Goal: Task Accomplishment & Management: Use online tool/utility

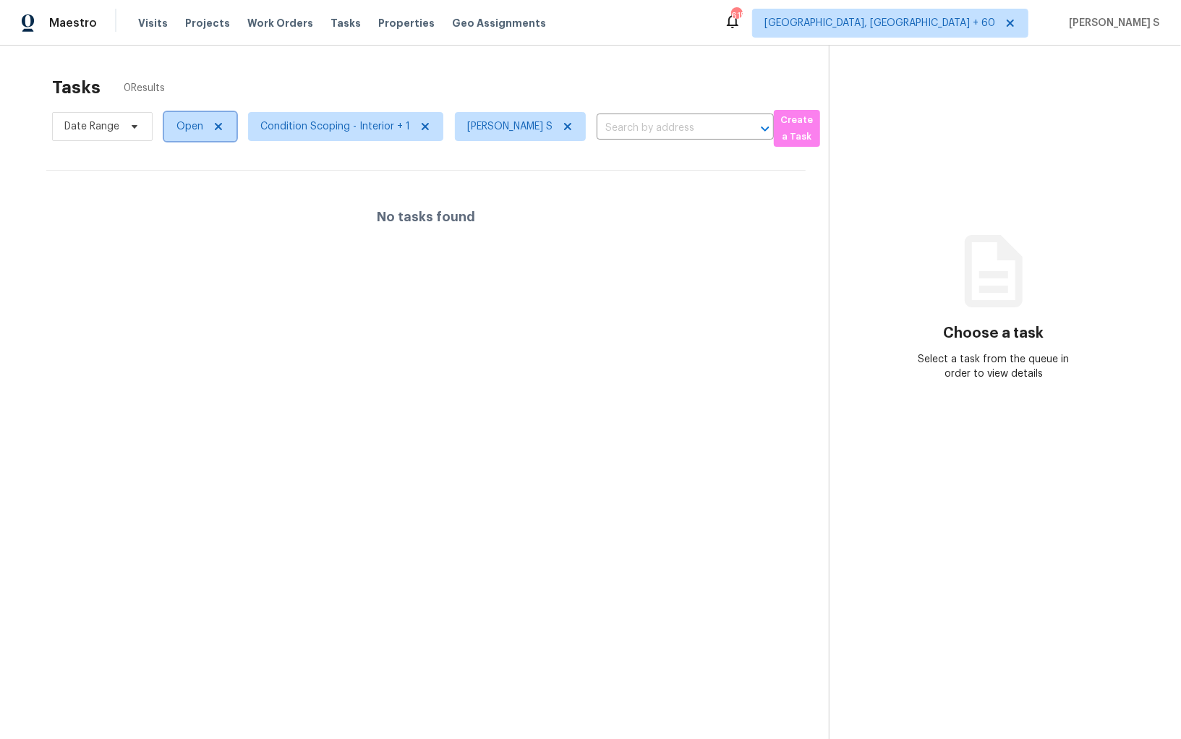
click at [187, 123] on span "Open" at bounding box center [189, 126] width 27 height 14
click at [214, 213] on label "Blocked" at bounding box center [199, 208] width 57 height 14
click at [181, 210] on input "Blocked" at bounding box center [175, 205] width 9 height 9
checkbox input "true"
click at [419, 343] on div at bounding box center [590, 369] width 1181 height 739
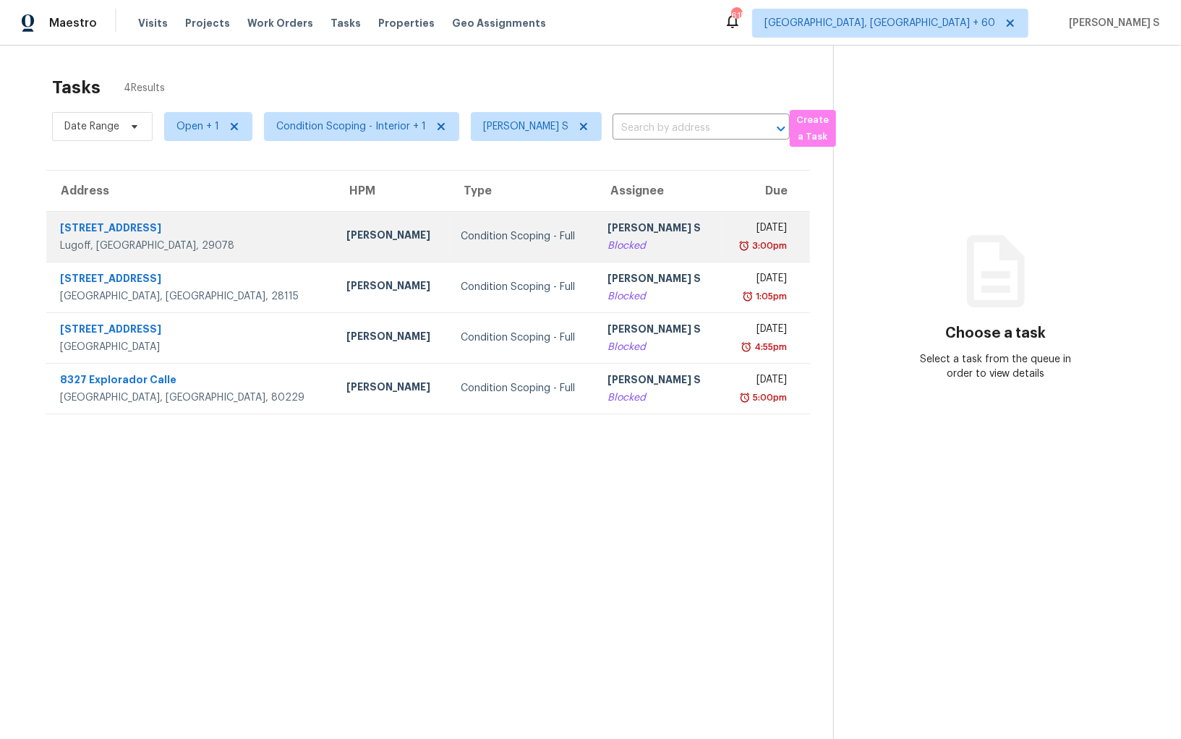
click at [607, 227] on div "[PERSON_NAME] S" at bounding box center [657, 230] width 101 height 18
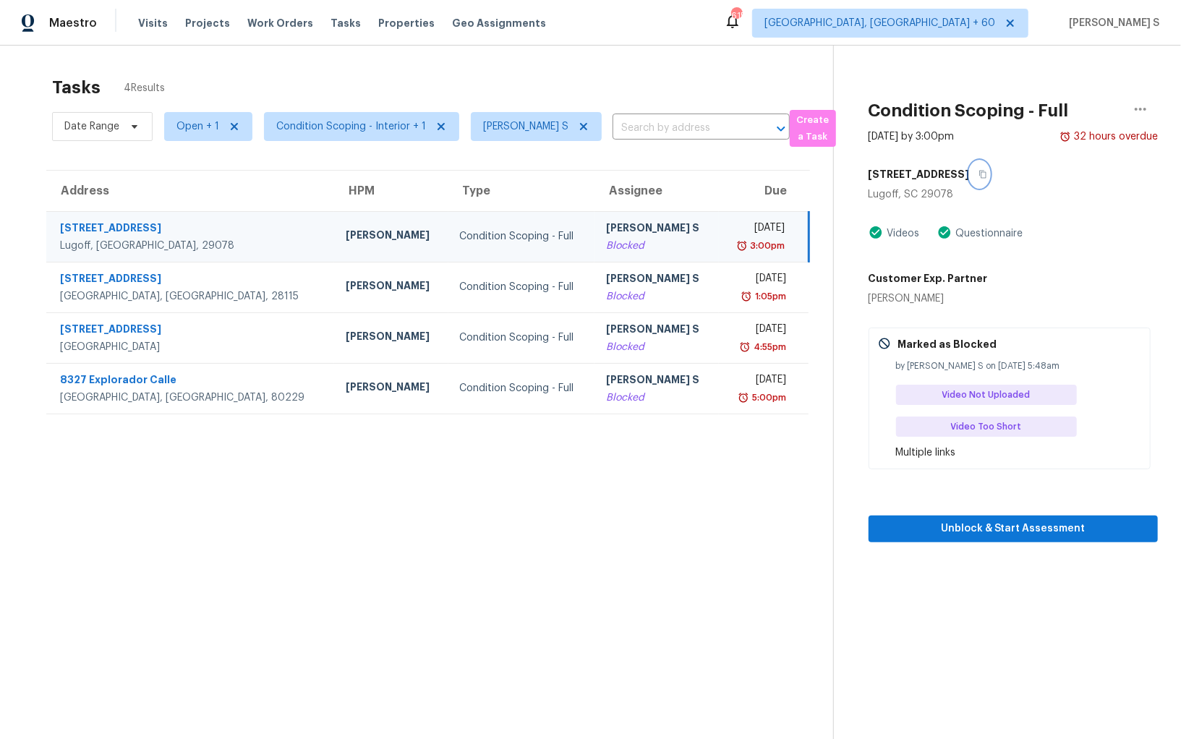
click at [985, 174] on icon "button" at bounding box center [982, 174] width 9 height 9
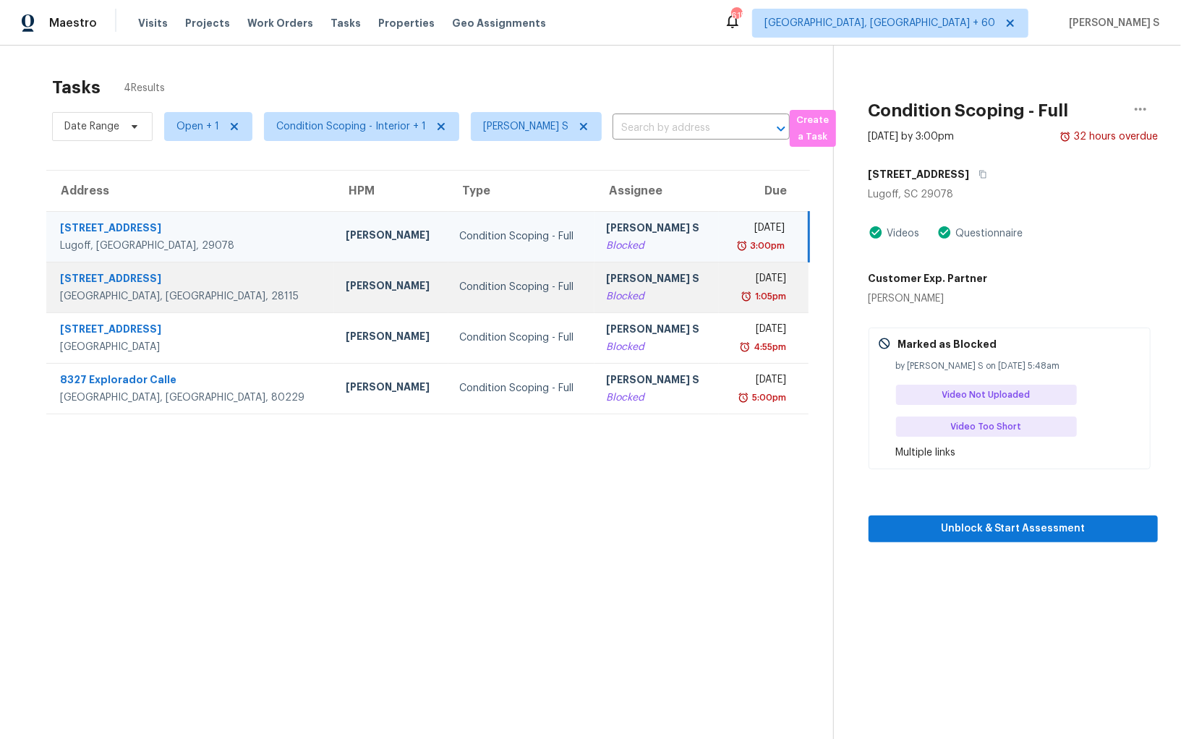
click at [594, 282] on td "Anbu Jebakumar S Blocked" at bounding box center [656, 287] width 124 height 51
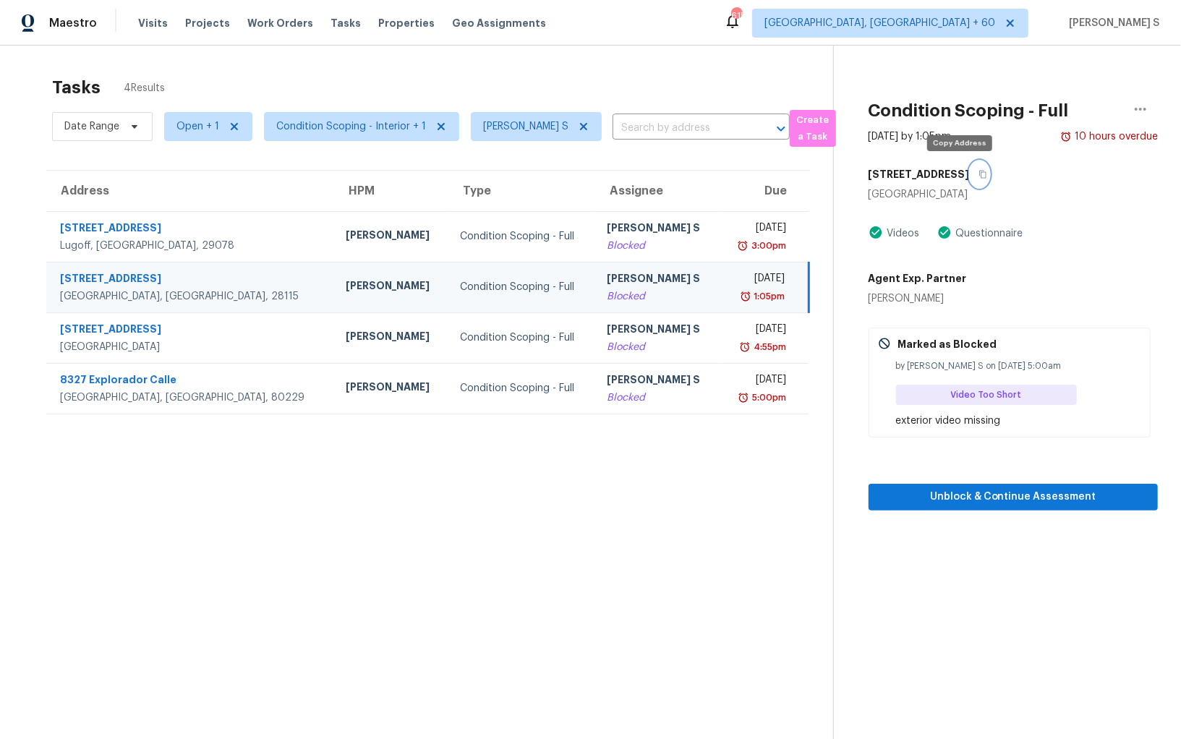
click at [969, 171] on button "button" at bounding box center [979, 174] width 20 height 26
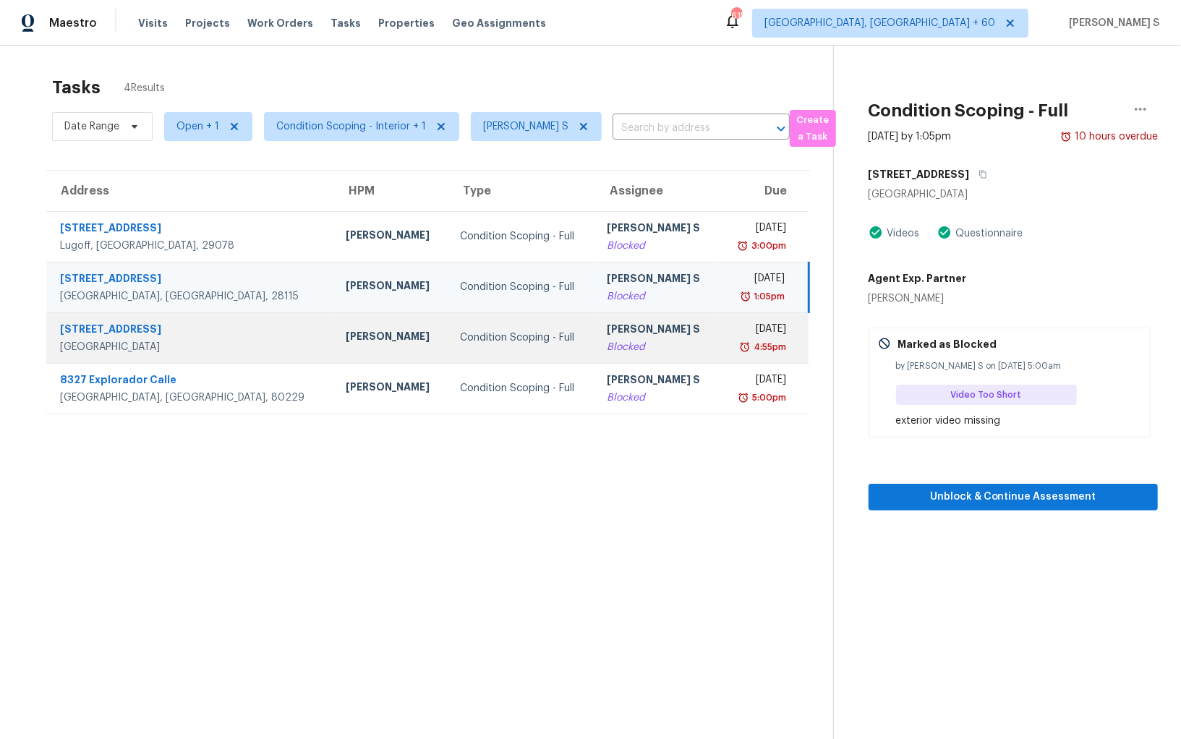
click at [624, 336] on div "[PERSON_NAME] S" at bounding box center [657, 331] width 101 height 18
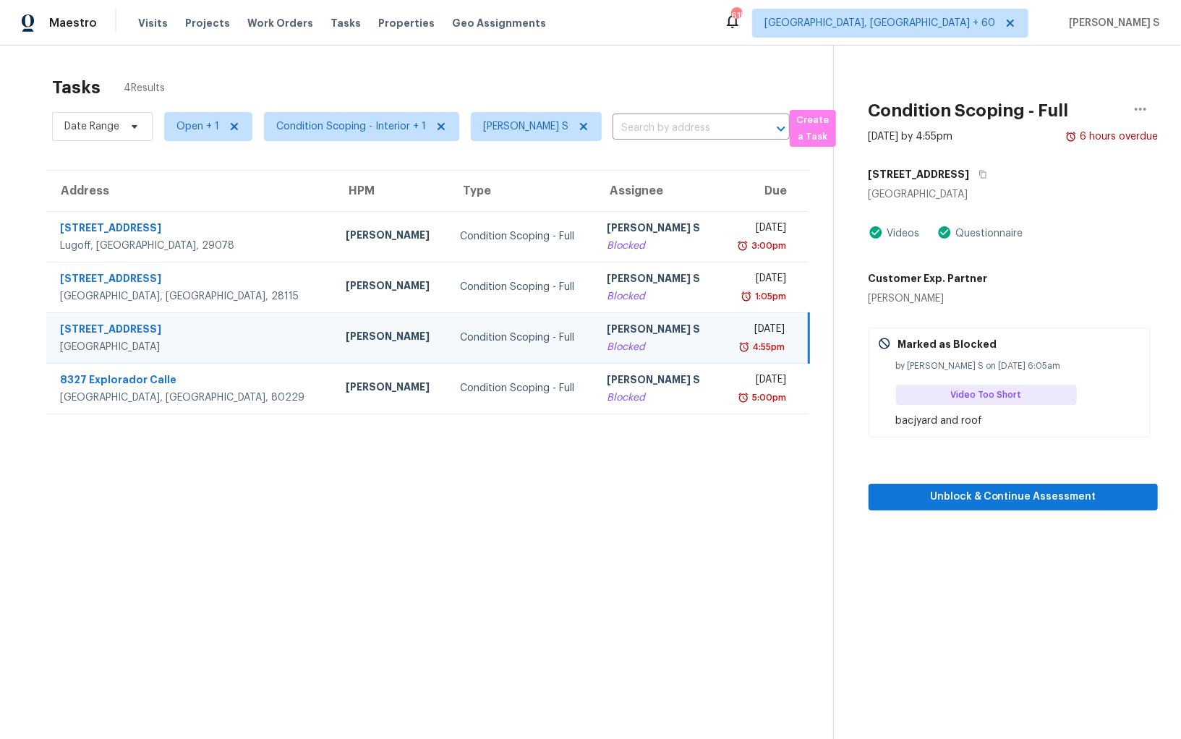
click at [1001, 172] on div "3046 Shadow Mesa Cir" at bounding box center [1012, 174] width 289 height 26
click at [987, 172] on icon "button" at bounding box center [982, 174] width 9 height 9
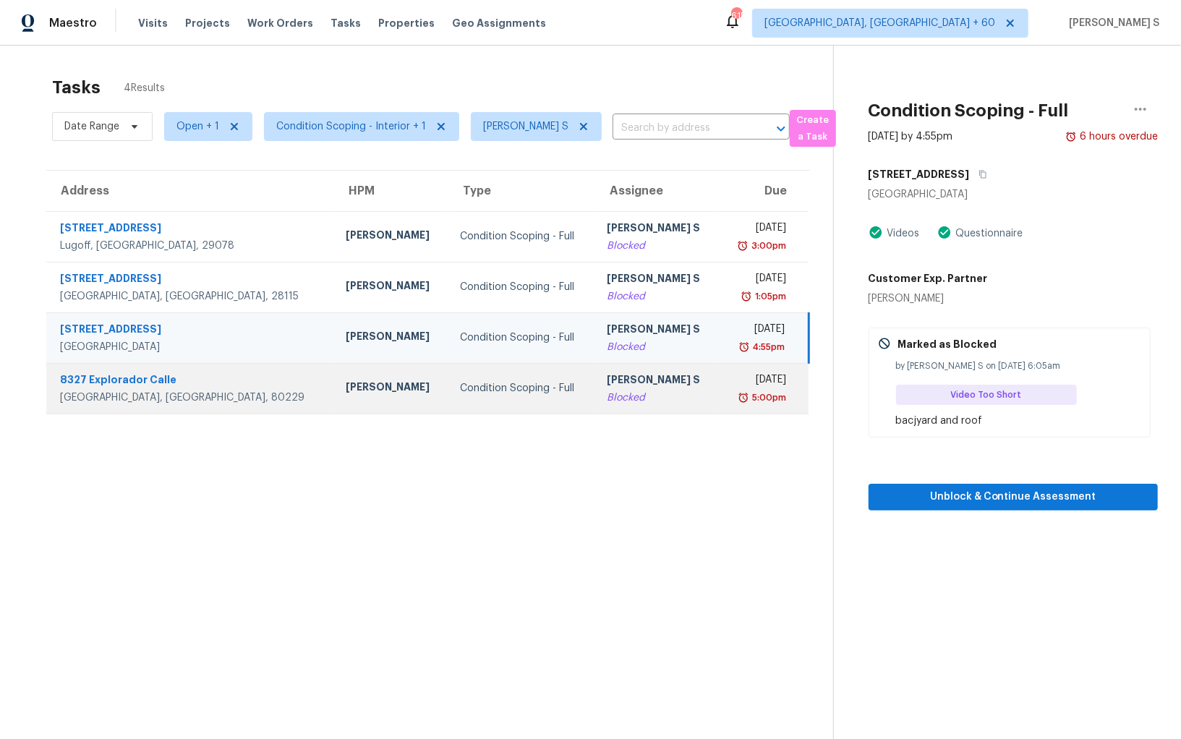
click at [731, 385] on div "Thu, Sep 18th 2025" at bounding box center [758, 381] width 55 height 18
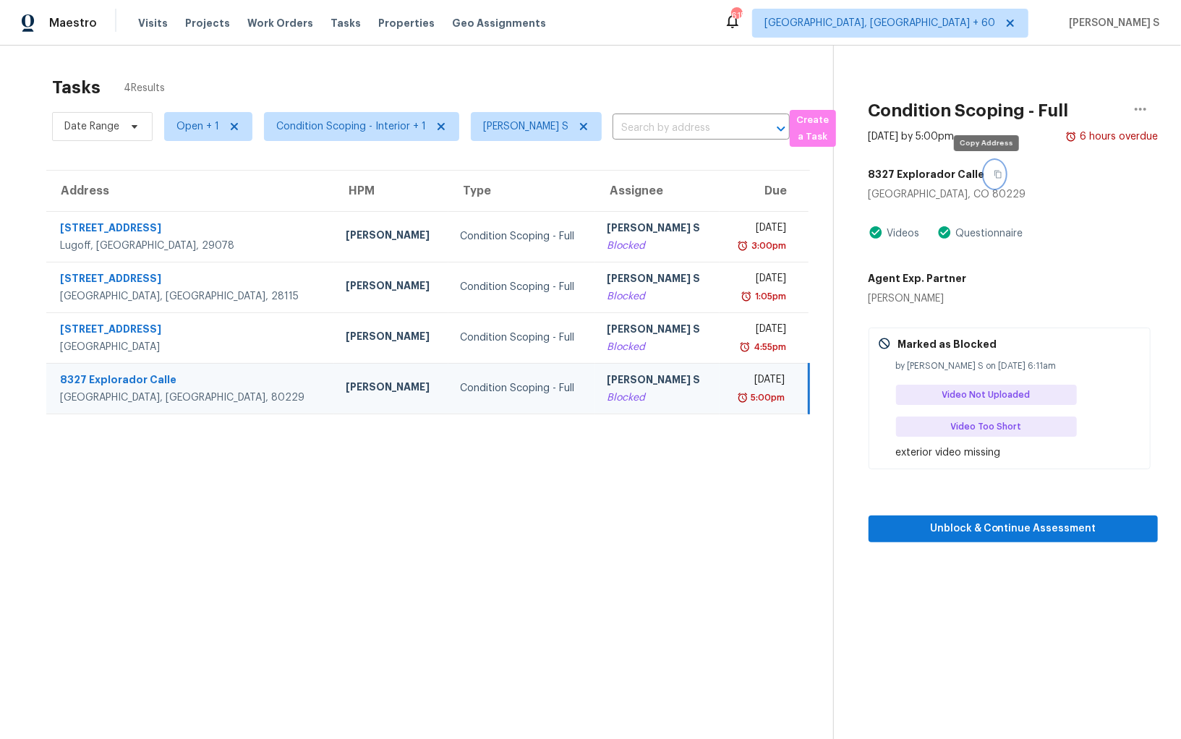
click at [993, 170] on icon "button" at bounding box center [997, 174] width 9 height 9
click at [573, 122] on span at bounding box center [581, 127] width 16 height 12
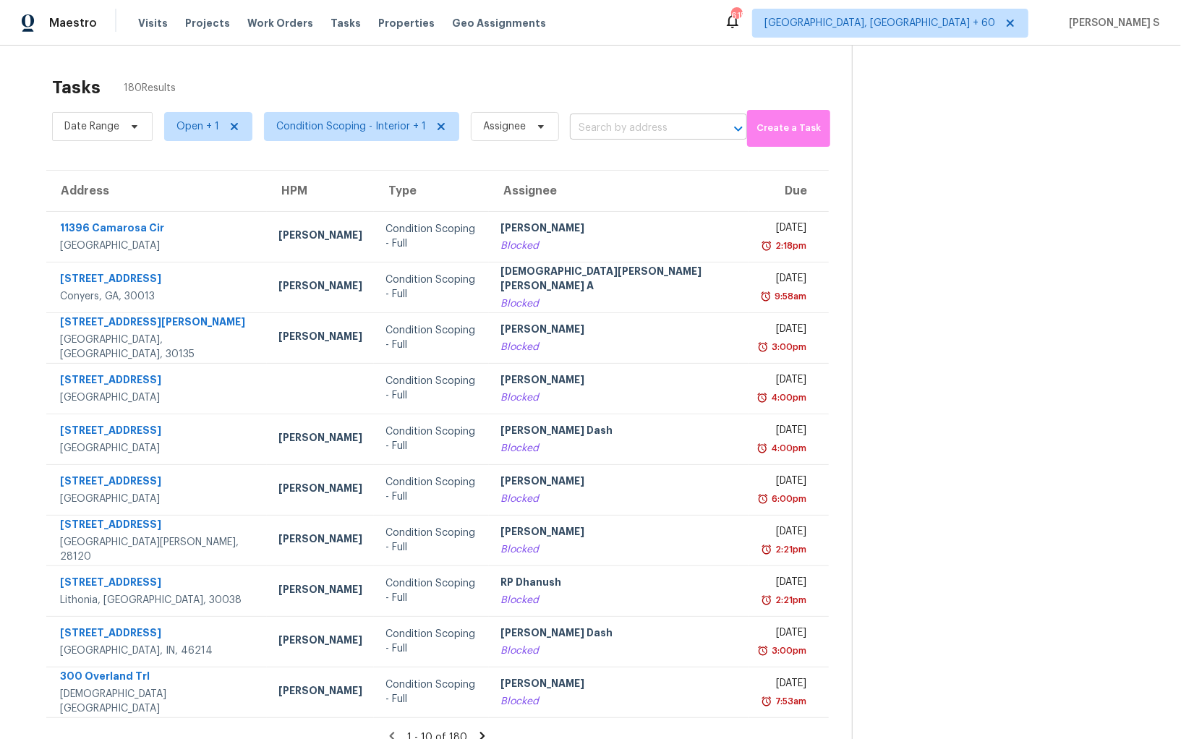
click at [592, 128] on input "text" at bounding box center [638, 128] width 137 height 22
paste input "6354 Shannon Pkwy Apt 7G, Union City, GA 30291"
click at [581, 131] on input "6354 Shannon Pkwy Apt 7G, Union City, GA 30291" at bounding box center [638, 128] width 137 height 22
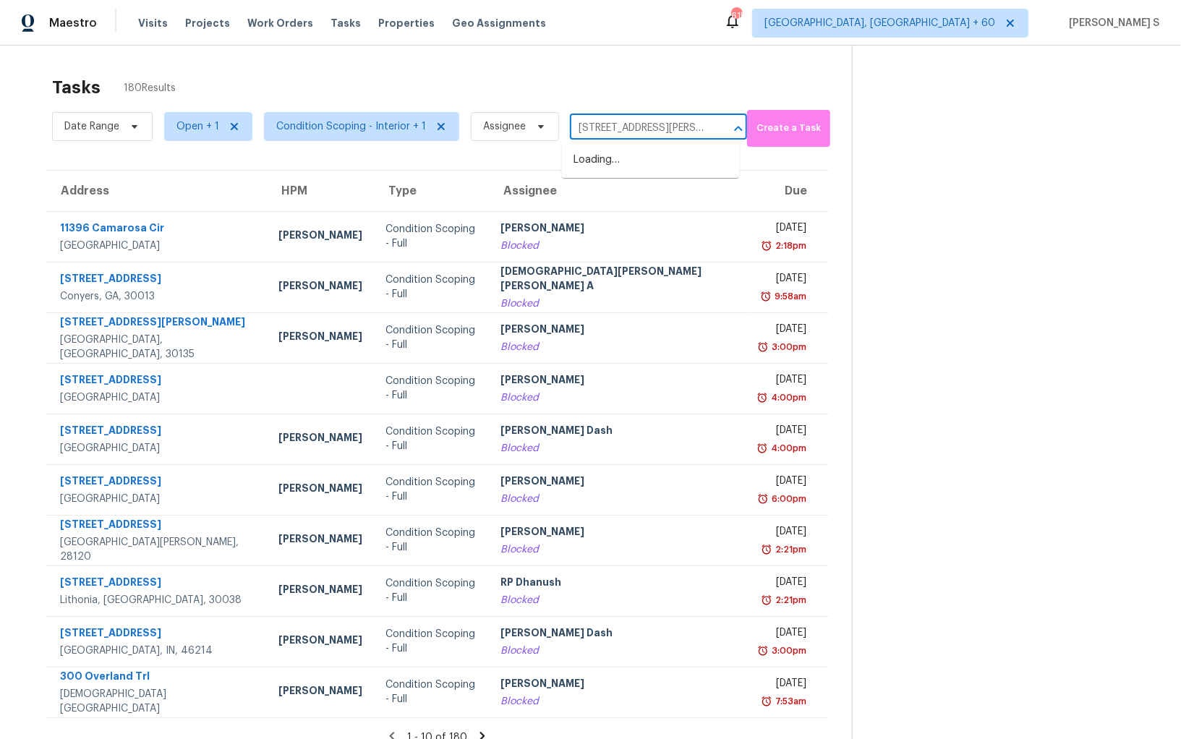
click at [581, 131] on input "6354 Shannon Pkwy Apt" at bounding box center [638, 128] width 137 height 22
type input "6354 Shannon Pkwy"
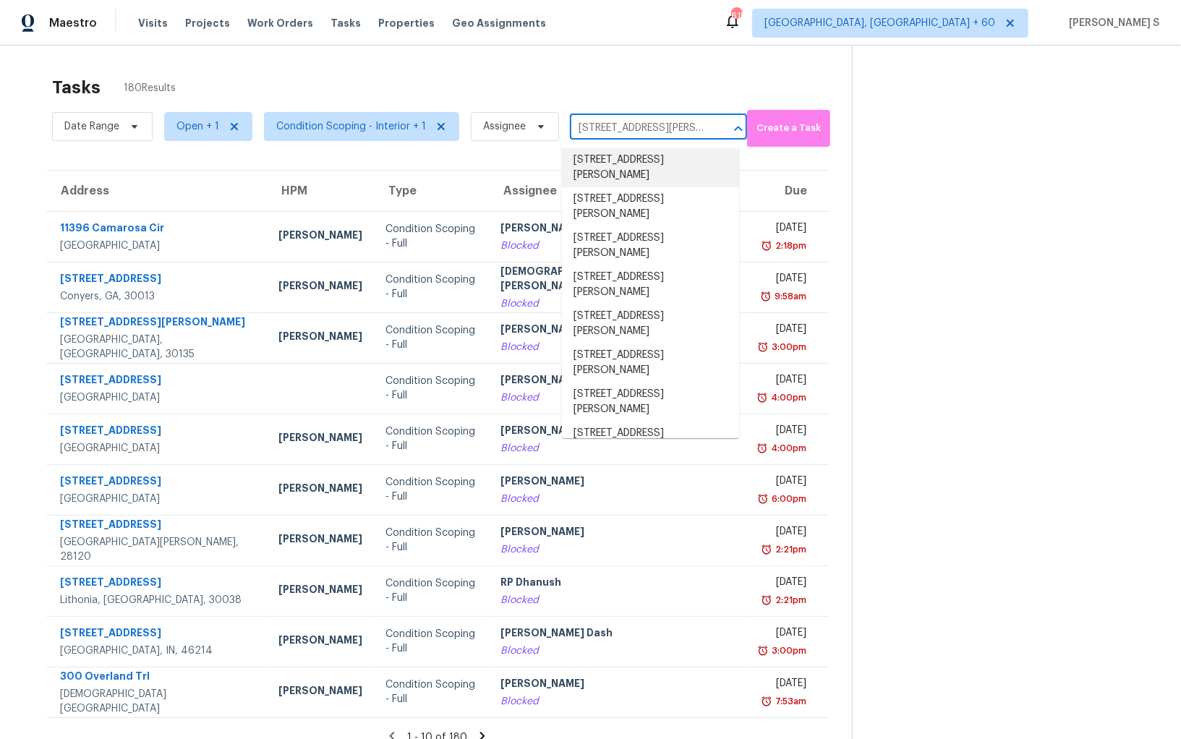
click at [643, 160] on li "6354 Shannon Pkwy Apt 11H, Union City, GA 30291" at bounding box center [650, 167] width 177 height 39
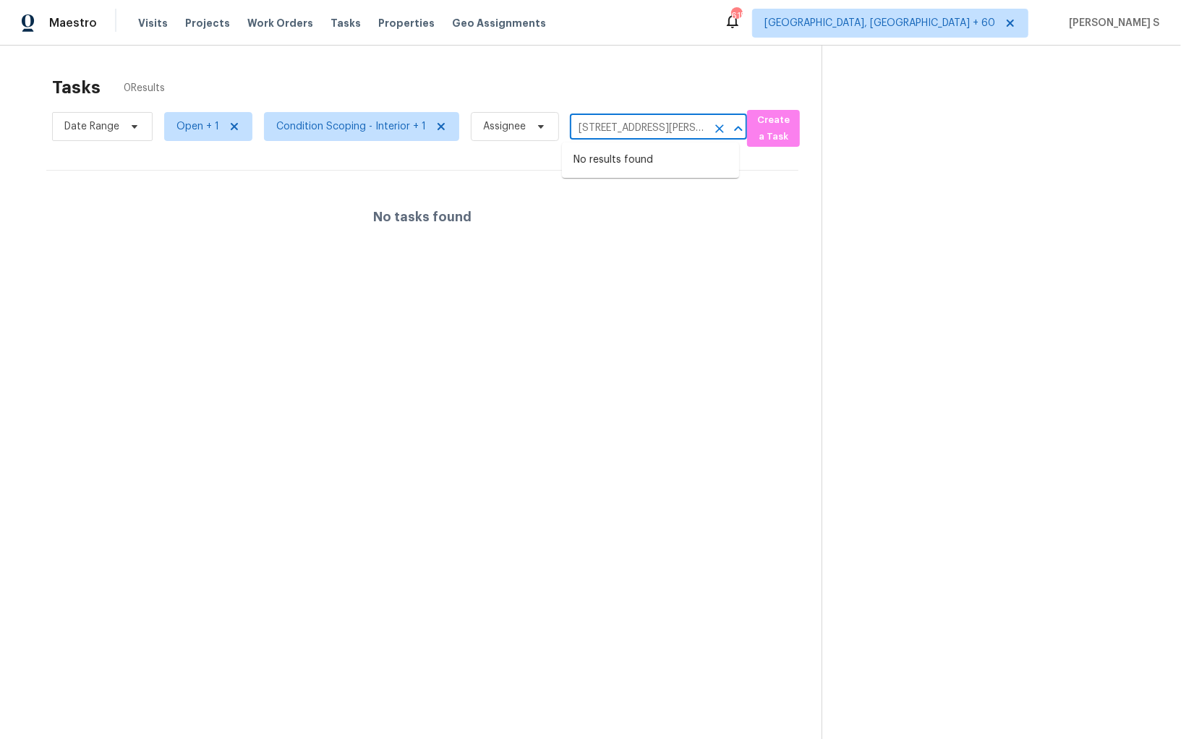
click at [653, 124] on input "6354 Shannon Pkwy Apt 11H, Union City, GA 30291" at bounding box center [638, 128] width 137 height 22
click at [669, 125] on input "6354 Shannon Pkwy Apt 11H, Union City, GA 30291" at bounding box center [638, 128] width 137 height 22
click at [681, 126] on input "6354 Shannon Pkwy Apt 11H, Union City, GA 30291" at bounding box center [638, 128] width 137 height 22
click at [672, 127] on input "6354 Shannon Pkwy Apt 11H, Union City, GA 30291" at bounding box center [638, 128] width 137 height 22
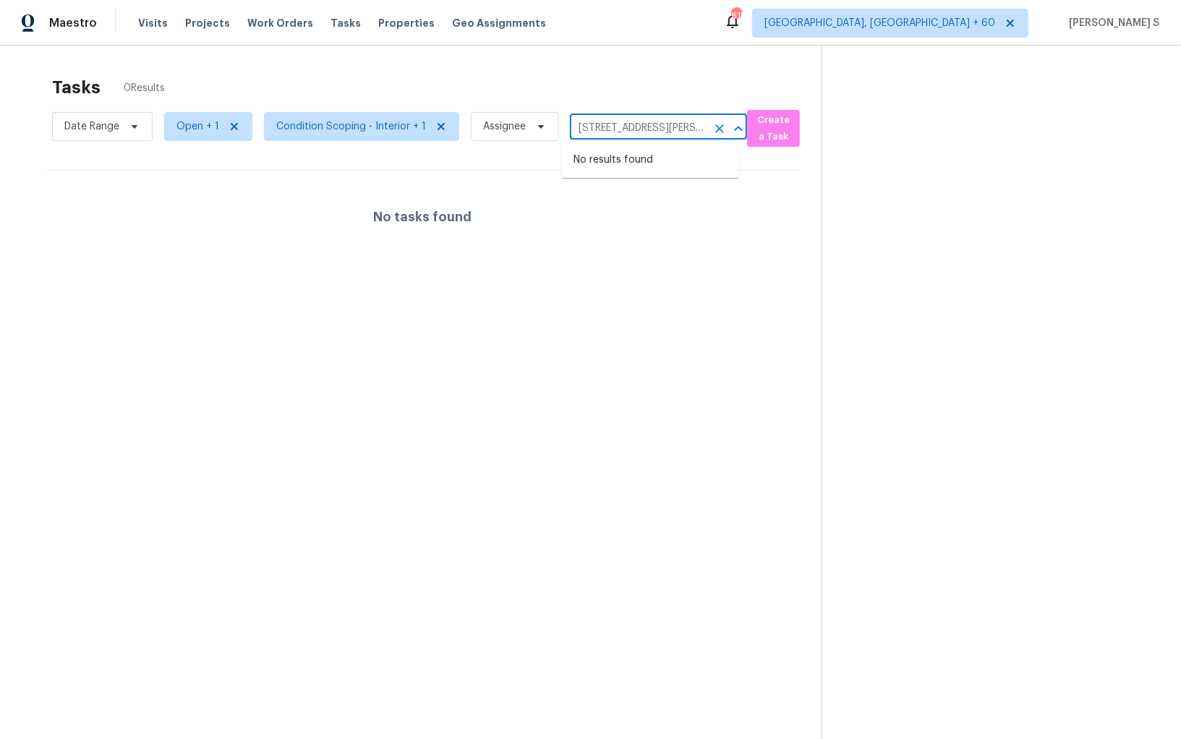
scroll to position [0, 111]
type input "6354 Shannon Pkwy"
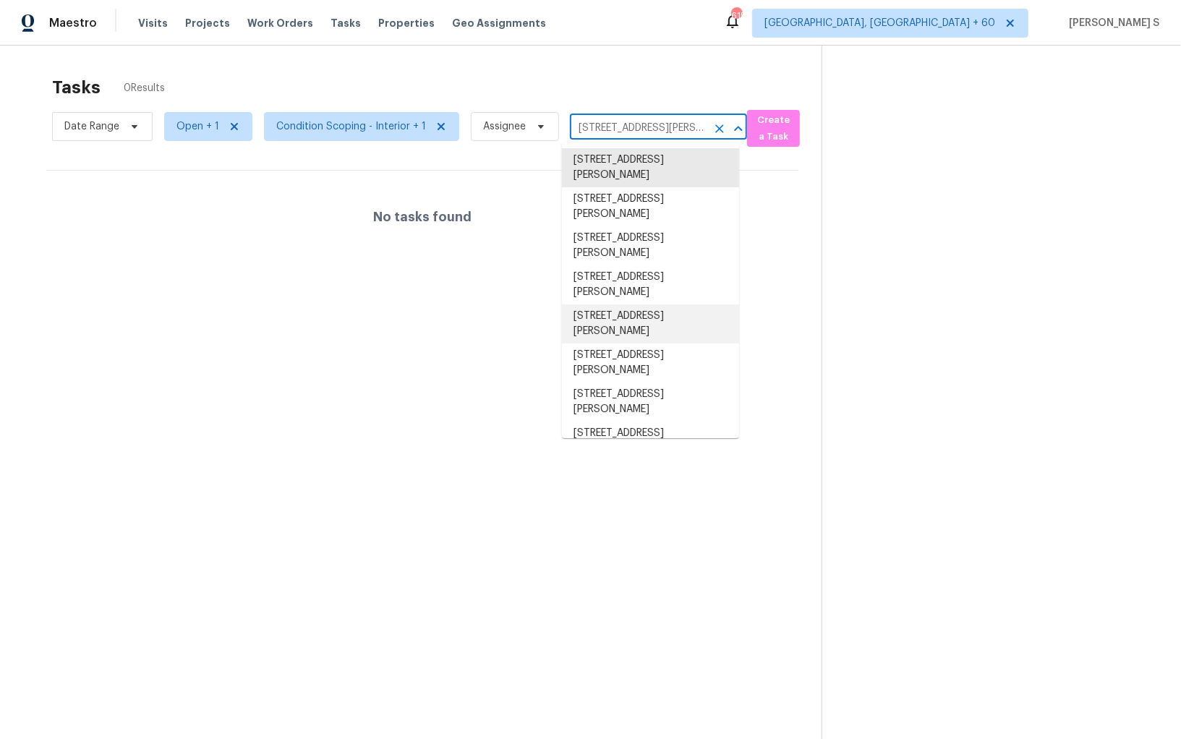
scroll to position [67, 0]
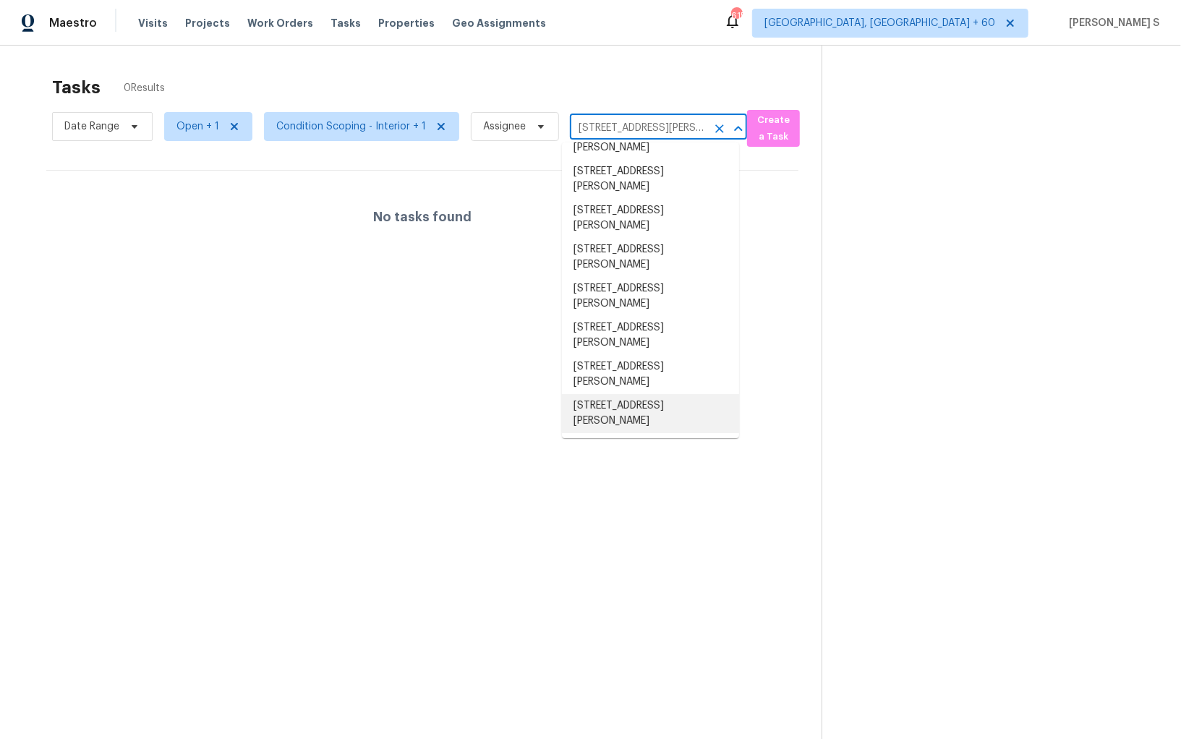
click at [675, 414] on li "6354 Shannon Pkwy Apt 7G, Union City, GA 30291" at bounding box center [650, 413] width 177 height 39
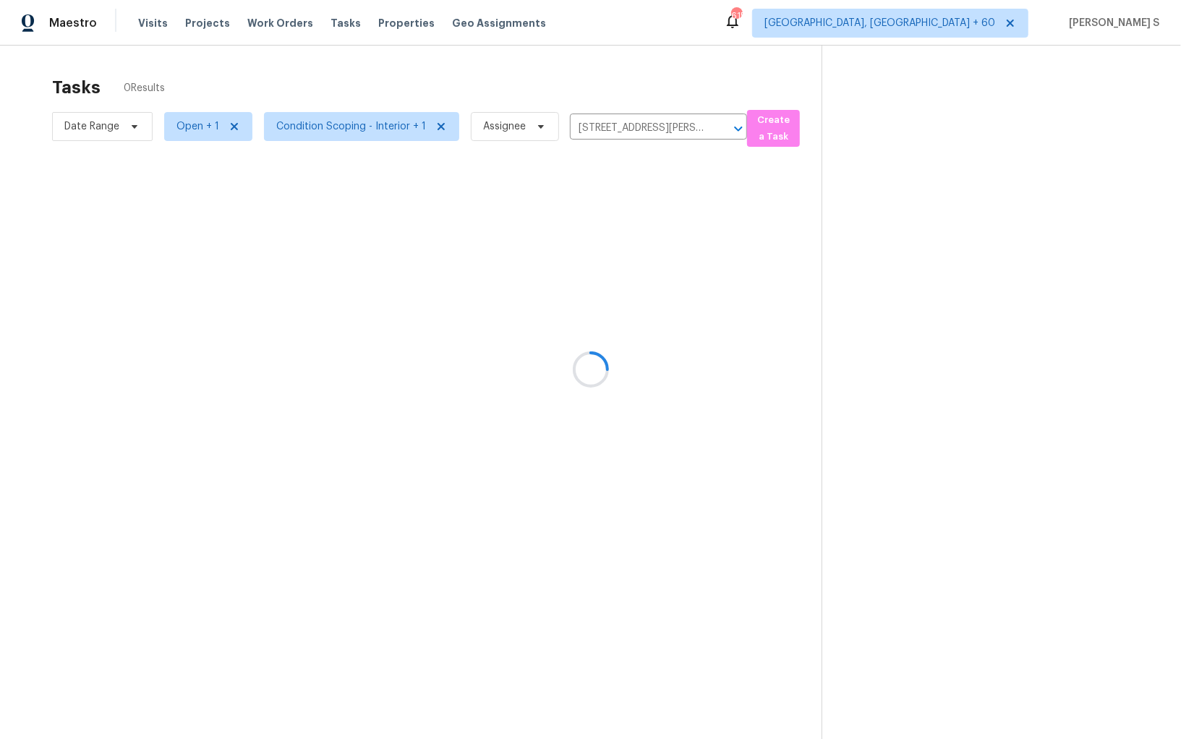
click at [719, 197] on div at bounding box center [590, 369] width 1181 height 739
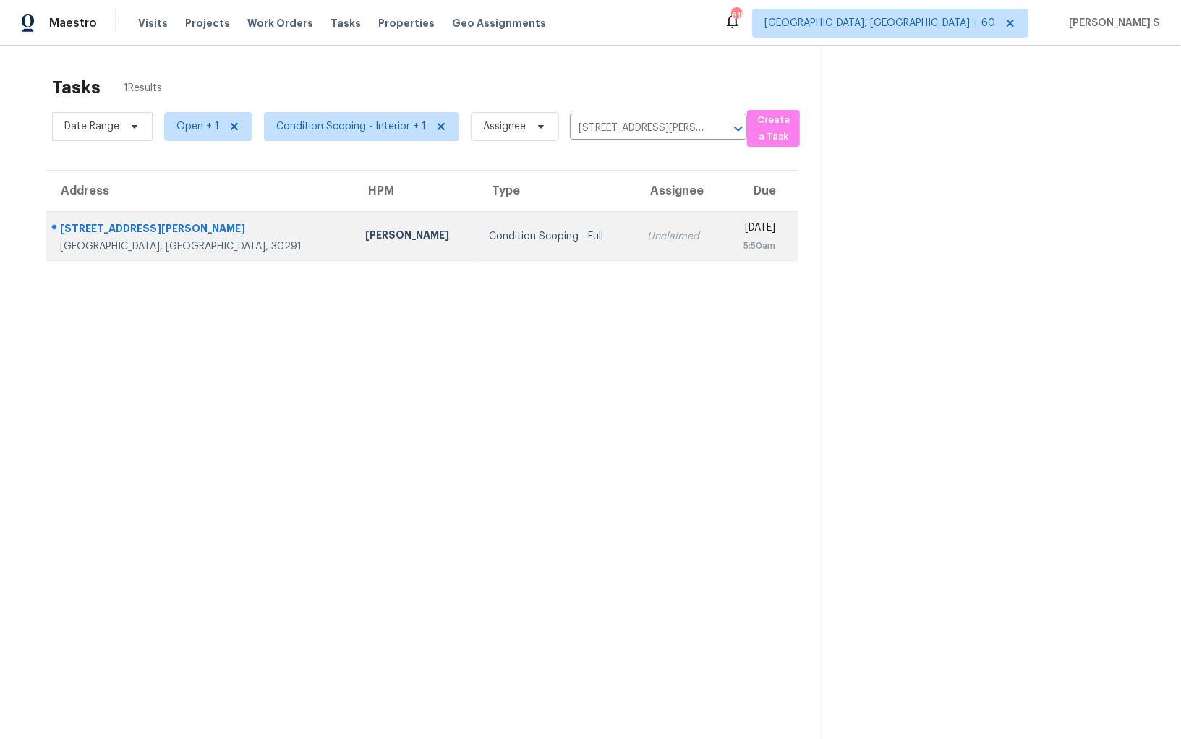
click at [647, 231] on div "Unclaimed" at bounding box center [679, 236] width 64 height 14
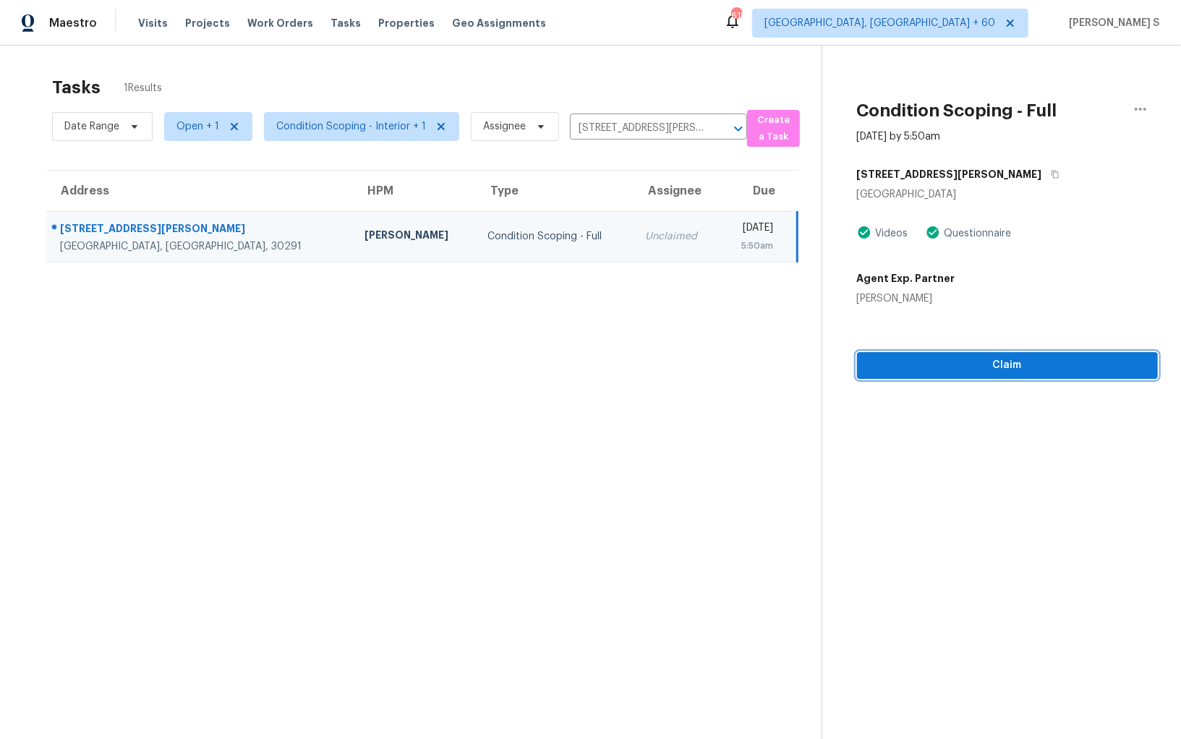
click at [983, 363] on span "Claim" at bounding box center [1007, 365] width 278 height 18
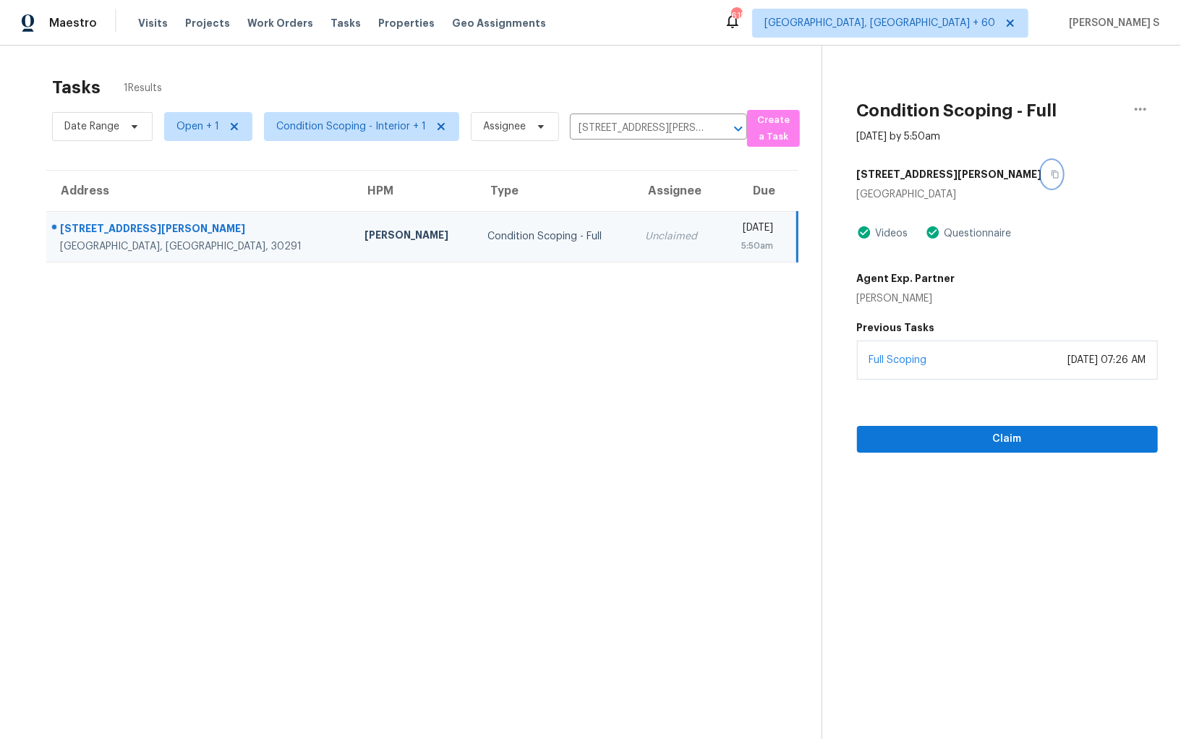
click at [1042, 179] on button "button" at bounding box center [1052, 174] width 20 height 26
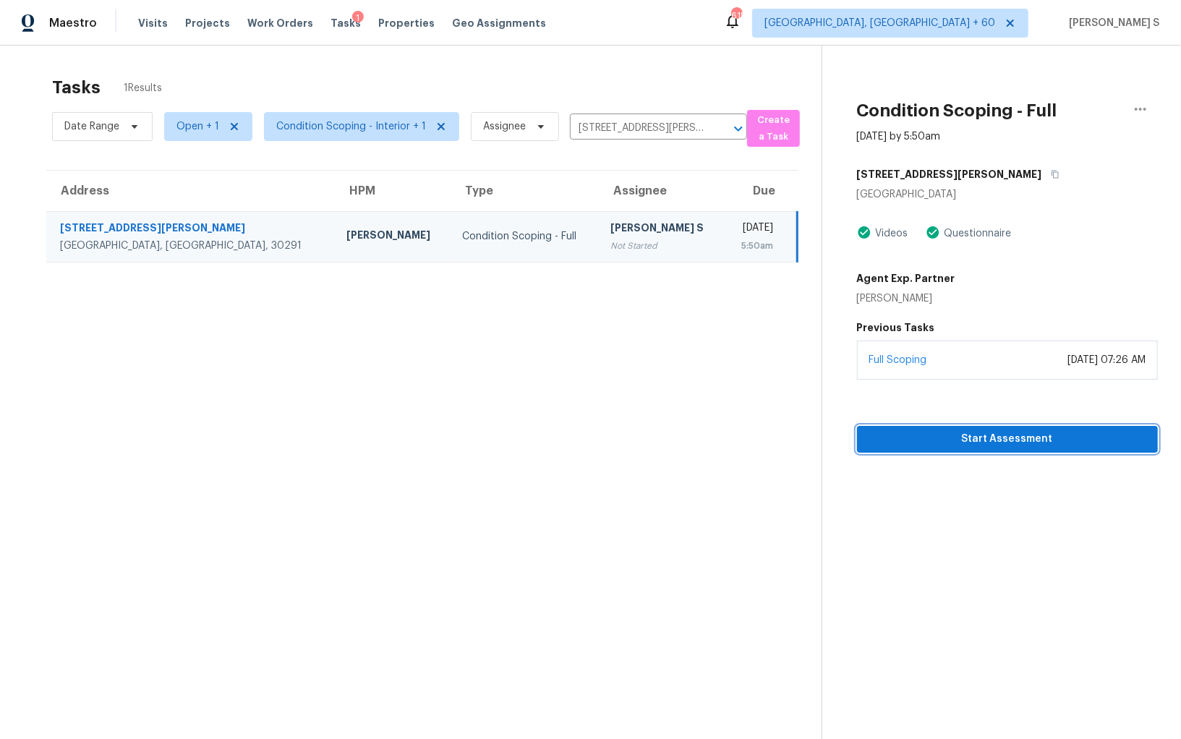
click at [980, 442] on span "Start Assessment" at bounding box center [1007, 439] width 278 height 18
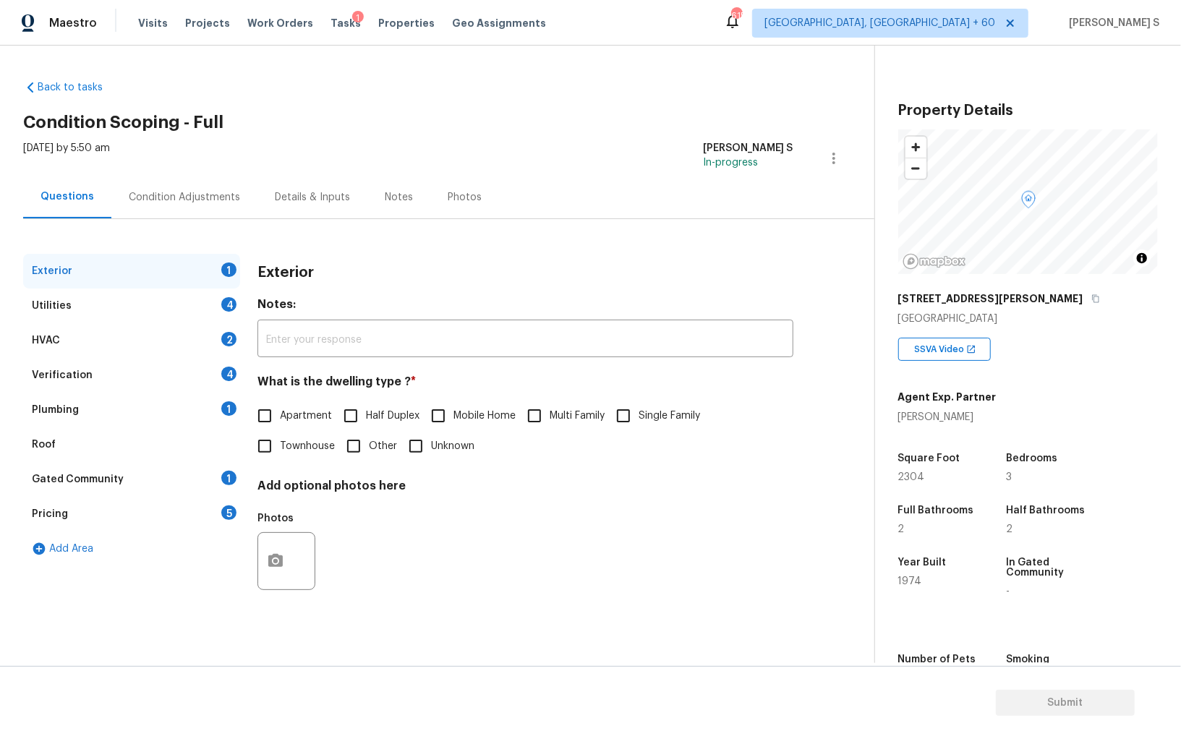
click at [296, 409] on span "Apartment" at bounding box center [306, 415] width 52 height 15
click at [280, 409] on input "Apartment" at bounding box center [264, 416] width 30 height 30
checkbox input "true"
click at [219, 373] on div "Verification 4" at bounding box center [131, 375] width 217 height 35
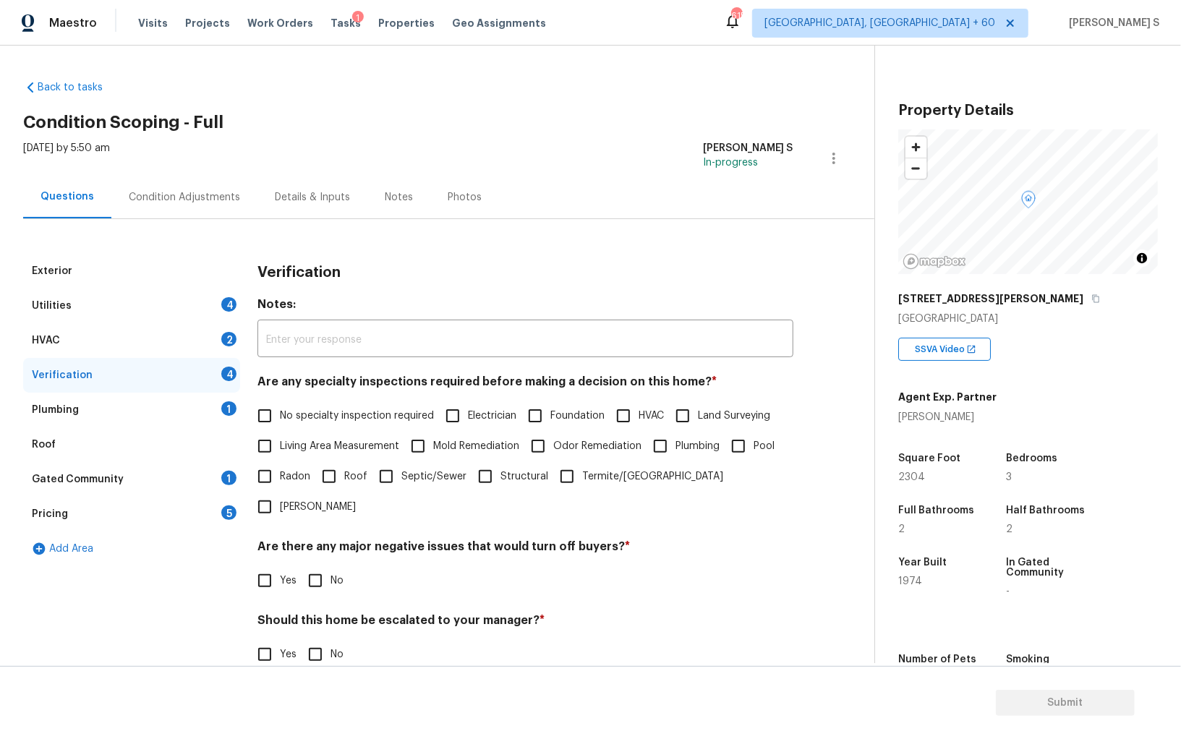
click at [258, 413] on input "No specialty inspection required" at bounding box center [264, 416] width 30 height 30
checkbox input "true"
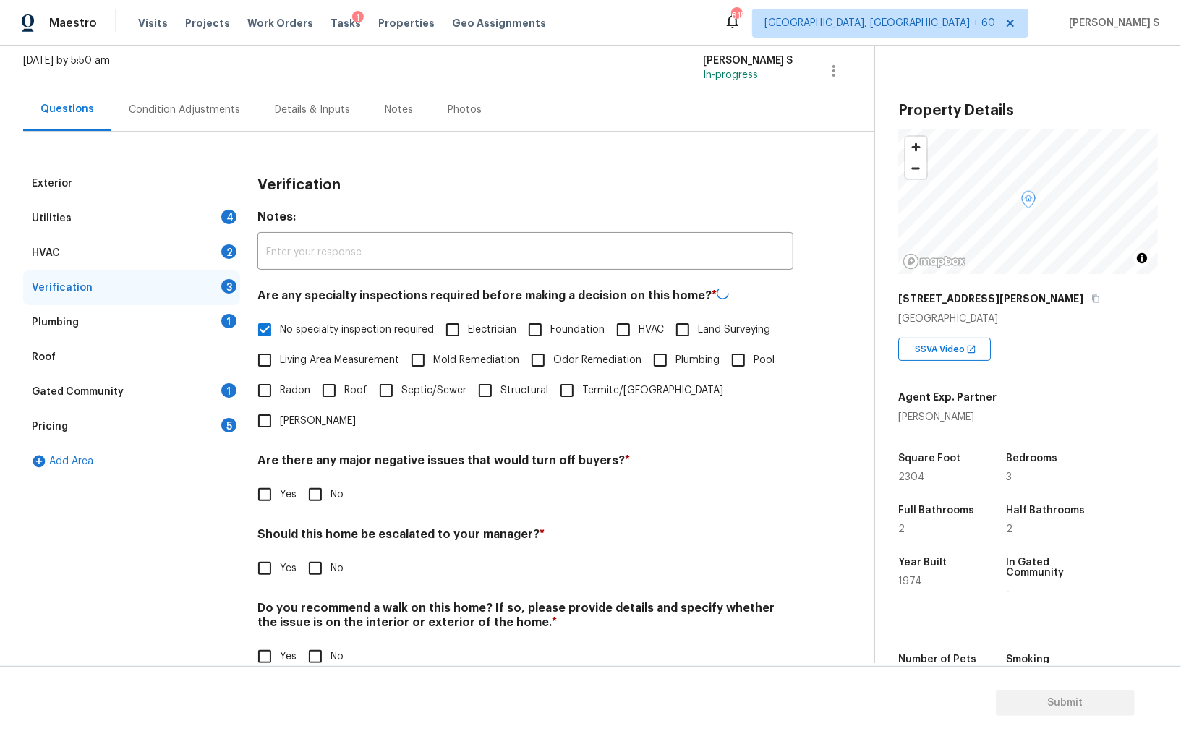
scroll to position [86, 0]
click at [318, 479] on input "No" at bounding box center [315, 494] width 30 height 30
checkbox input "true"
click at [312, 609] on div "Do you recommend a walk on this home? If so, please provide details and specify…" at bounding box center [525, 637] width 536 height 71
click at [313, 641] on input "No" at bounding box center [315, 656] width 30 height 30
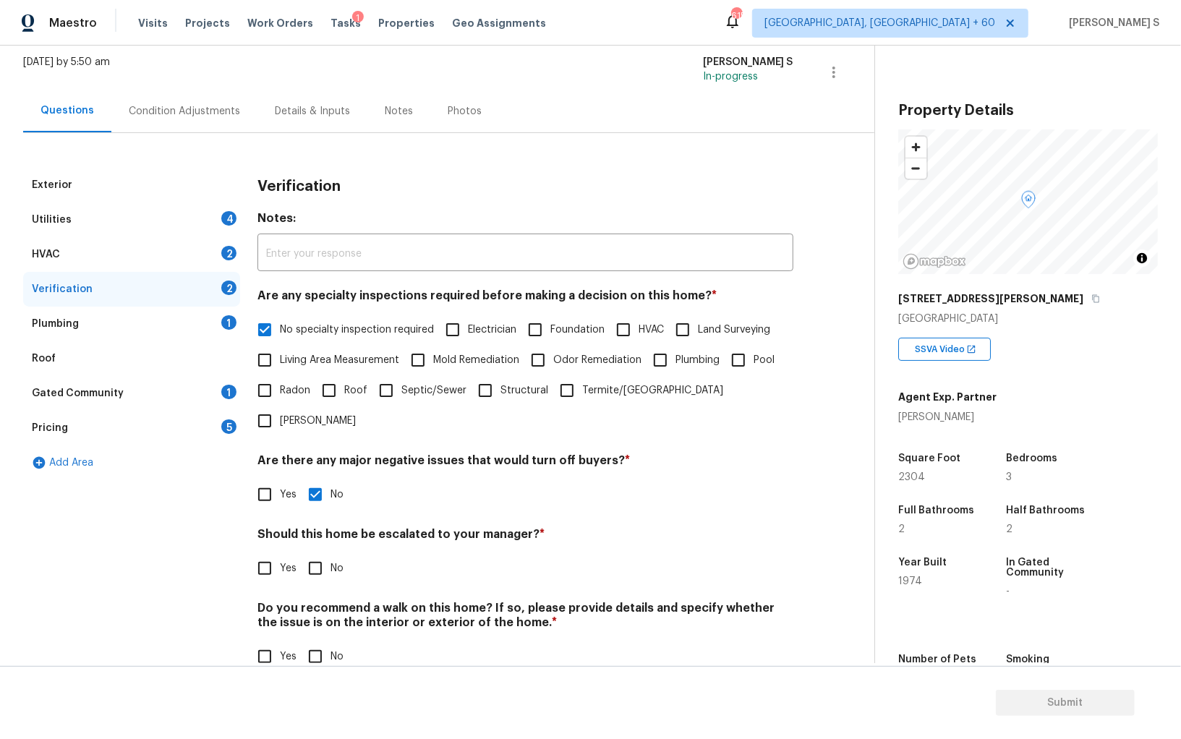
checkbox input "true"
click at [228, 260] on div "HVAC 2" at bounding box center [131, 254] width 217 height 35
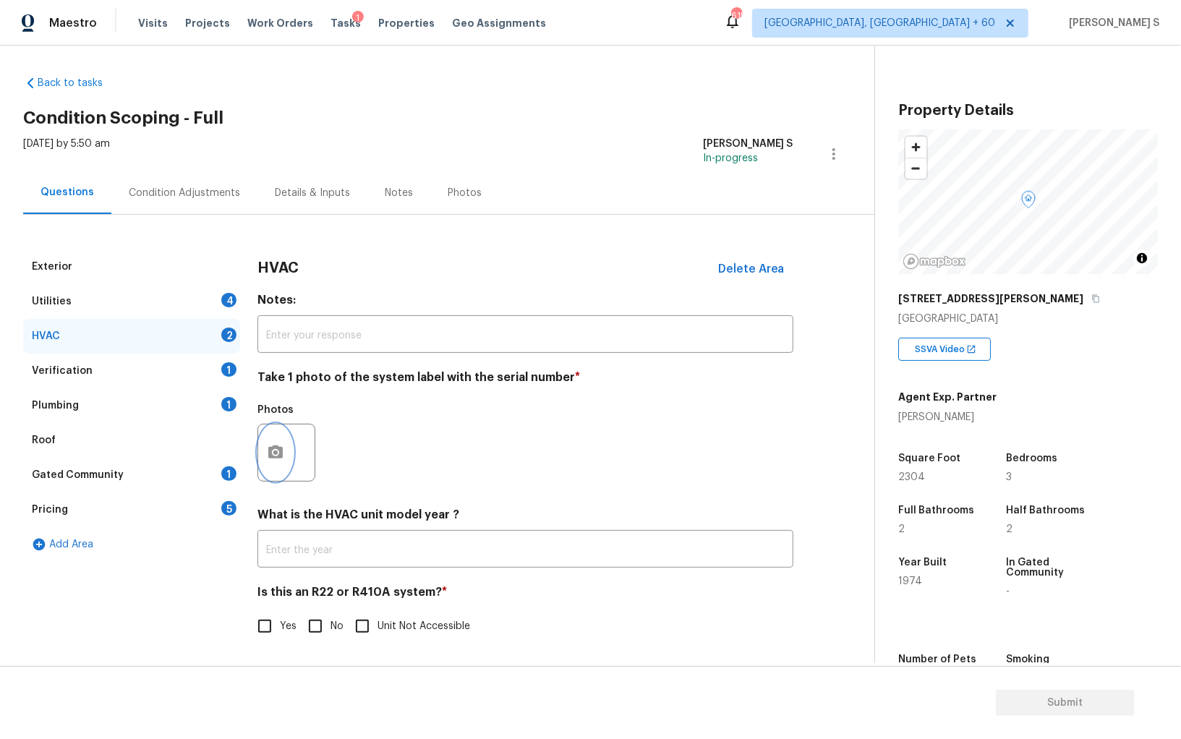
click at [273, 425] on button "button" at bounding box center [275, 452] width 35 height 56
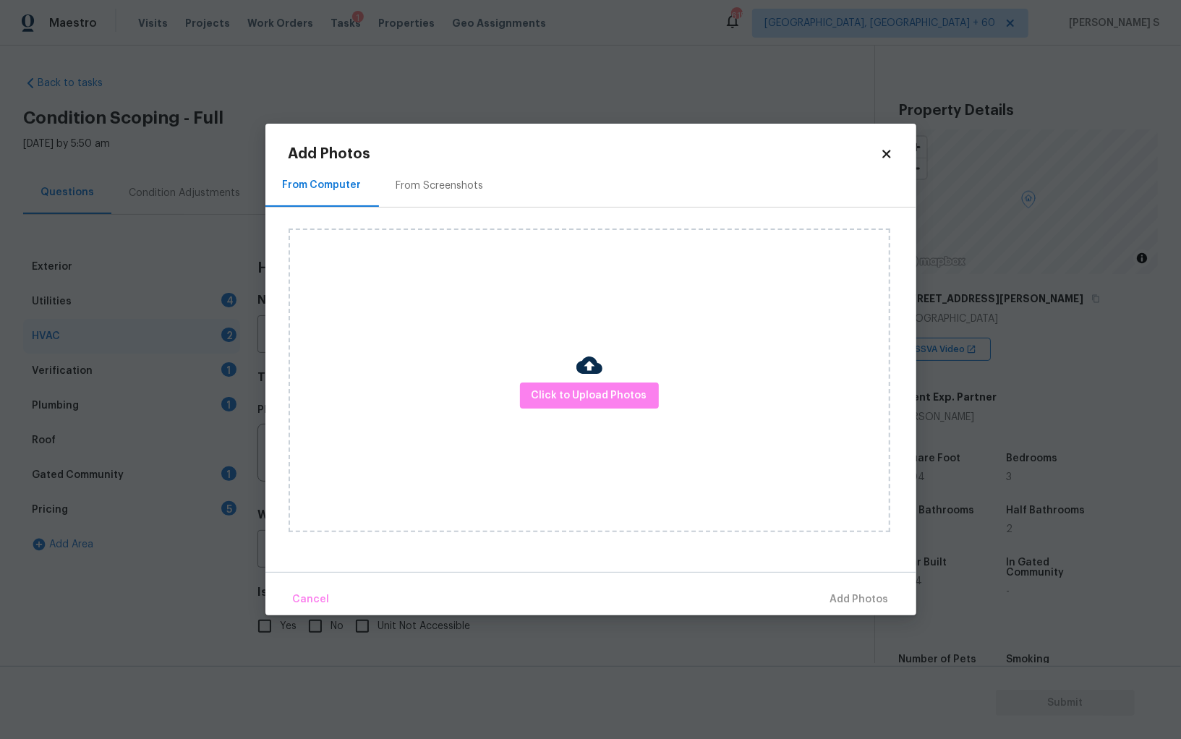
click at [562, 412] on div "Click to Upload Photos" at bounding box center [589, 380] width 602 height 304
click at [562, 399] on span "Click to Upload Photos" at bounding box center [589, 396] width 116 height 18
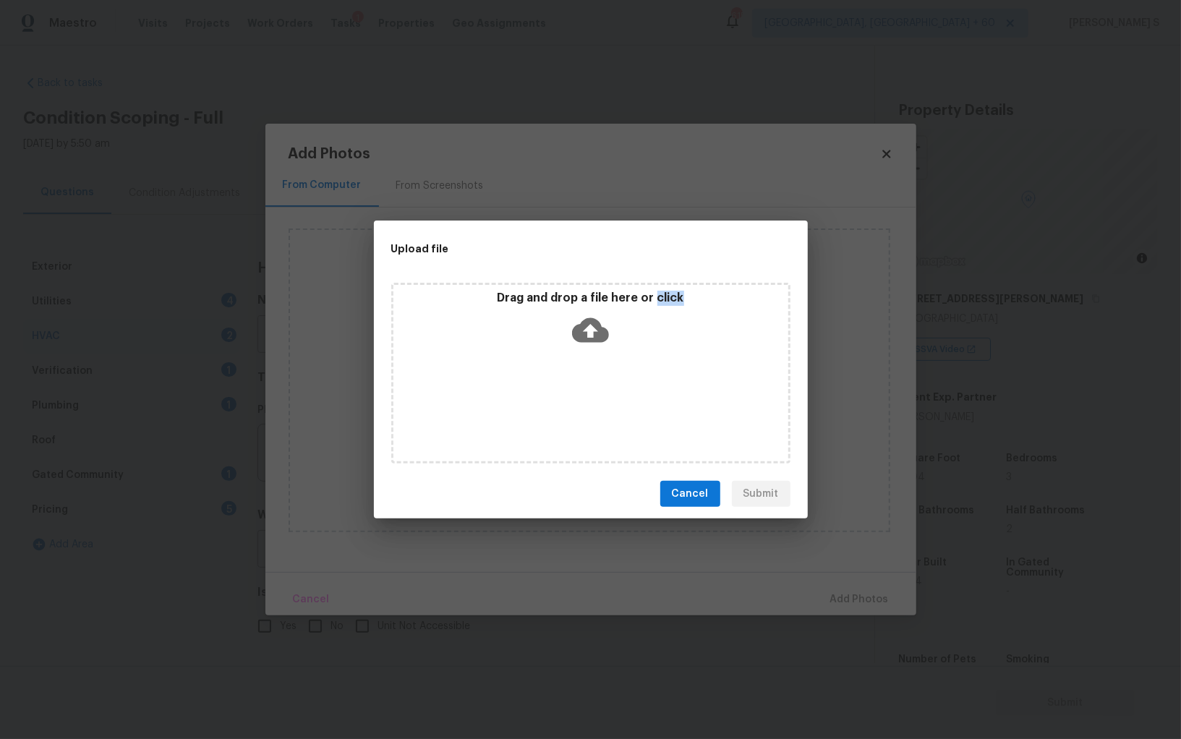
click at [562, 399] on div "Drag and drop a file here or click" at bounding box center [590, 373] width 399 height 181
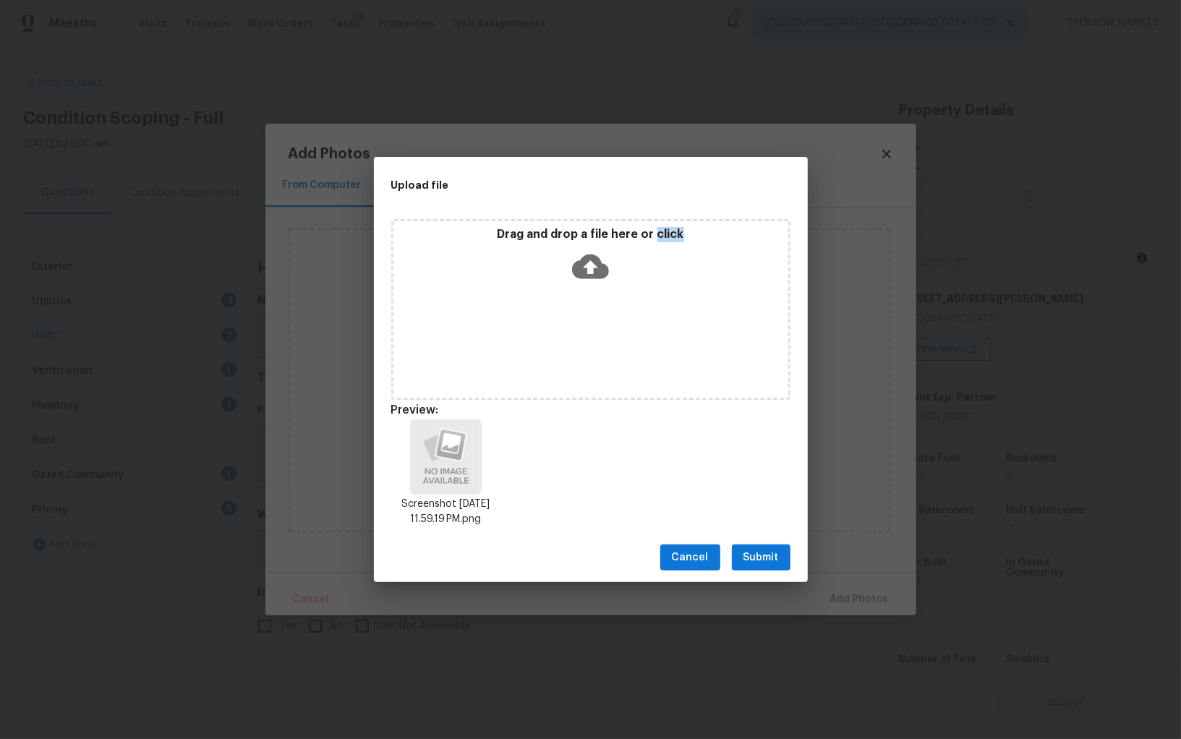
click at [754, 566] on span "Submit" at bounding box center [760, 558] width 35 height 18
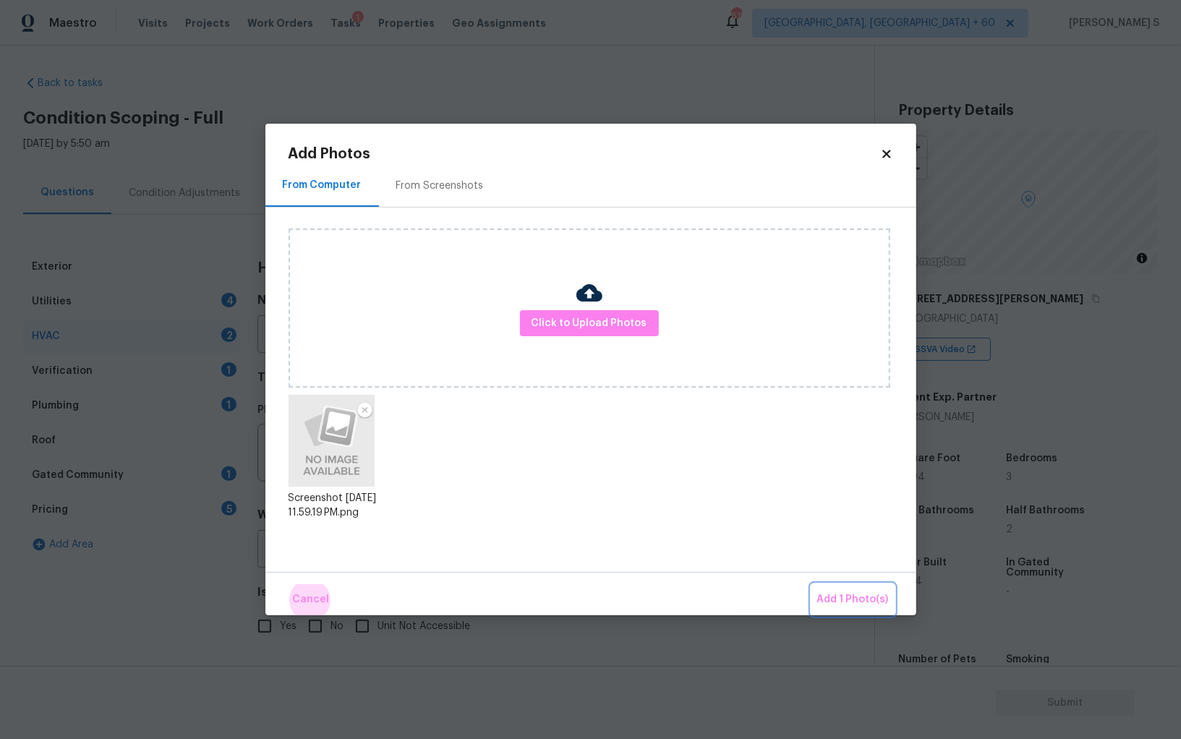
click at [811, 584] on button "Add 1 Photo(s)" at bounding box center [852, 599] width 83 height 31
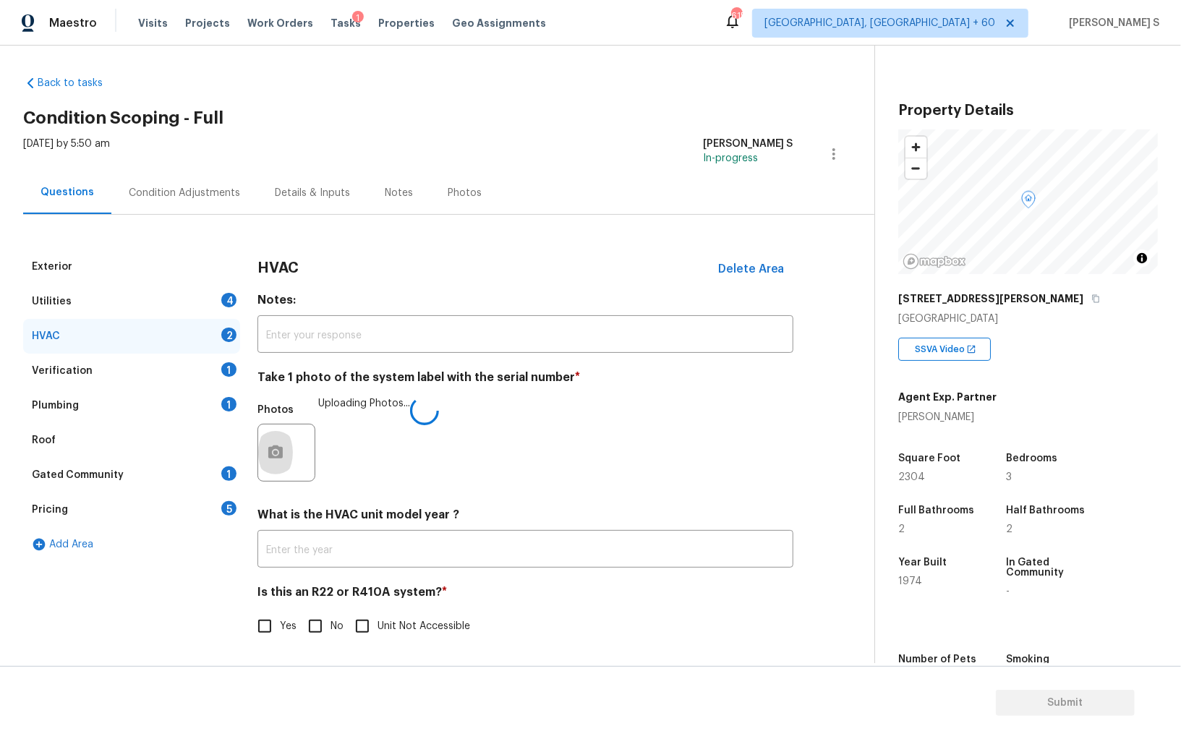
click at [325, 631] on input "No" at bounding box center [315, 626] width 30 height 30
checkbox input "true"
click at [226, 309] on div "Utilities 4" at bounding box center [131, 301] width 217 height 35
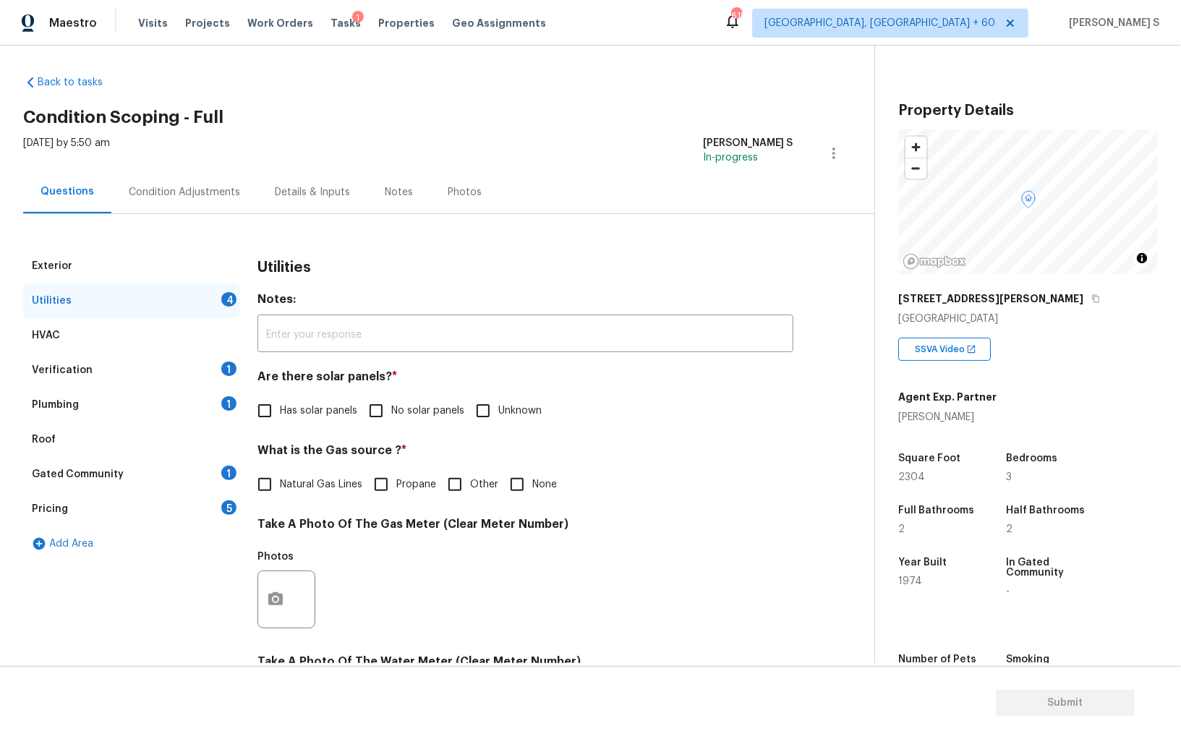
scroll to position [289, 0]
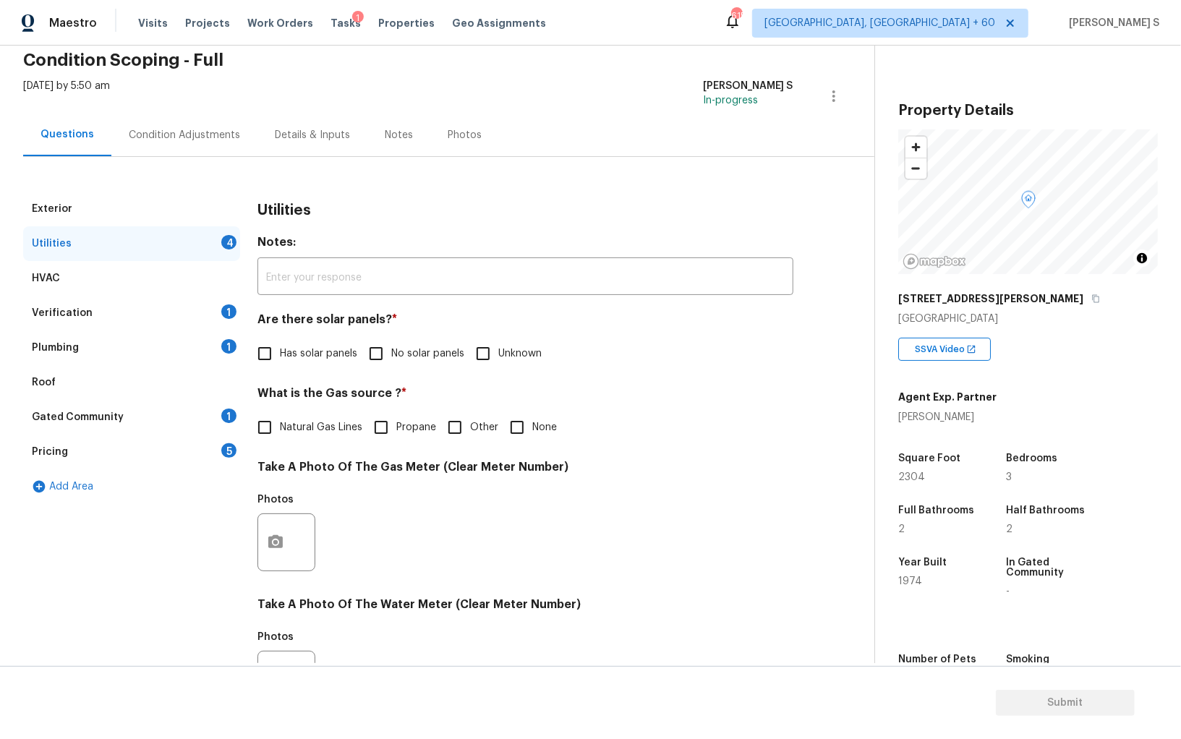
click at [383, 349] on input "No solar panels" at bounding box center [376, 353] width 30 height 30
checkbox input "true"
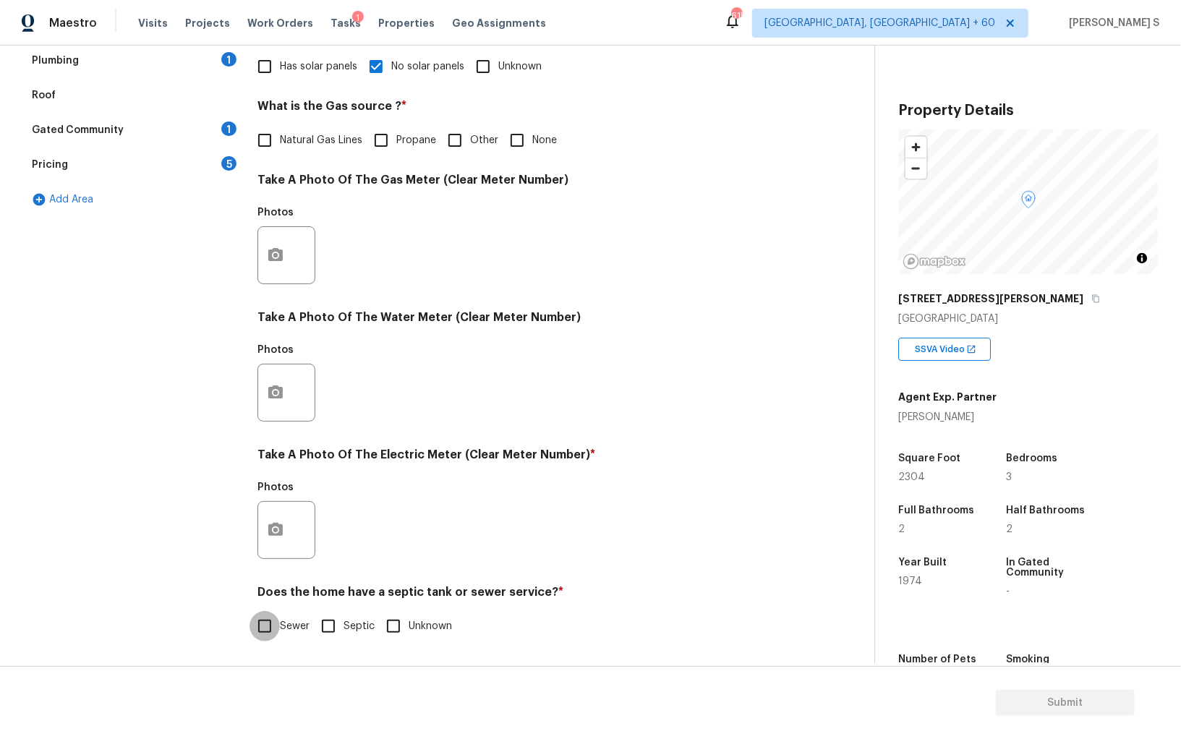
click at [267, 622] on input "Sewer" at bounding box center [264, 626] width 30 height 30
checkbox input "true"
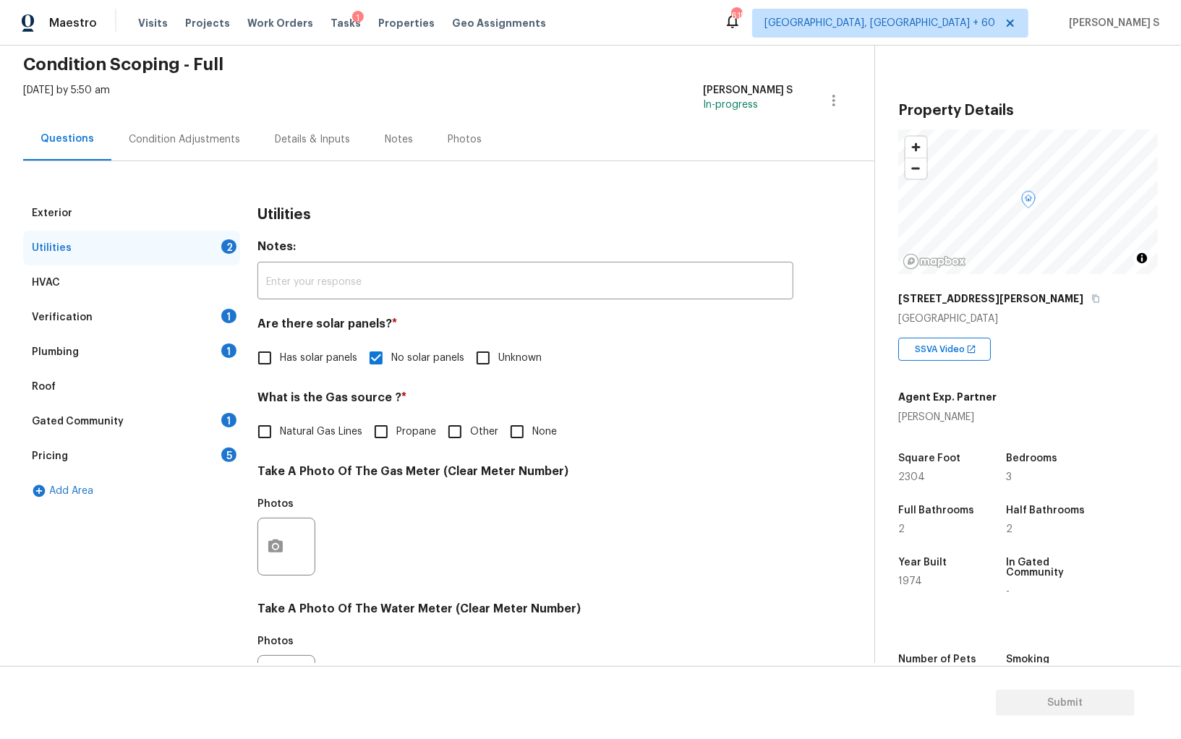
scroll to position [0, 0]
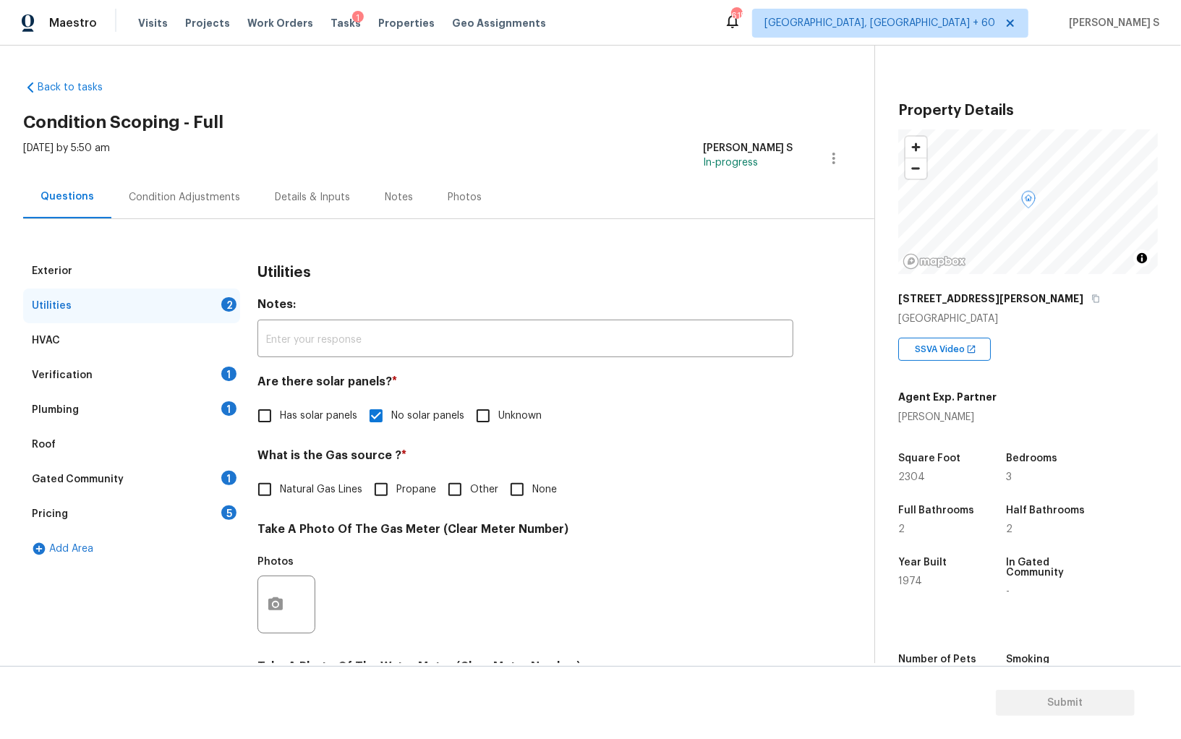
click at [226, 401] on div "1" at bounding box center [228, 408] width 15 height 14
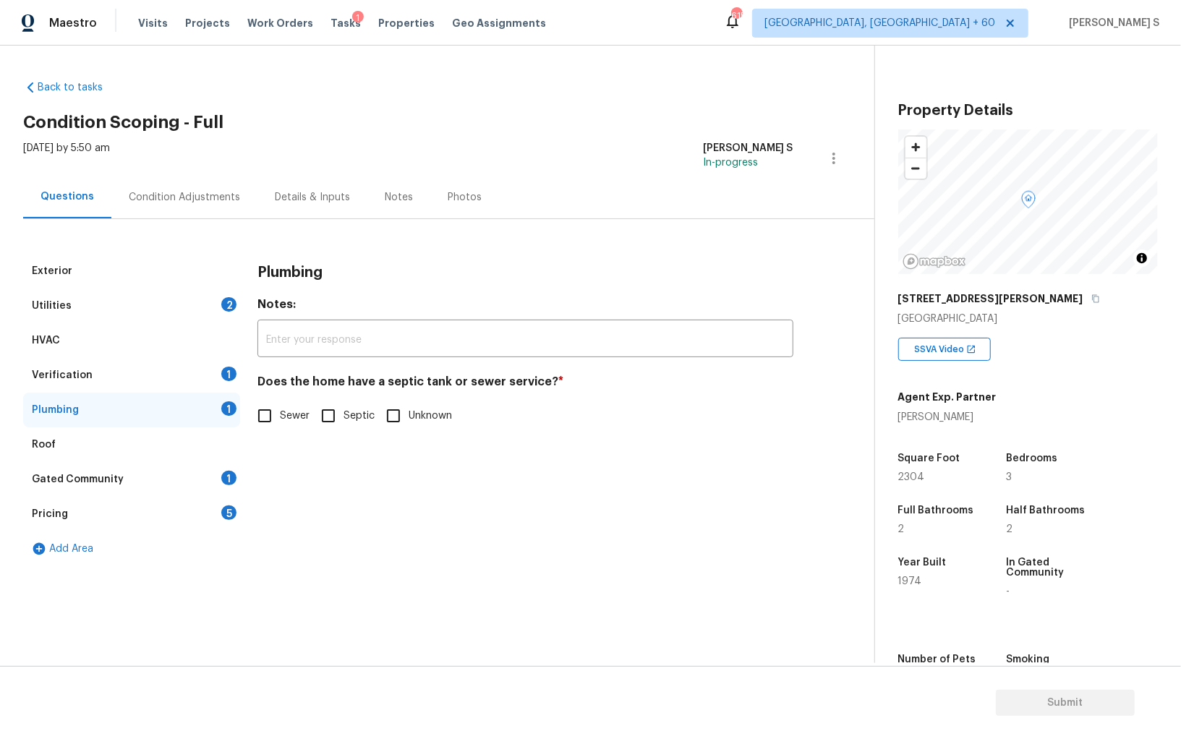
click at [260, 419] on input "Sewer" at bounding box center [264, 416] width 30 height 30
checkbox input "true"
click at [223, 474] on div "1" at bounding box center [228, 478] width 15 height 14
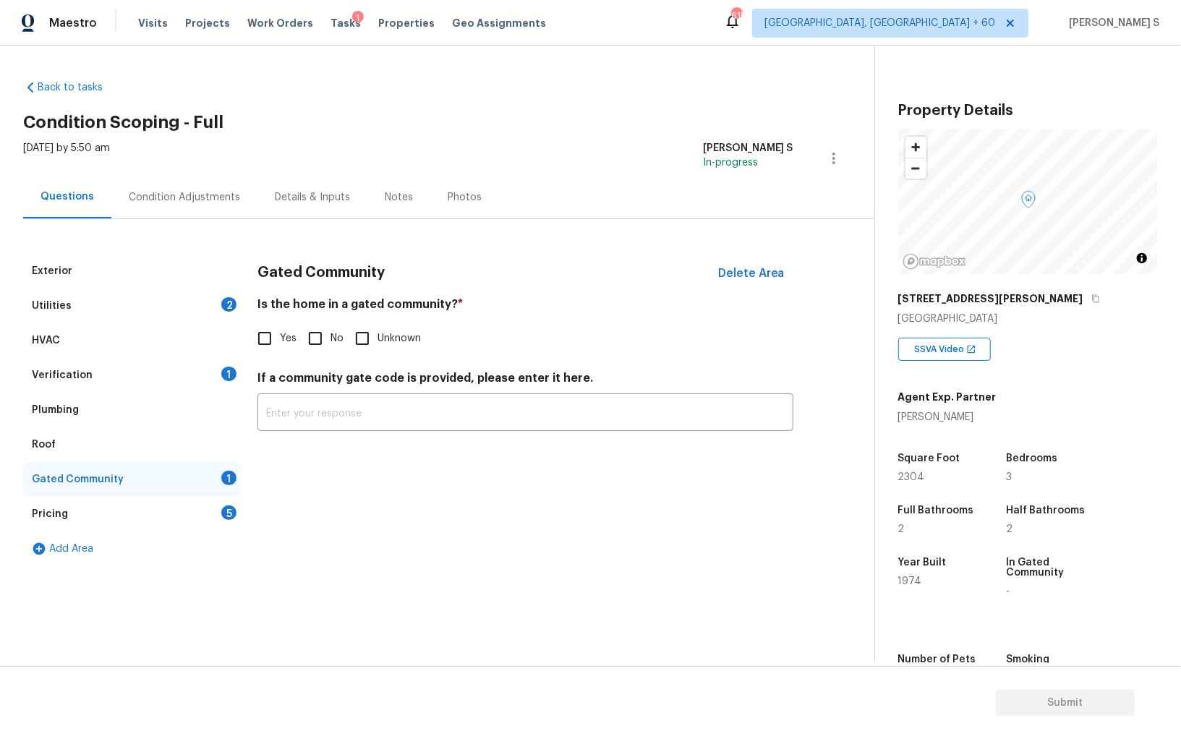
click at [321, 340] on input "No" at bounding box center [315, 338] width 30 height 30
checkbox input "true"
click at [227, 297] on div "2" at bounding box center [228, 304] width 15 height 14
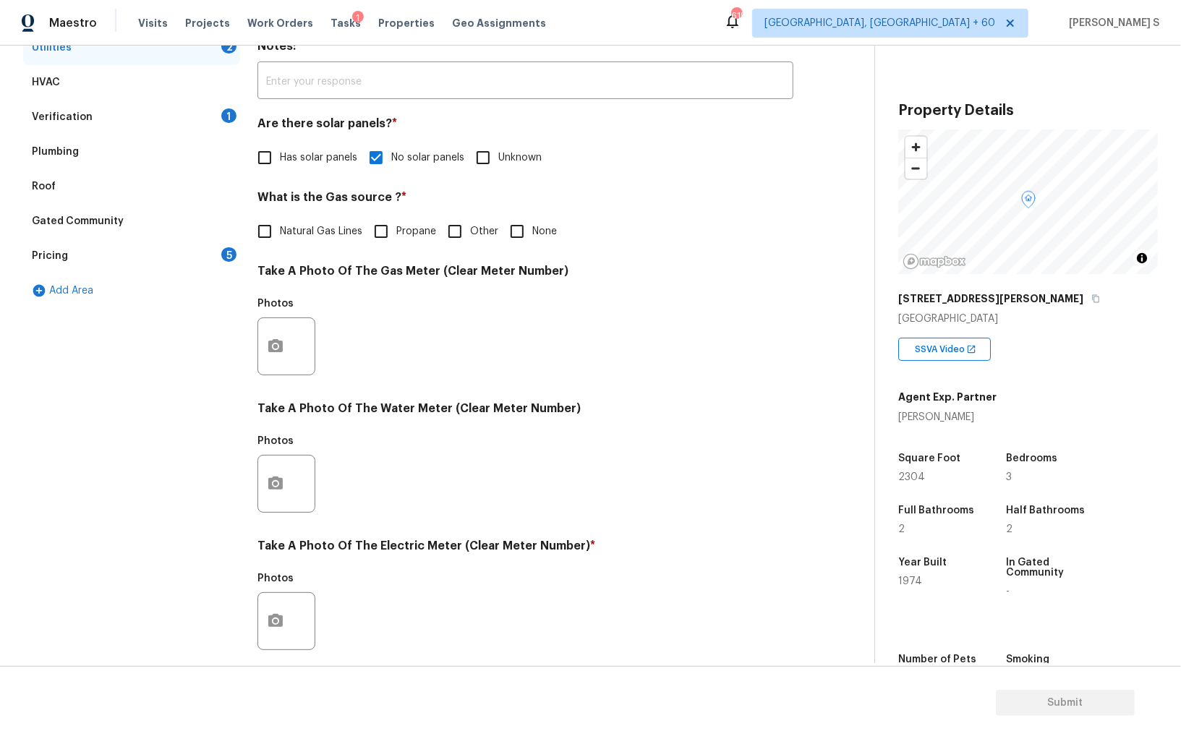
scroll to position [299, 0]
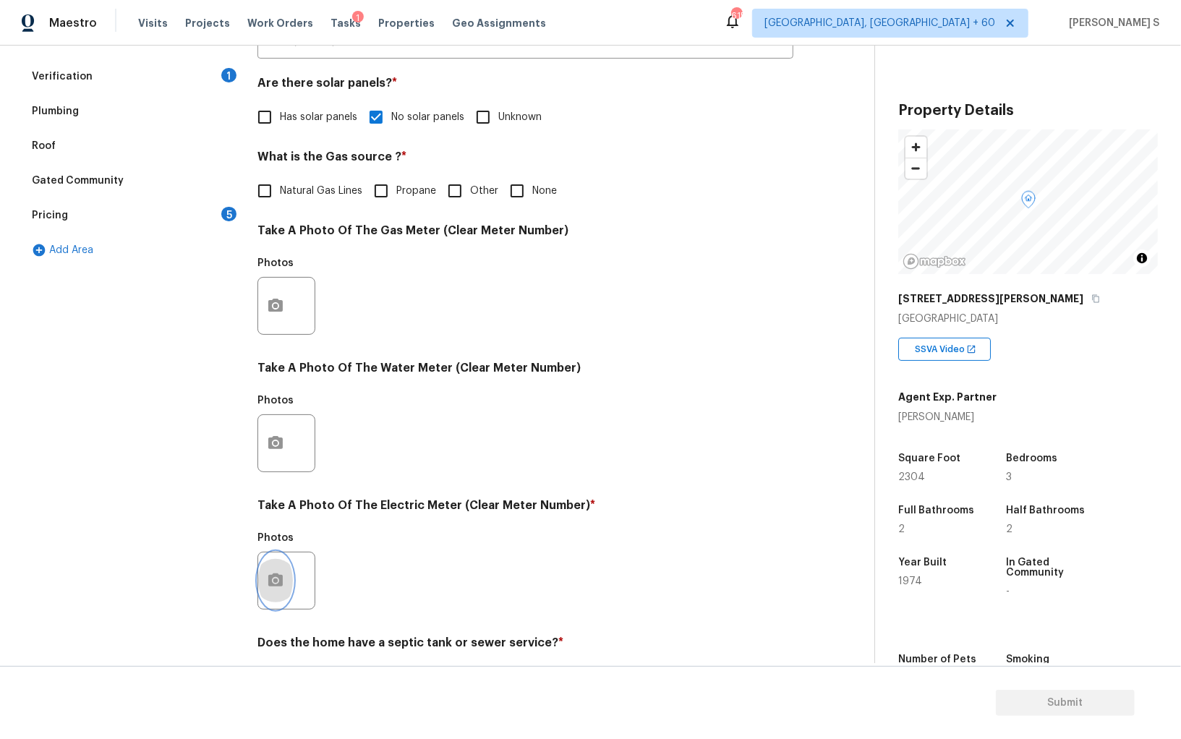
click at [283, 575] on icon "button" at bounding box center [275, 580] width 17 height 17
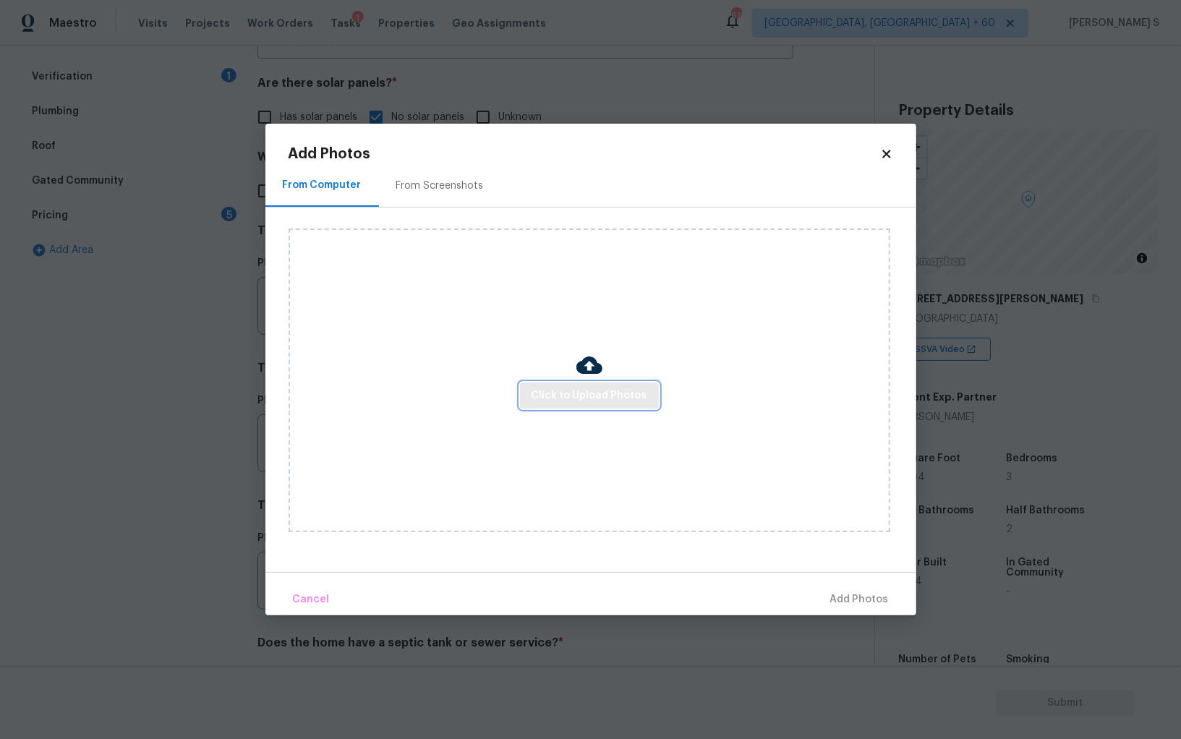
click at [607, 402] on span "Click to Upload Photos" at bounding box center [589, 396] width 116 height 18
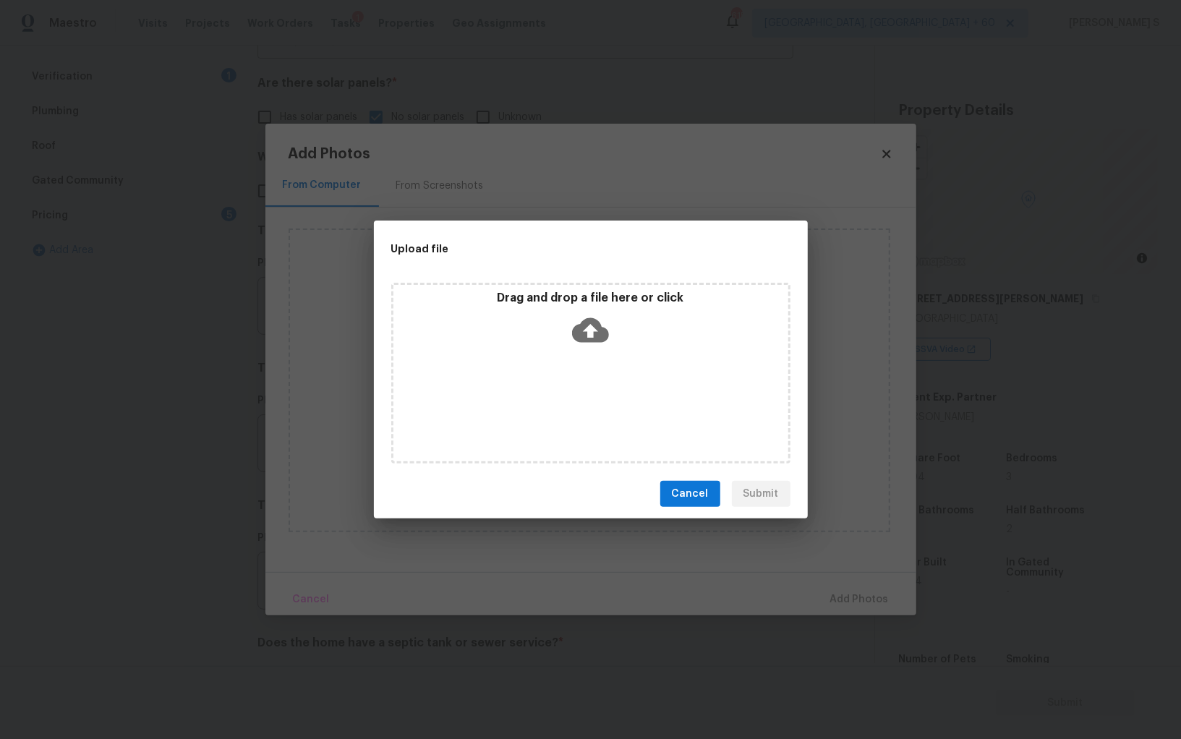
click at [607, 402] on div "Drag and drop a file here or click" at bounding box center [590, 373] width 399 height 181
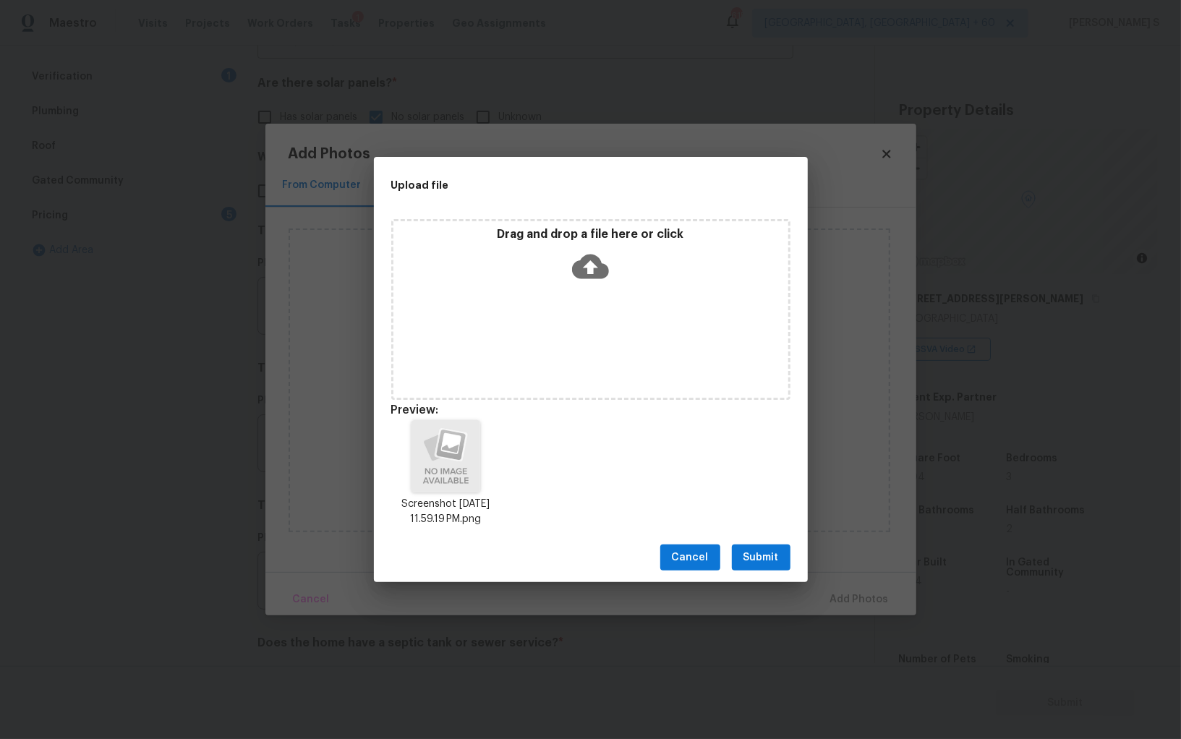
click at [761, 549] on span "Submit" at bounding box center [760, 558] width 35 height 18
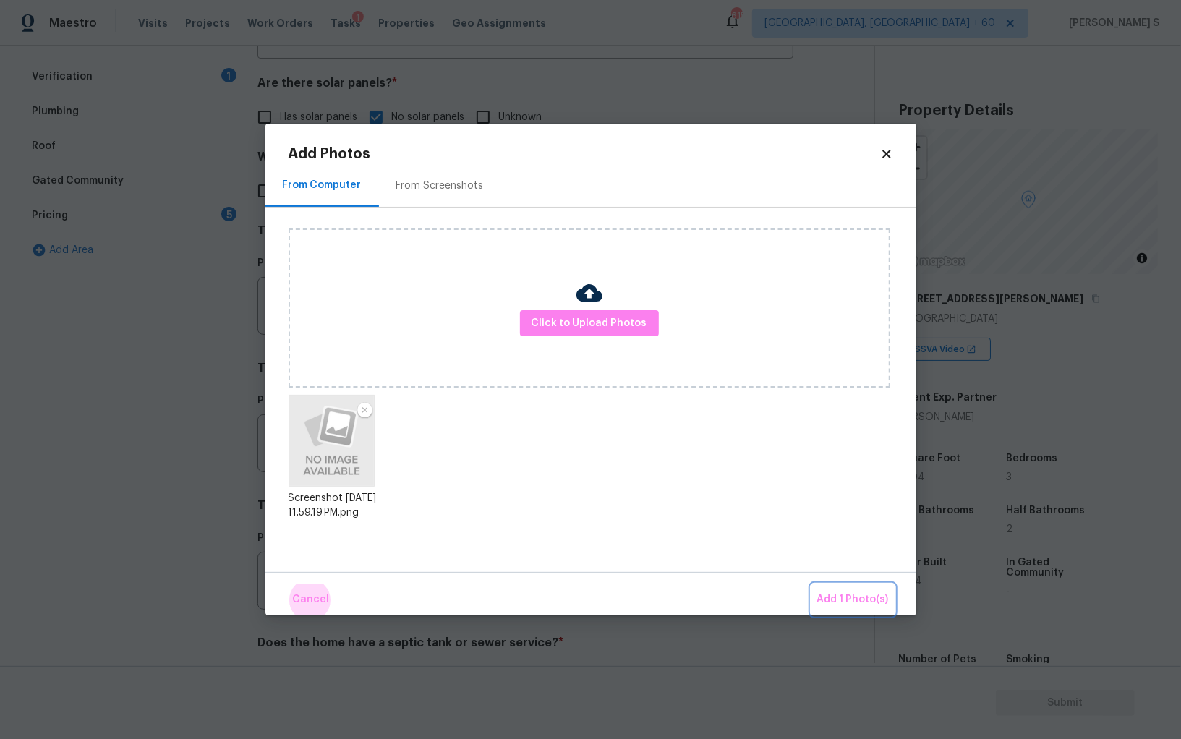
click at [811, 584] on button "Add 1 Photo(s)" at bounding box center [852, 599] width 83 height 31
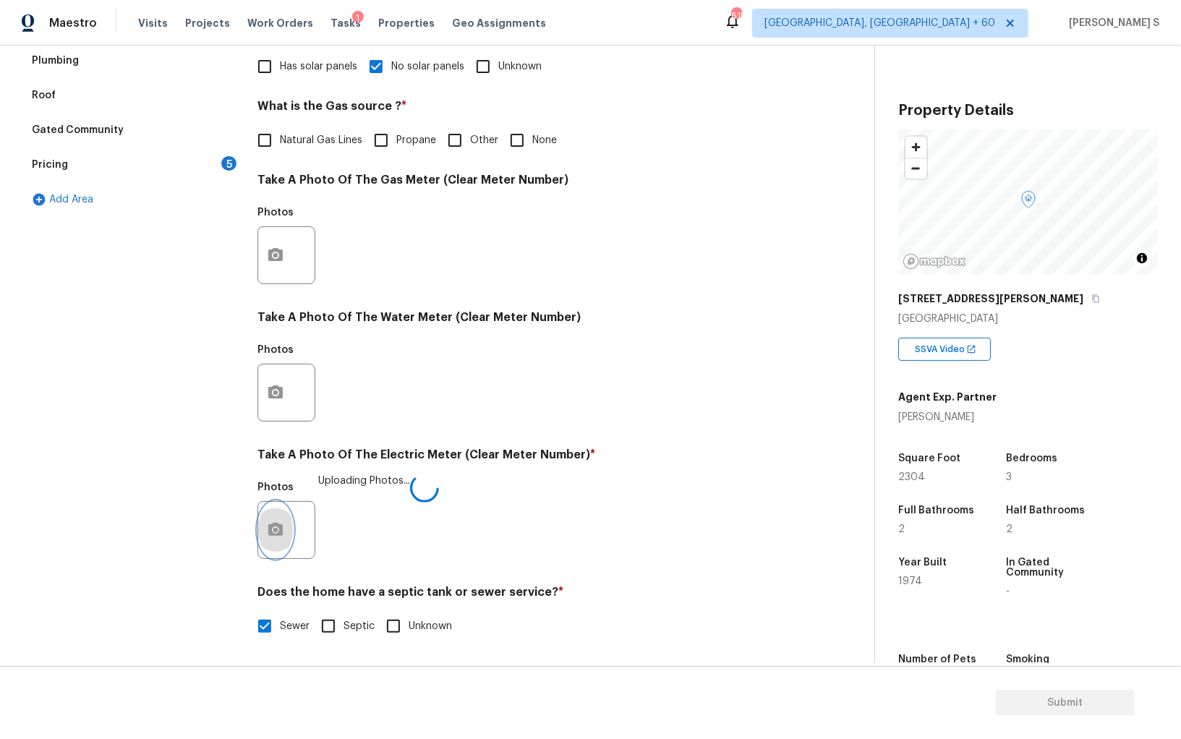
scroll to position [0, 0]
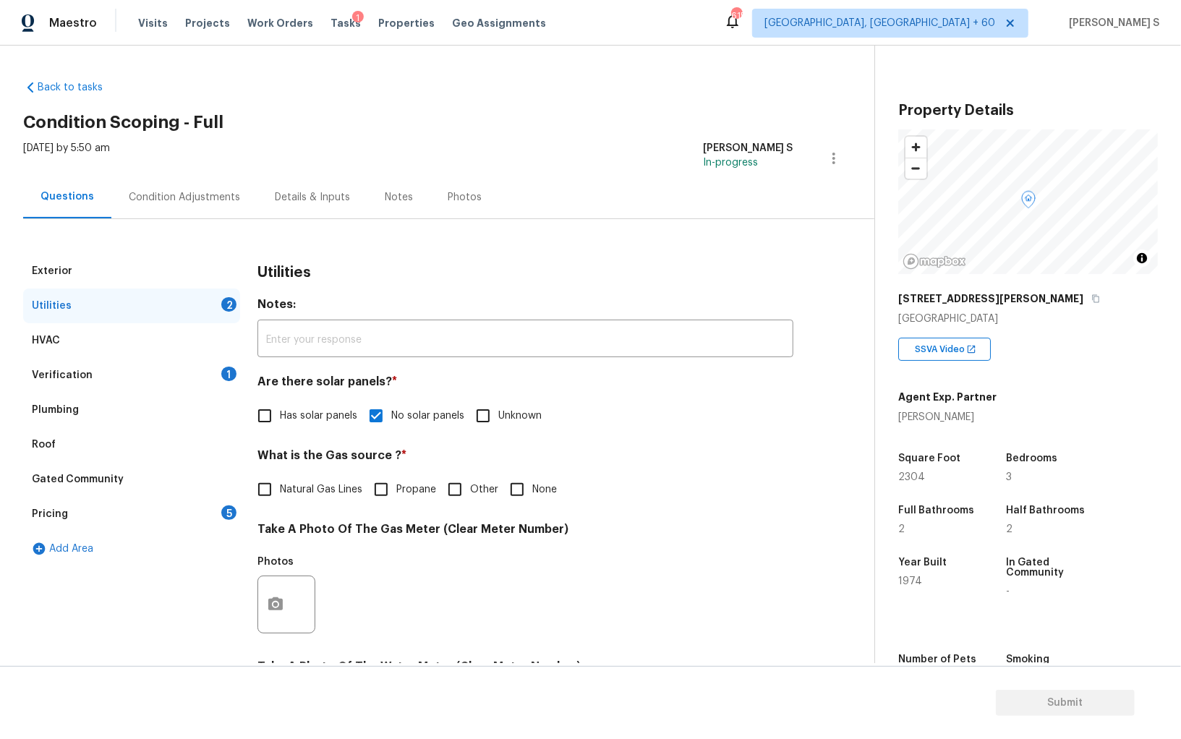
click at [181, 260] on div "Exterior" at bounding box center [131, 271] width 217 height 35
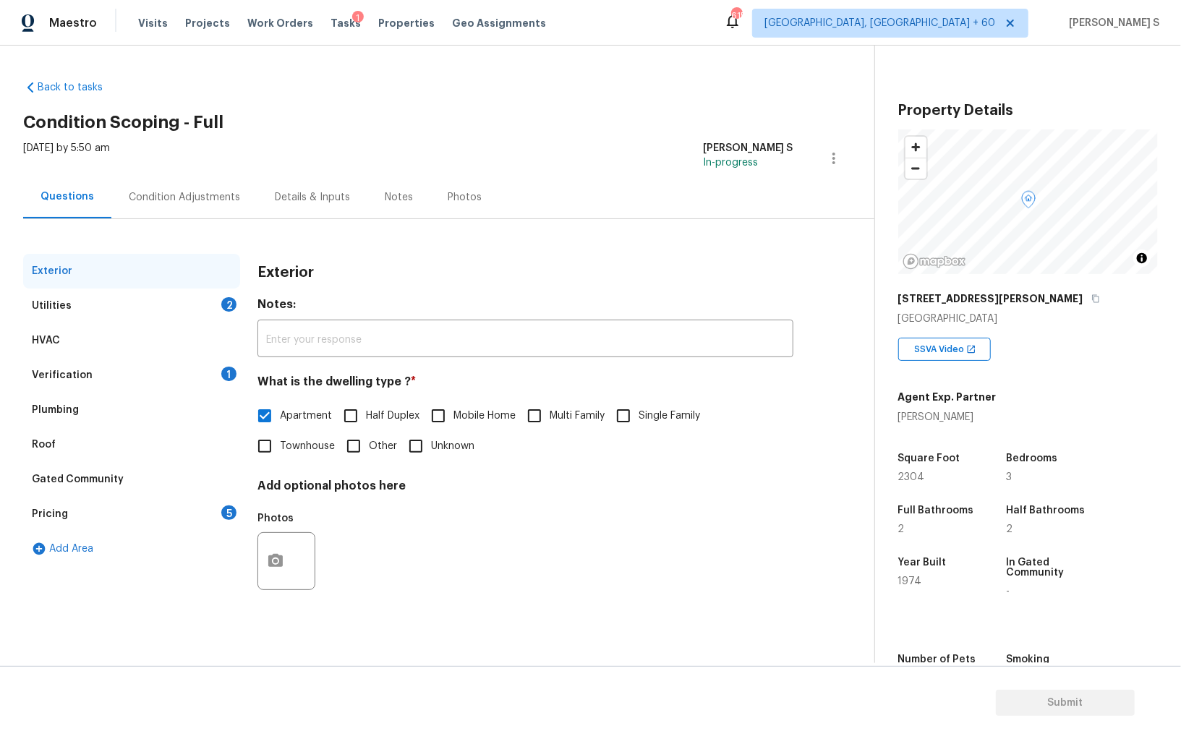
click at [215, 174] on div "Fri, Sep 19 2025 by 5:50 am Anbu Jebakumar S In-progress" at bounding box center [448, 158] width 851 height 35
click at [191, 190] on div "Condition Adjustments" at bounding box center [184, 197] width 111 height 14
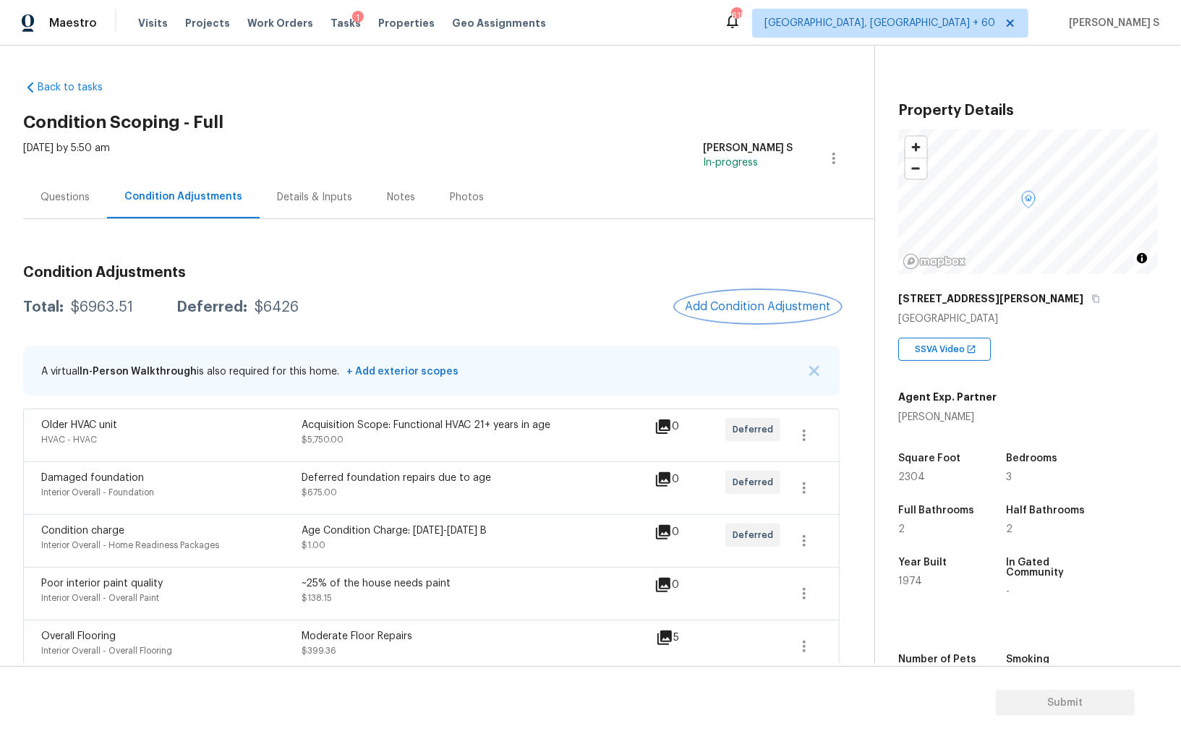
click at [740, 312] on span "Add Condition Adjustment" at bounding box center [758, 306] width 146 height 13
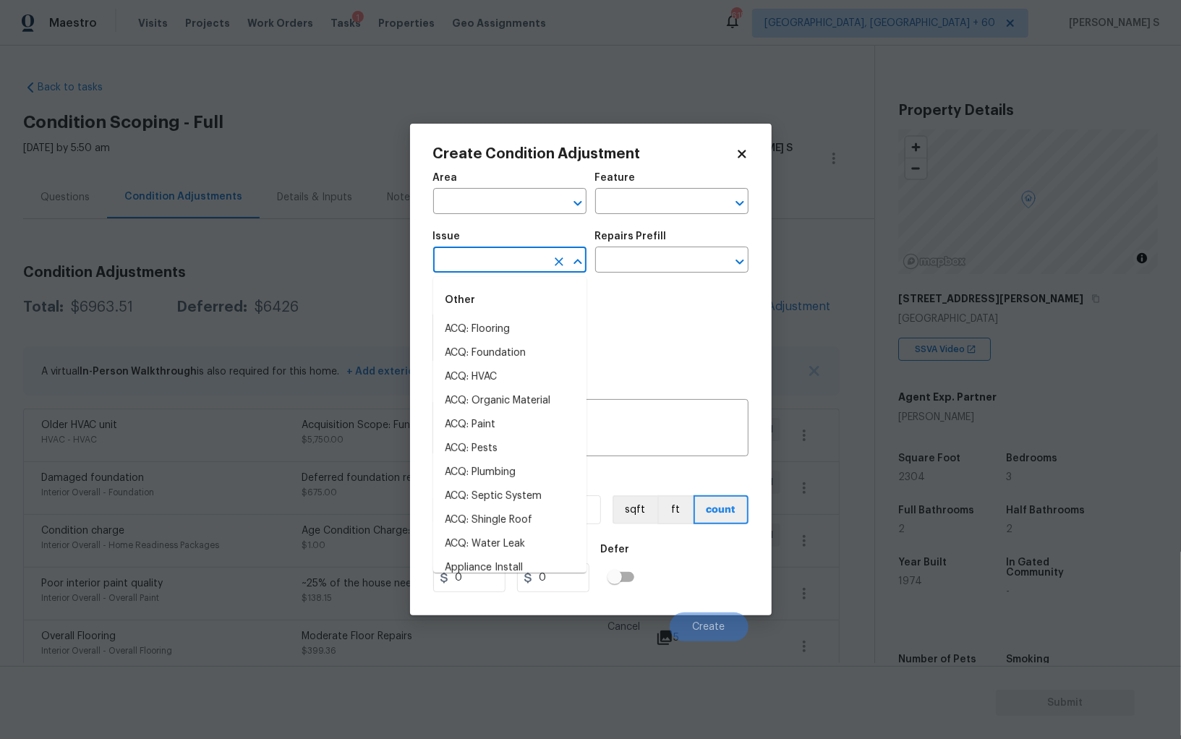
click at [511, 269] on input "text" at bounding box center [489, 261] width 113 height 22
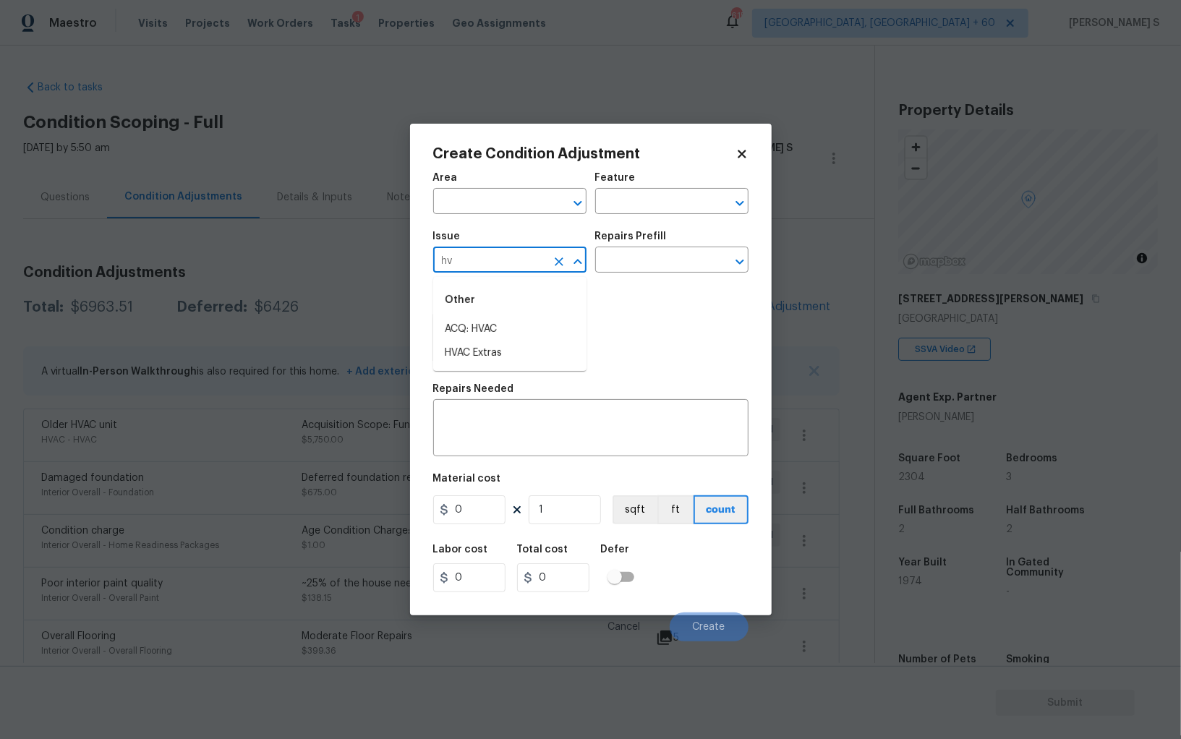
type input "hva"
type input "c"
type input "ACQ: HVAC"
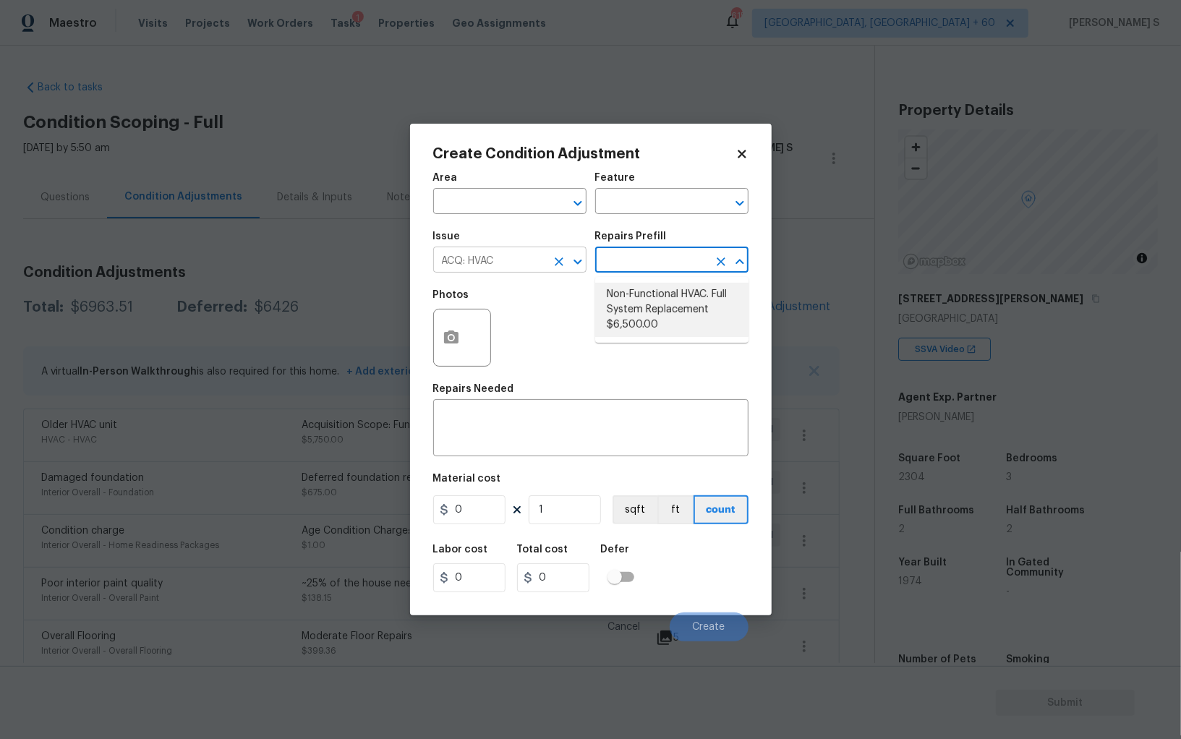
type input "Acquisition"
type textarea "Acquisition Scope: Full System Replacement"
type input "6500"
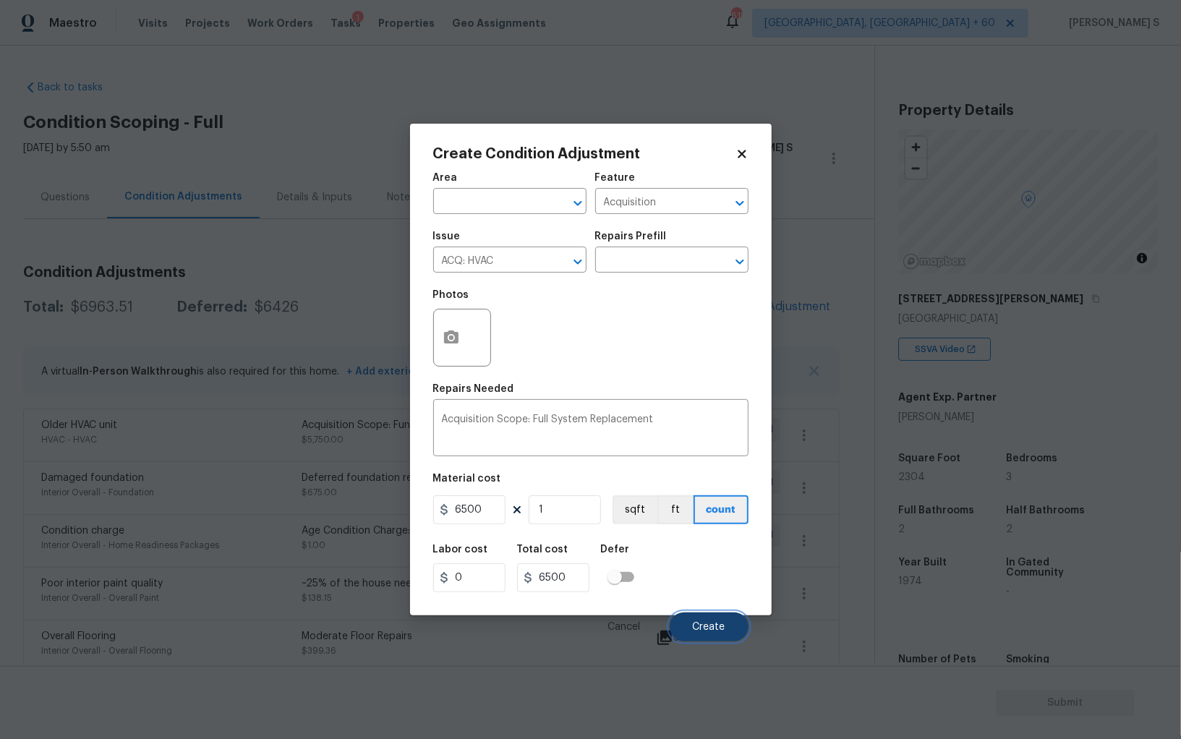
click at [699, 638] on button "Create" at bounding box center [708, 626] width 79 height 29
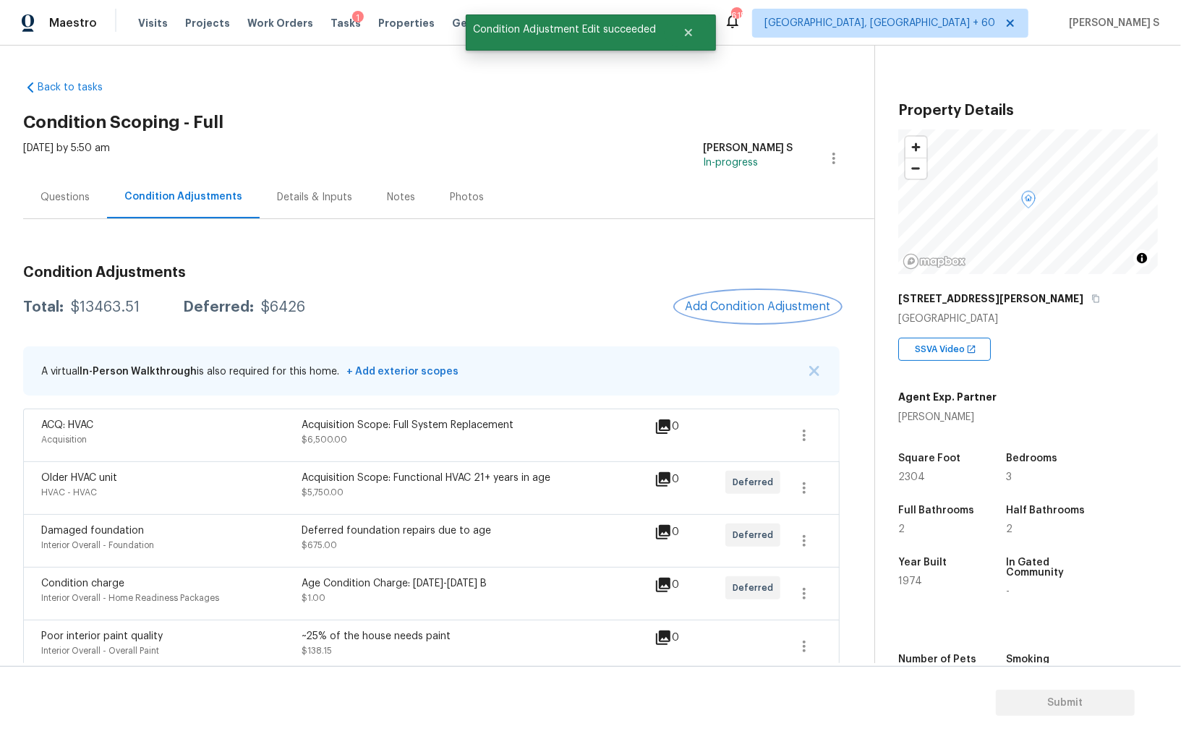
click at [768, 302] on span "Add Condition Adjustment" at bounding box center [758, 306] width 146 height 13
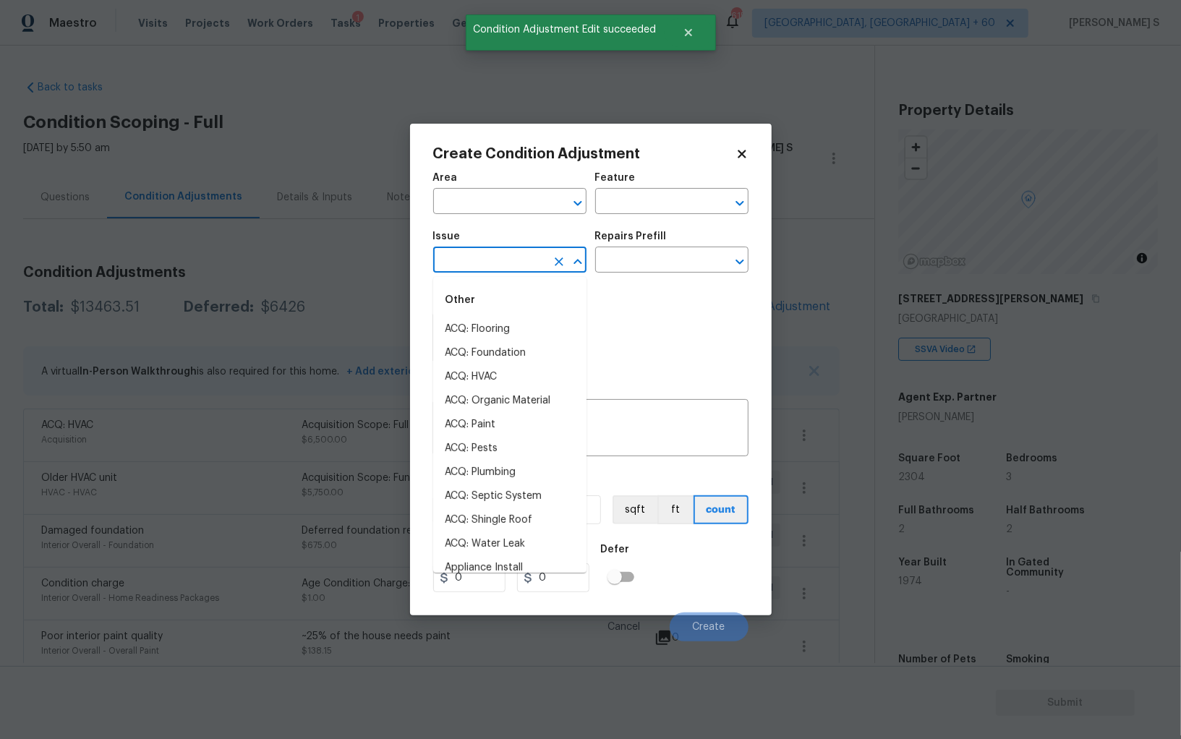
click at [481, 268] on input "text" at bounding box center [489, 261] width 113 height 22
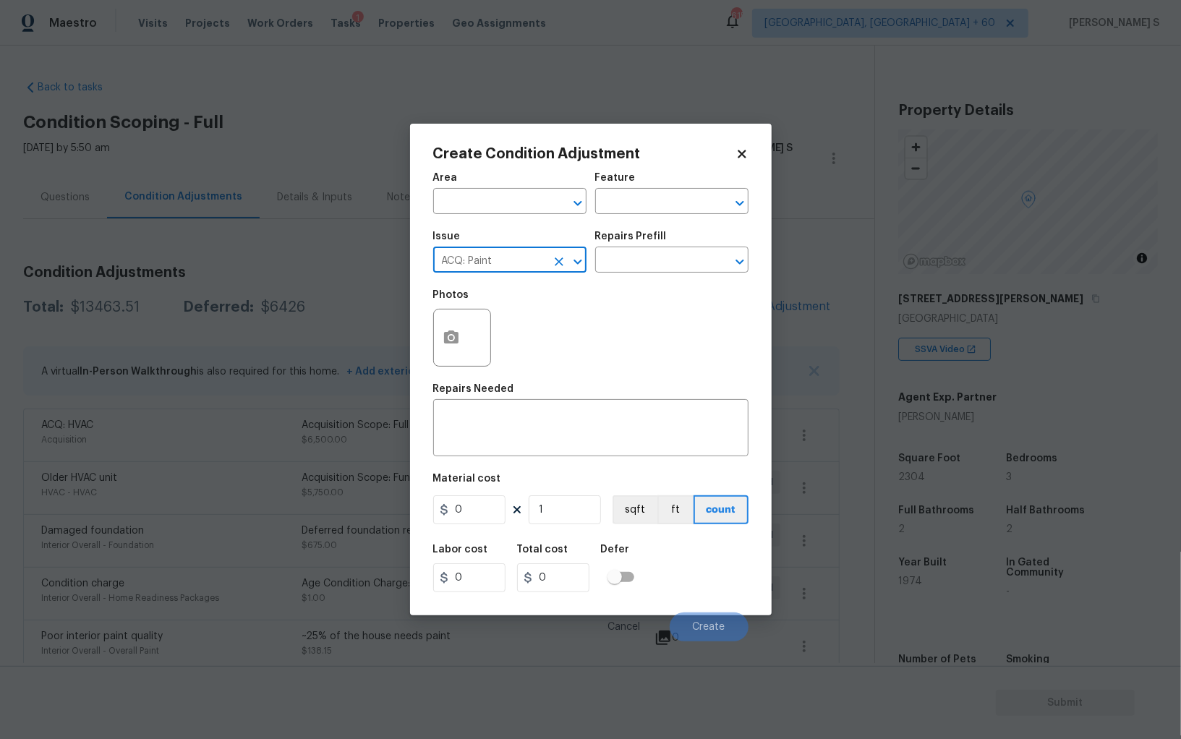
type input "ACQ: Paint"
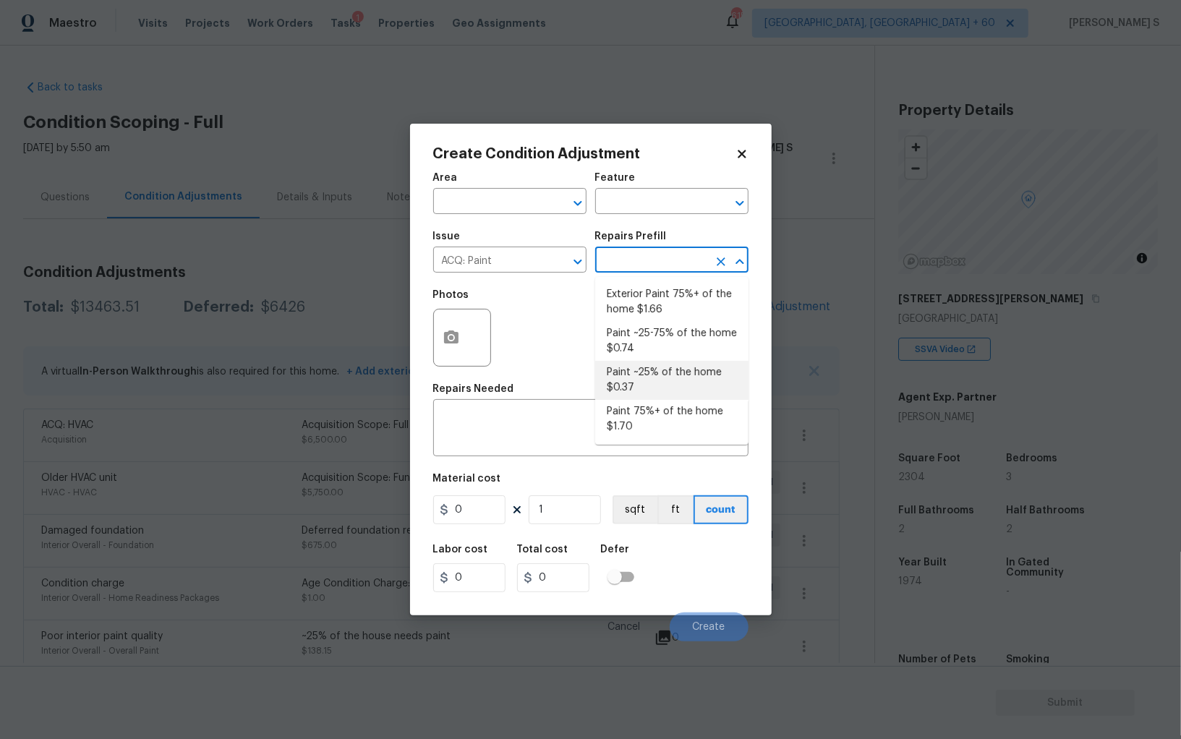
click at [663, 371] on li "Paint ~25% of the home $0.37" at bounding box center [671, 380] width 153 height 39
type input "Acquisition"
type textarea "Acquisition Scope: ~25% of the home needs interior paint"
type input "0.37"
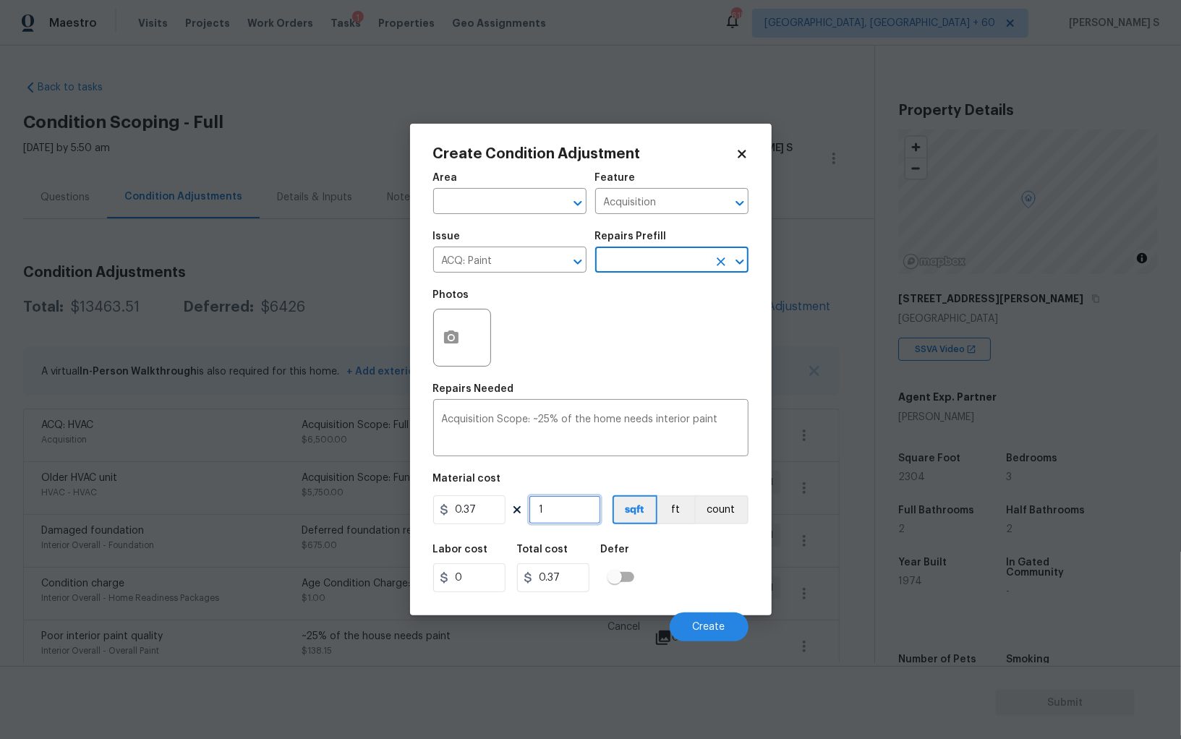
click at [568, 509] on input "1" at bounding box center [564, 509] width 72 height 29
type input "2"
type input "0.74"
type input "23"
type input "8.51"
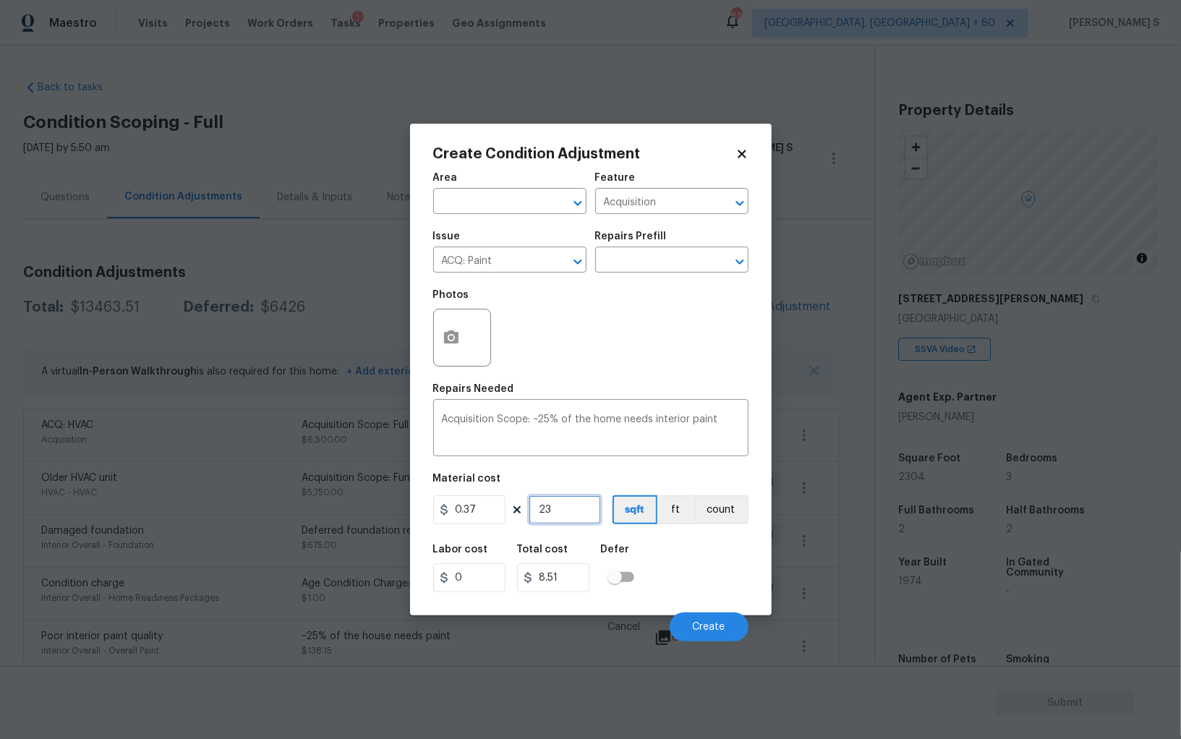
type input "230"
type input "85.1"
type input "2304"
type input "852.48"
type input "2304"
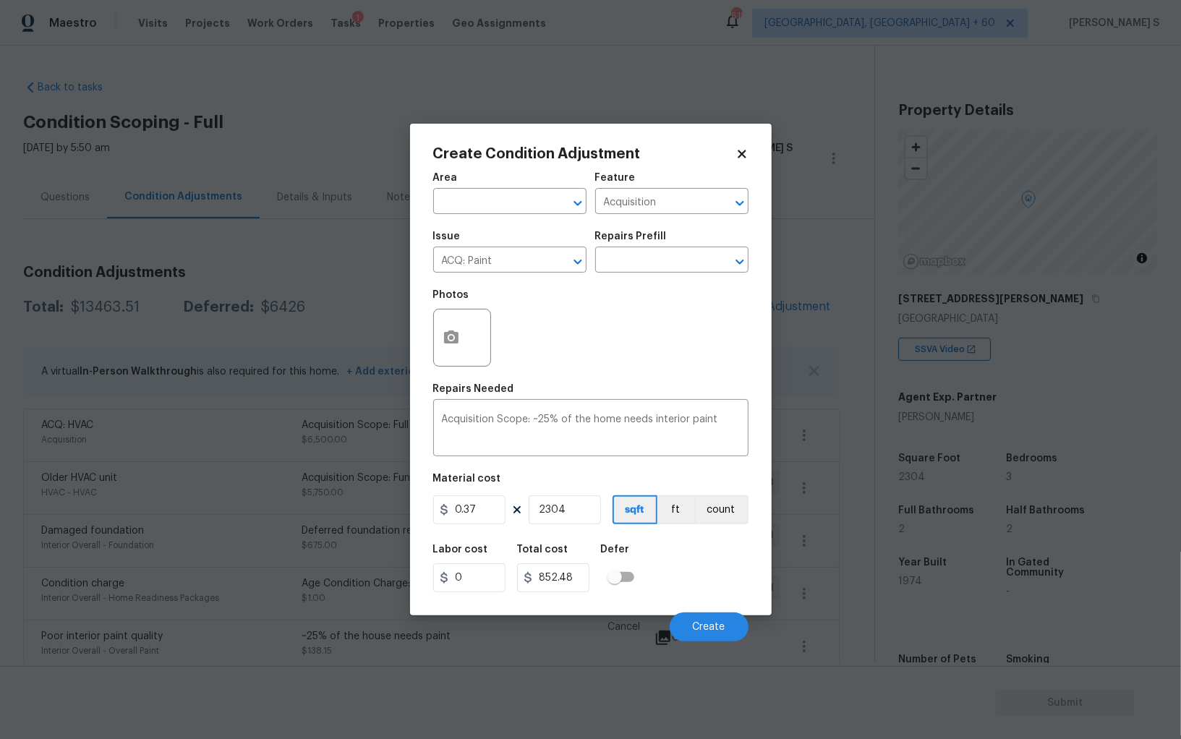
click at [717, 607] on div "Cancel Create" at bounding box center [590, 621] width 315 height 40
click at [717, 627] on span "Create" at bounding box center [709, 627] width 33 height 11
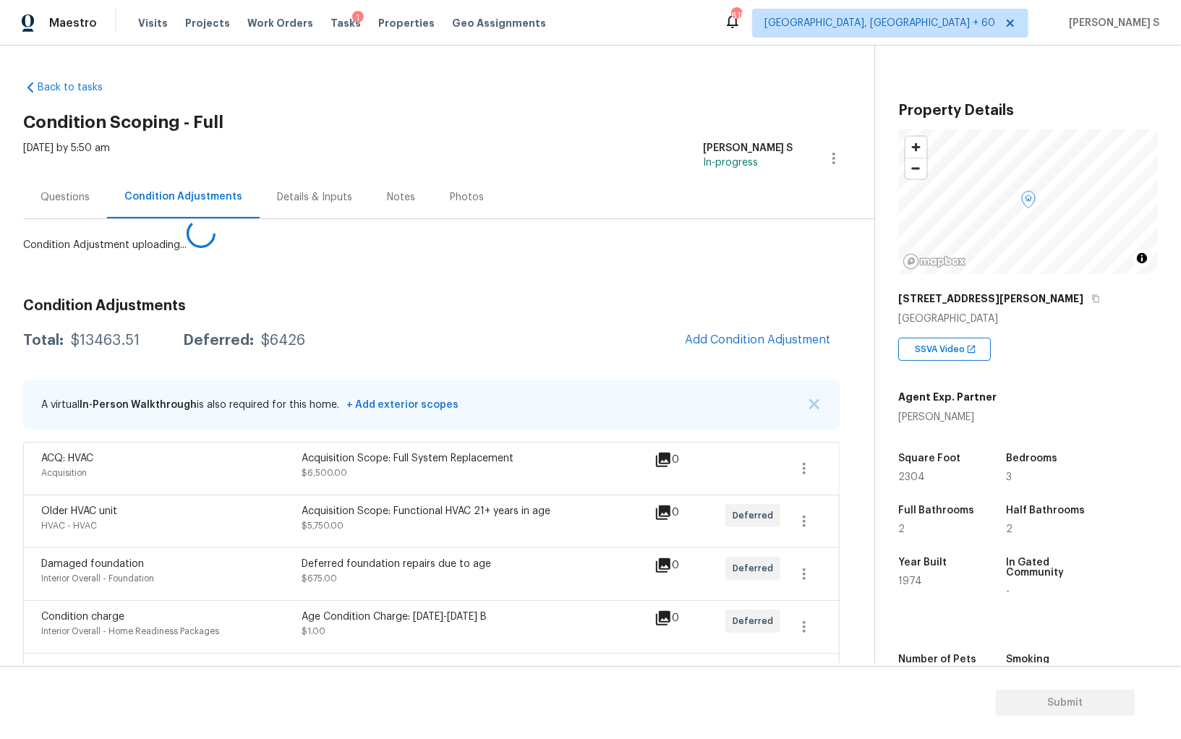
click at [361, 553] on body "Maestro Visits Projects Work Orders Tasks 1 Properties Geo Assignments 615 Albu…" at bounding box center [590, 369] width 1181 height 739
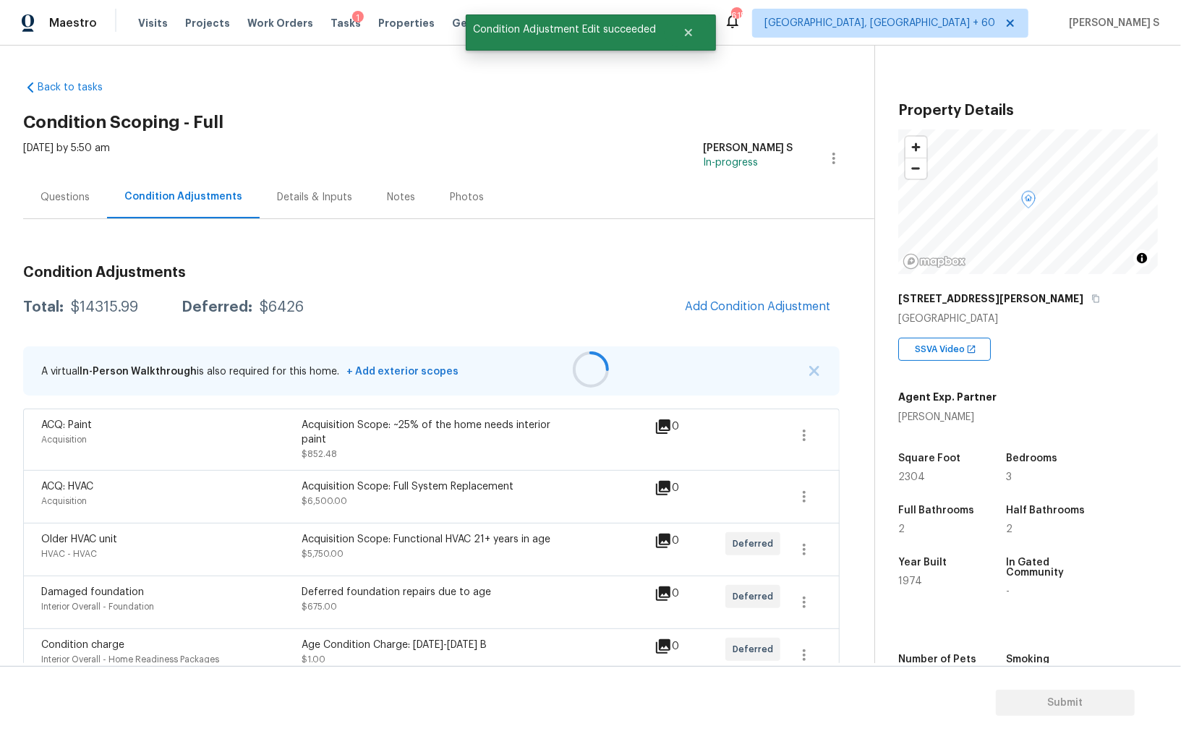
click at [750, 312] on div at bounding box center [590, 369] width 1181 height 739
click at [762, 314] on button "Add Condition Adjustment" at bounding box center [757, 306] width 163 height 30
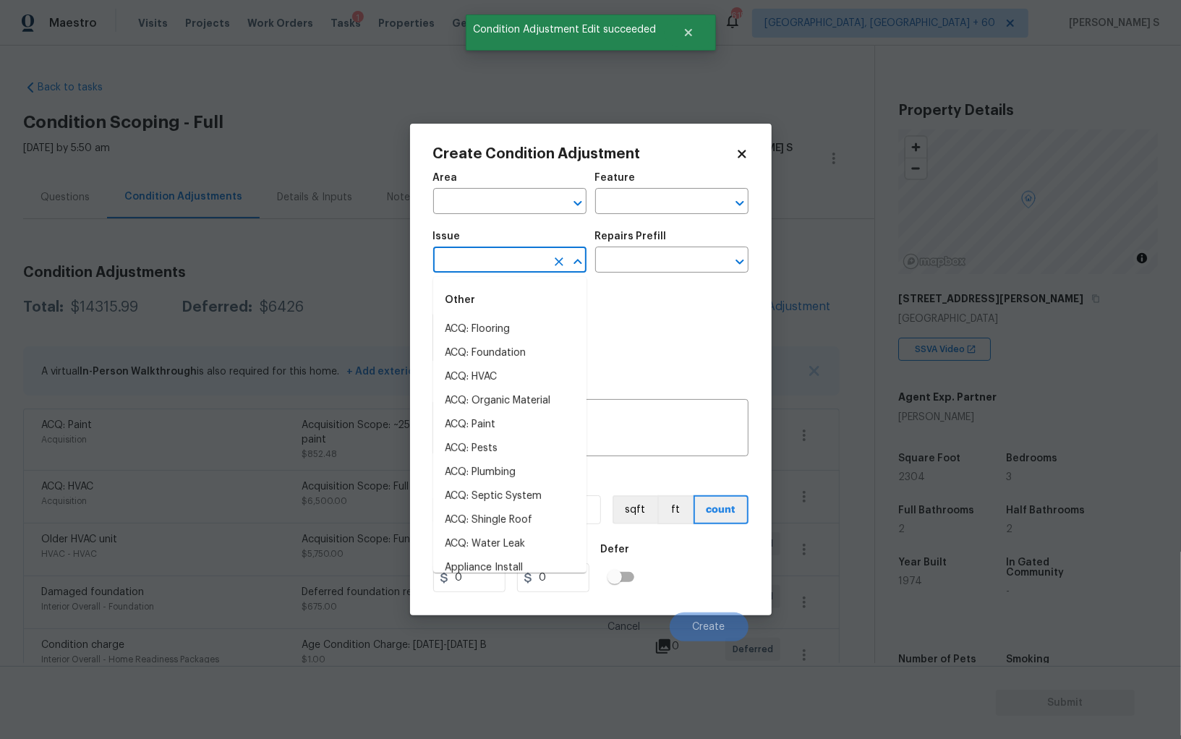
click at [505, 255] on input "text" at bounding box center [489, 261] width 113 height 22
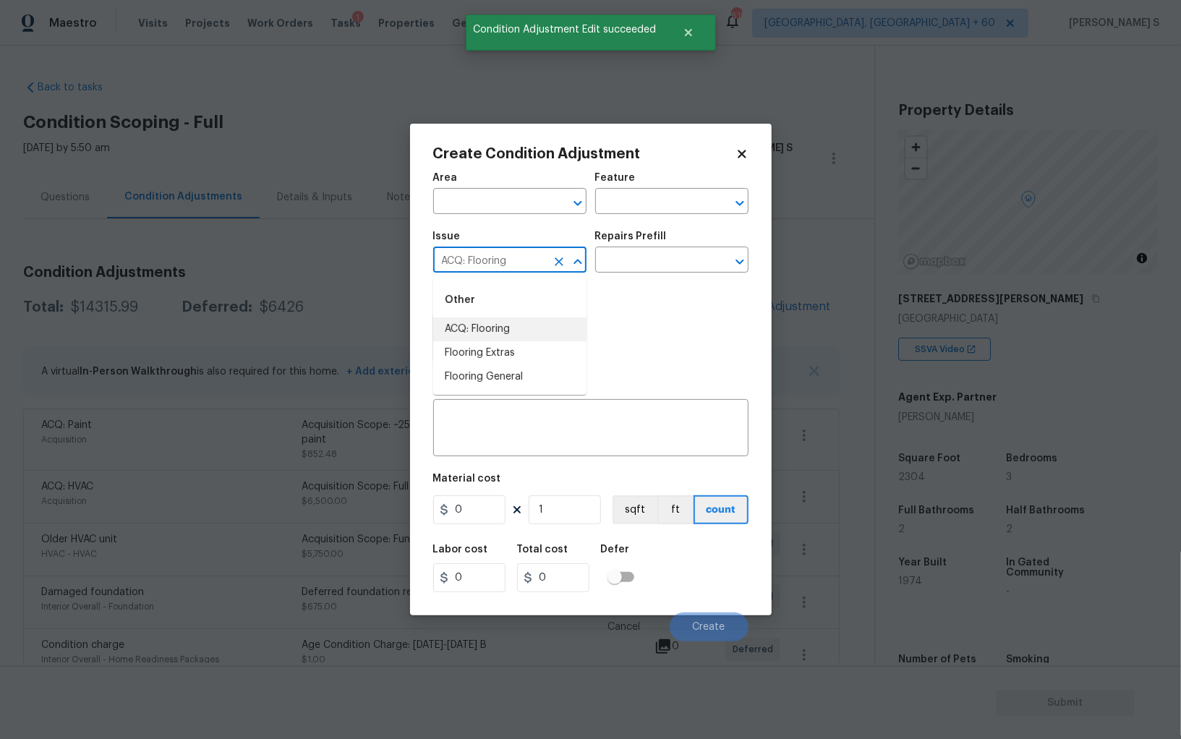
type input "ACQ: Flooring"
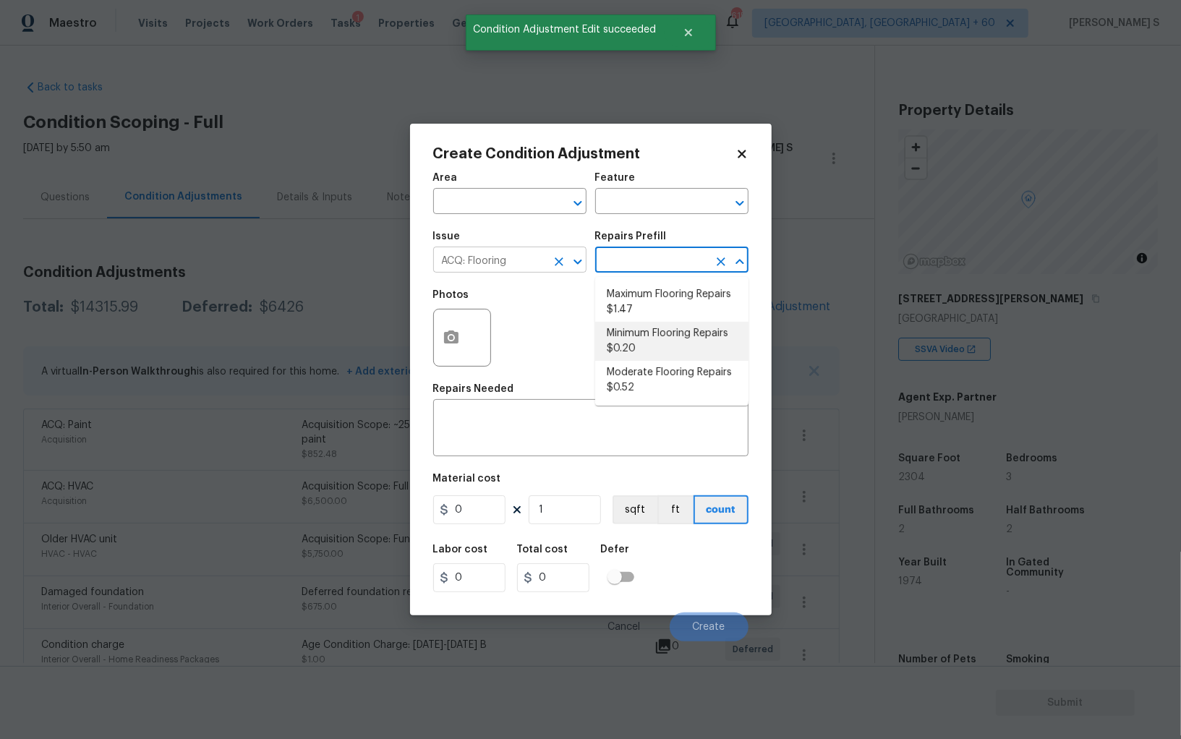
type input "Acquisition"
type textarea "Acquisition Scope: Minimum flooring repairs"
type input "0.2"
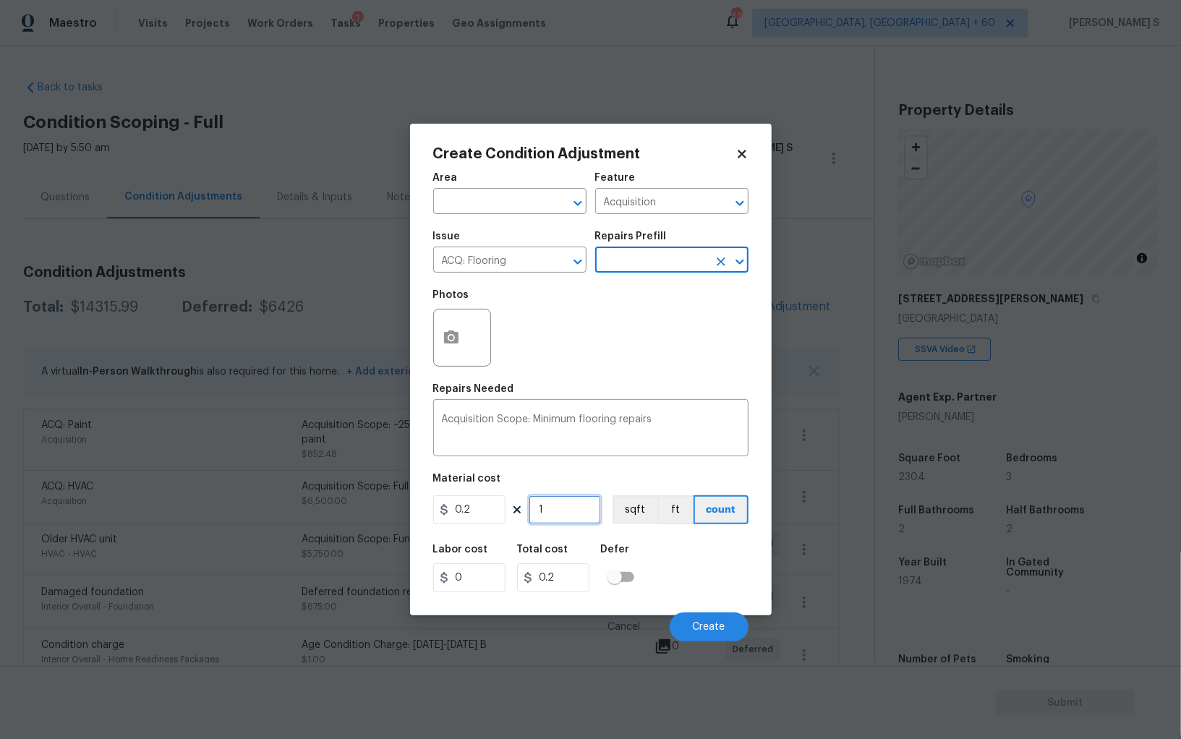
click at [587, 513] on input "1" at bounding box center [564, 509] width 72 height 29
paste input "2304"
type input "2304"
type input "460.8"
type input "2304"
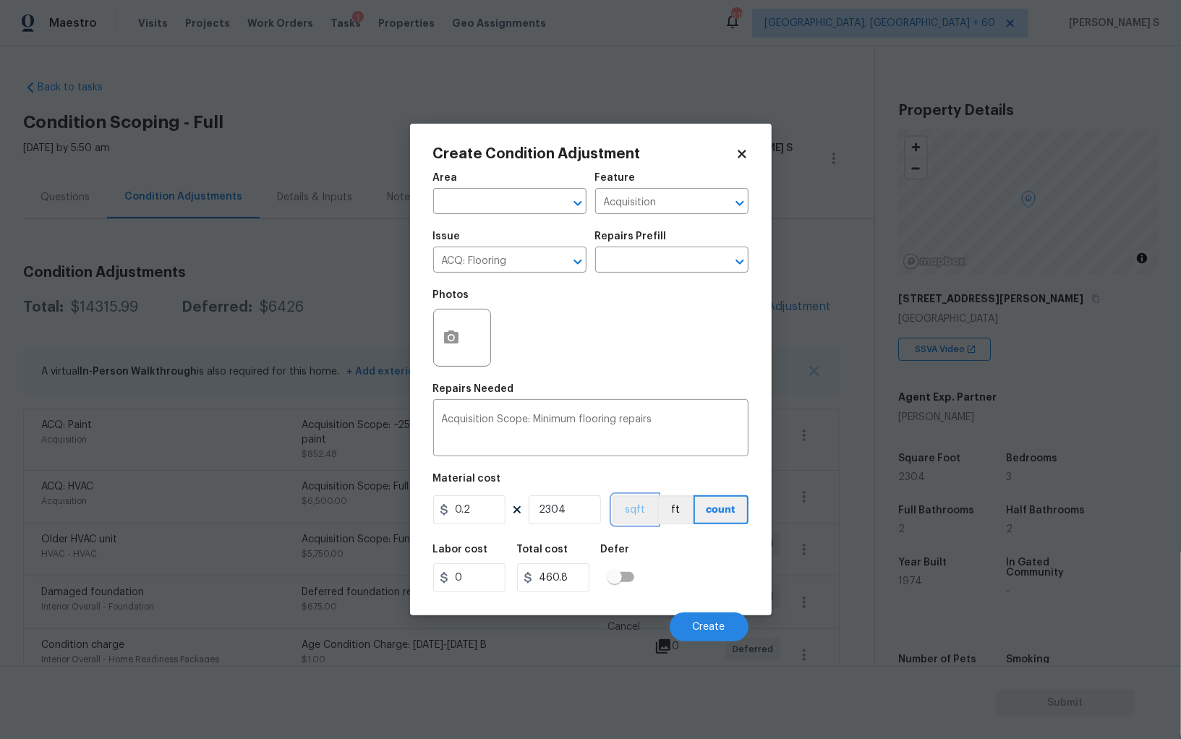
click at [632, 513] on button "sqft" at bounding box center [634, 509] width 45 height 29
click at [654, 574] on div "Labor cost 0 Total cost 460.8 Defer" at bounding box center [590, 568] width 315 height 65
click at [706, 624] on span "Create" at bounding box center [709, 627] width 33 height 11
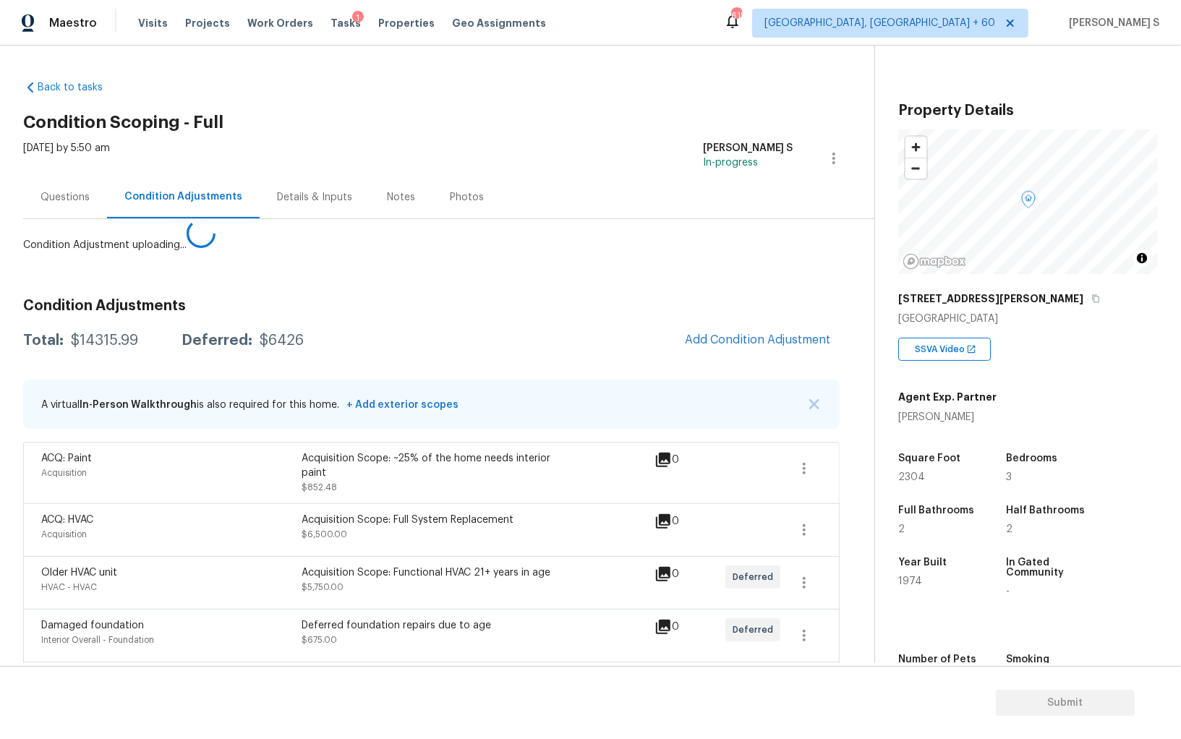
click at [223, 604] on body "Maestro Visits Projects Work Orders Tasks 1 Properties Geo Assignments 615 Albu…" at bounding box center [590, 369] width 1181 height 739
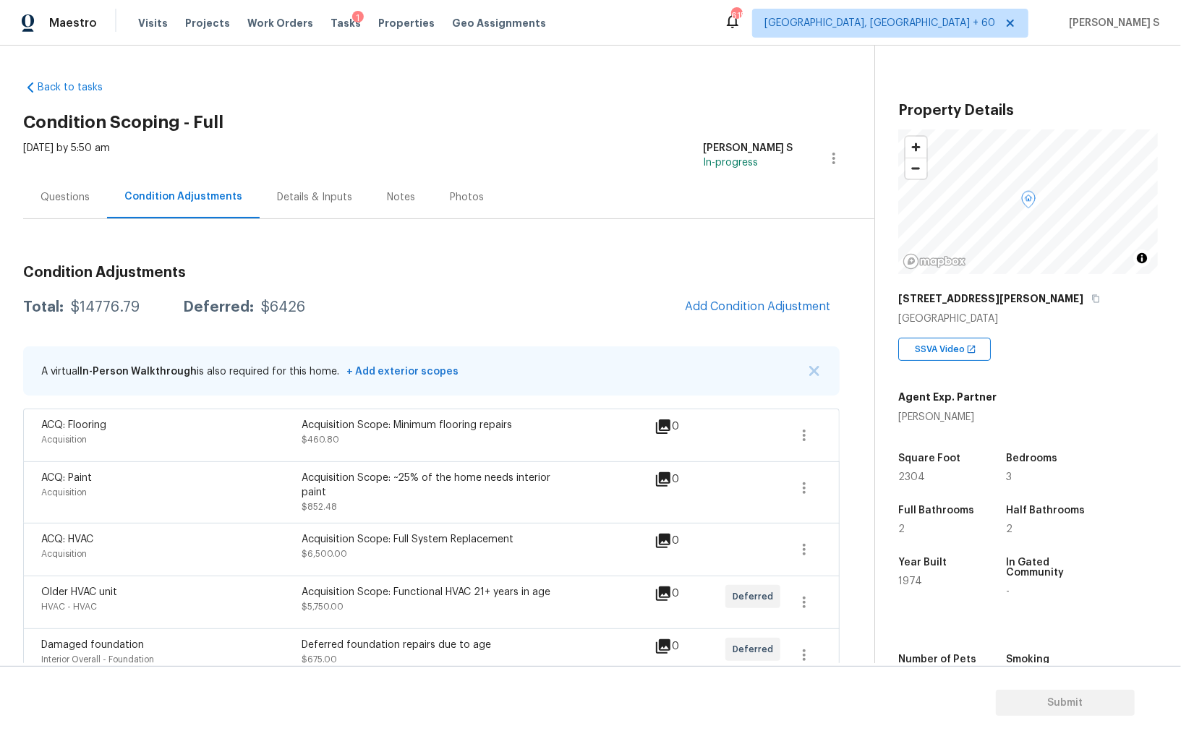
click at [41, 202] on div "Questions" at bounding box center [64, 197] width 49 height 14
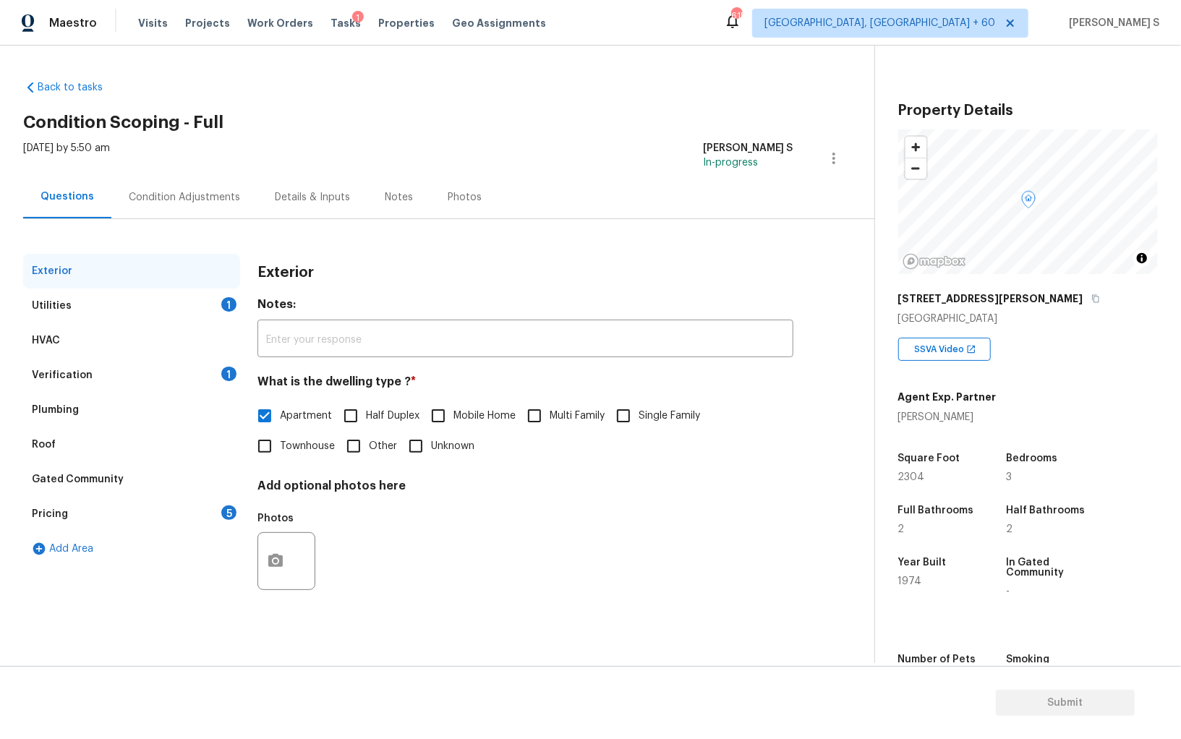
click at [222, 515] on div "5" at bounding box center [228, 512] width 15 height 14
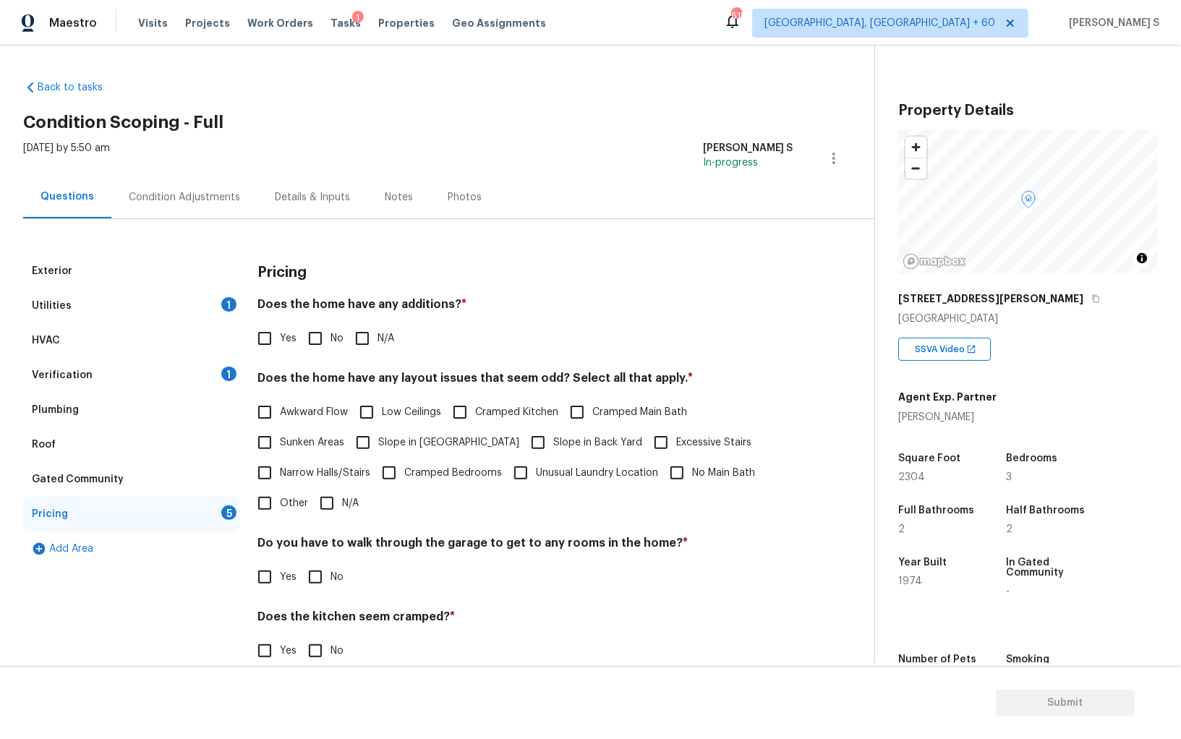
click at [311, 347] on input "No" at bounding box center [315, 338] width 30 height 30
checkbox input "true"
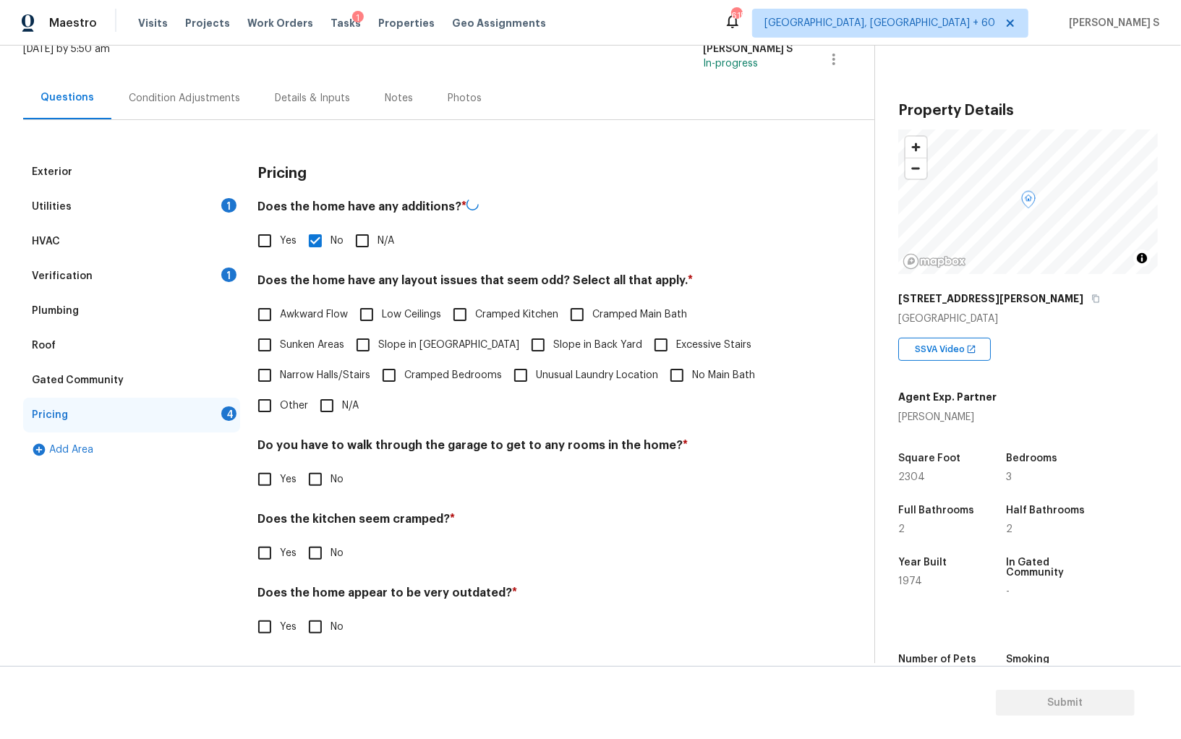
scroll to position [98, 0]
click at [341, 481] on span "No" at bounding box center [336, 479] width 13 height 15
click at [330, 481] on input "No" at bounding box center [315, 479] width 30 height 30
checkbox input "true"
click at [300, 538] on input "No" at bounding box center [315, 553] width 30 height 30
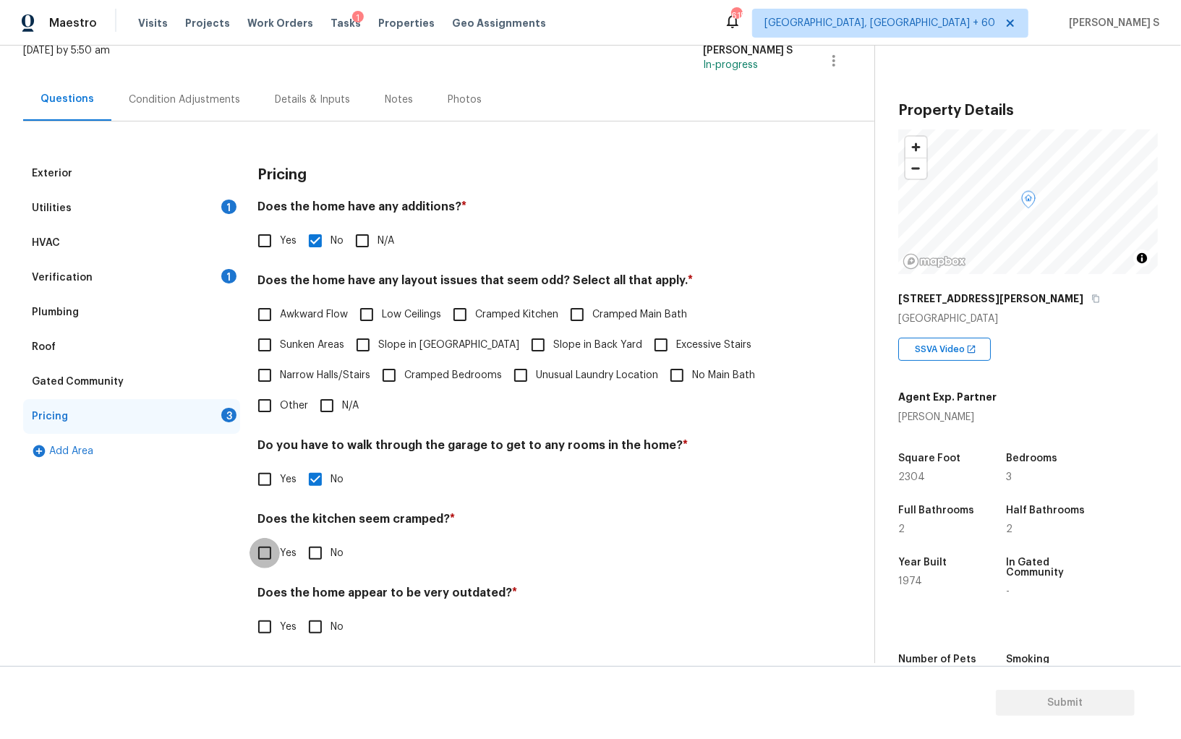
checkbox input "true"
click at [300, 613] on input "No" at bounding box center [315, 628] width 30 height 30
checkbox input "true"
click at [471, 453] on h4 "Do you have to walk through the garage to get to any rooms in the home? *" at bounding box center [525, 448] width 536 height 20
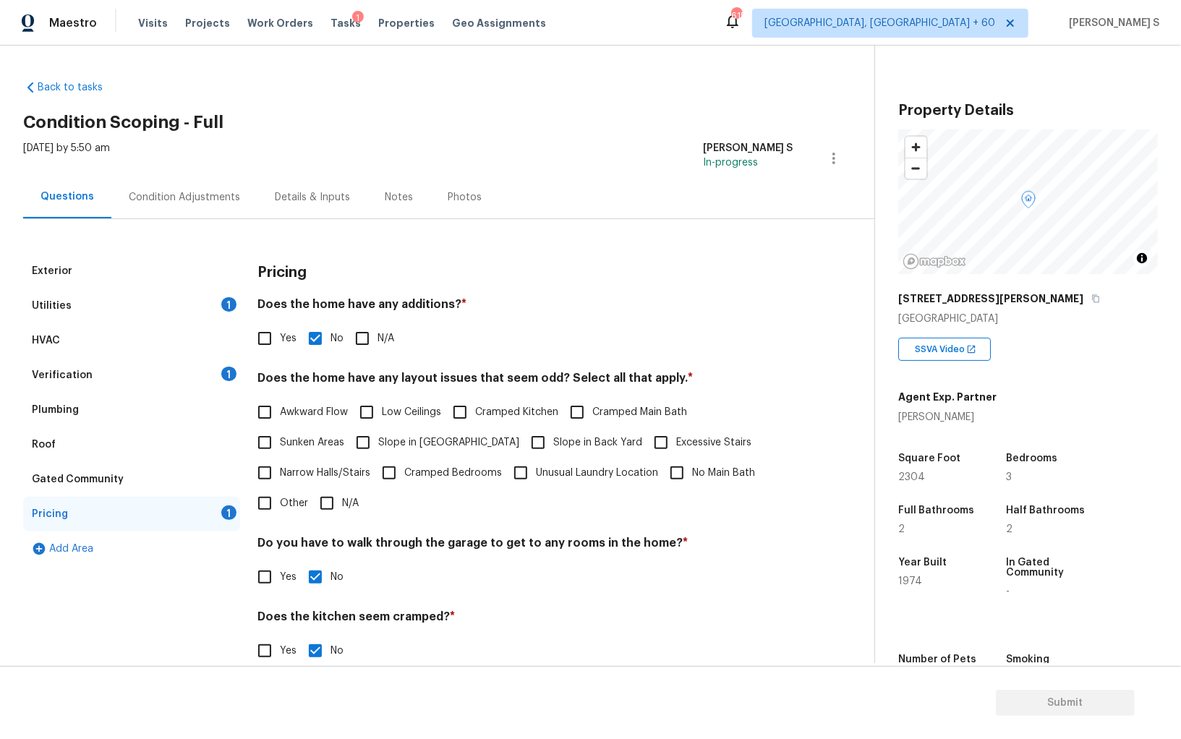
click at [223, 181] on div "Condition Adjustments" at bounding box center [184, 197] width 146 height 43
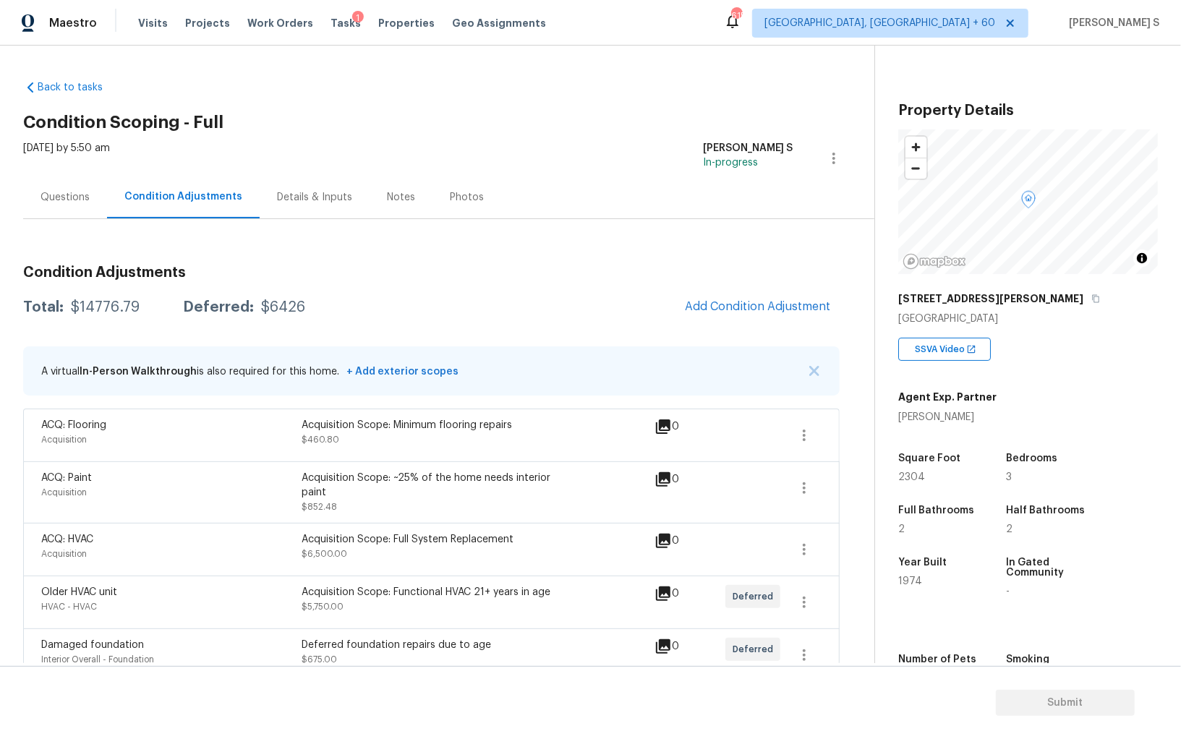
click at [71, 202] on div "Questions" at bounding box center [64, 197] width 49 height 14
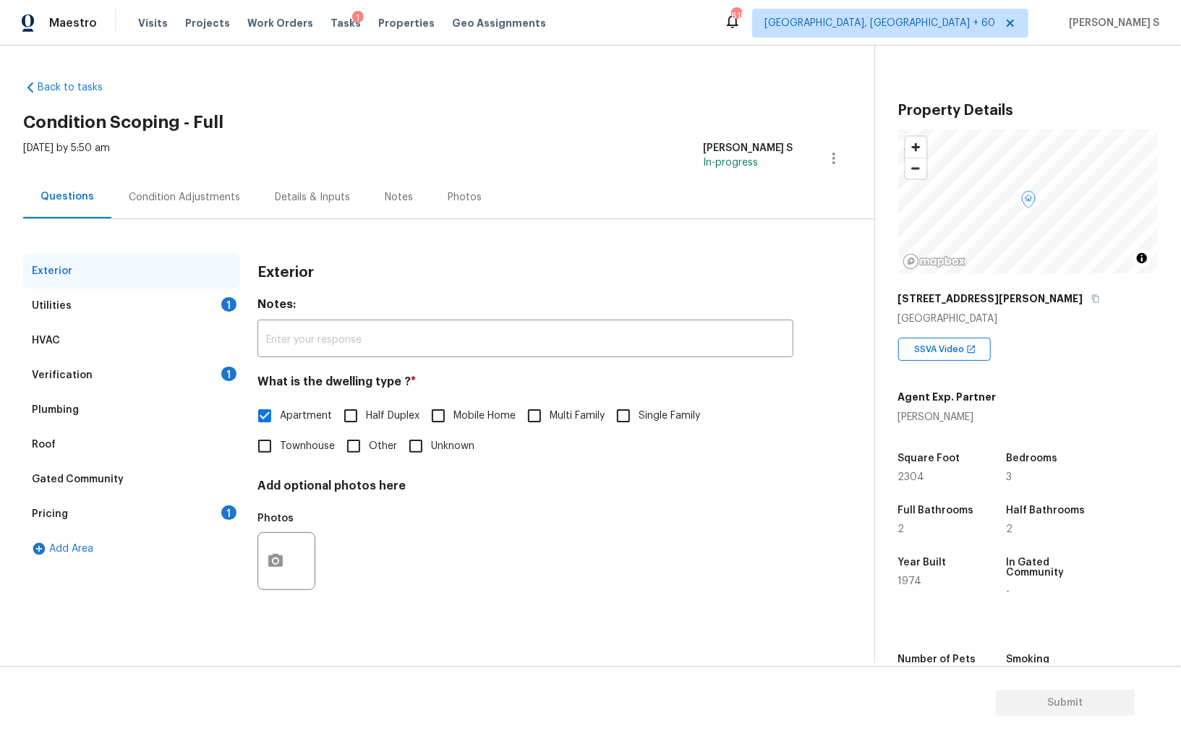
click at [146, 514] on div "Pricing 1" at bounding box center [131, 514] width 217 height 35
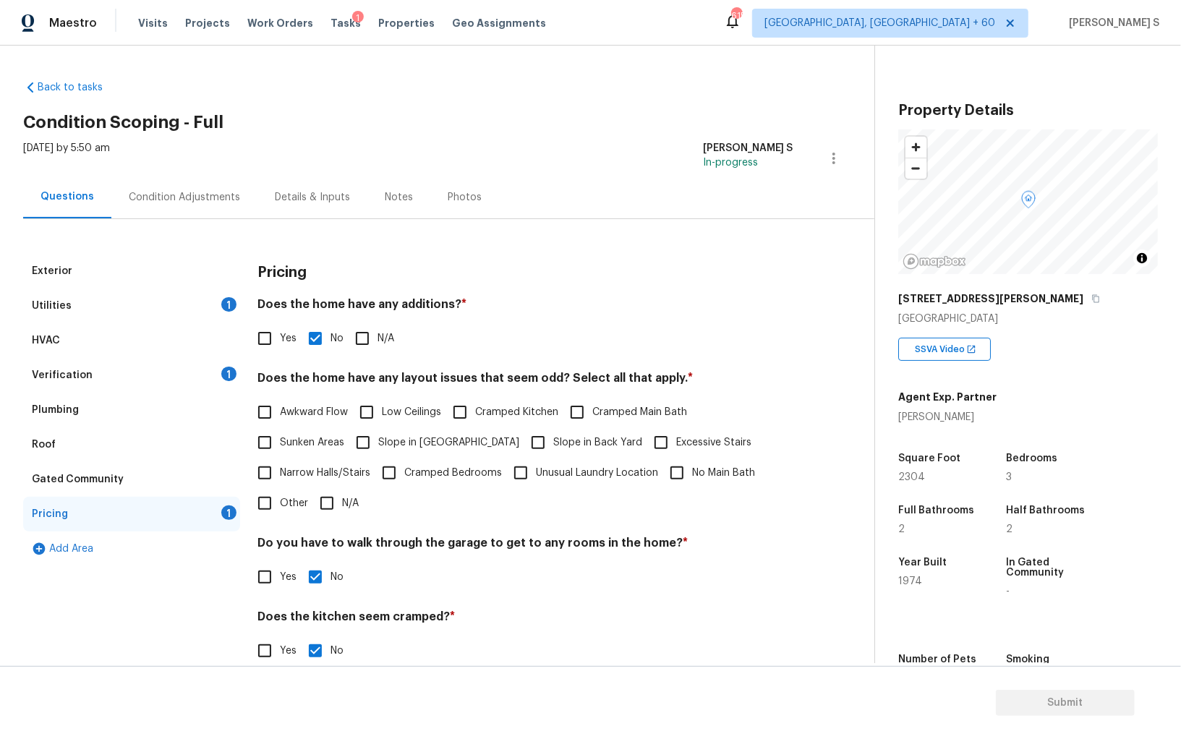
click at [370, 448] on input "Slope in Front Yard" at bounding box center [363, 442] width 30 height 30
checkbox input "true"
click at [203, 202] on div "Condition Adjustments" at bounding box center [184, 197] width 111 height 14
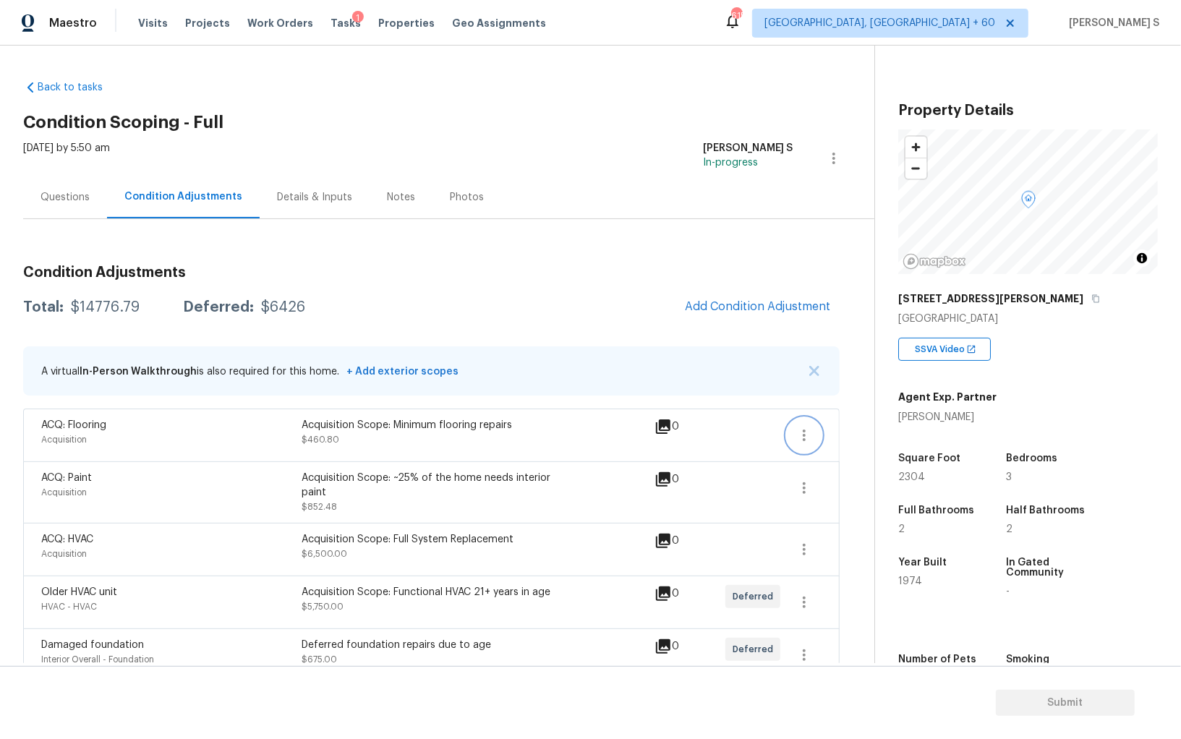
click at [813, 428] on button "button" at bounding box center [804, 435] width 35 height 35
click at [873, 430] on div "Edit" at bounding box center [886, 431] width 113 height 14
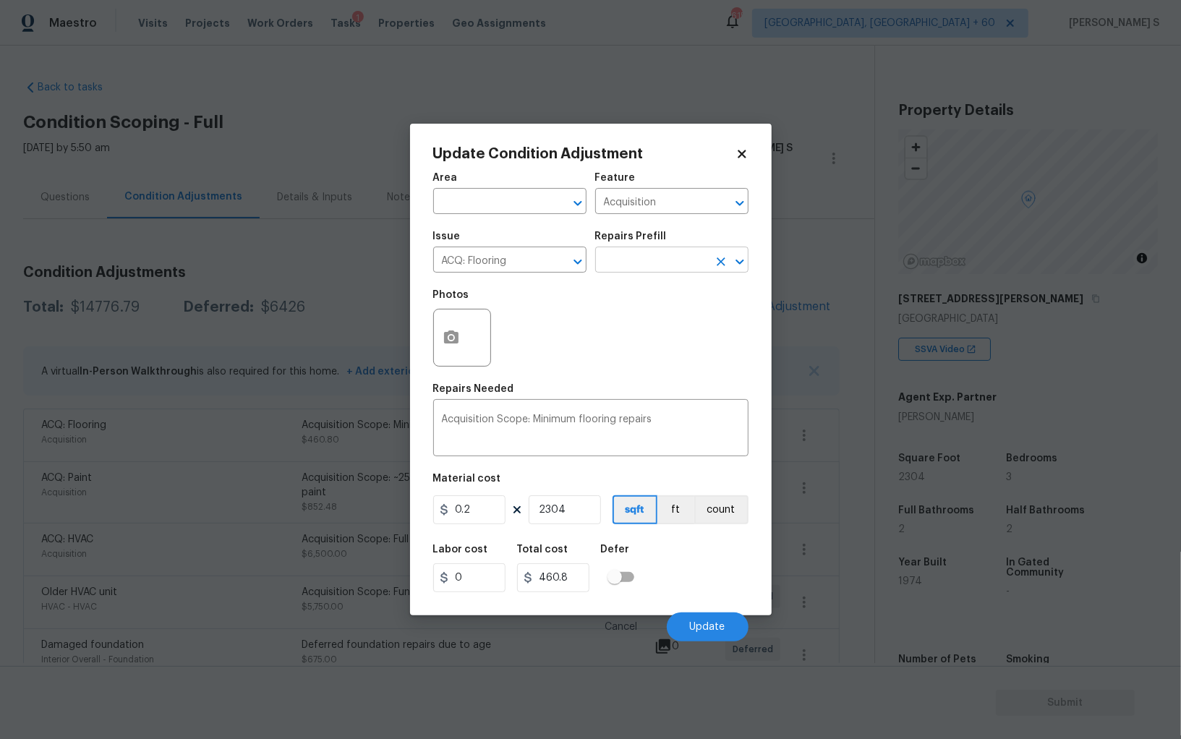
click at [635, 260] on input "text" at bounding box center [651, 261] width 113 height 22
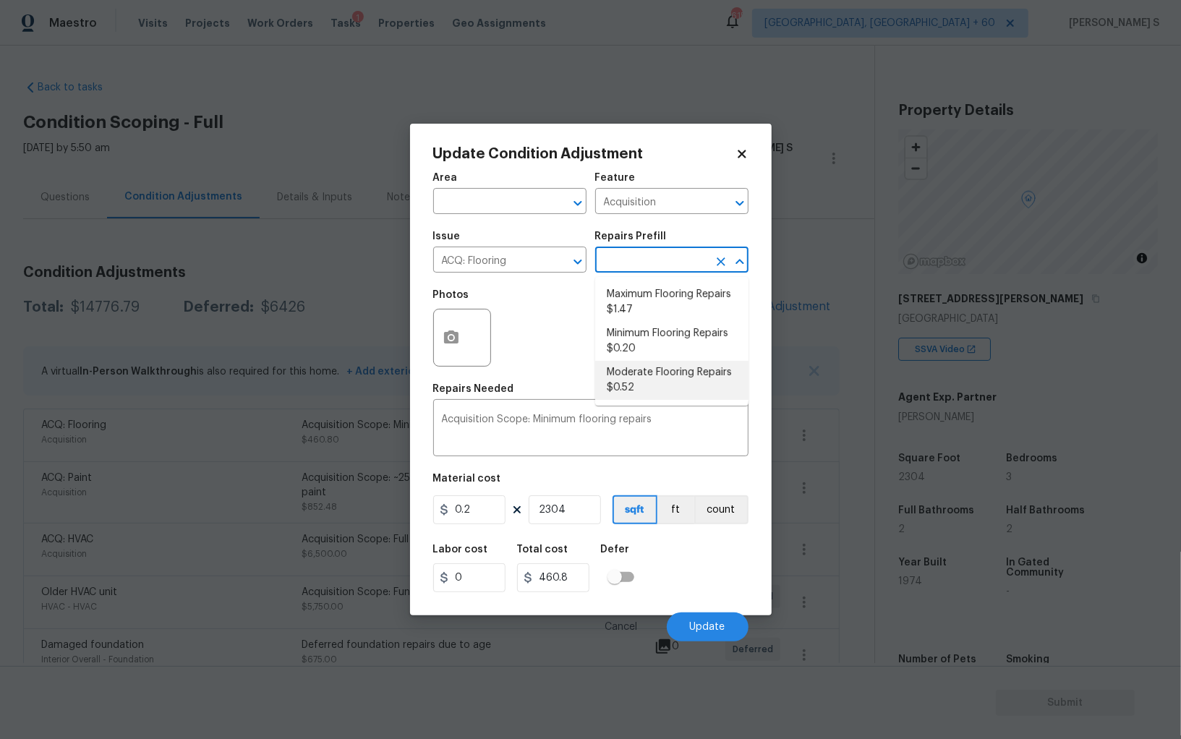
click at [682, 374] on li "Moderate Flooring Repairs $0.52" at bounding box center [671, 380] width 153 height 39
type textarea "Acquisition Scope: Moderate flooring repairs"
type input "0.52"
type input "1198.08"
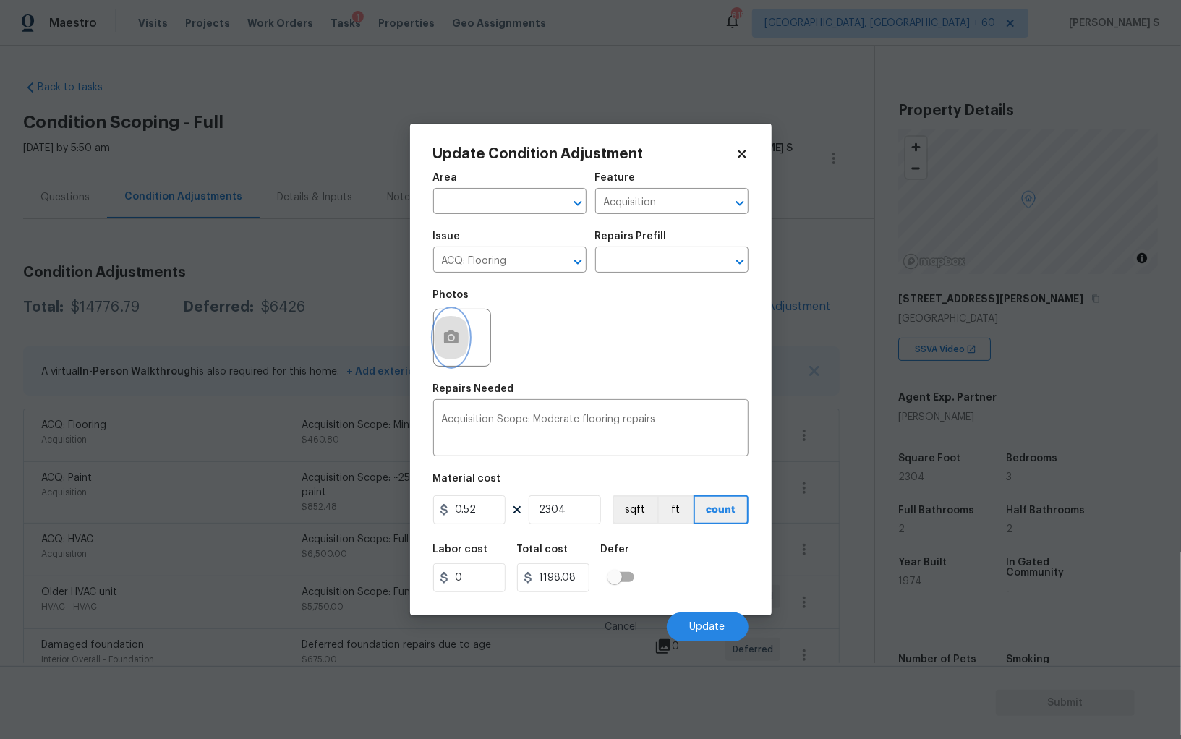
click at [450, 340] on circle "button" at bounding box center [450, 337] width 4 height 4
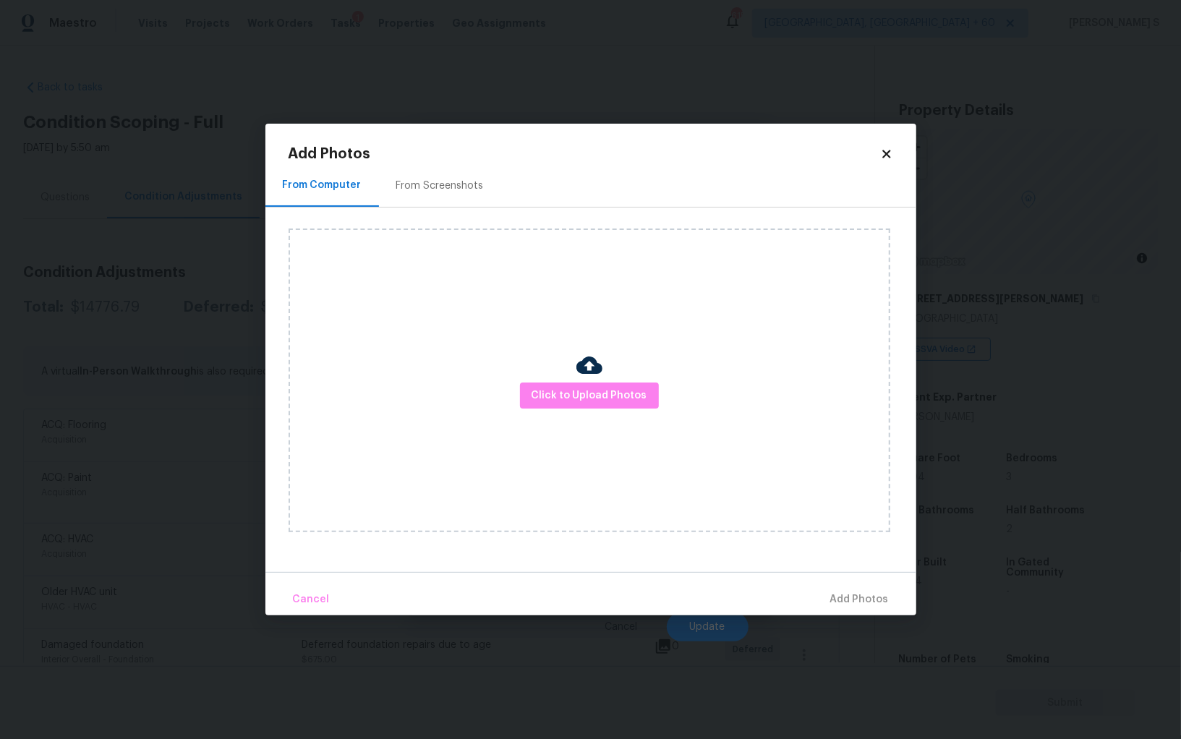
click at [458, 184] on div "From Screenshots" at bounding box center [439, 186] width 87 height 14
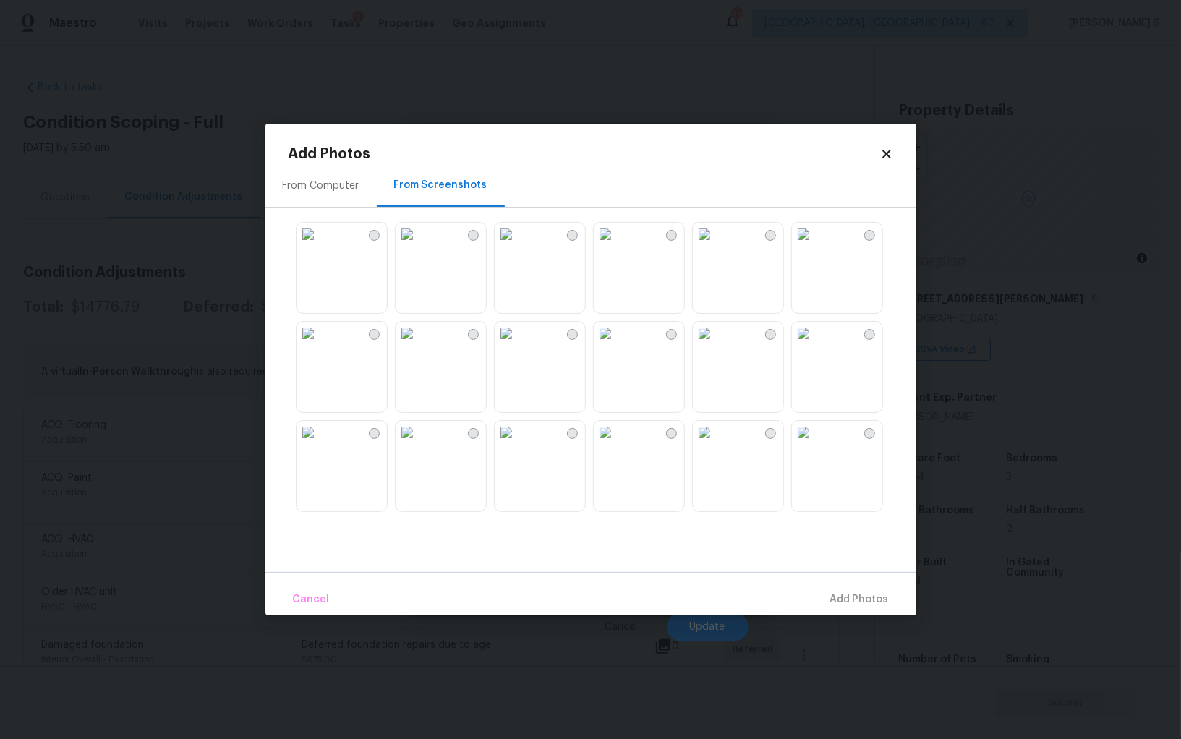
drag, startPoint x: 450, startPoint y: 457, endPoint x: 372, endPoint y: 457, distance: 78.8
click at [419, 444] on img at bounding box center [406, 432] width 23 height 23
click at [320, 444] on img at bounding box center [307, 432] width 23 height 23
click at [320, 246] on img at bounding box center [307, 234] width 23 height 23
click at [517, 246] on img at bounding box center [506, 234] width 23 height 23
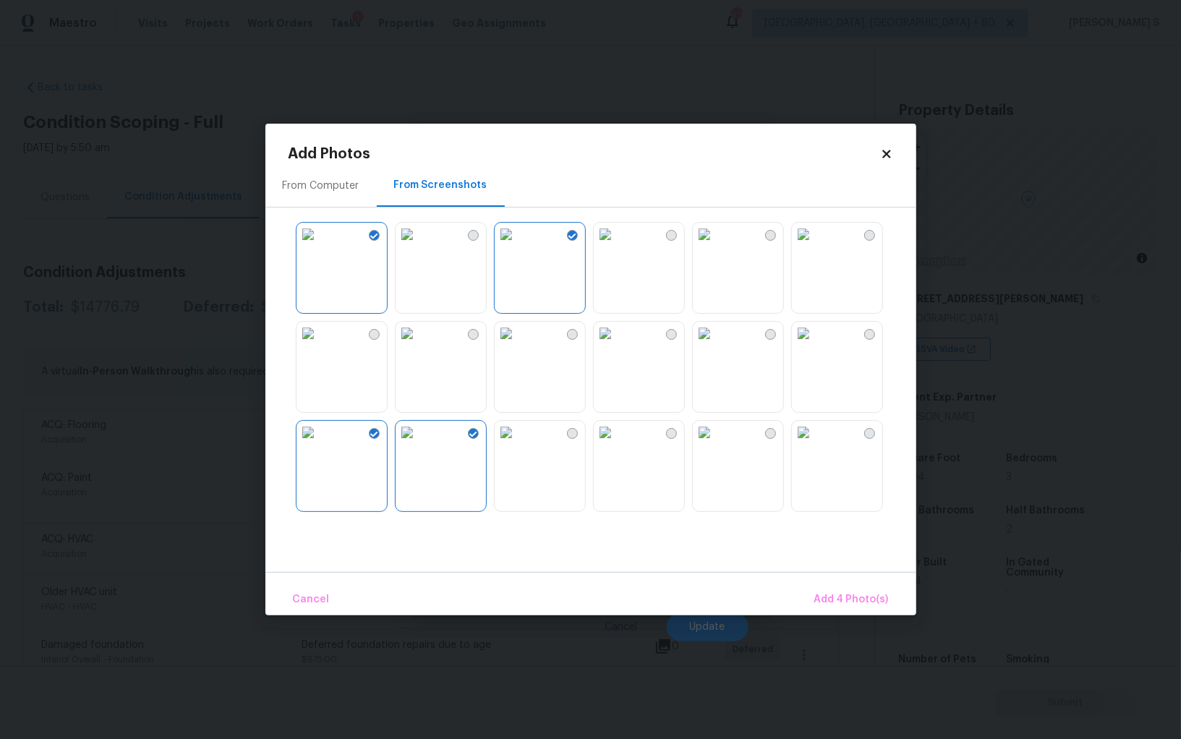
click at [617, 246] on img at bounding box center [605, 234] width 23 height 23
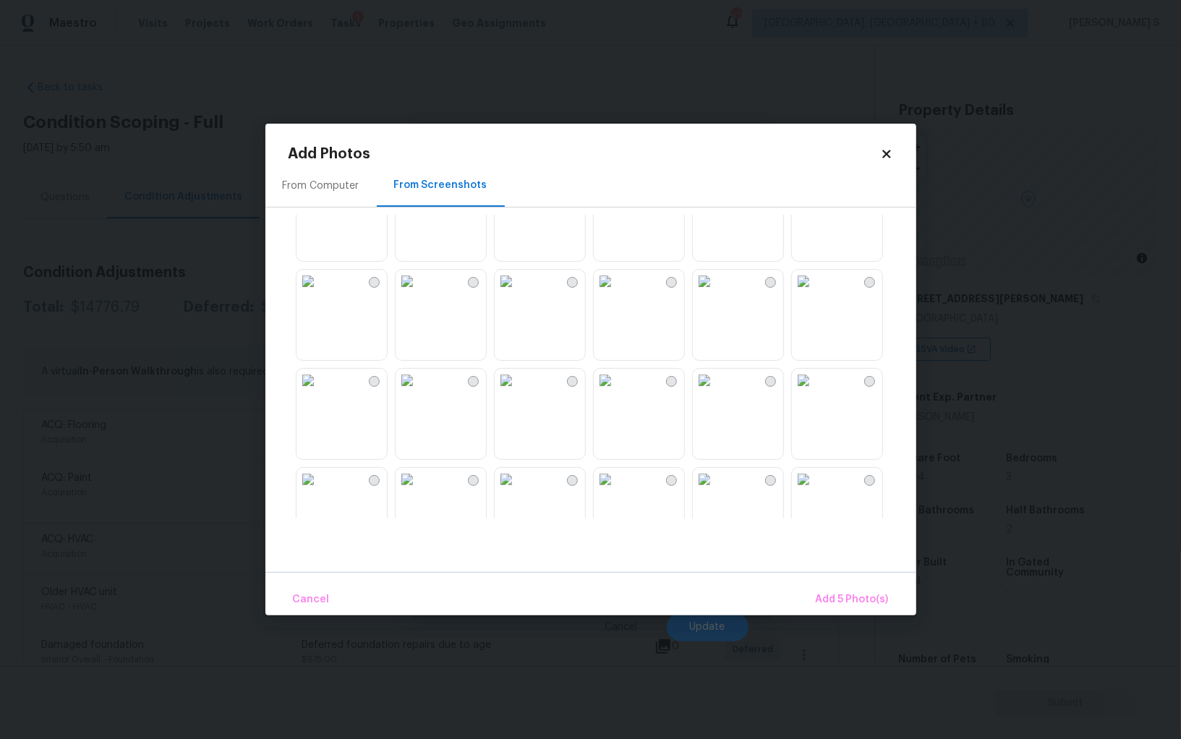
click at [716, 293] on img at bounding box center [704, 281] width 23 height 23
click at [815, 293] on img at bounding box center [803, 281] width 23 height 23
click at [615, 293] on img at bounding box center [605, 281] width 23 height 23
click at [617, 392] on img at bounding box center [605, 380] width 23 height 23
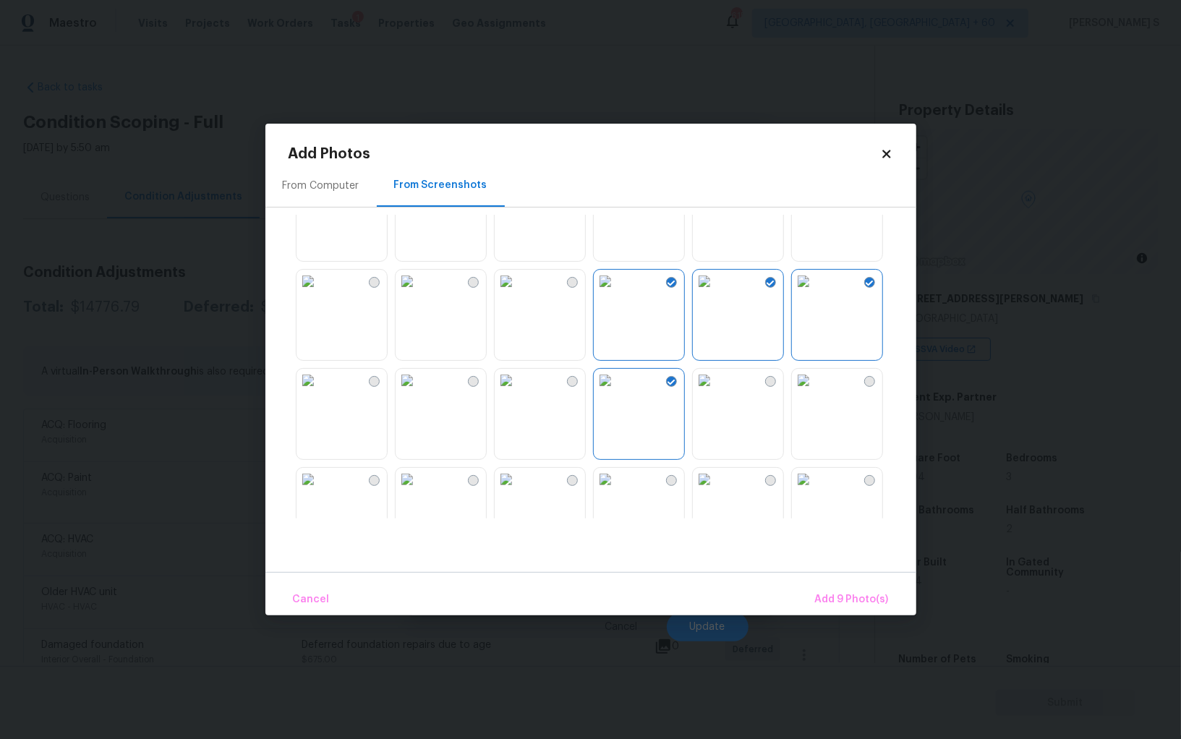
click at [518, 392] on img at bounding box center [506, 380] width 23 height 23
click at [419, 392] on img at bounding box center [406, 380] width 23 height 23
click at [396, 392] on img at bounding box center [406, 380] width 23 height 23
click at [320, 392] on img at bounding box center [307, 380] width 23 height 23
click at [320, 491] on img at bounding box center [307, 479] width 23 height 23
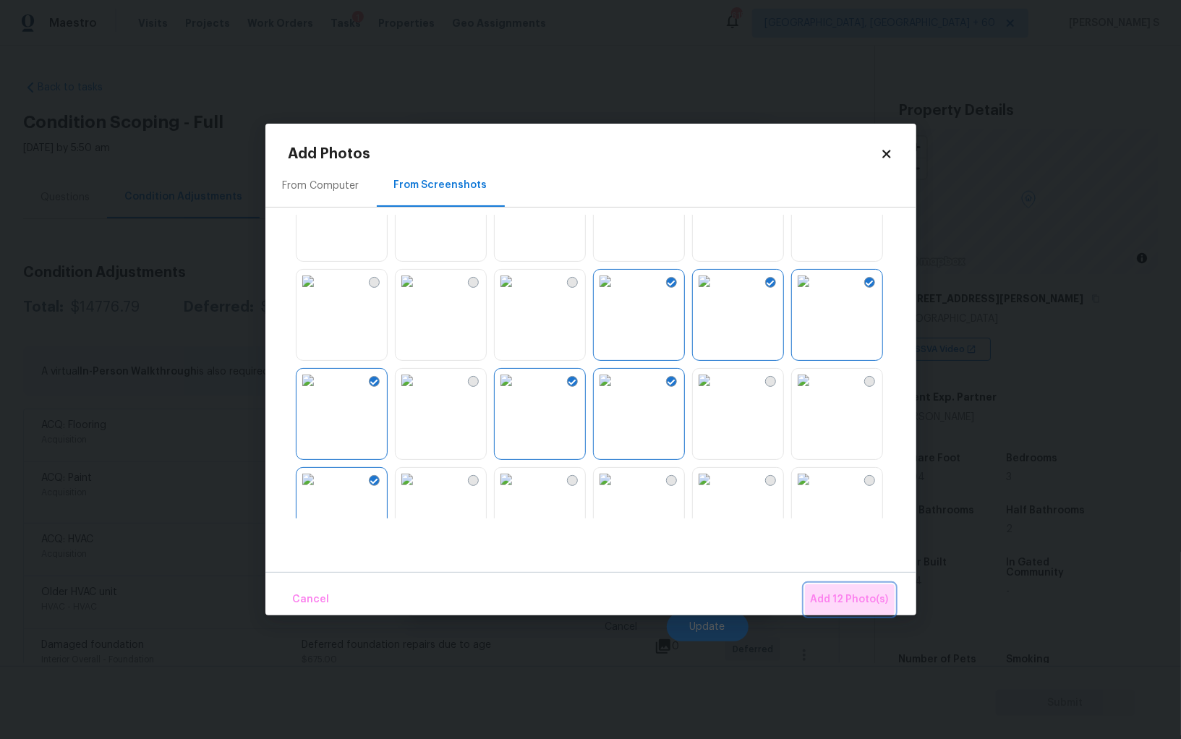
click at [875, 601] on span "Add 12 Photo(s)" at bounding box center [849, 600] width 78 height 18
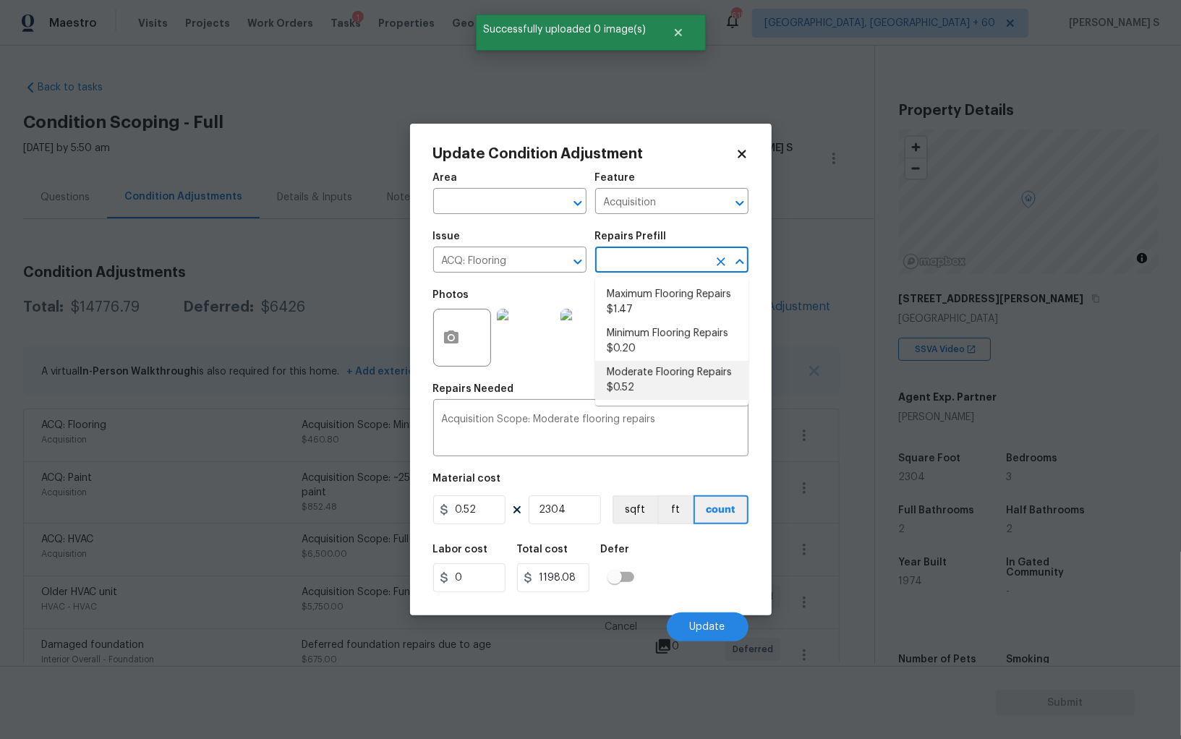
click at [655, 267] on input "text" at bounding box center [651, 261] width 113 height 22
click at [647, 374] on li "Moderate Flooring Repairs $0.52" at bounding box center [671, 380] width 153 height 39
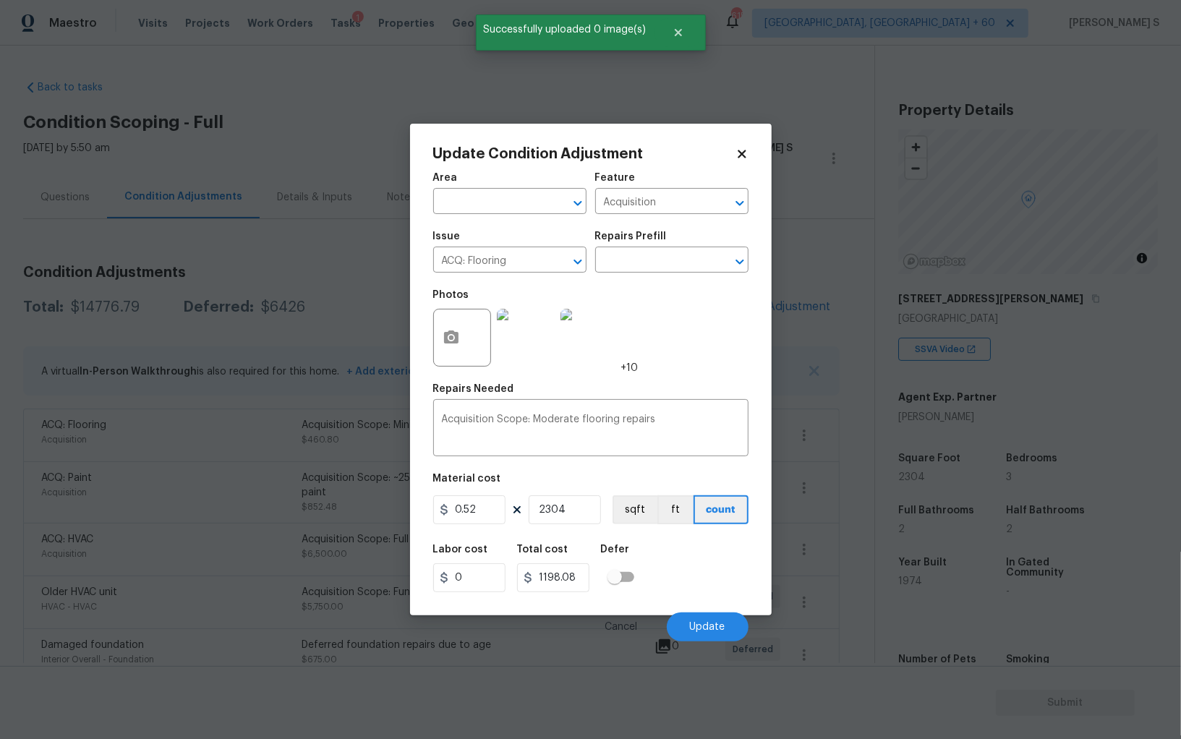
click at [573, 527] on figure "Material cost 0.52 2304 sqft ft count" at bounding box center [590, 500] width 315 height 53
click at [578, 510] on input "2304" at bounding box center [564, 509] width 72 height 29
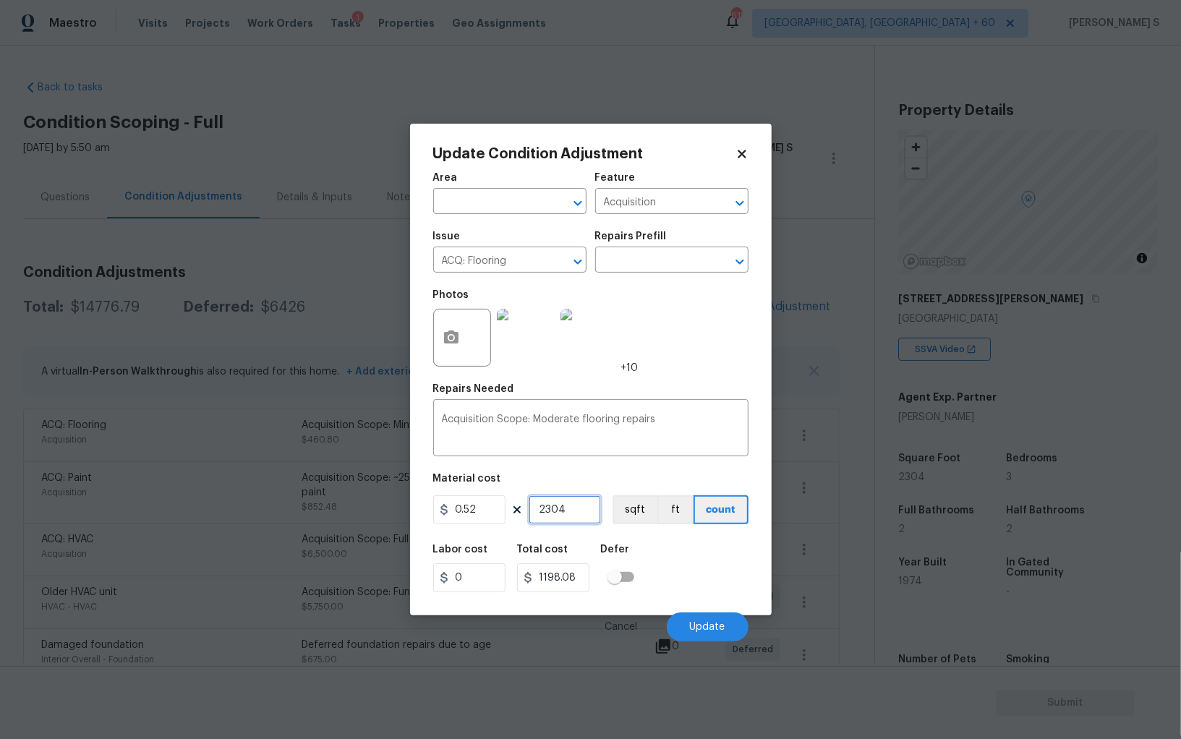
type input "1"
type input "0.52"
type input "18"
type input "9.36"
type input "180"
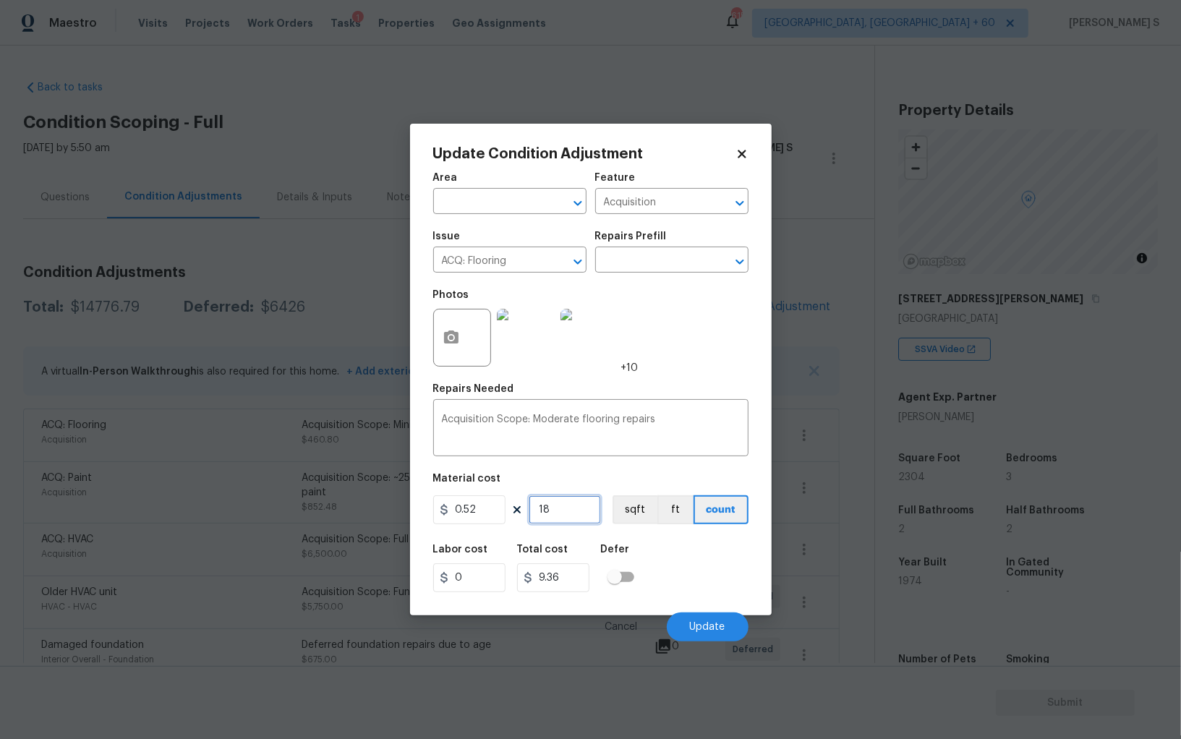
type input "93.6"
type input "1804"
type input "938.08"
type input "1804"
click at [636, 515] on button "sqft" at bounding box center [634, 509] width 45 height 29
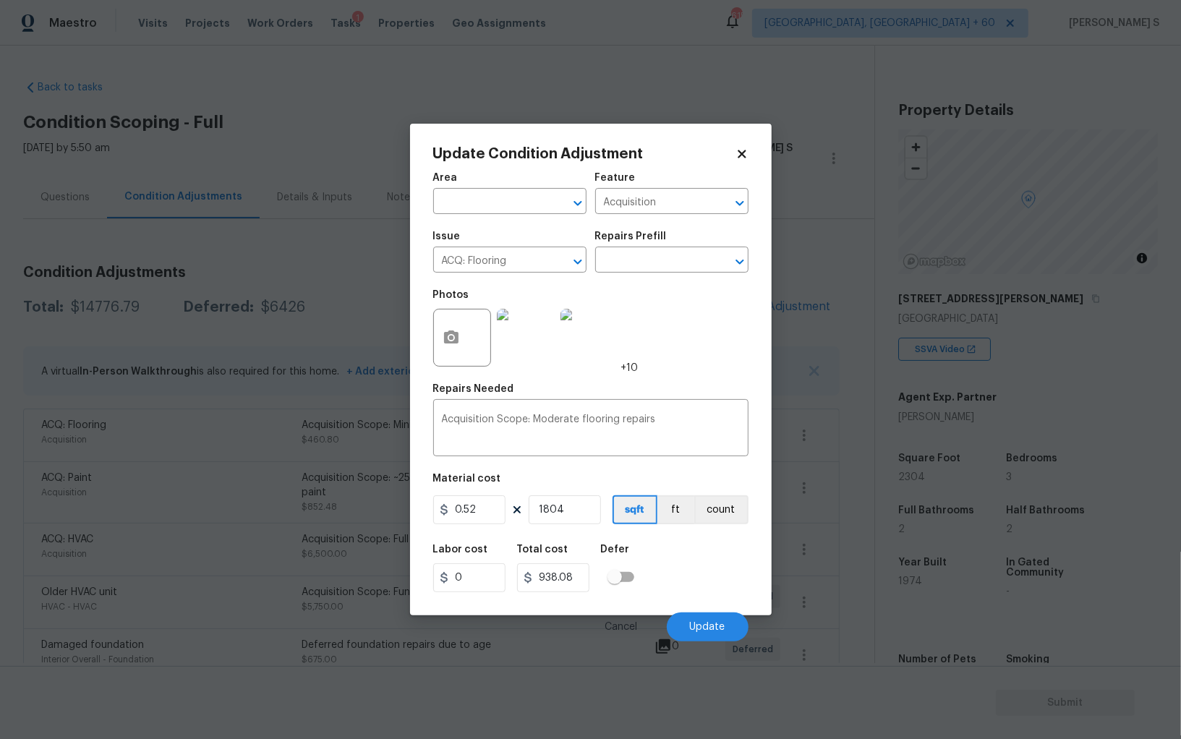
click at [672, 570] on div "Labor cost 0 Total cost 938.08 Defer" at bounding box center [590, 568] width 315 height 65
click at [715, 635] on button "Update" at bounding box center [708, 626] width 82 height 29
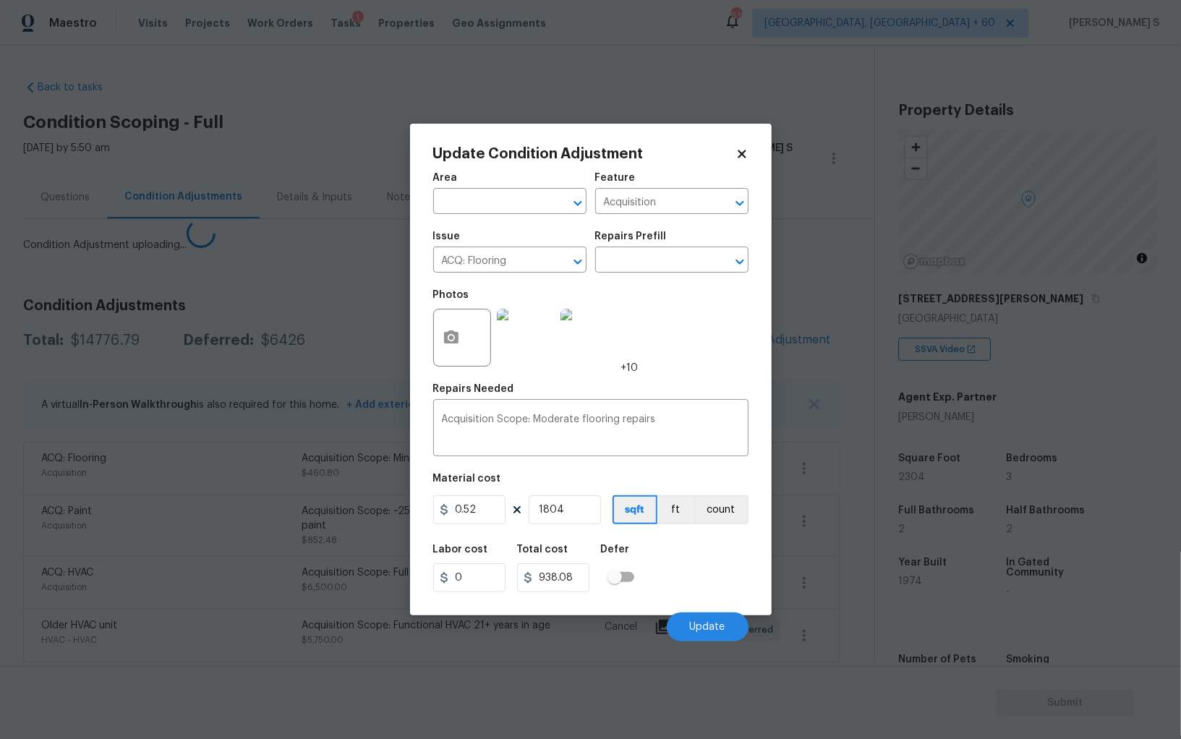
click at [189, 544] on body "Maestro Visits Projects Work Orders Tasks 1 Properties Geo Assignments 615 Albu…" at bounding box center [590, 369] width 1181 height 739
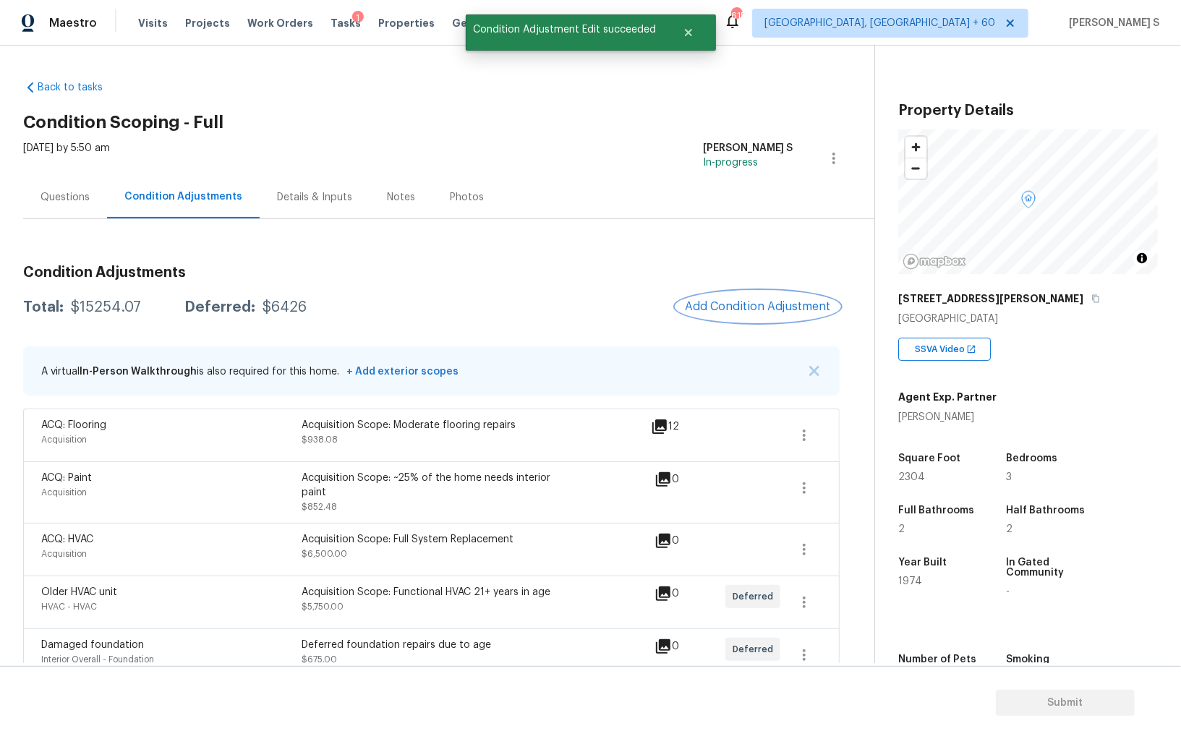
click at [755, 308] on span "Add Condition Adjustment" at bounding box center [758, 306] width 146 height 13
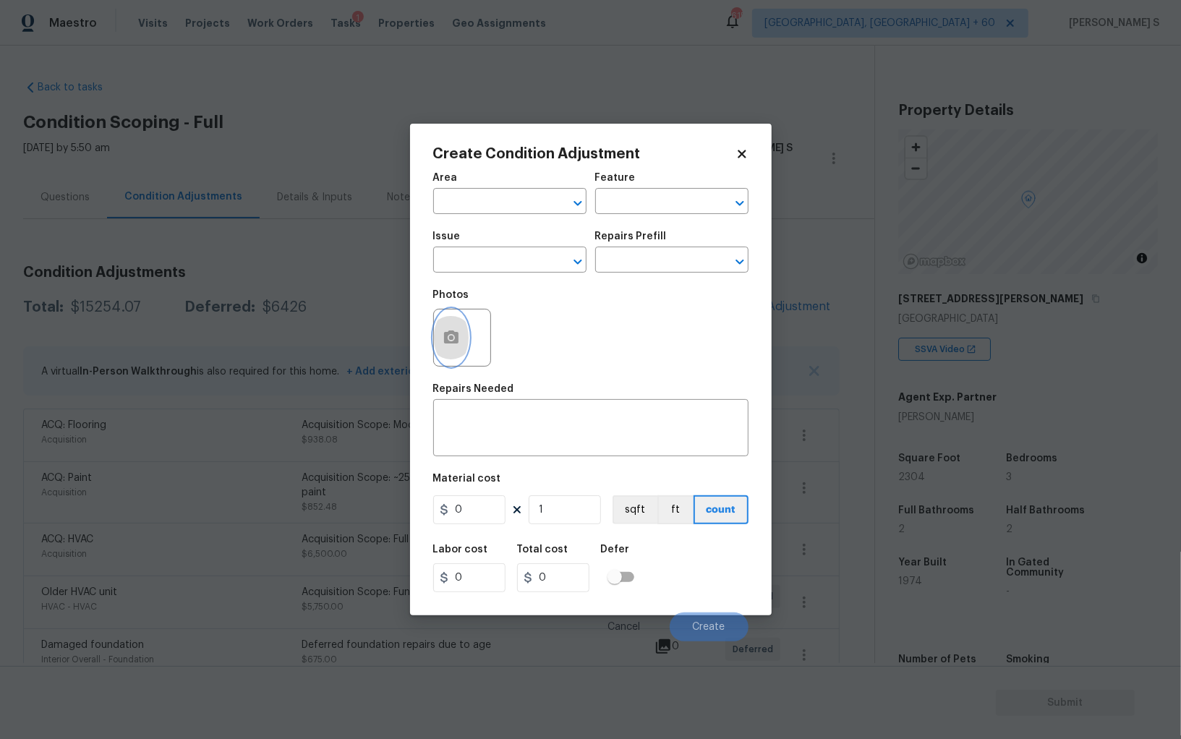
click at [453, 338] on icon "button" at bounding box center [450, 337] width 17 height 17
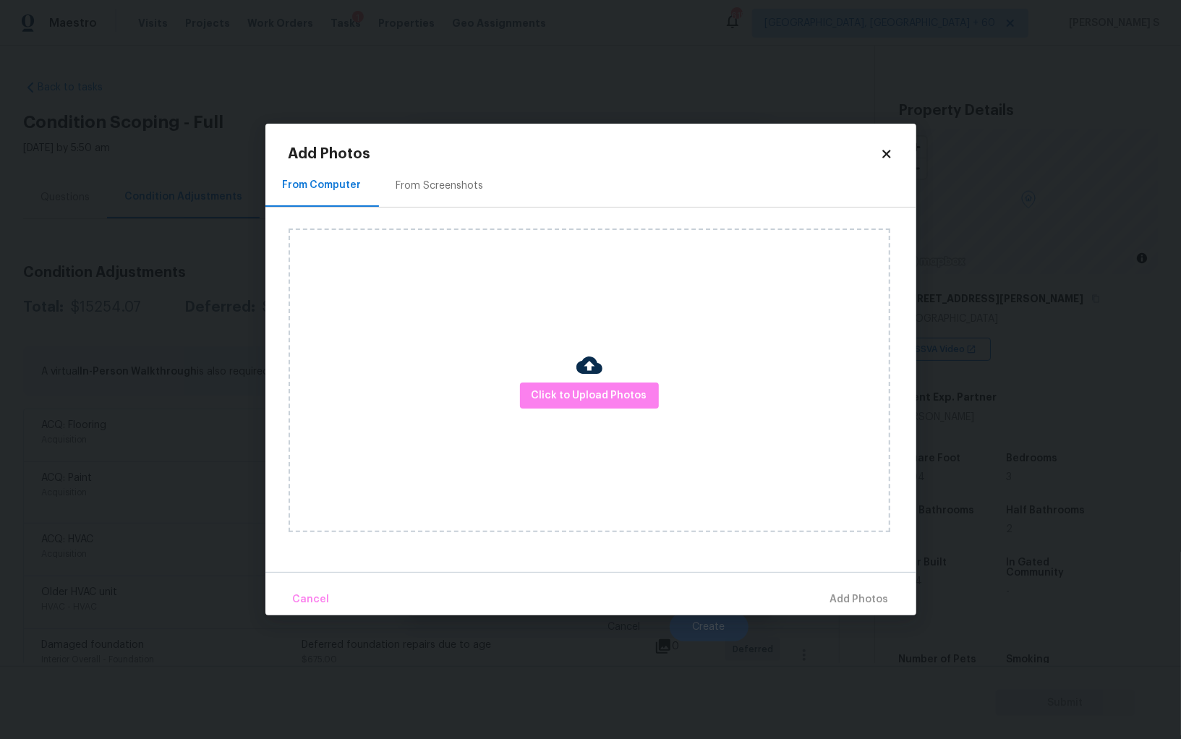
click at [473, 202] on div "From Screenshots" at bounding box center [440, 185] width 122 height 43
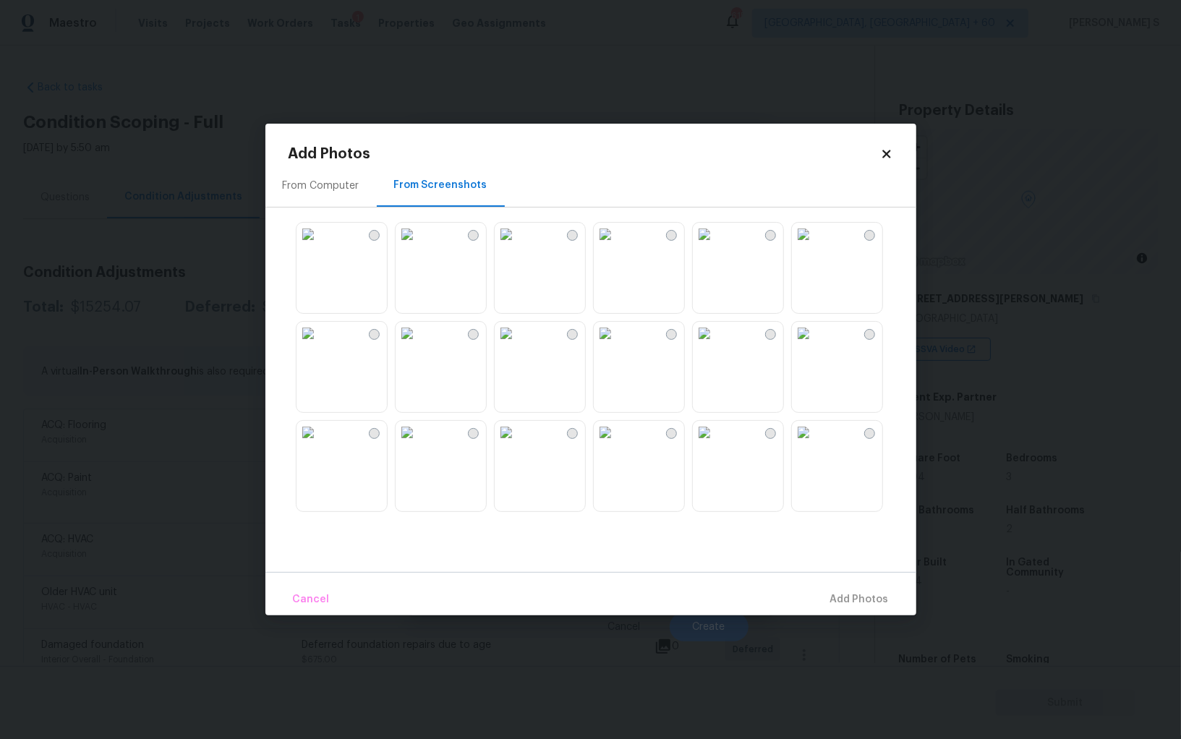
click at [322, 184] on div "From Computer" at bounding box center [321, 186] width 77 height 14
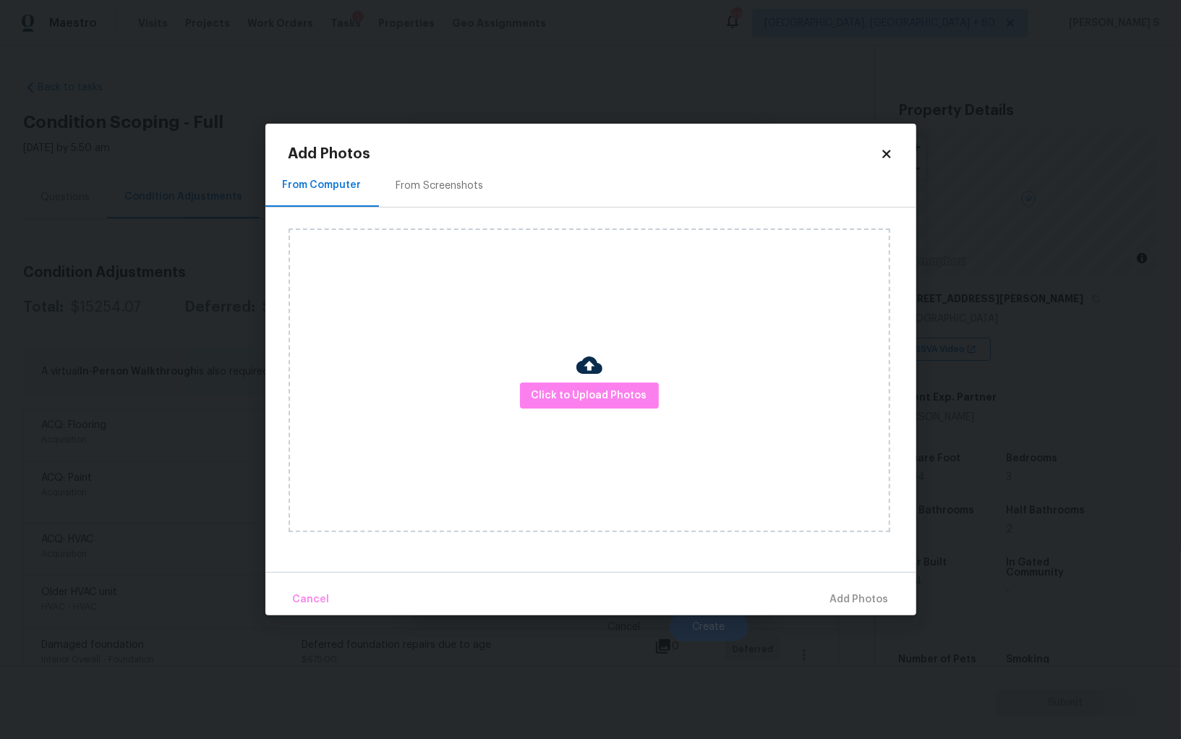
click at [534, 380] on div "Click to Upload Photos" at bounding box center [589, 380] width 602 height 304
click at [551, 413] on div "Click to Upload Photos" at bounding box center [589, 380] width 602 height 304
click at [551, 400] on span "Click to Upload Photos" at bounding box center [589, 396] width 116 height 18
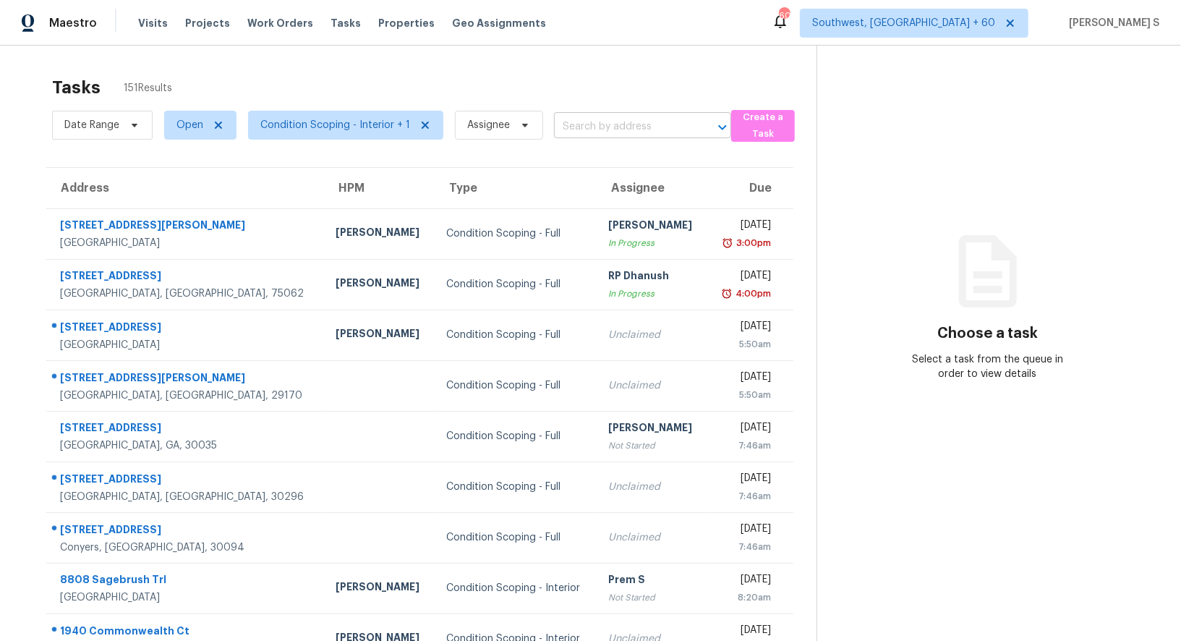
click at [620, 127] on input "text" at bounding box center [622, 127] width 137 height 22
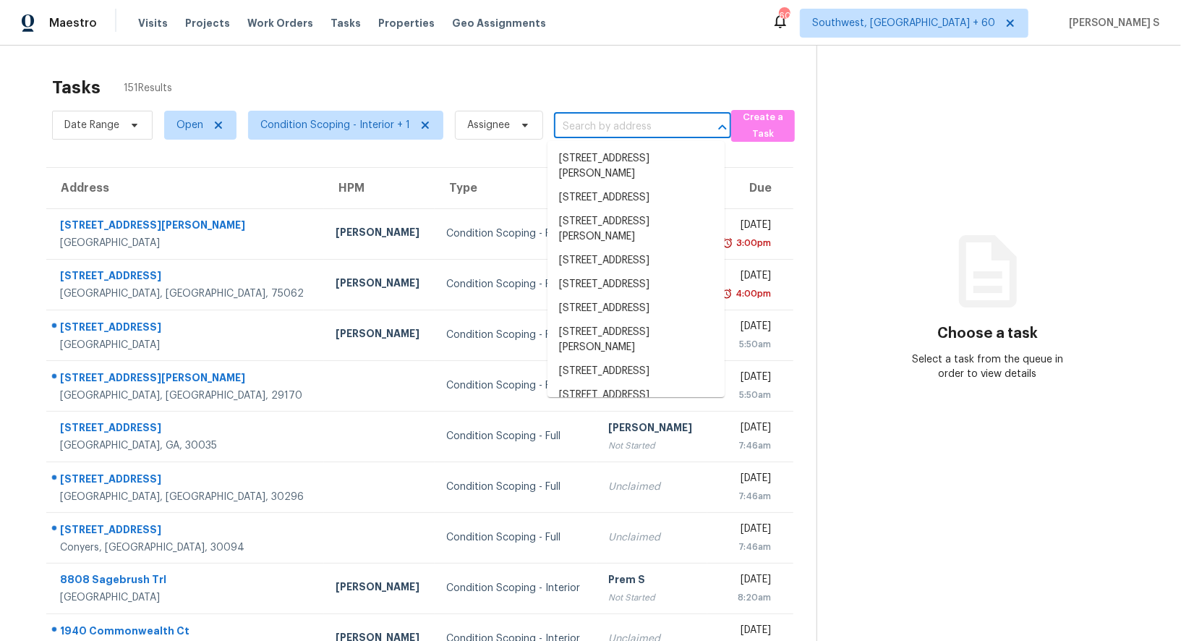
click at [620, 127] on input "text" at bounding box center [622, 127] width 137 height 22
paste input "239 Kyndal Dr, Hampton, GA, 30228"
type input "239 Kyndal Dr, Hampton, GA, 30228"
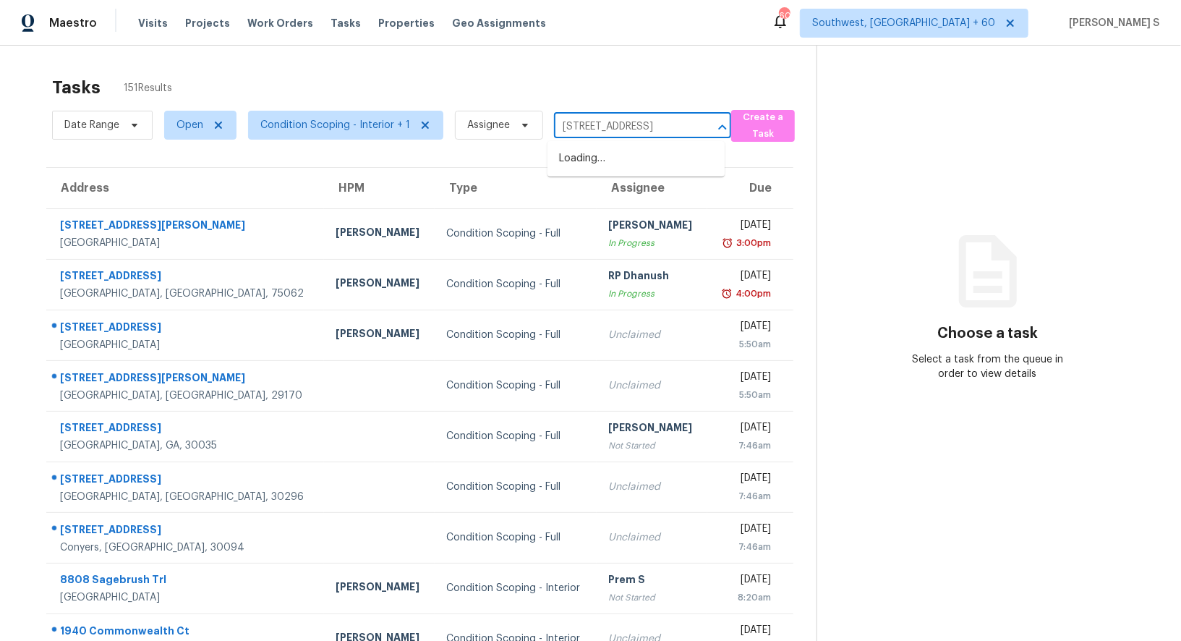
scroll to position [0, 42]
click at [608, 164] on li "239 Kyndal Dr, Hampton, GA 30228" at bounding box center [635, 166] width 177 height 39
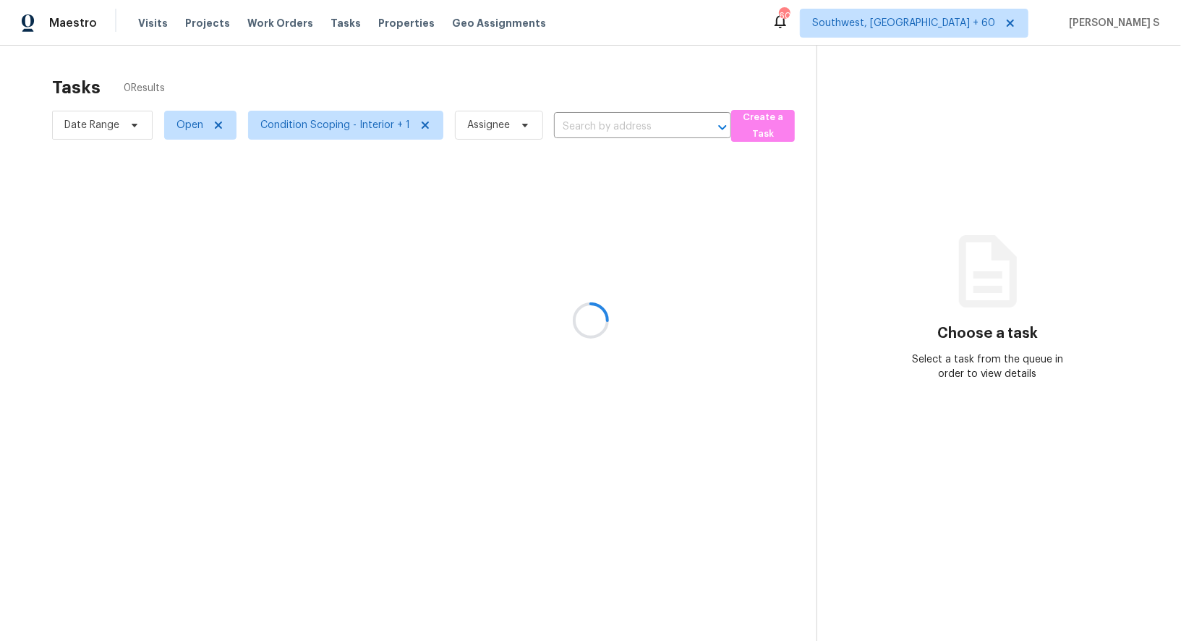
type input "239 Kyndal Dr, Hampton, GA 30228"
click at [546, 221] on div at bounding box center [590, 320] width 1181 height 641
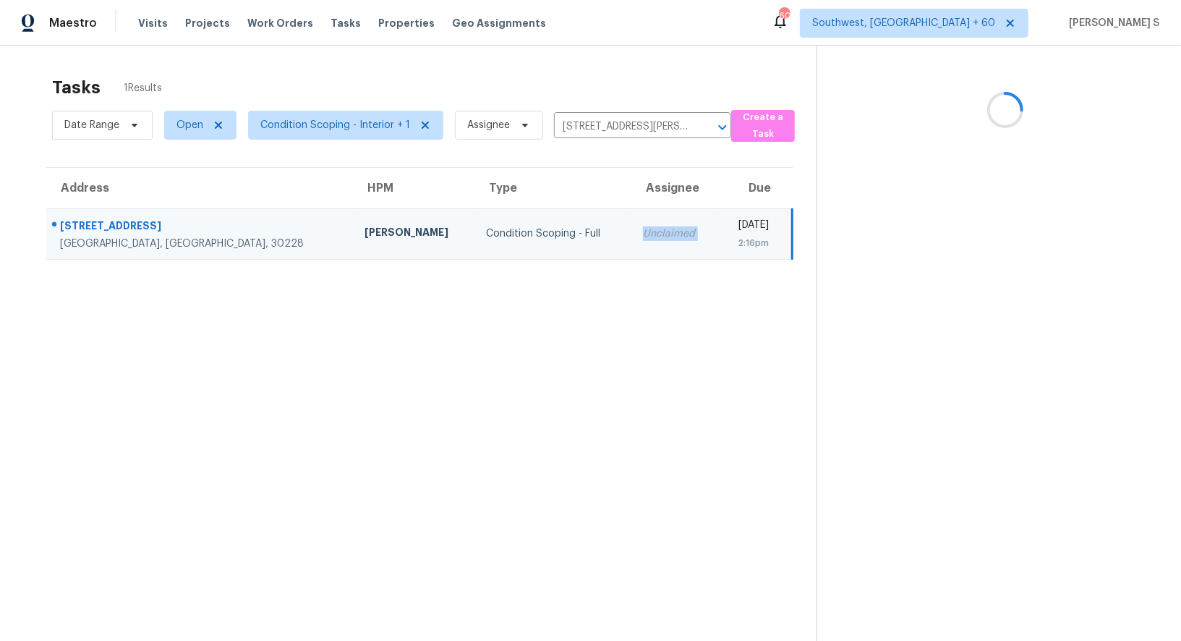
click at [631, 221] on td "Unclaimed" at bounding box center [674, 233] width 86 height 51
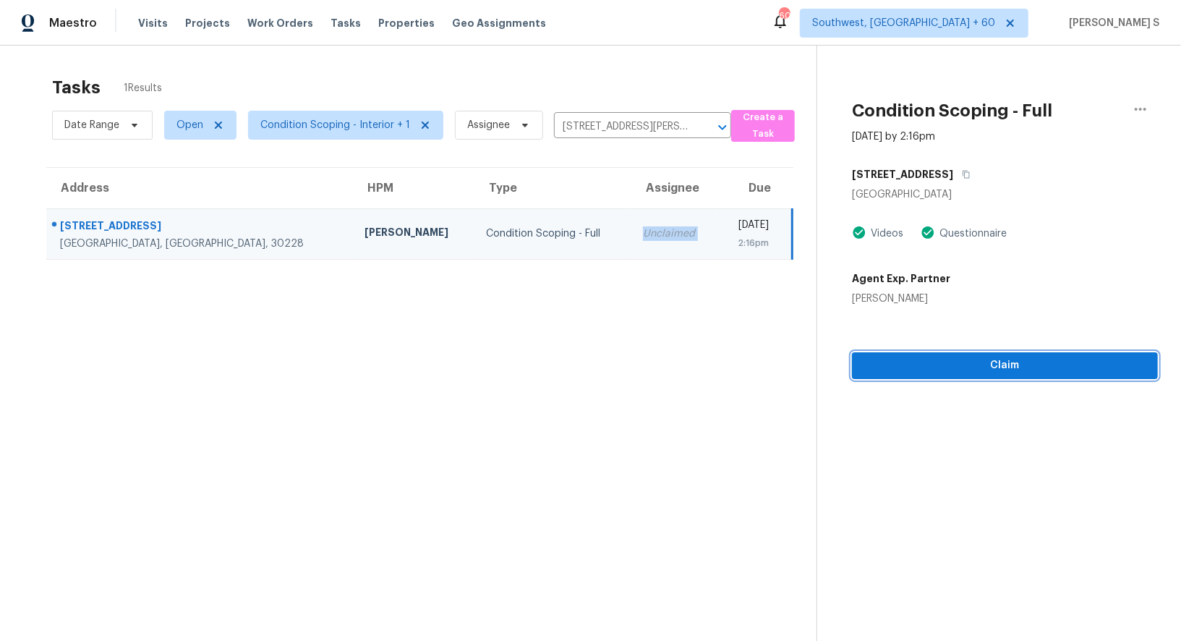
click at [929, 363] on span "Claim" at bounding box center [1004, 365] width 283 height 18
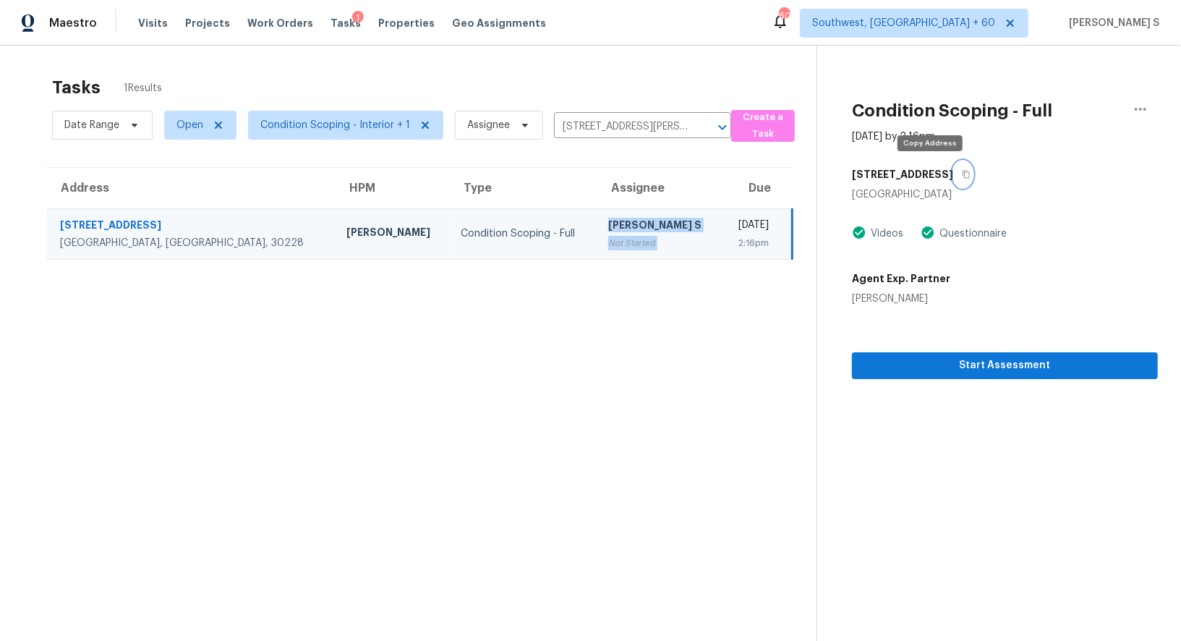
click at [962, 171] on icon "button" at bounding box center [966, 174] width 9 height 9
drag, startPoint x: 547, startPoint y: 226, endPoint x: 988, endPoint y: 320, distance: 451.5
click at [608, 226] on div "[PERSON_NAME] S" at bounding box center [659, 227] width 102 height 18
click at [986, 344] on div "Start Assessment" at bounding box center [1005, 342] width 306 height 73
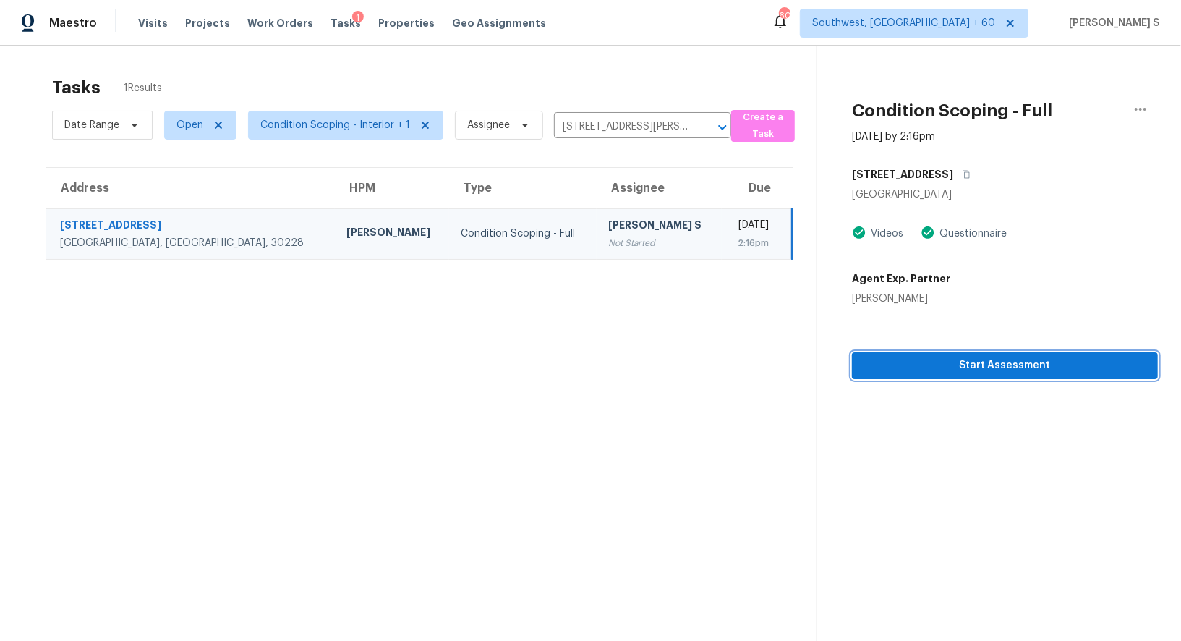
click at [983, 361] on span "Start Assessment" at bounding box center [1004, 365] width 283 height 18
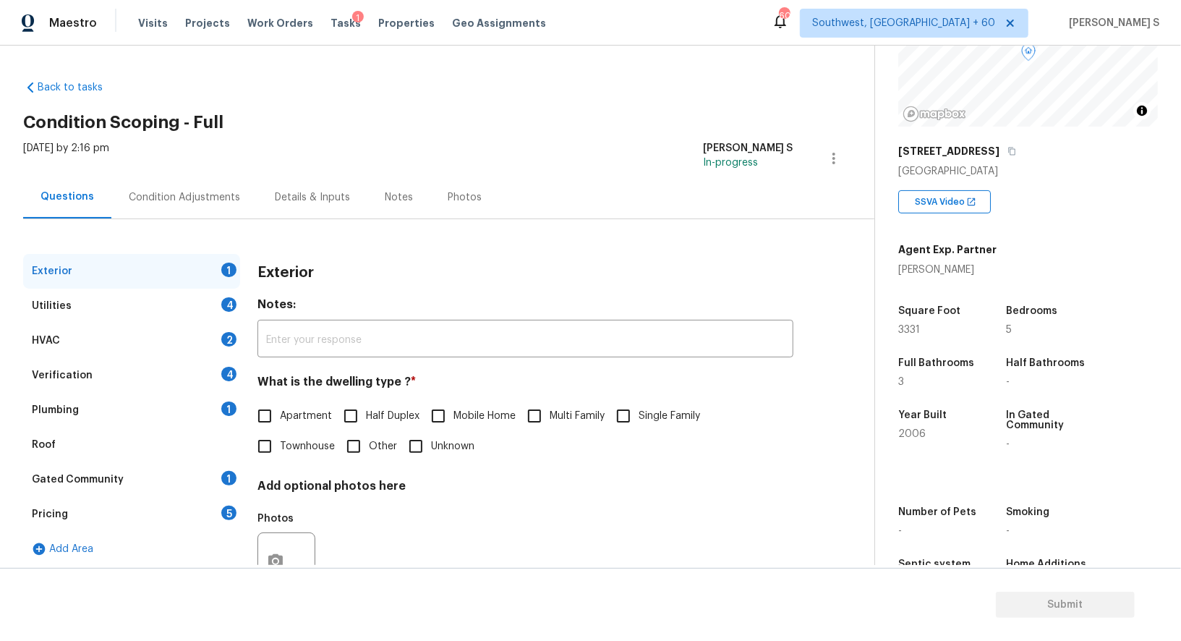
scroll to position [147, 0]
click at [633, 403] on input "Single Family" at bounding box center [623, 416] width 30 height 30
checkbox input "true"
click at [226, 297] on div "4" at bounding box center [228, 304] width 15 height 14
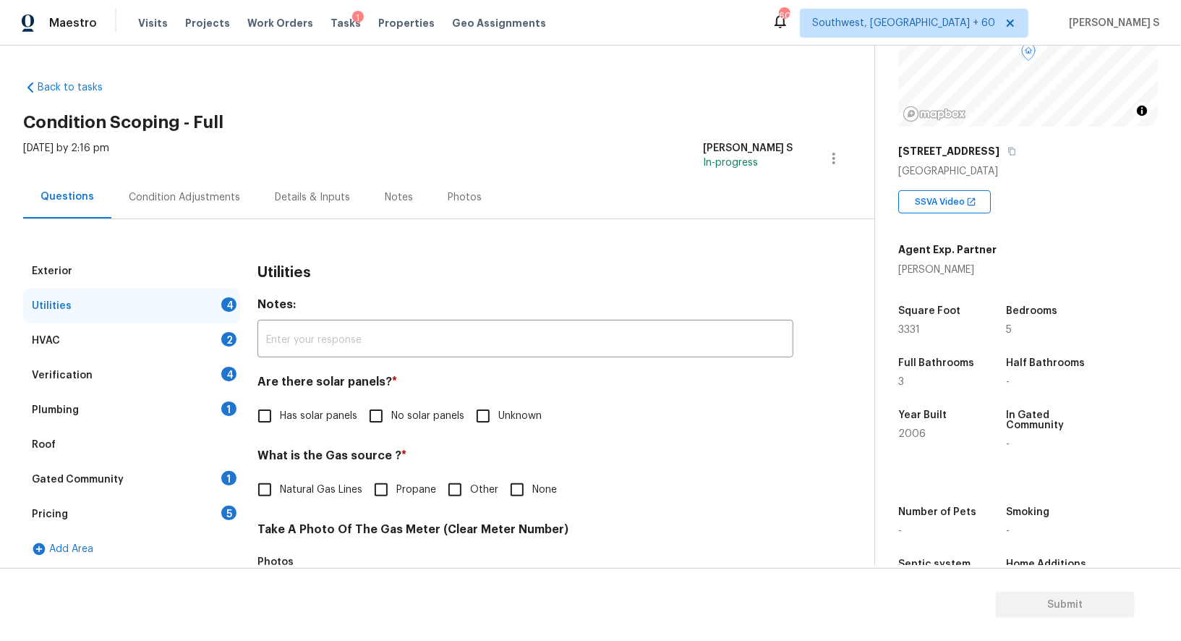
click at [384, 409] on input "No solar panels" at bounding box center [376, 416] width 30 height 30
checkbox input "true"
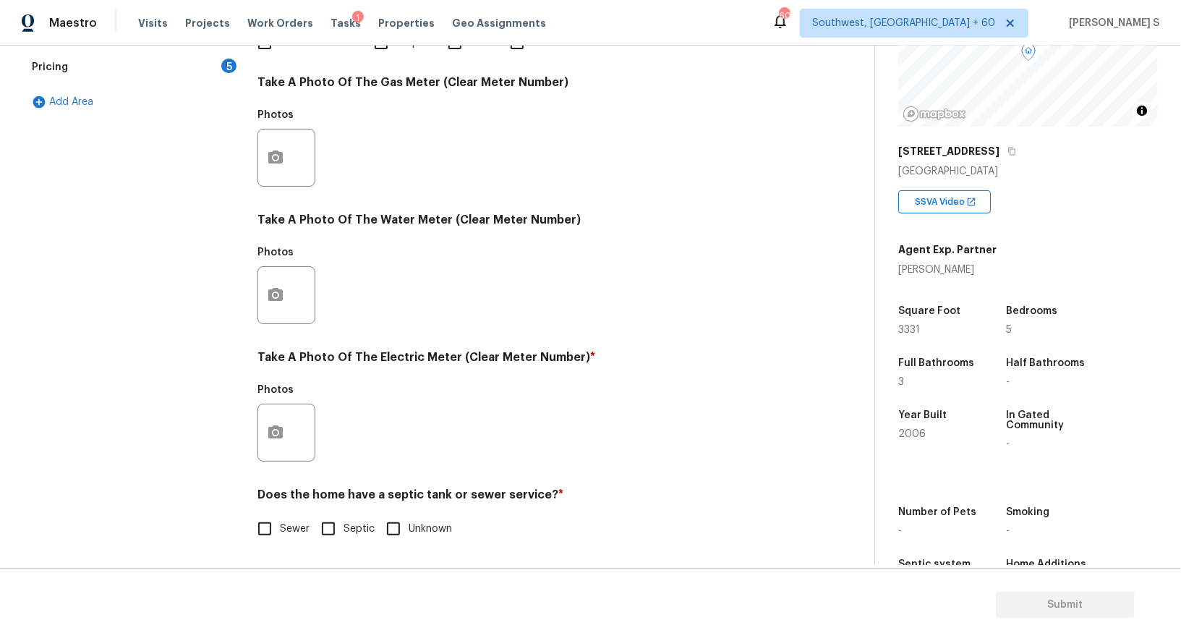
click at [267, 520] on input "Sewer" at bounding box center [264, 528] width 30 height 30
checkbox input "true"
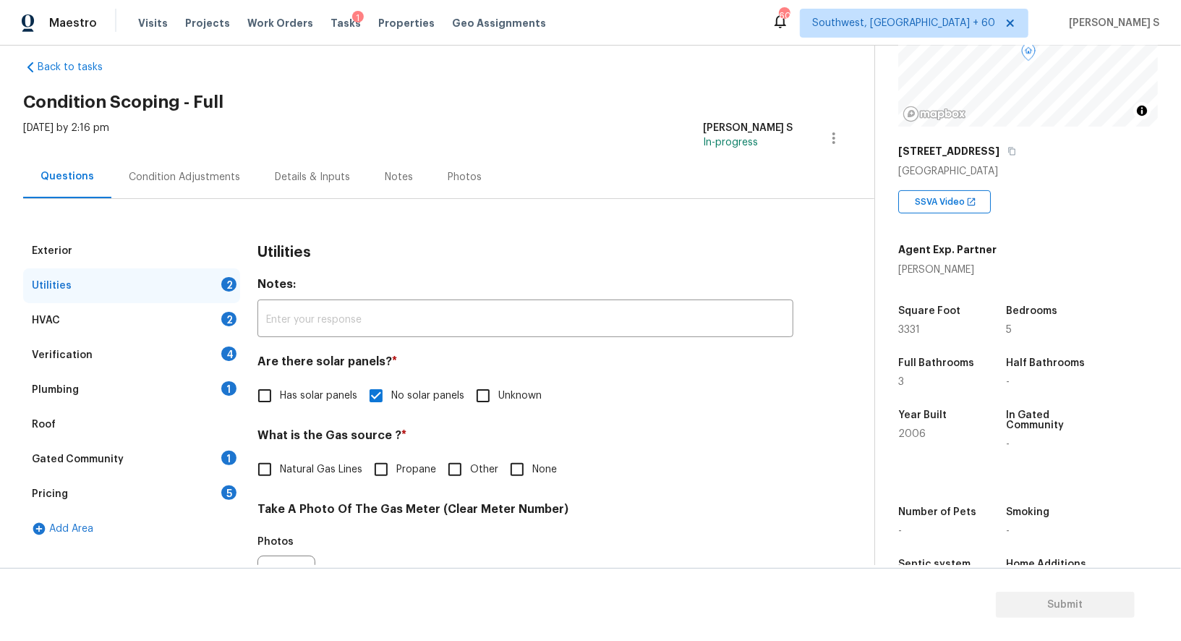
drag, startPoint x: 220, startPoint y: 393, endPoint x: 255, endPoint y: 393, distance: 35.4
click at [220, 393] on div "Plumbing 1" at bounding box center [131, 389] width 217 height 35
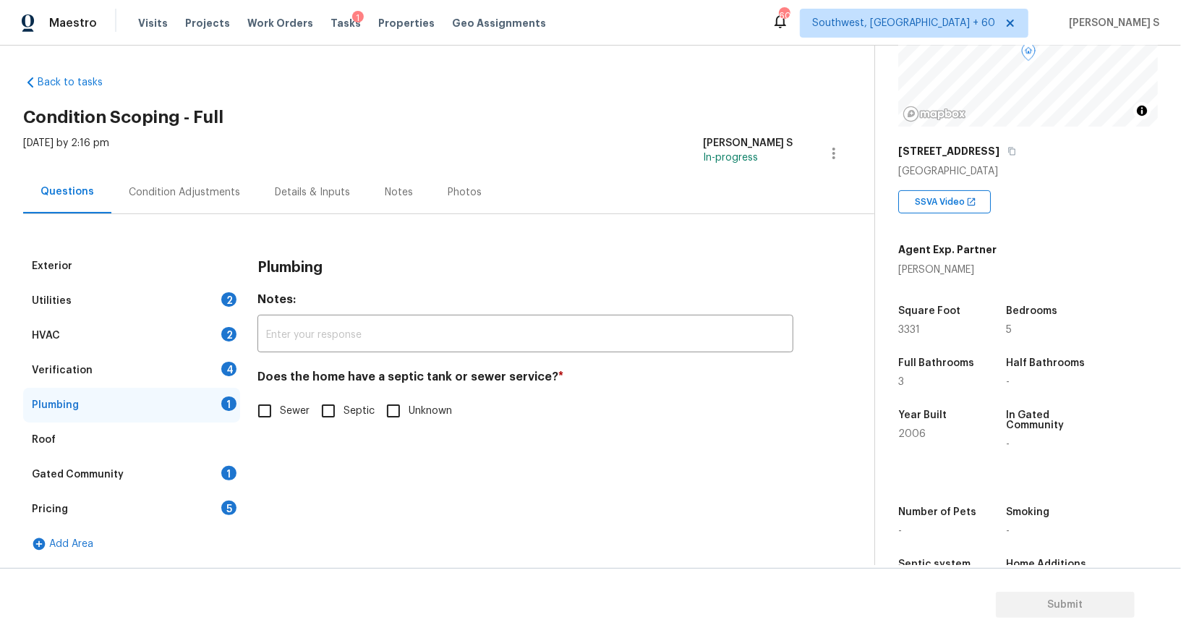
click at [257, 416] on input "Sewer" at bounding box center [264, 410] width 30 height 30
checkbox input "true"
click at [204, 479] on div "Gated Community 1" at bounding box center [131, 474] width 217 height 35
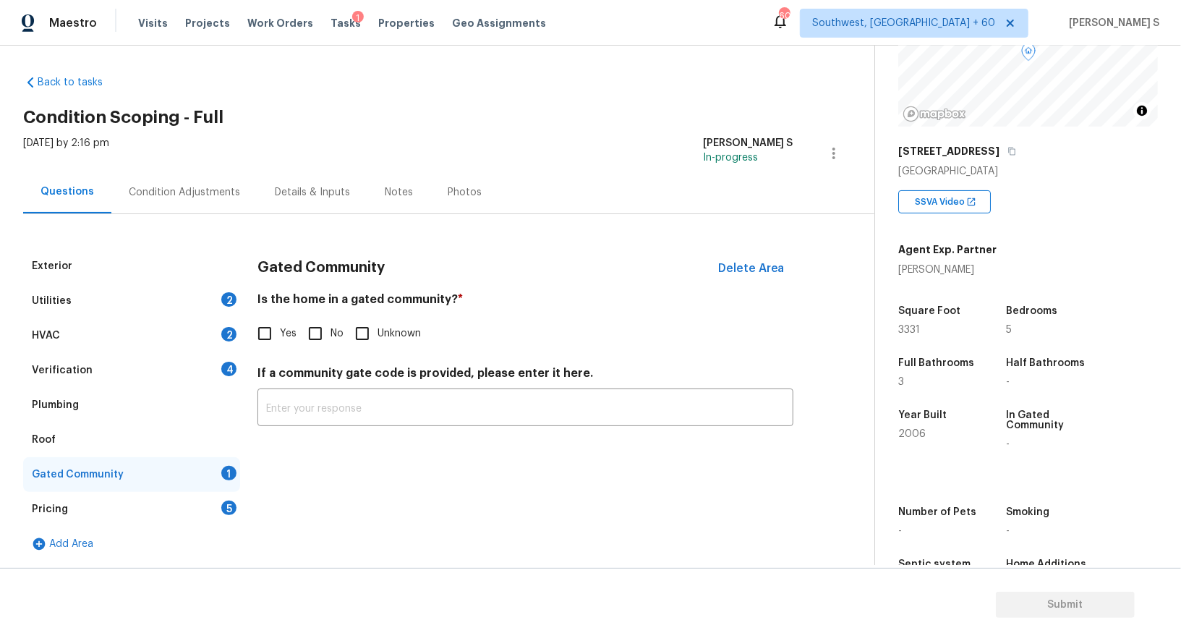
click at [320, 343] on input "No" at bounding box center [315, 333] width 30 height 30
checkbox input "true"
click at [226, 368] on div "4" at bounding box center [228, 368] width 15 height 14
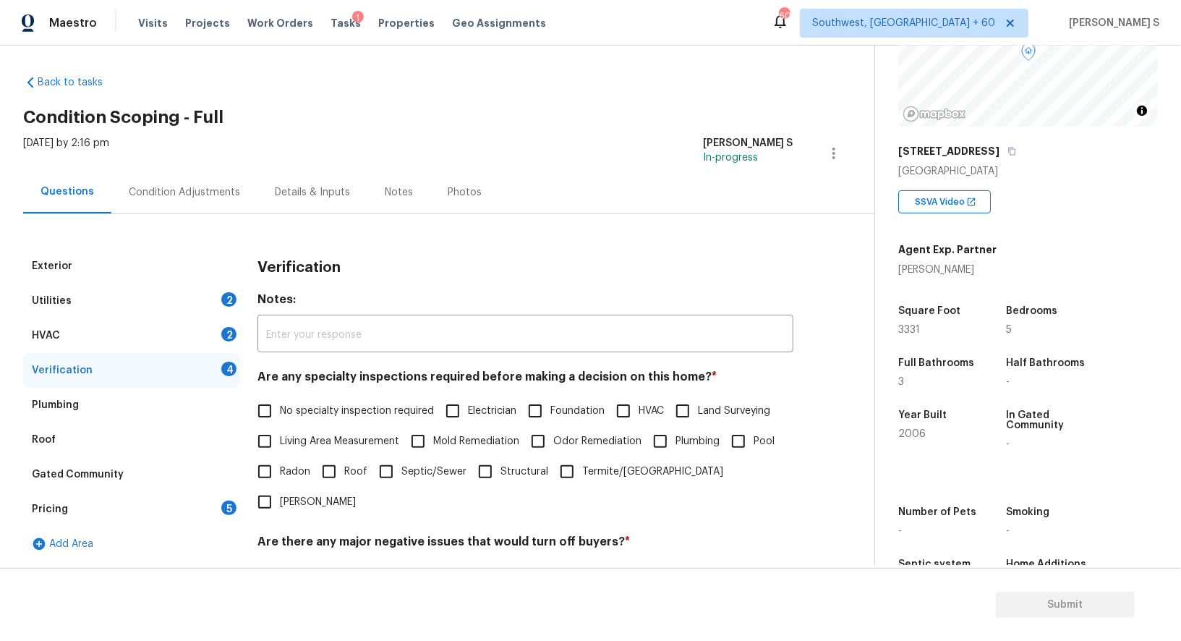
drag, startPoint x: 273, startPoint y: 415, endPoint x: 322, endPoint y: 416, distance: 49.2
click at [273, 415] on input "No specialty inspection required" at bounding box center [264, 410] width 30 height 30
checkbox input "true"
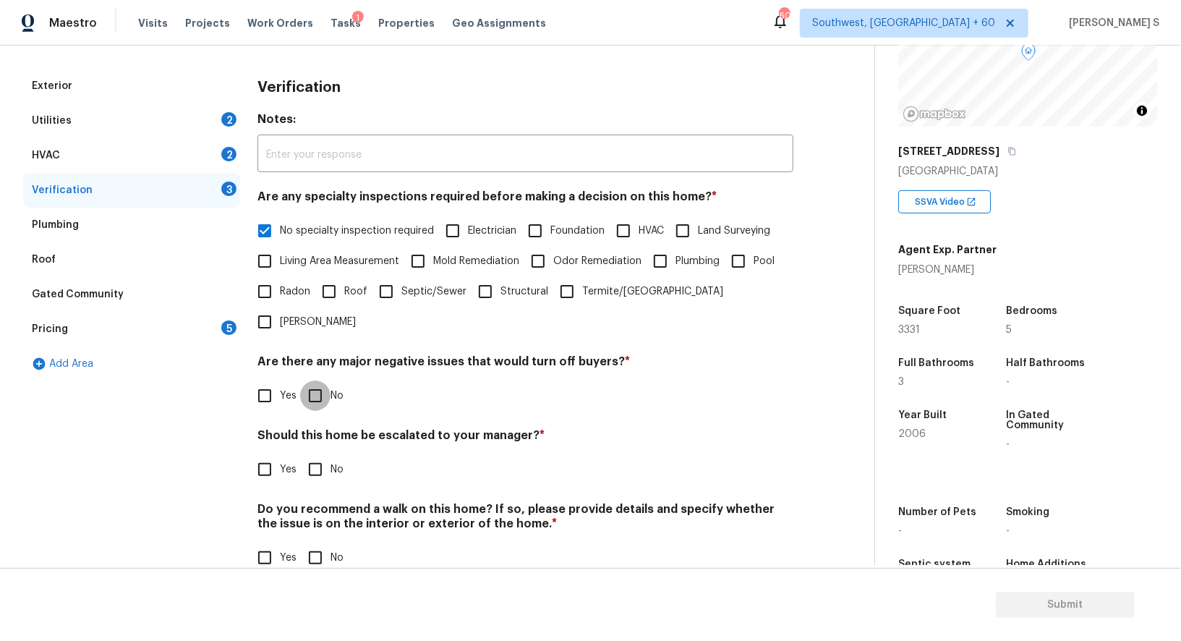
click at [316, 380] on input "No" at bounding box center [315, 395] width 30 height 30
checkbox input "true"
click at [316, 512] on div "Do you recommend a walk on this home? If so, please provide details and specify…" at bounding box center [525, 537] width 536 height 71
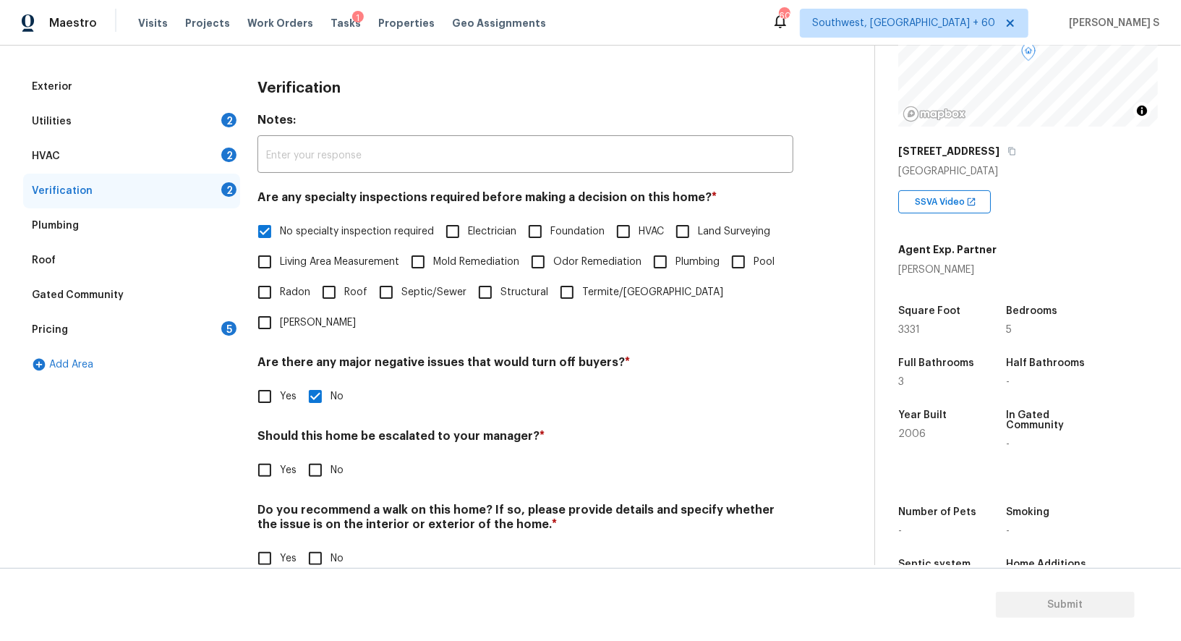
click at [316, 543] on input "No" at bounding box center [315, 558] width 30 height 30
checkbox input "true"
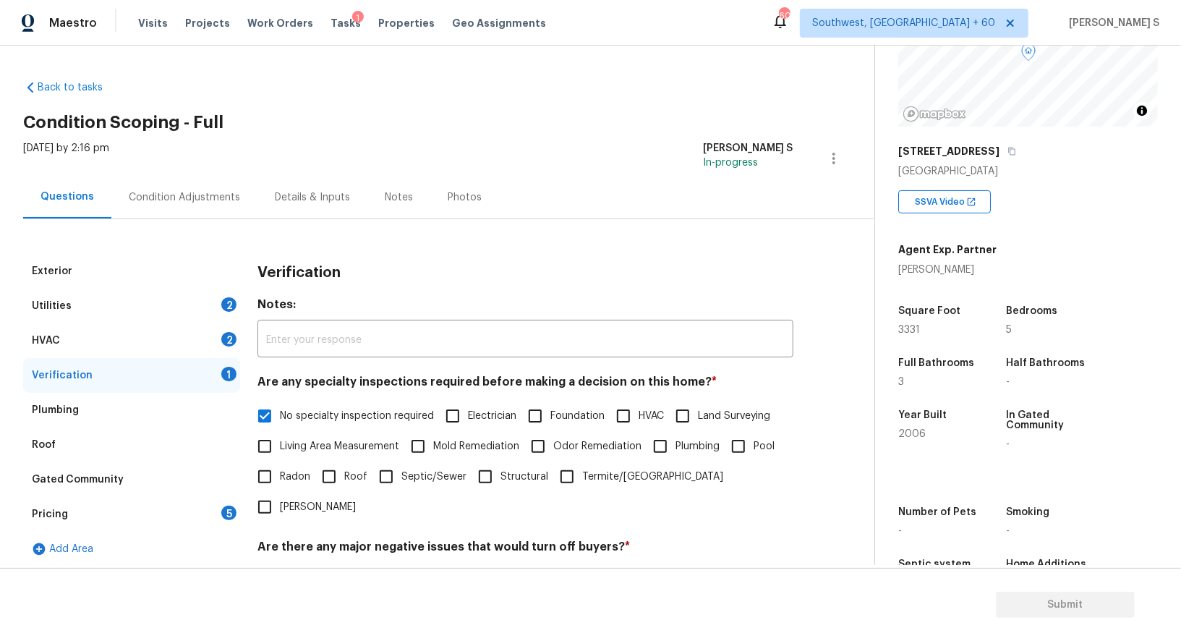
click at [229, 329] on div "HVAC 2" at bounding box center [131, 340] width 217 height 35
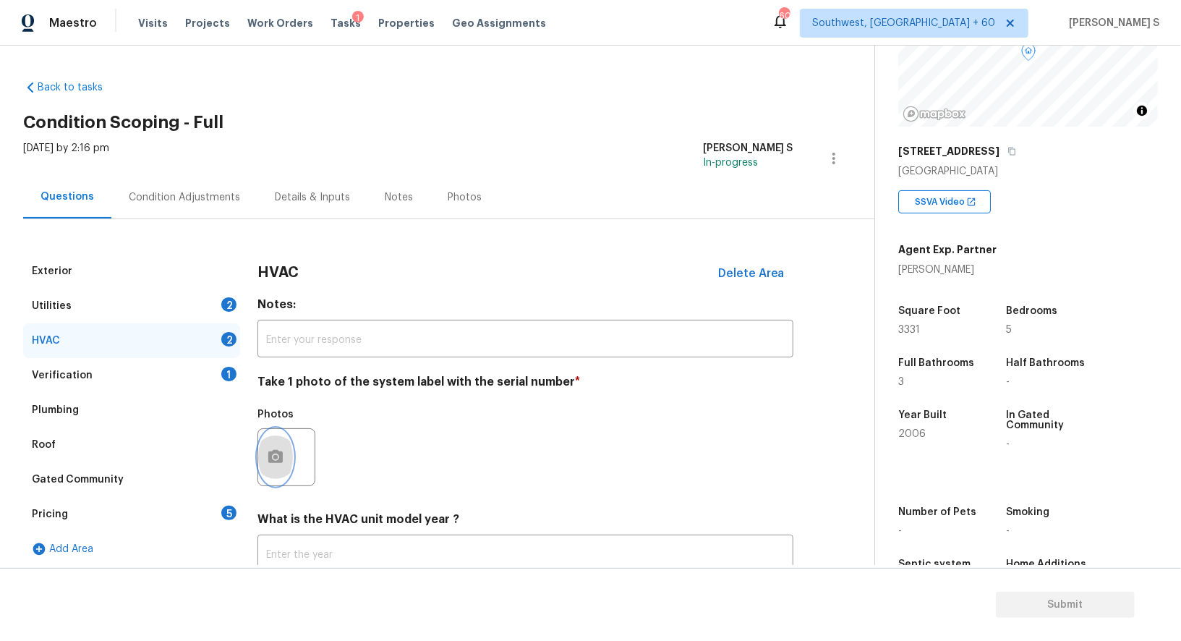
click at [279, 445] on button "button" at bounding box center [275, 457] width 35 height 56
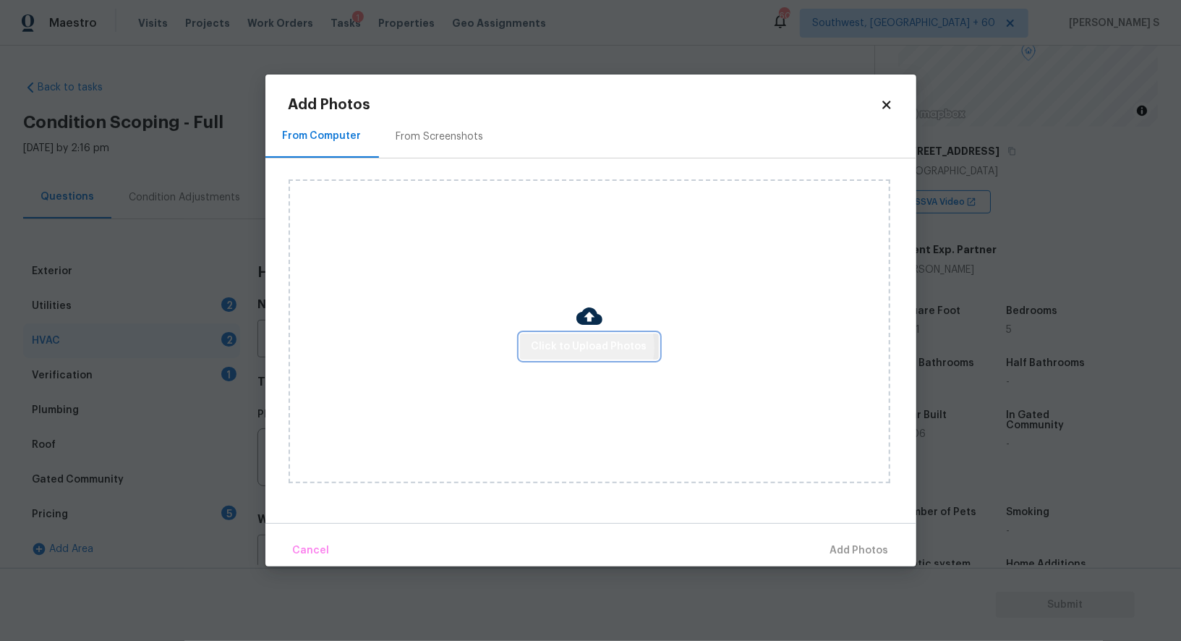
click at [586, 347] on span "Click to Upload Photos" at bounding box center [589, 347] width 116 height 18
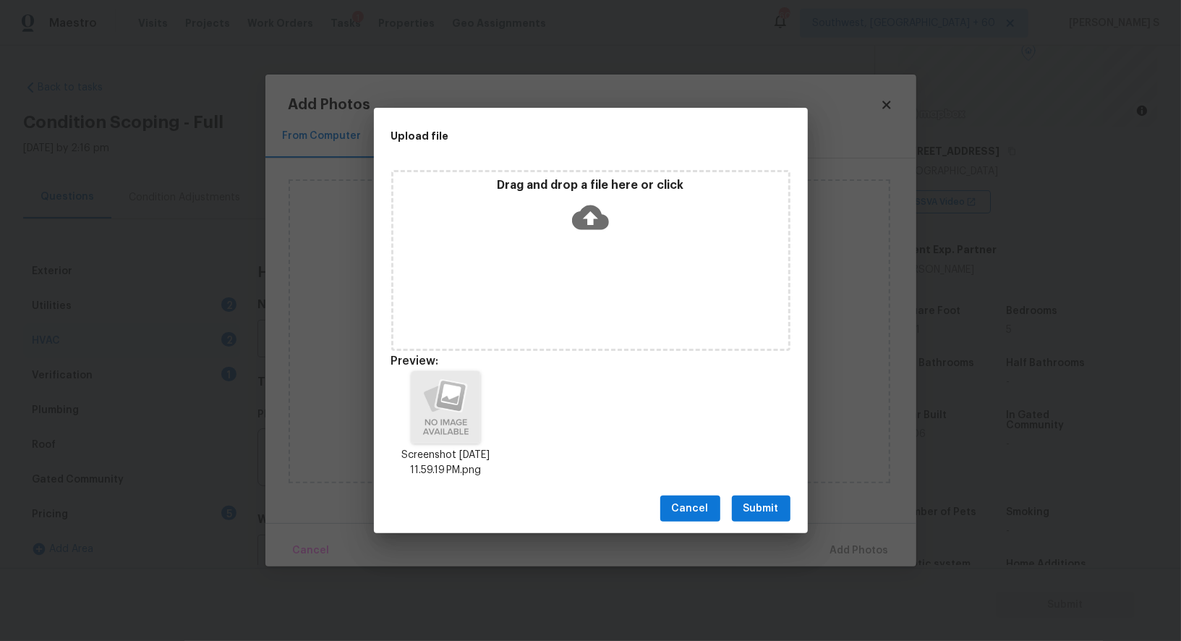
click at [770, 517] on span "Submit" at bounding box center [760, 509] width 35 height 18
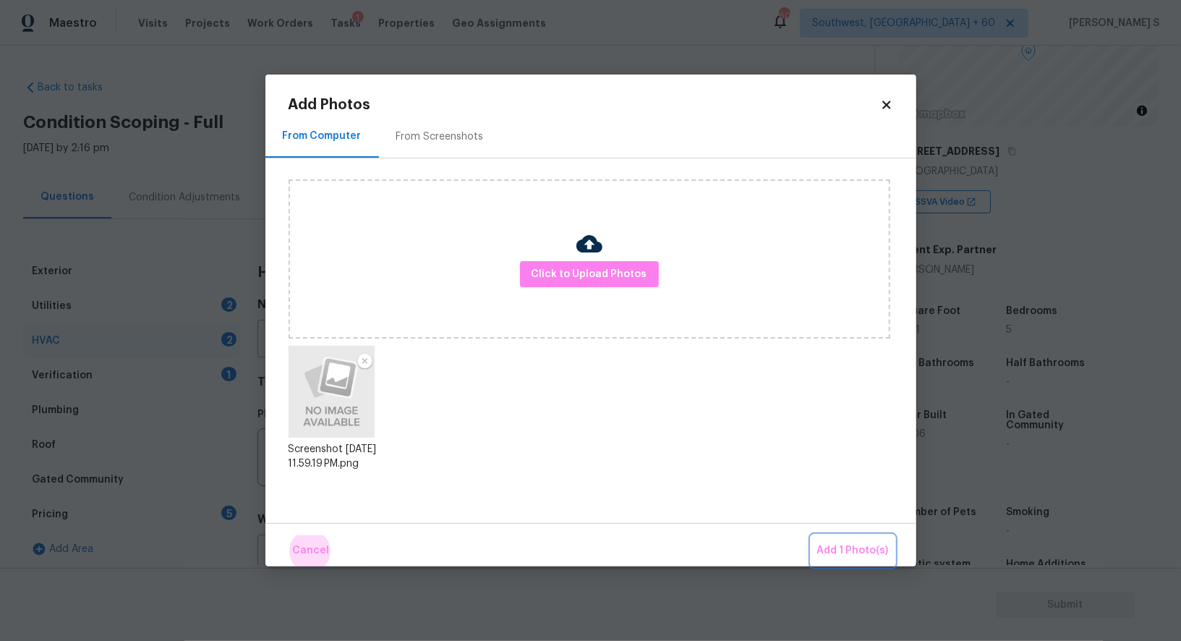
click at [811, 535] on button "Add 1 Photo(s)" at bounding box center [852, 550] width 83 height 31
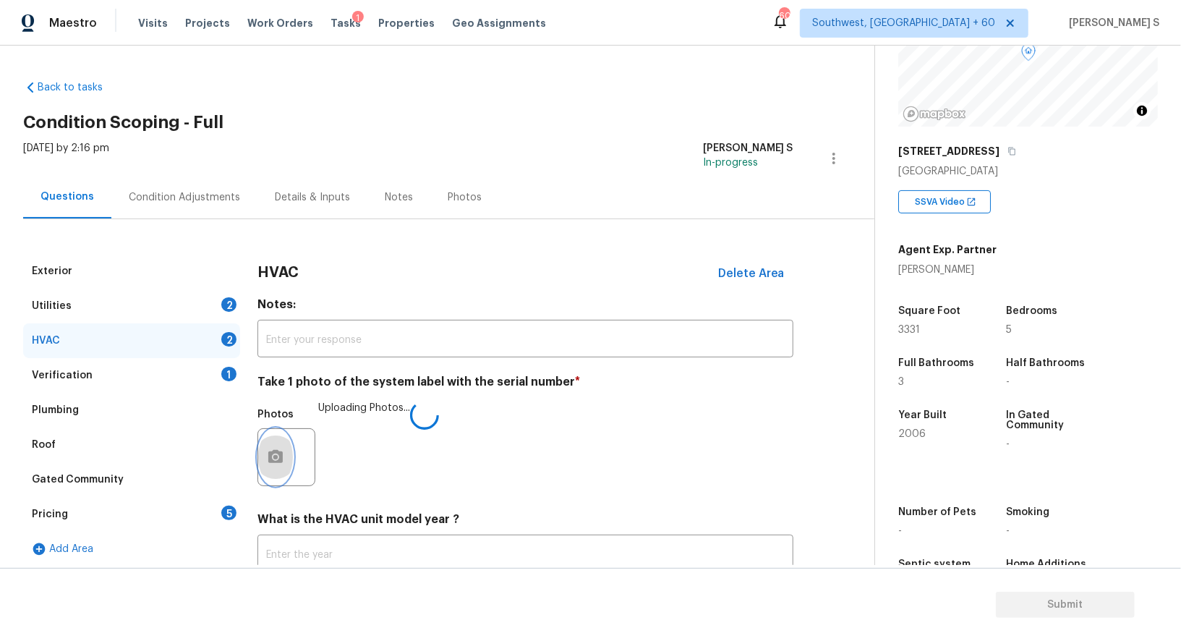
scroll to position [103, 0]
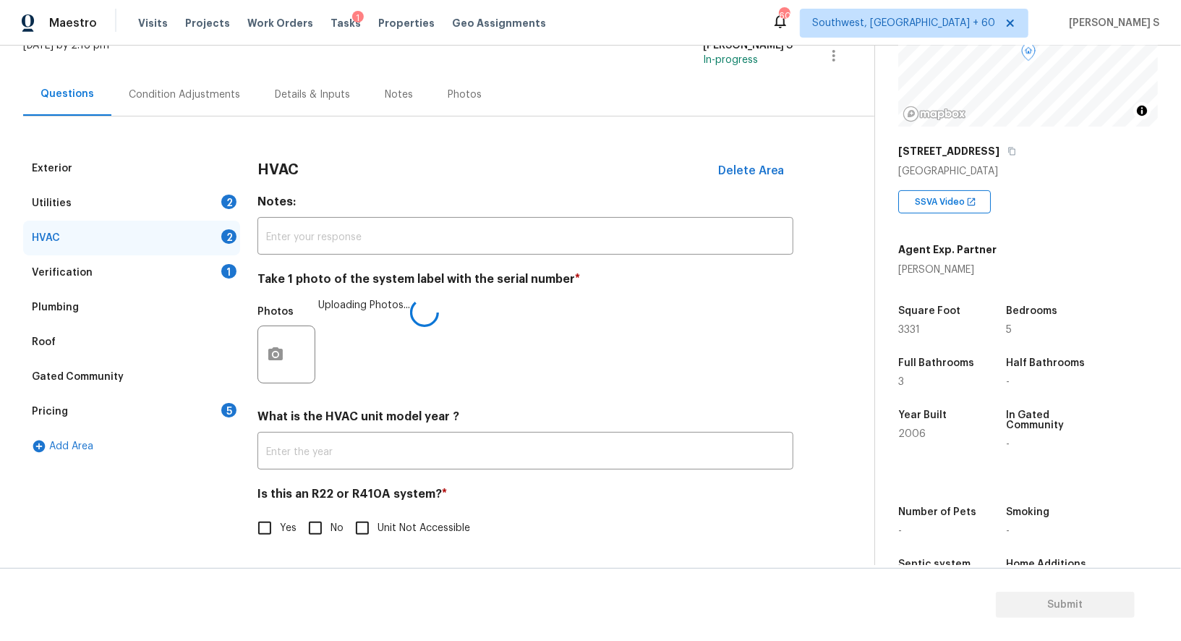
click at [334, 521] on span "No" at bounding box center [336, 528] width 13 height 15
click at [330, 521] on input "No" at bounding box center [315, 528] width 30 height 30
checkbox input "true"
click at [223, 198] on div "2" at bounding box center [228, 201] width 15 height 14
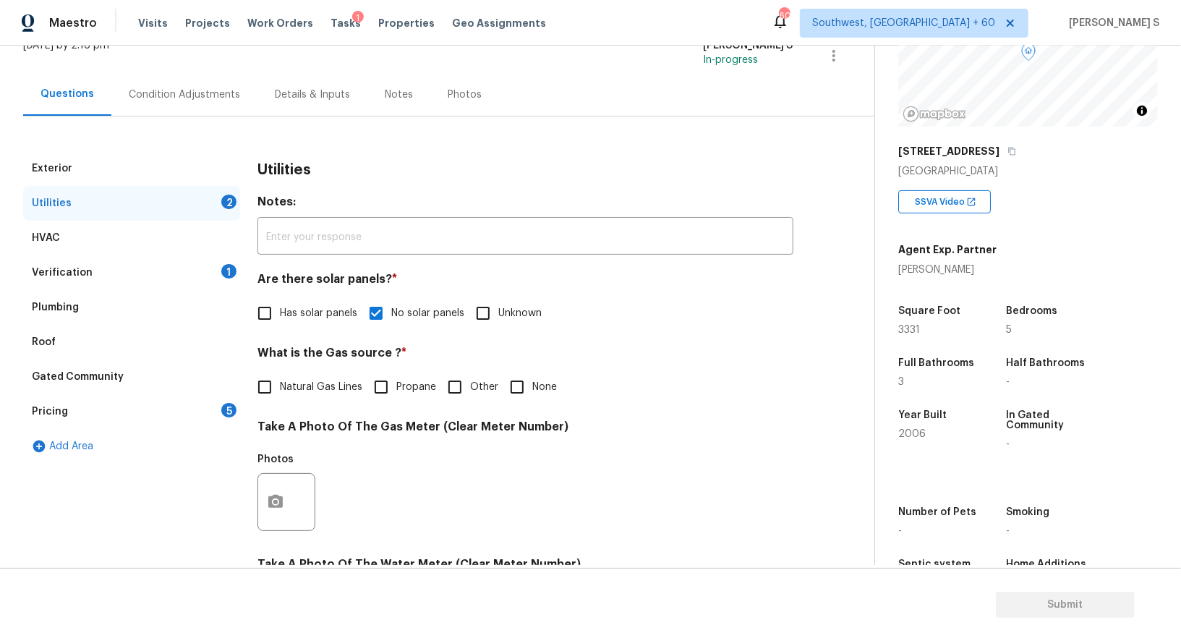
scroll to position [438, 0]
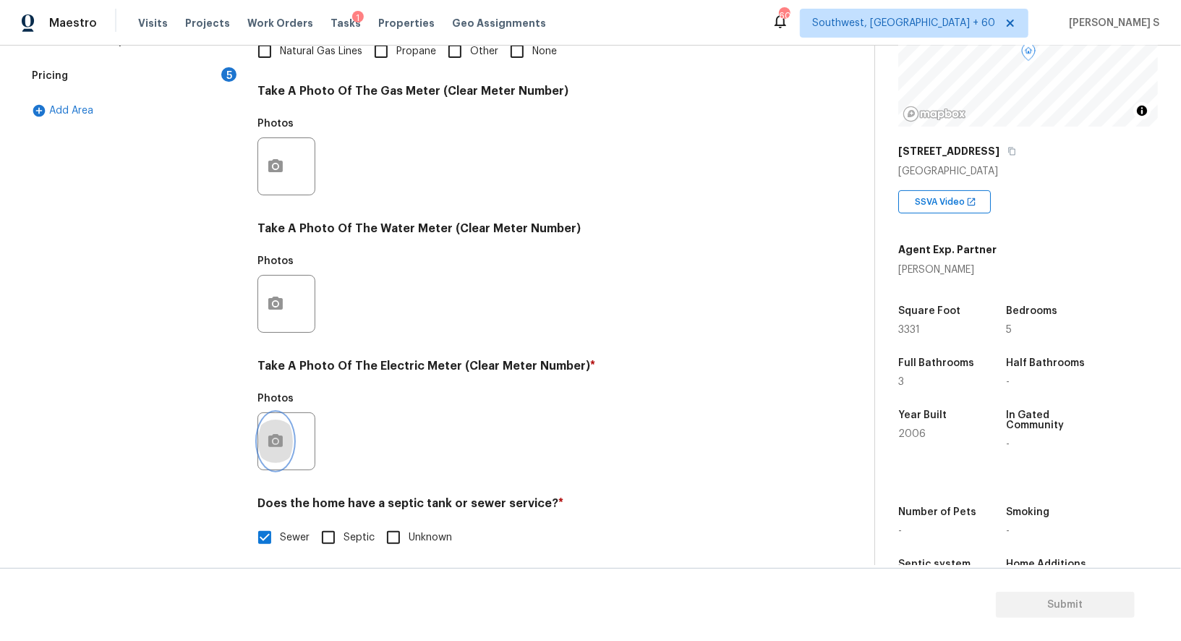
click at [268, 442] on icon "button" at bounding box center [275, 440] width 14 height 13
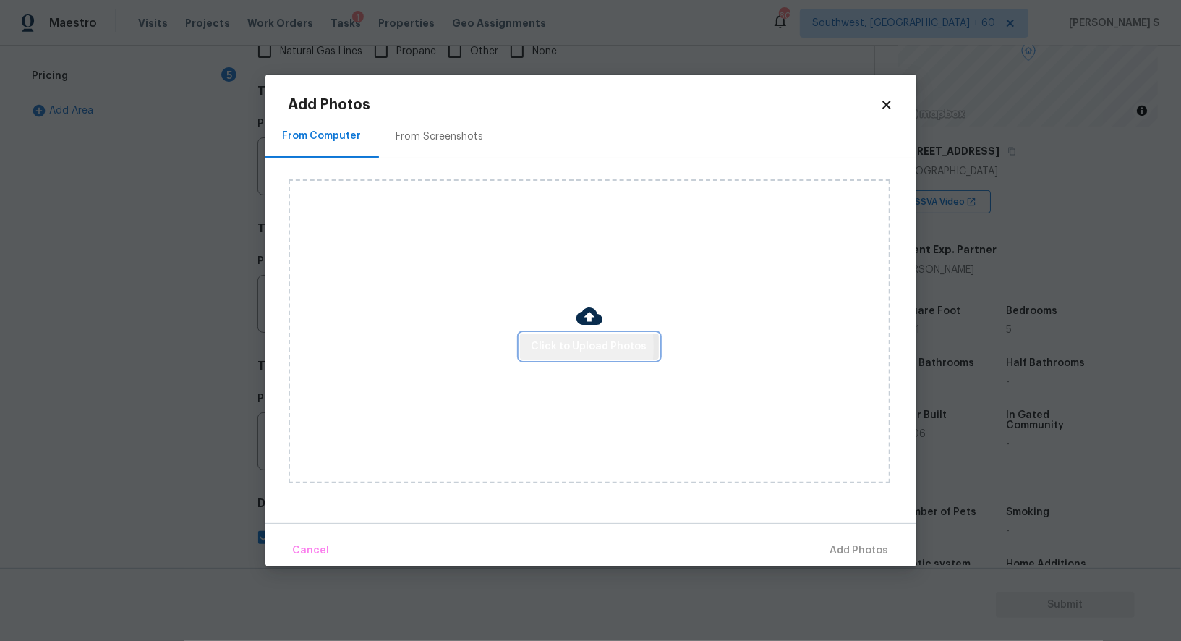
click at [529, 347] on button "Click to Upload Photos" at bounding box center [589, 346] width 139 height 27
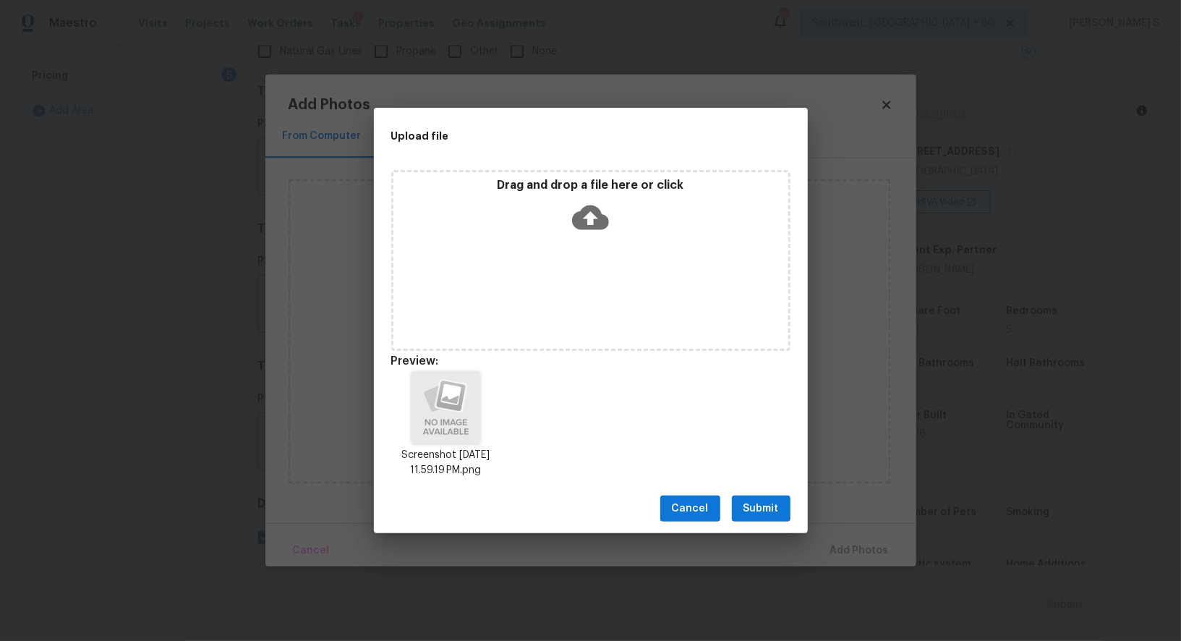
click at [754, 512] on span "Submit" at bounding box center [760, 509] width 35 height 18
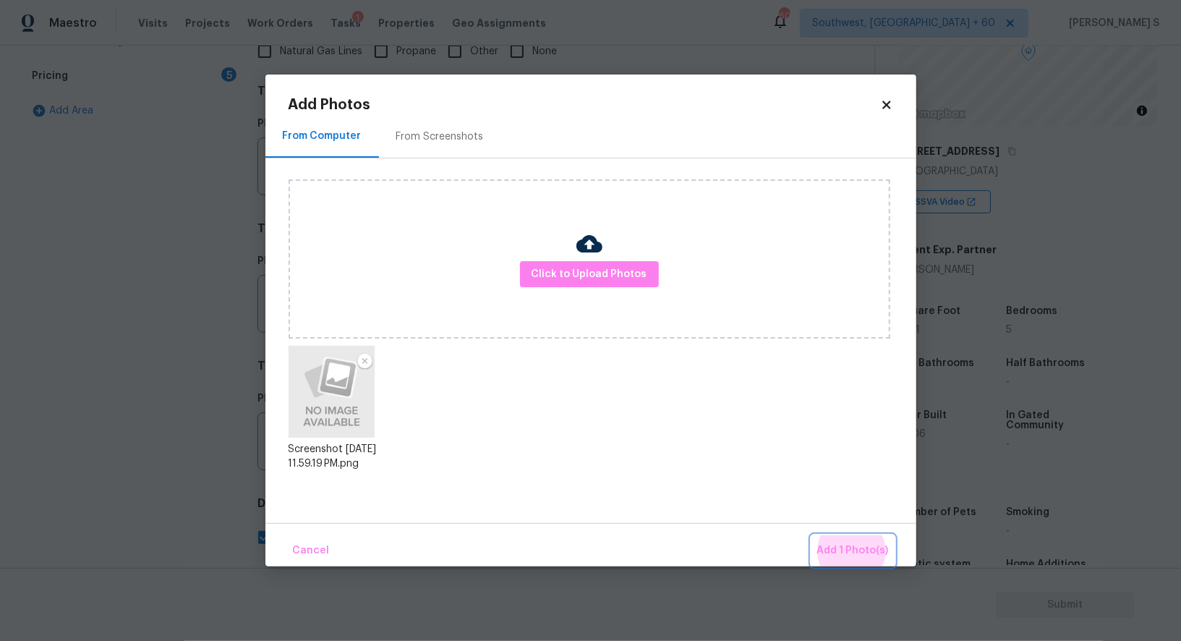
click at [811, 535] on button "Add 1 Photo(s)" at bounding box center [852, 550] width 83 height 31
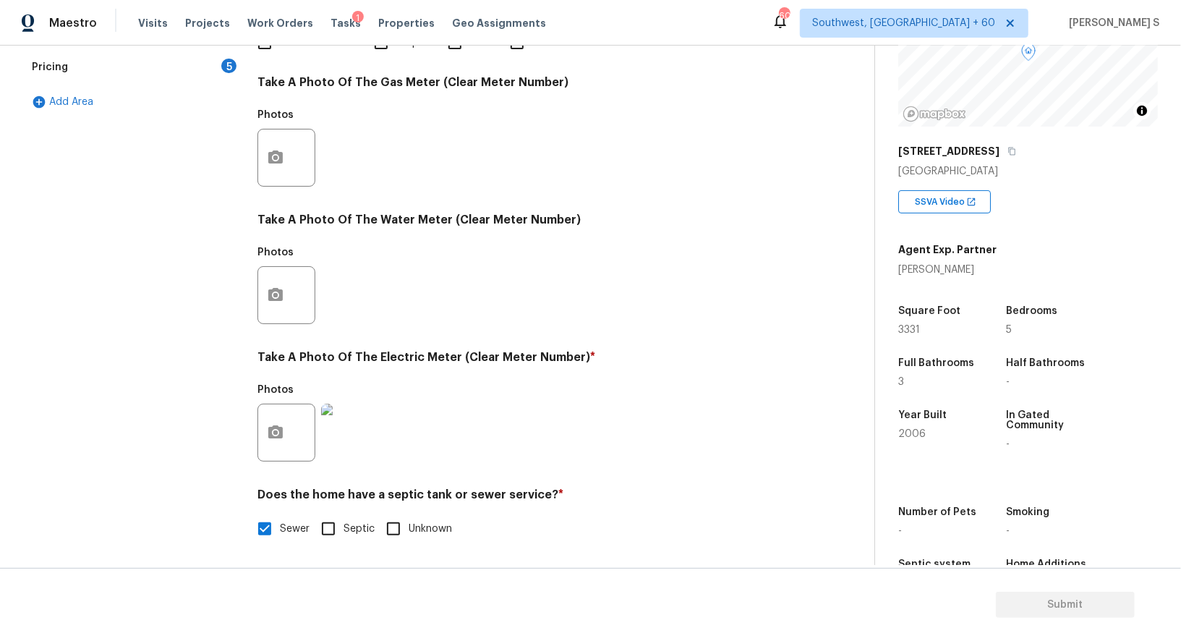
scroll to position [0, 0]
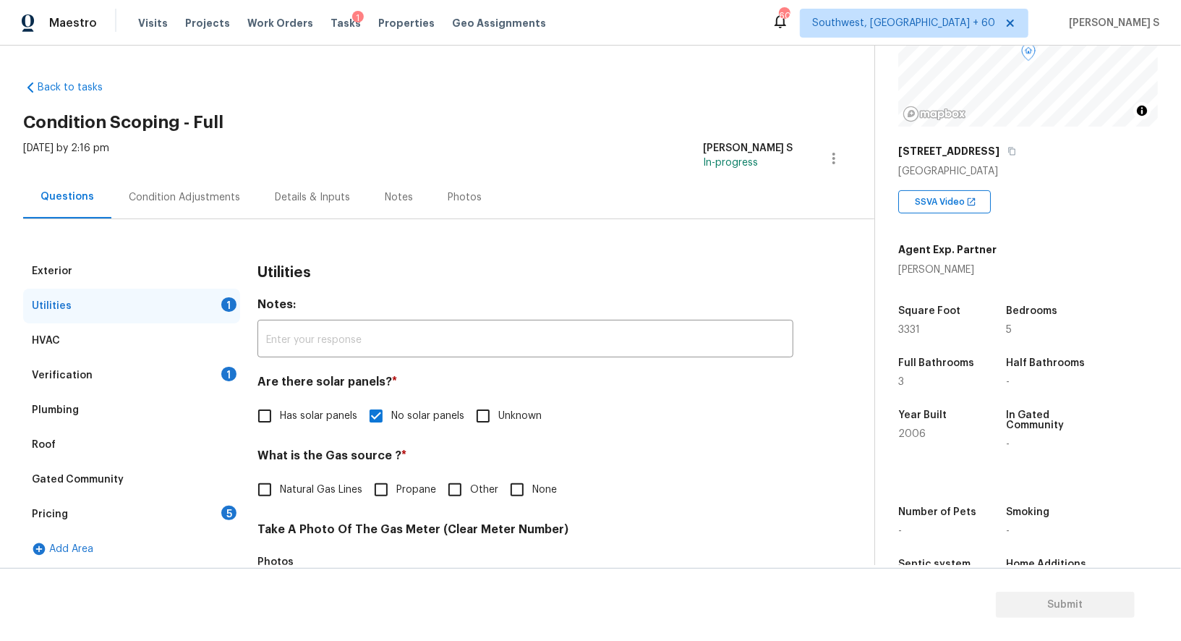
click at [218, 513] on div "Pricing 5" at bounding box center [131, 514] width 217 height 35
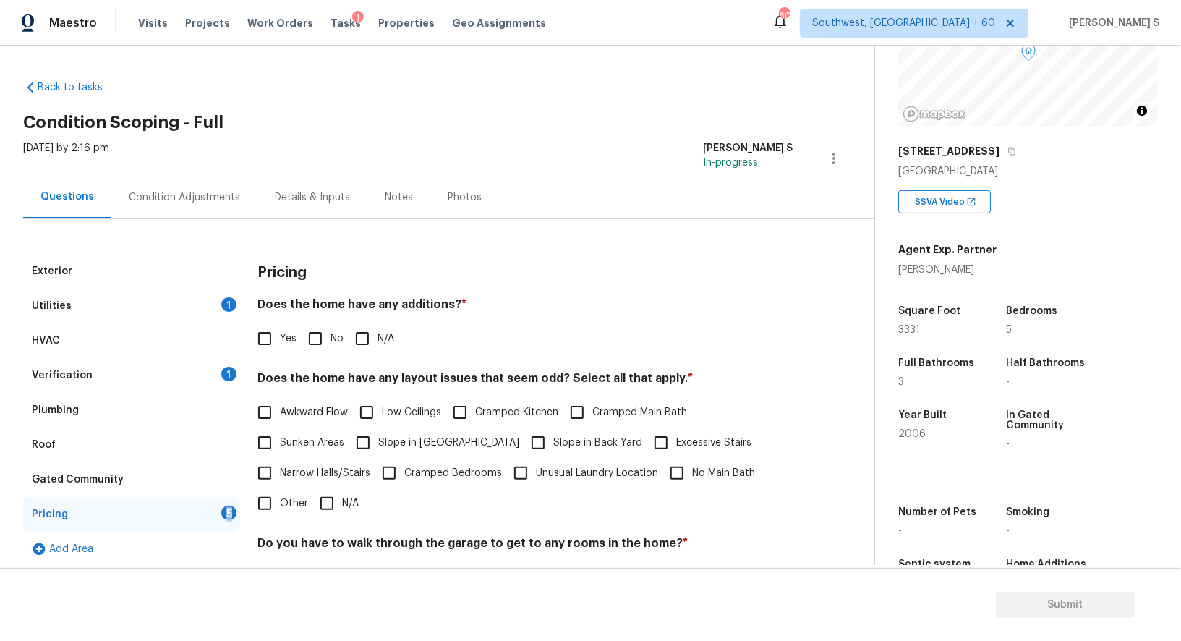
click at [305, 341] on input "No" at bounding box center [315, 338] width 30 height 30
checkbox input "true"
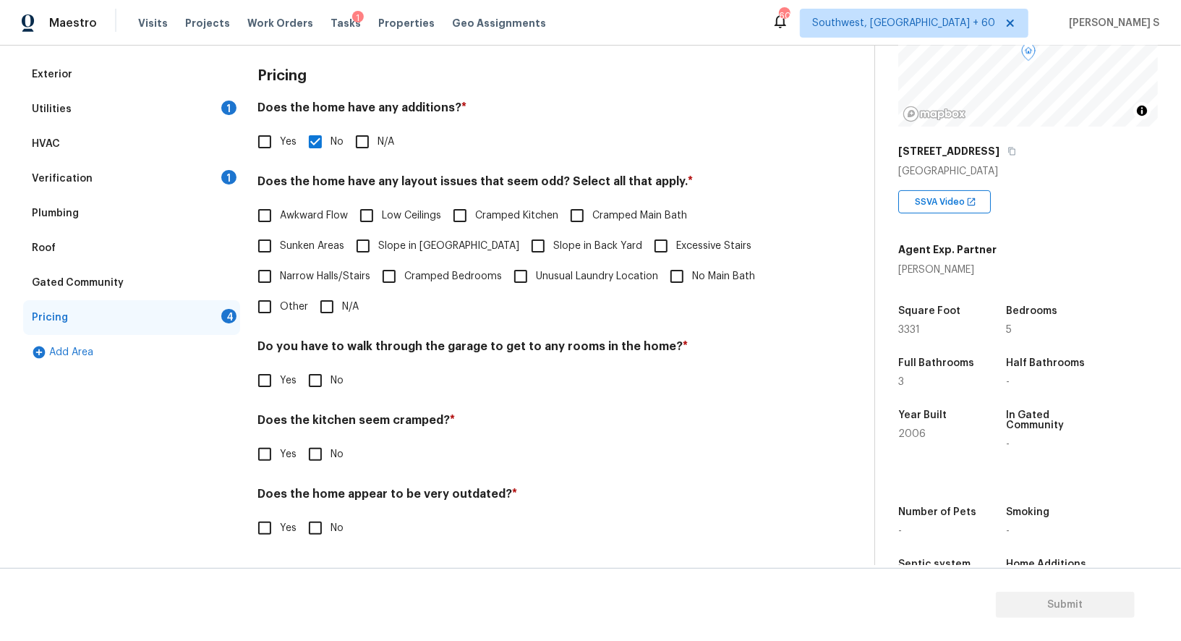
scroll to position [195, 0]
click at [319, 394] on input "No" at bounding box center [315, 382] width 30 height 30
checkbox input "true"
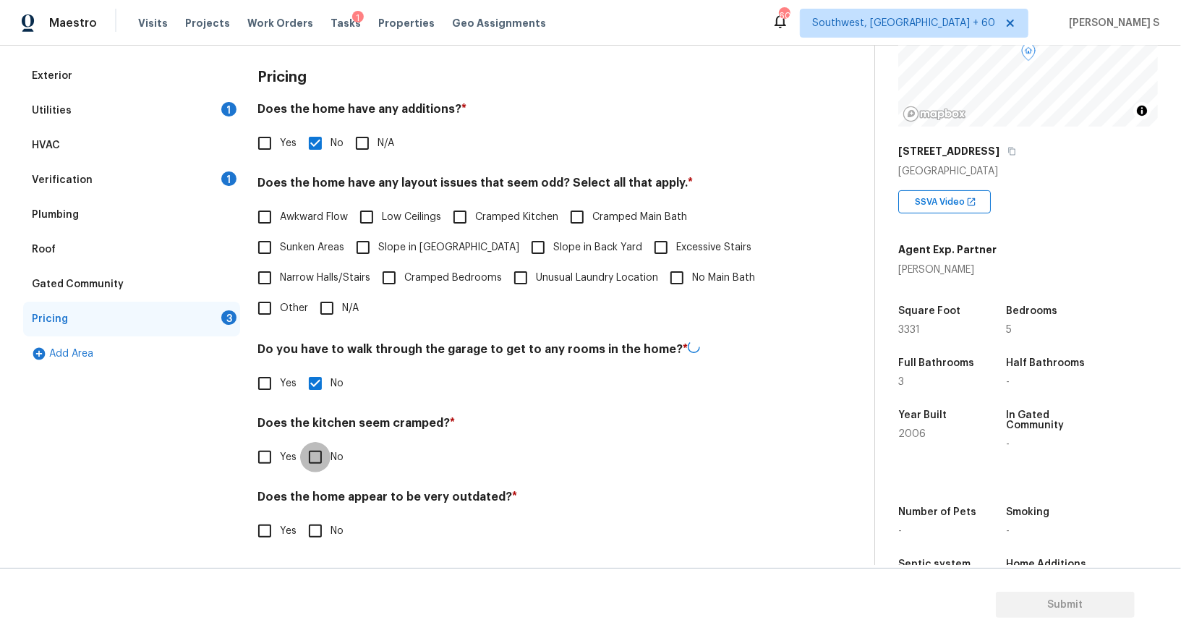
click at [300, 442] on input "No" at bounding box center [315, 457] width 30 height 30
checkbox input "true"
click at [300, 517] on input "No" at bounding box center [315, 532] width 30 height 30
checkbox input "true"
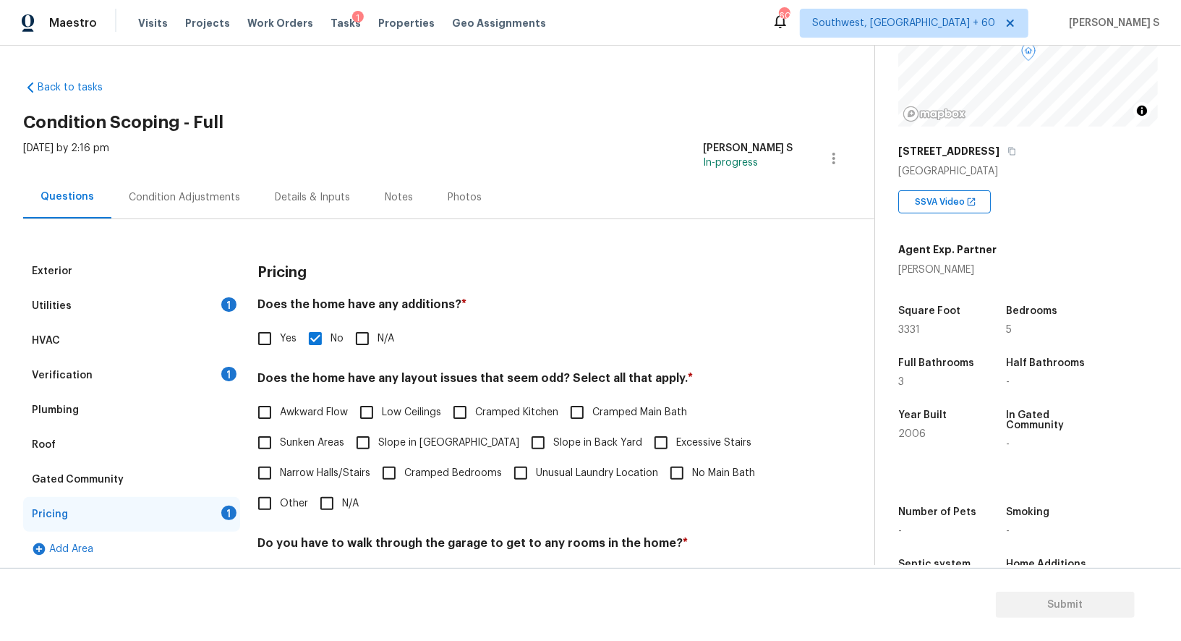
click at [176, 191] on div "Condition Adjustments" at bounding box center [184, 197] width 111 height 14
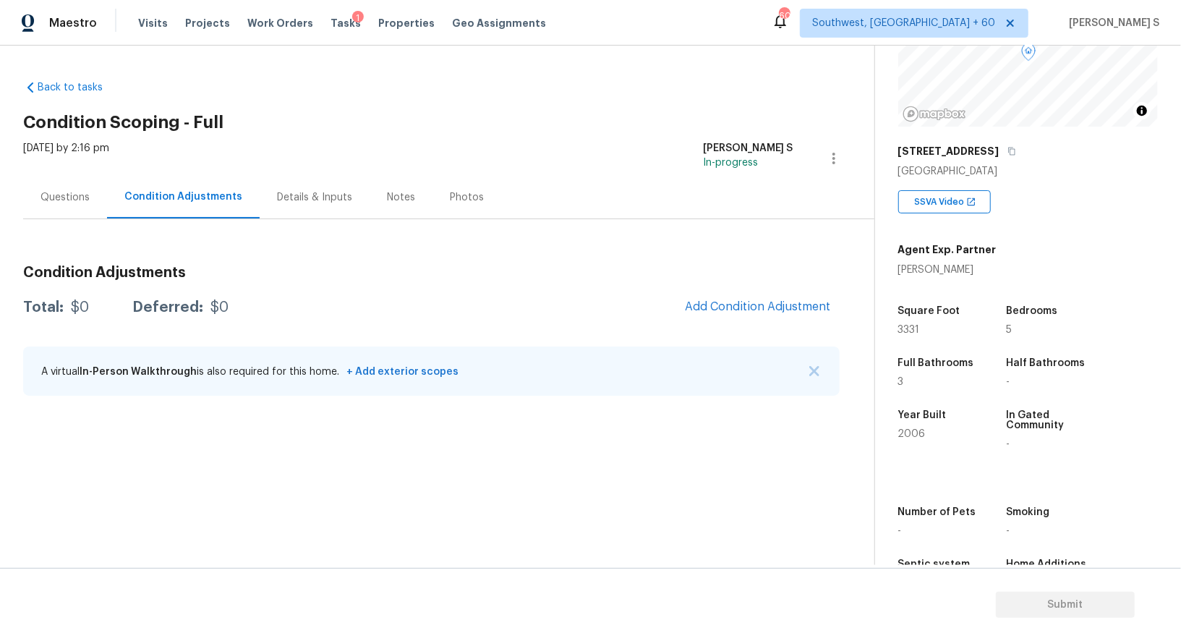
click at [58, 202] on div "Questions" at bounding box center [64, 197] width 49 height 14
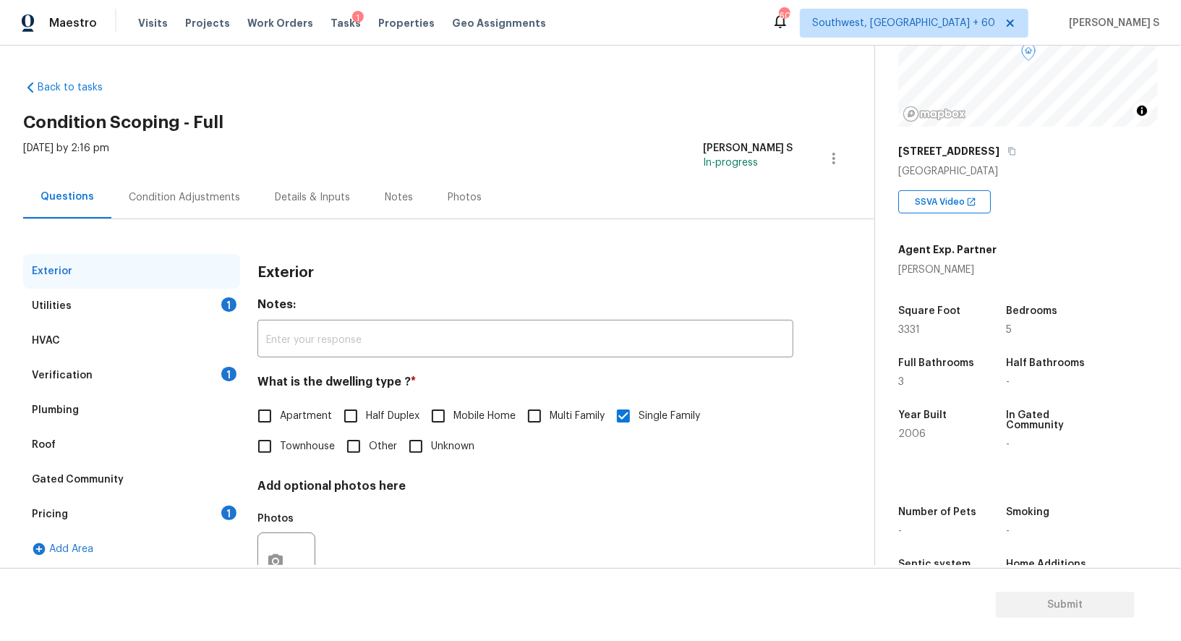
click at [57, 307] on div "Utilities" at bounding box center [52, 306] width 40 height 14
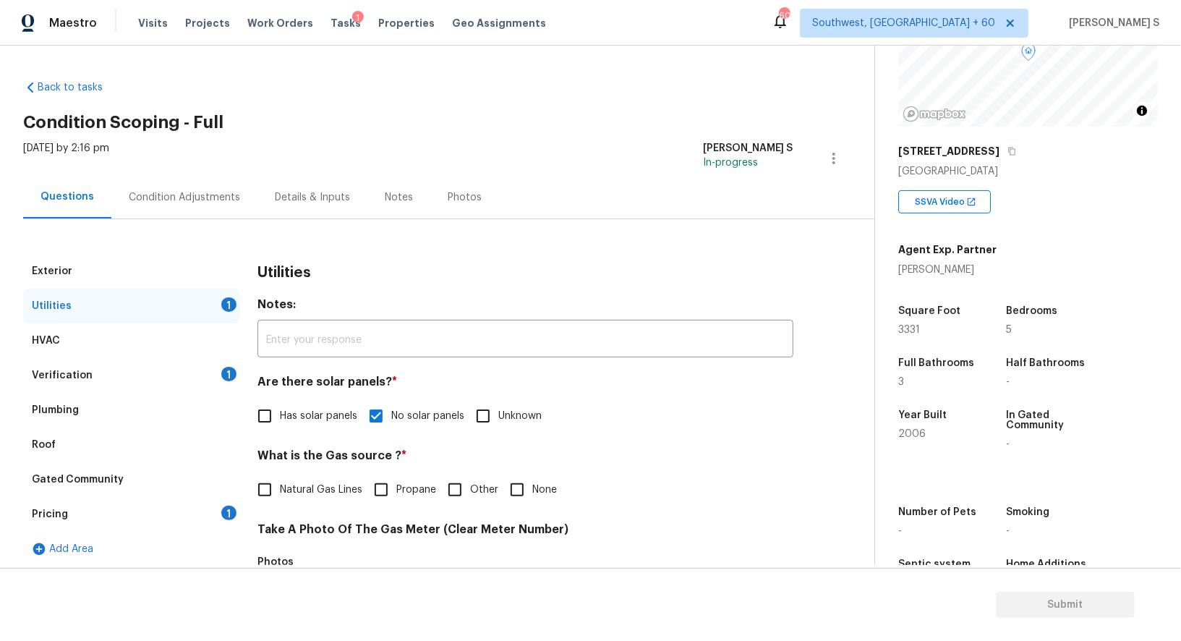
click at [296, 475] on label "Natural Gas Lines" at bounding box center [305, 489] width 113 height 30
click at [280, 475] on input "Natural Gas Lines" at bounding box center [264, 489] width 30 height 30
checkbox input "true"
click at [178, 186] on div "Condition Adjustments" at bounding box center [184, 197] width 146 height 43
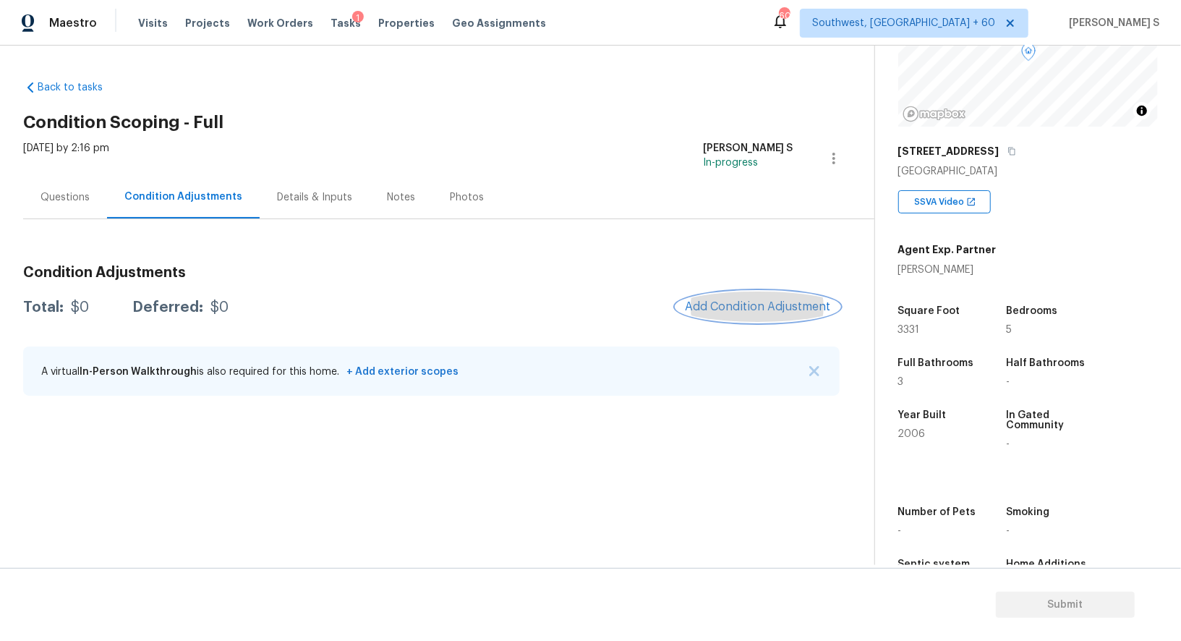
click at [742, 320] on button "Add Condition Adjustment" at bounding box center [757, 306] width 163 height 30
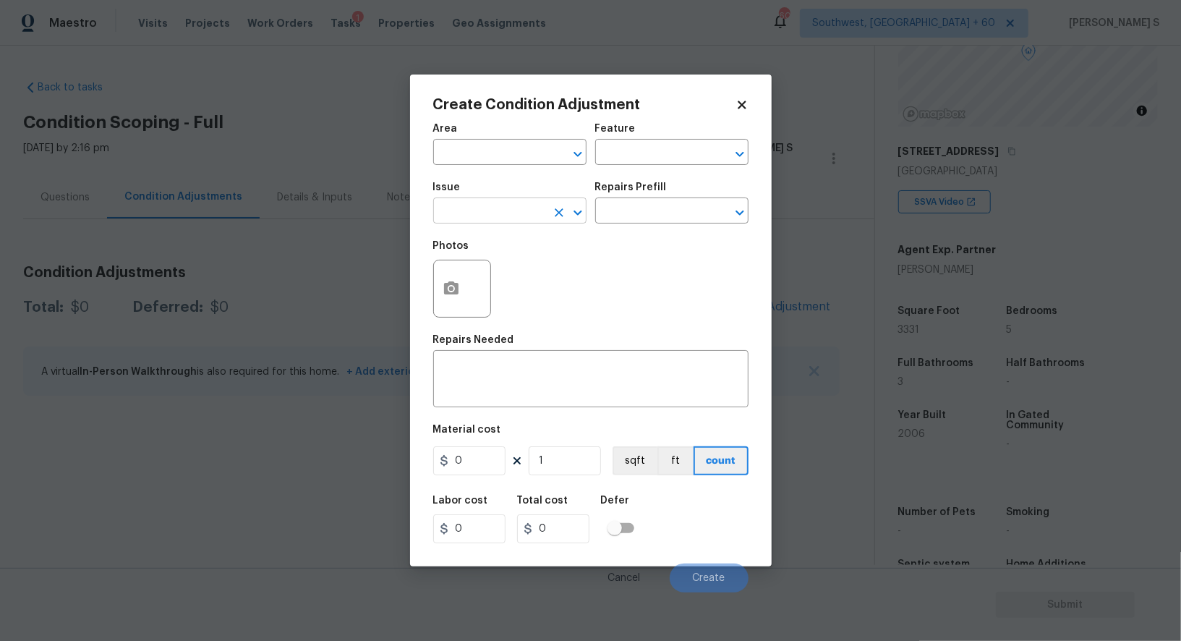
click at [531, 205] on input "text" at bounding box center [489, 212] width 113 height 22
type input "Pressure Washing"
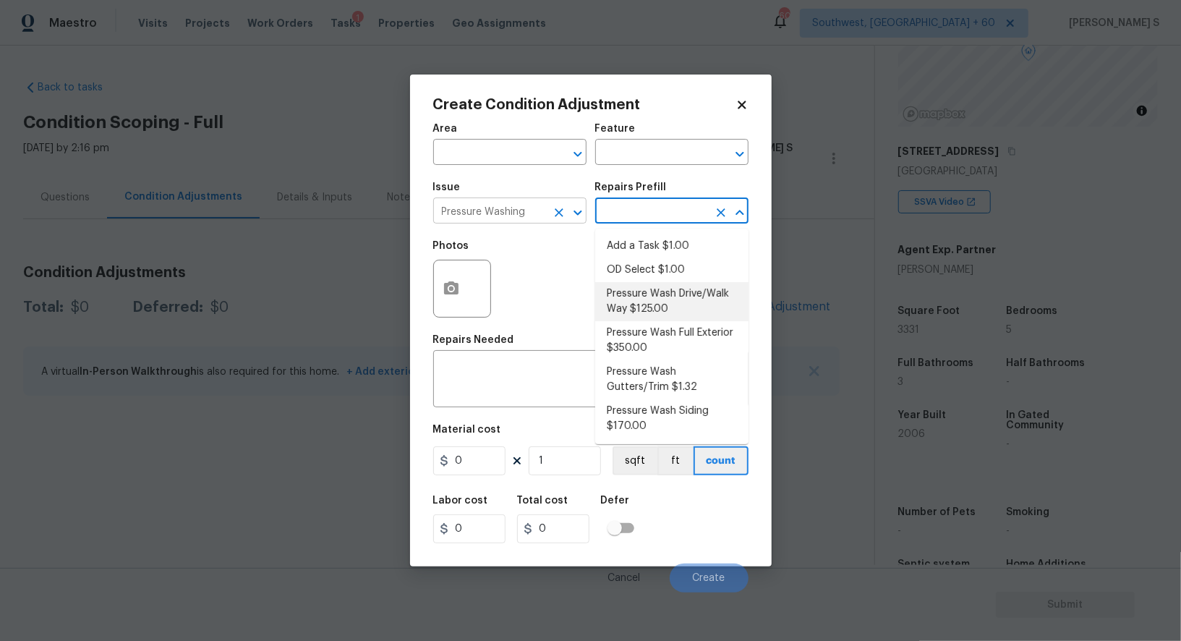
type input "Siding"
type textarea "Pressure wash the driveways/walkways as directed by the PM. Ensure that all deb…"
type input "125"
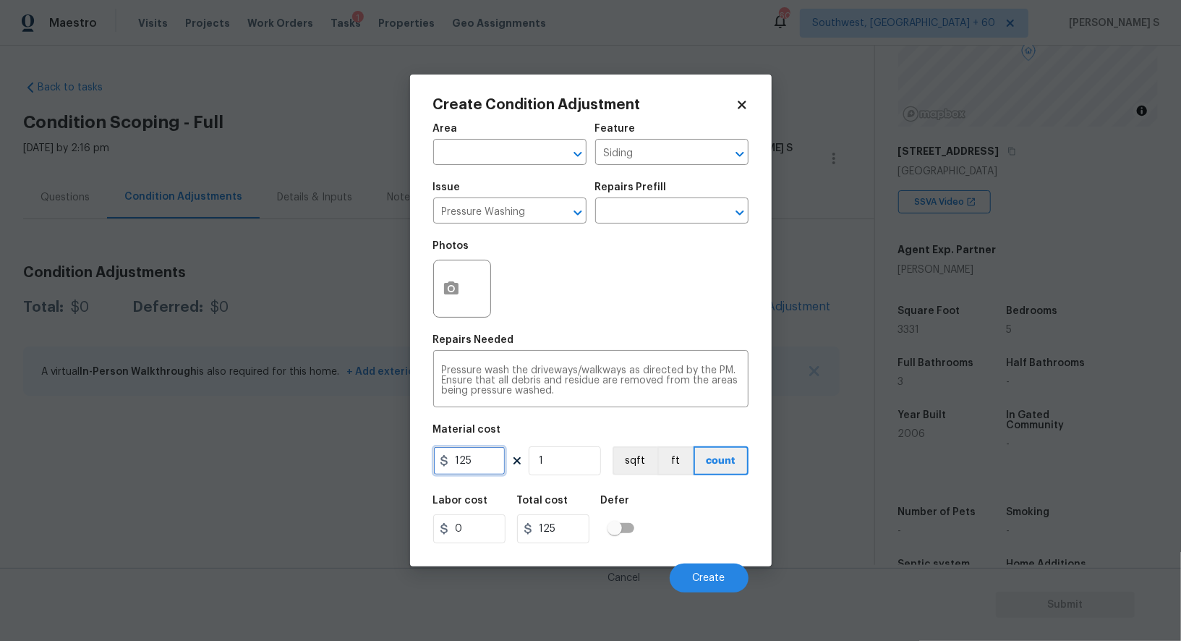
click at [483, 474] on input "125" at bounding box center [469, 460] width 72 height 29
type input "200"
click at [731, 573] on button "Create" at bounding box center [708, 577] width 79 height 29
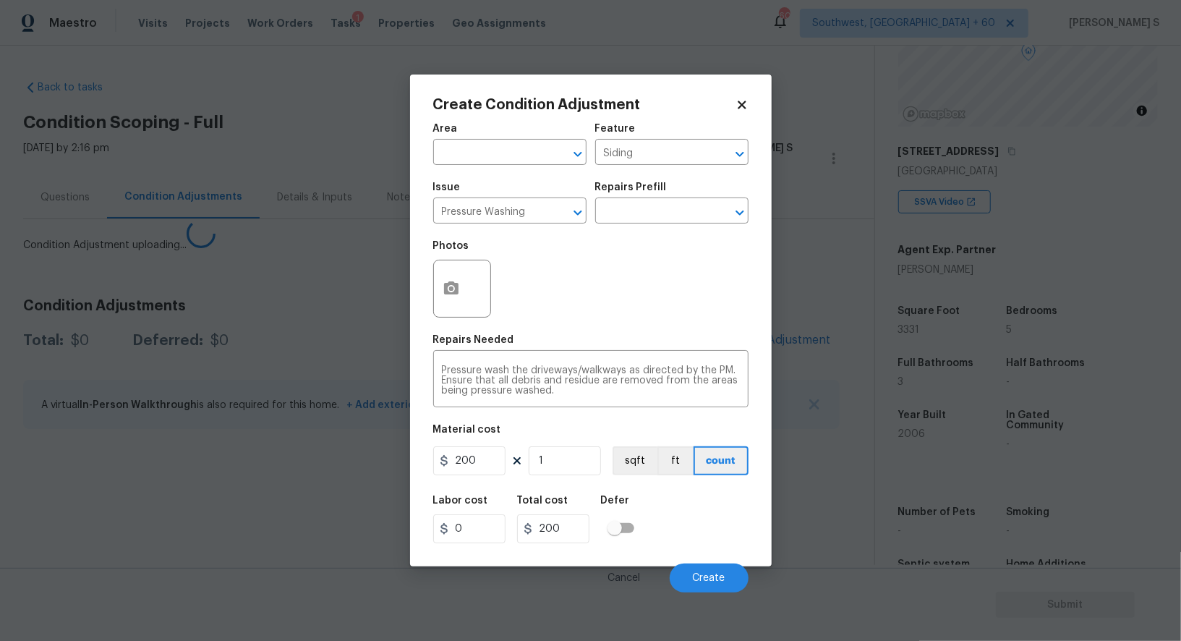
click at [168, 495] on body "Maestro Visits Projects Work Orders Tasks 1 Properties Geo Assignments 606 Sout…" at bounding box center [590, 320] width 1181 height 641
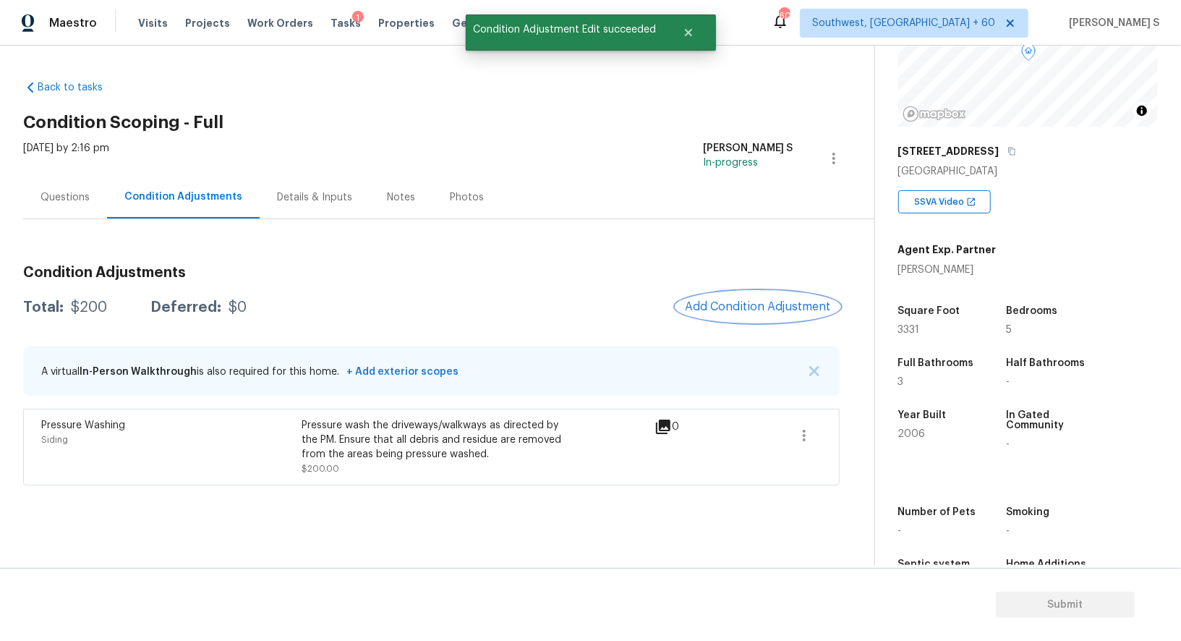
click at [776, 302] on span "Add Condition Adjustment" at bounding box center [758, 306] width 146 height 13
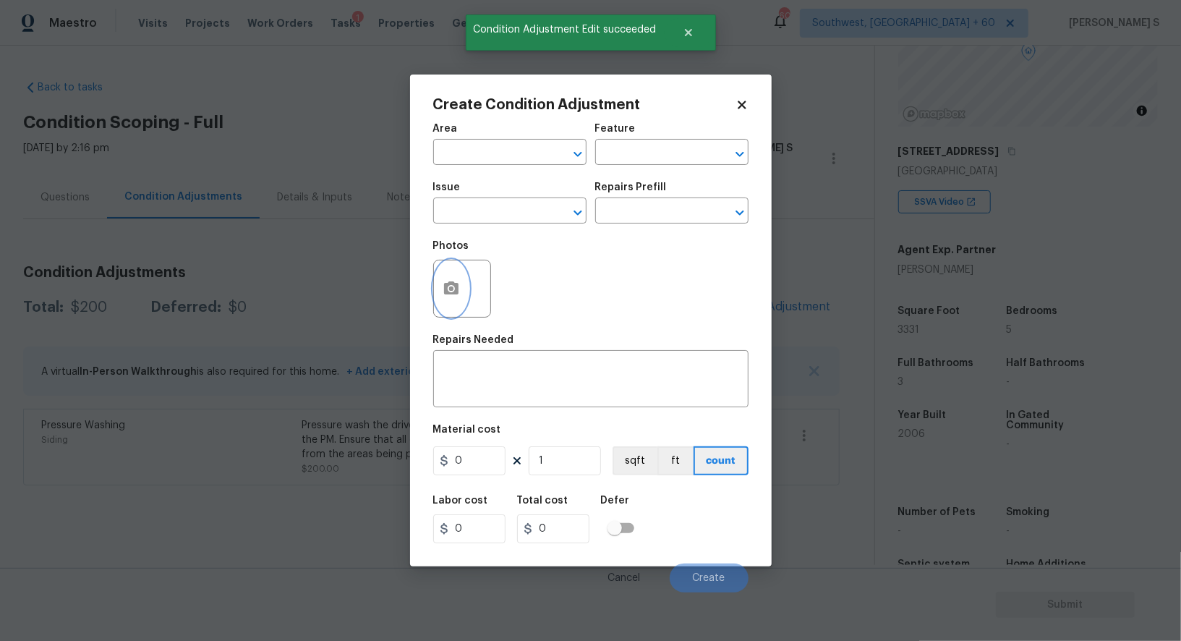
click at [460, 300] on button "button" at bounding box center [451, 288] width 35 height 56
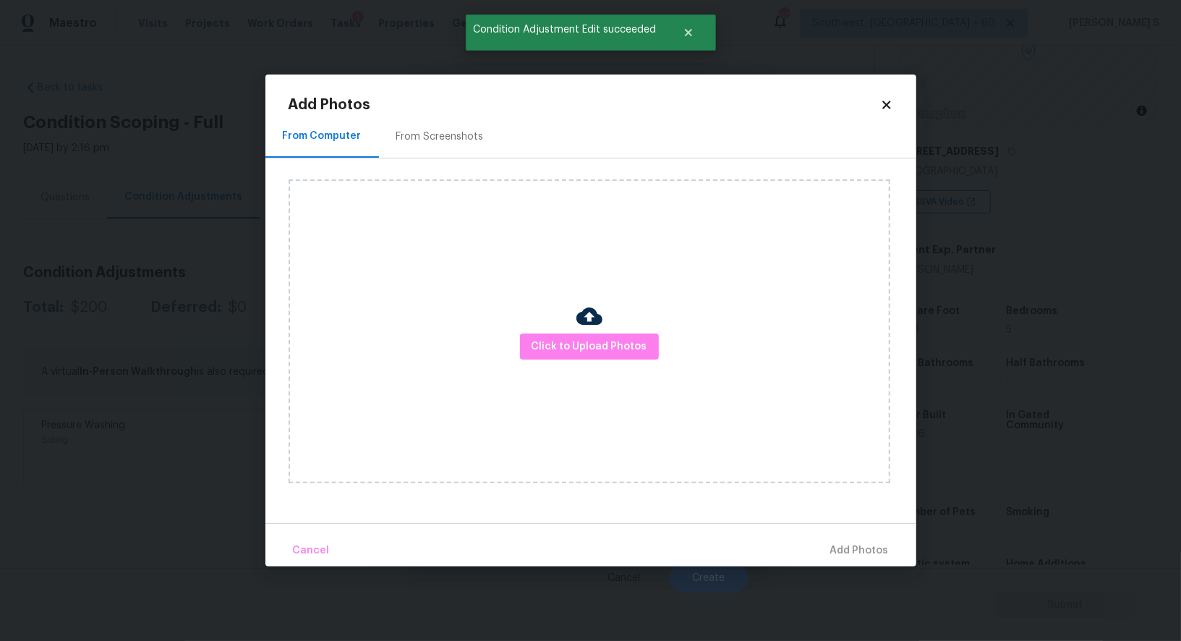
click at [416, 136] on div "From Screenshots" at bounding box center [439, 136] width 87 height 14
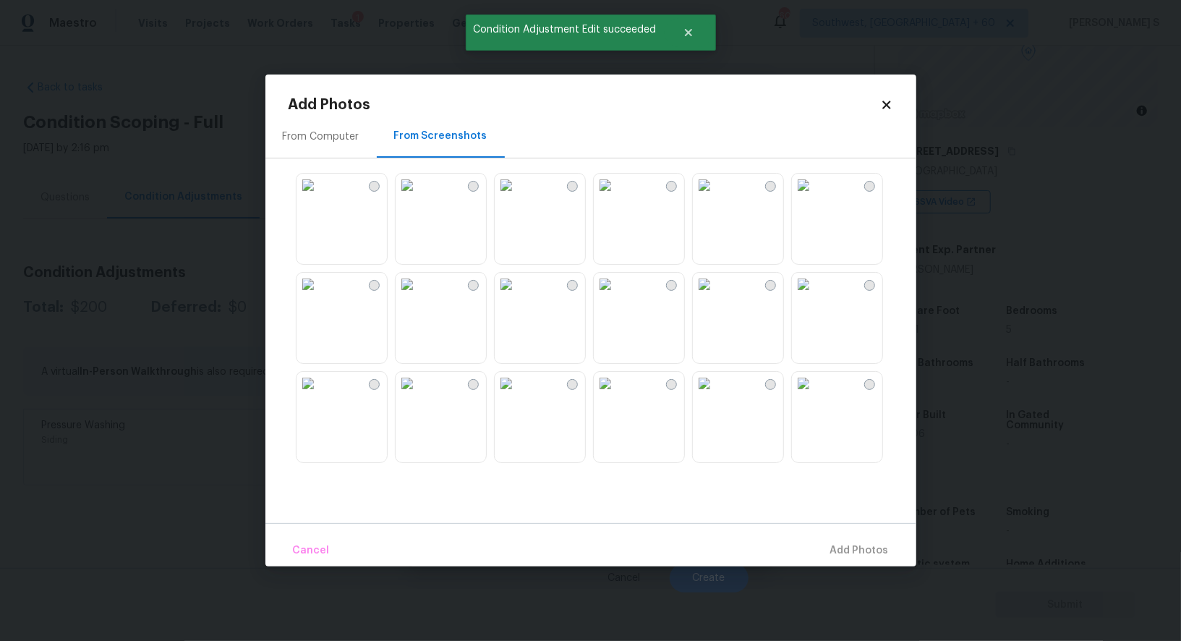
click at [613, 197] on img at bounding box center [605, 185] width 23 height 23
click at [705, 197] on img at bounding box center [704, 185] width 23 height 23
drag, startPoint x: 720, startPoint y: 239, endPoint x: 643, endPoint y: 239, distance: 77.4
click at [716, 197] on img at bounding box center [704, 185] width 23 height 23
click at [595, 197] on img at bounding box center [605, 185] width 23 height 23
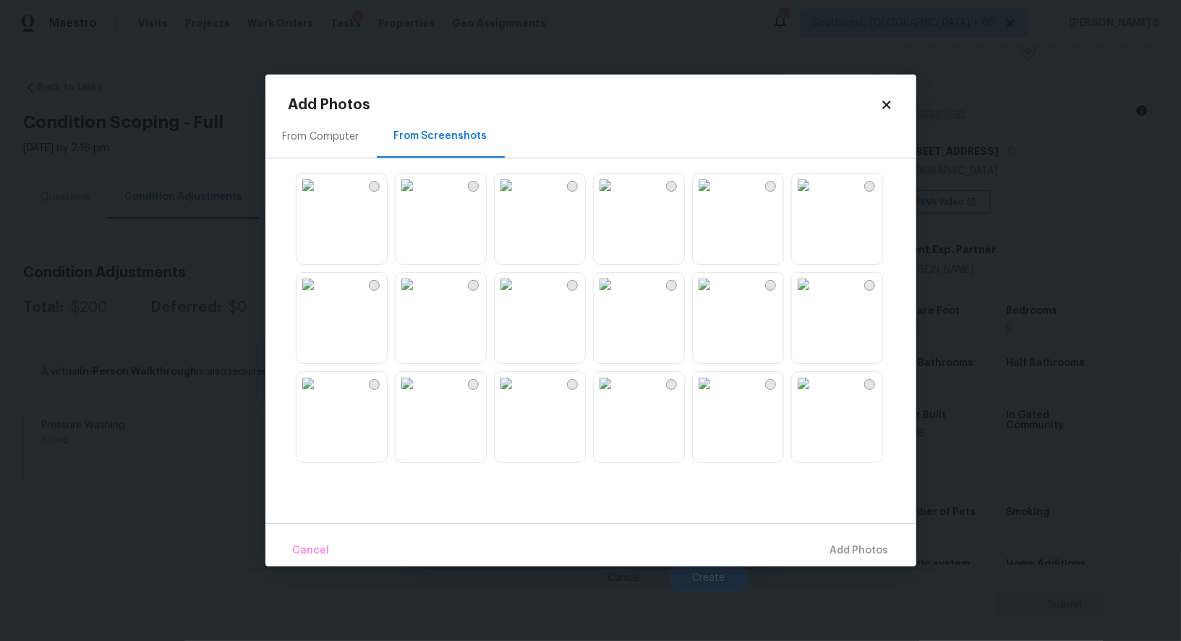
click at [673, 270] on div at bounding box center [602, 318] width 628 height 304
click at [617, 296] on img at bounding box center [605, 284] width 23 height 23
click at [716, 296] on img at bounding box center [704, 284] width 23 height 23
click at [518, 296] on img at bounding box center [506, 284] width 23 height 23
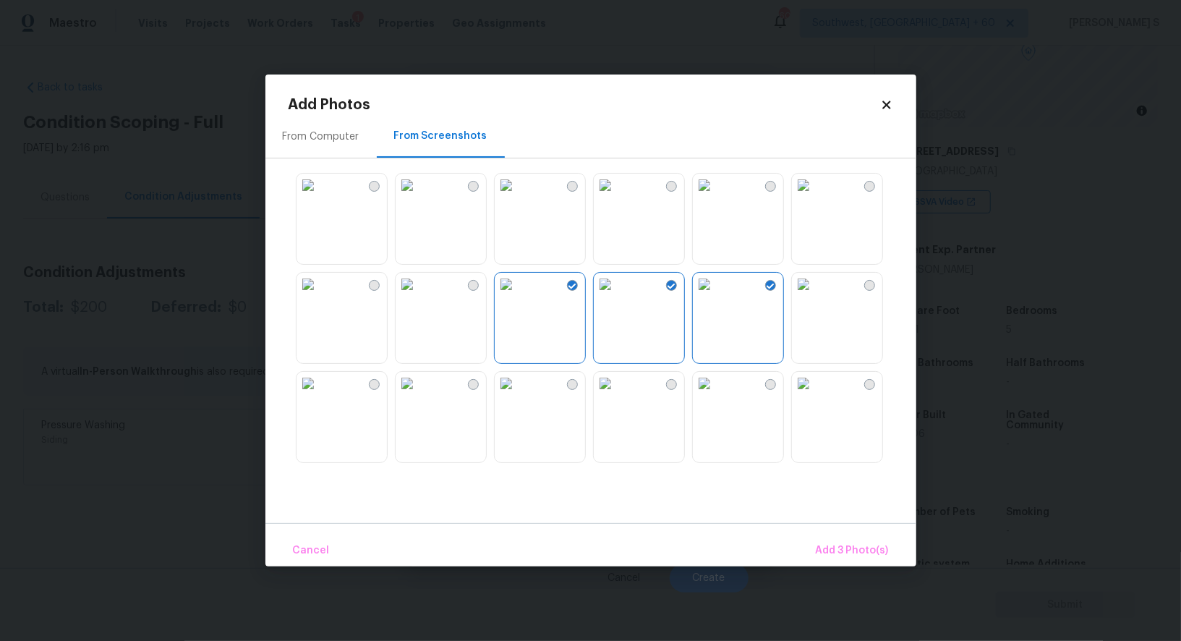
click at [716, 395] on img at bounding box center [704, 383] width 23 height 23
click at [419, 395] on img at bounding box center [406, 383] width 23 height 23
click at [510, 395] on img at bounding box center [506, 383] width 23 height 23
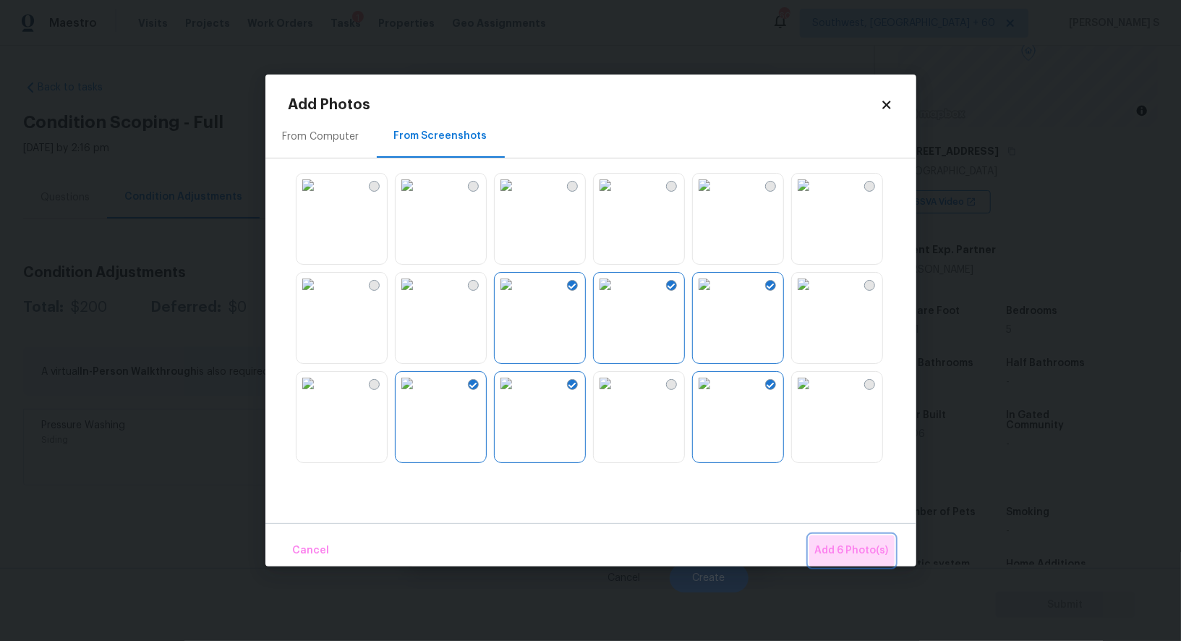
click at [882, 544] on span "Add 6 Photo(s)" at bounding box center [852, 551] width 74 height 18
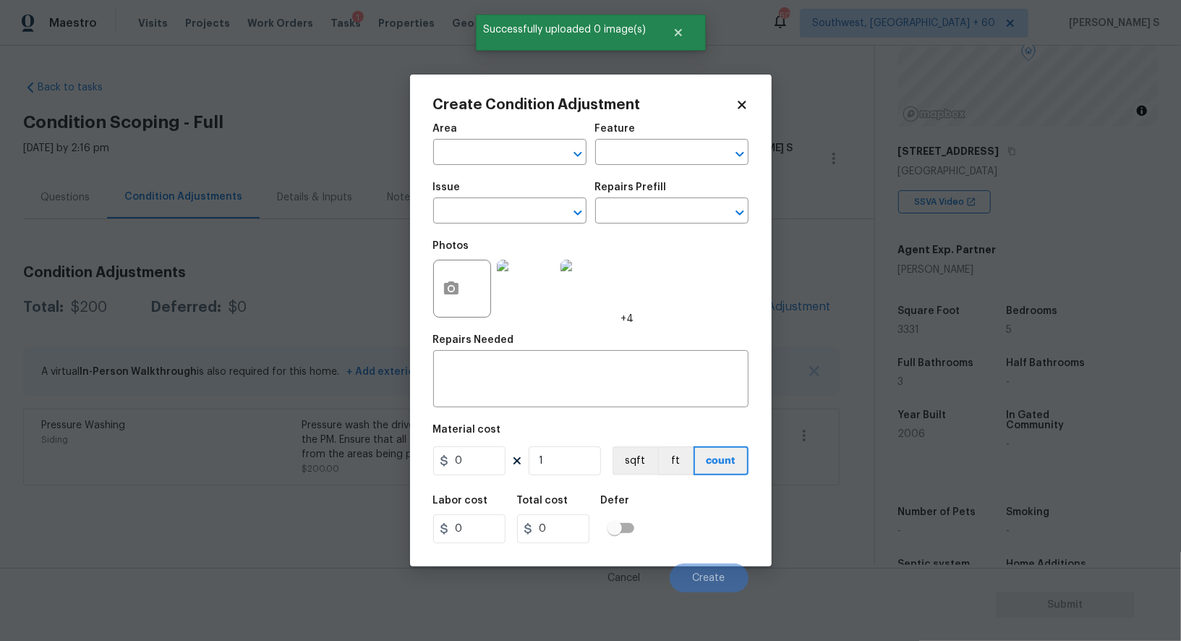
click at [470, 228] on span "Issue ​" at bounding box center [509, 203] width 153 height 59
click at [470, 211] on input "text" at bounding box center [489, 212] width 113 height 22
type input "Landscape Package"
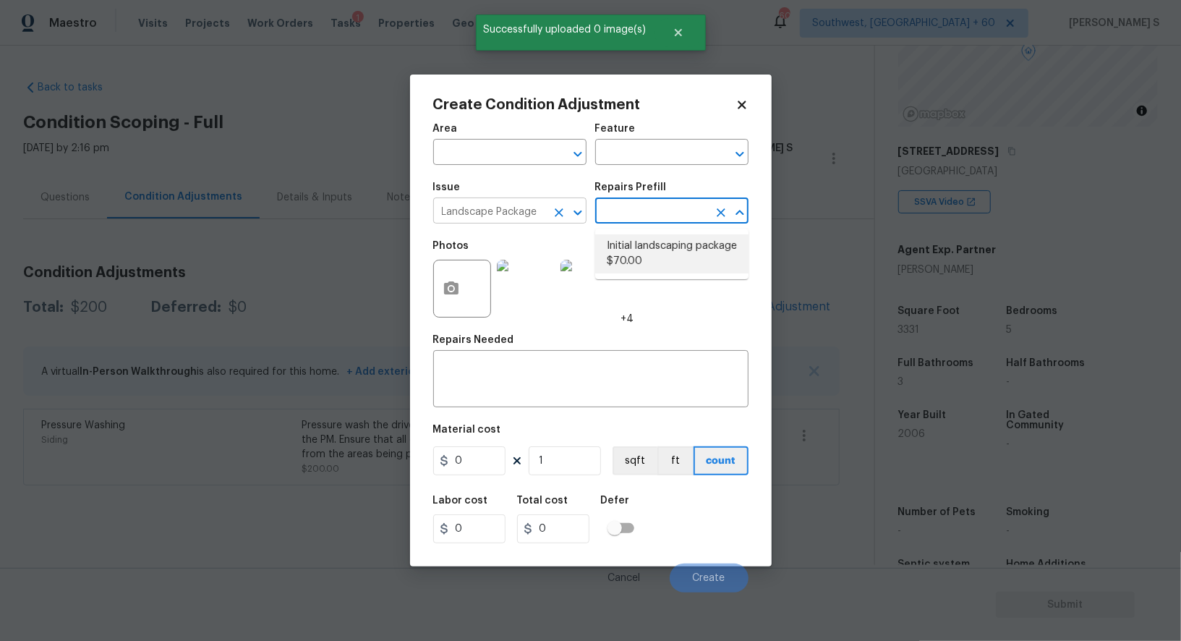
type input "Home Readiness Packages"
type textarea "Mowing of grass up to 6" in height. Mow, edge along driveways & sidewalks, trim…"
type input "70"
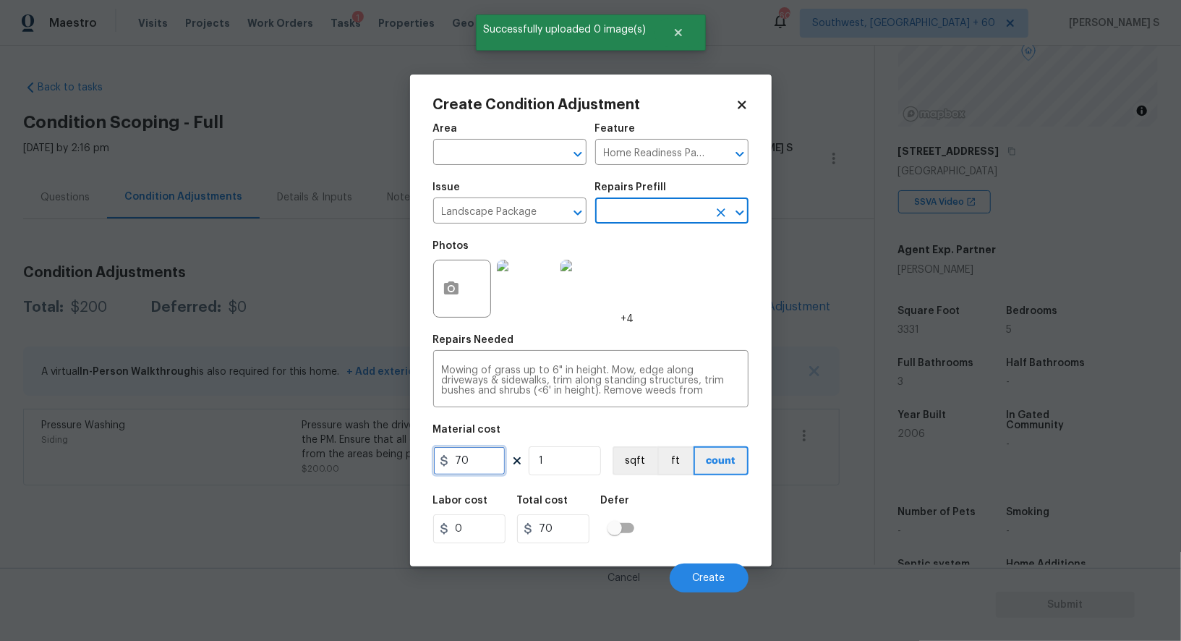
click at [468, 459] on input "70" at bounding box center [469, 460] width 72 height 29
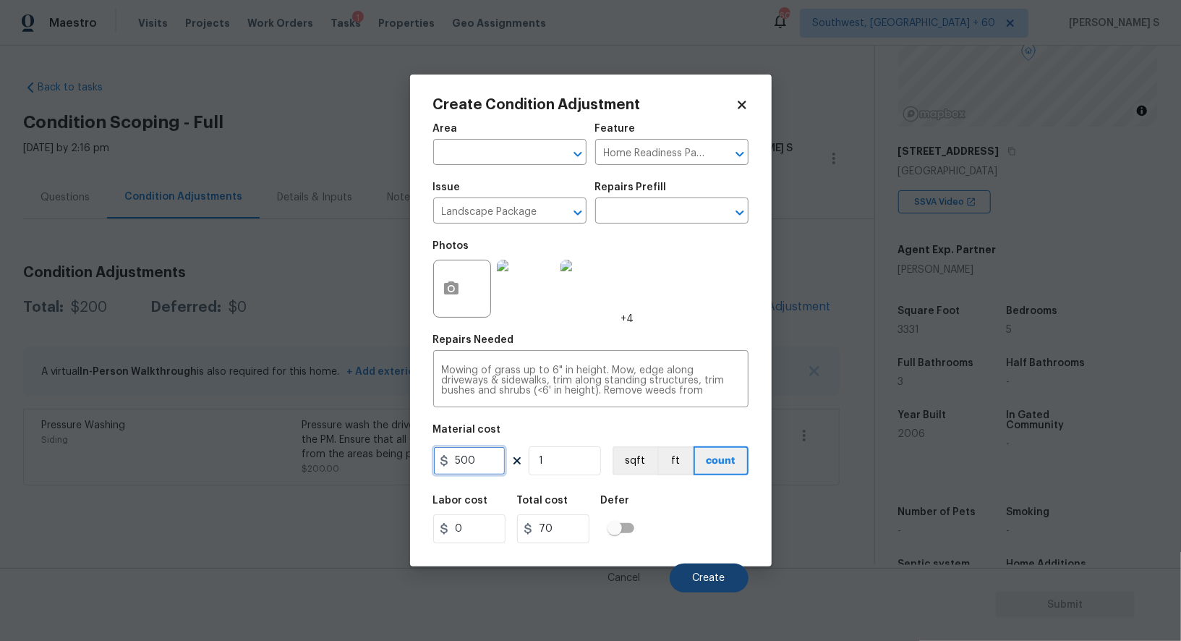
type input "500"
click at [707, 575] on span "Create" at bounding box center [709, 578] width 33 height 11
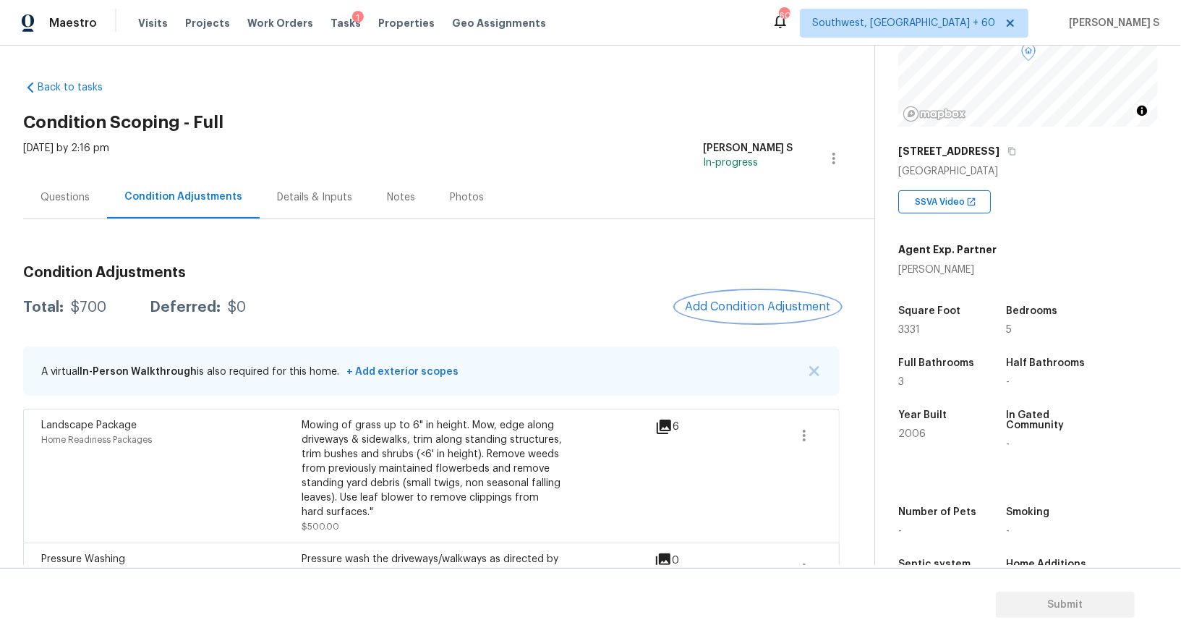
click at [731, 304] on span "Add Condition Adjustment" at bounding box center [758, 306] width 146 height 13
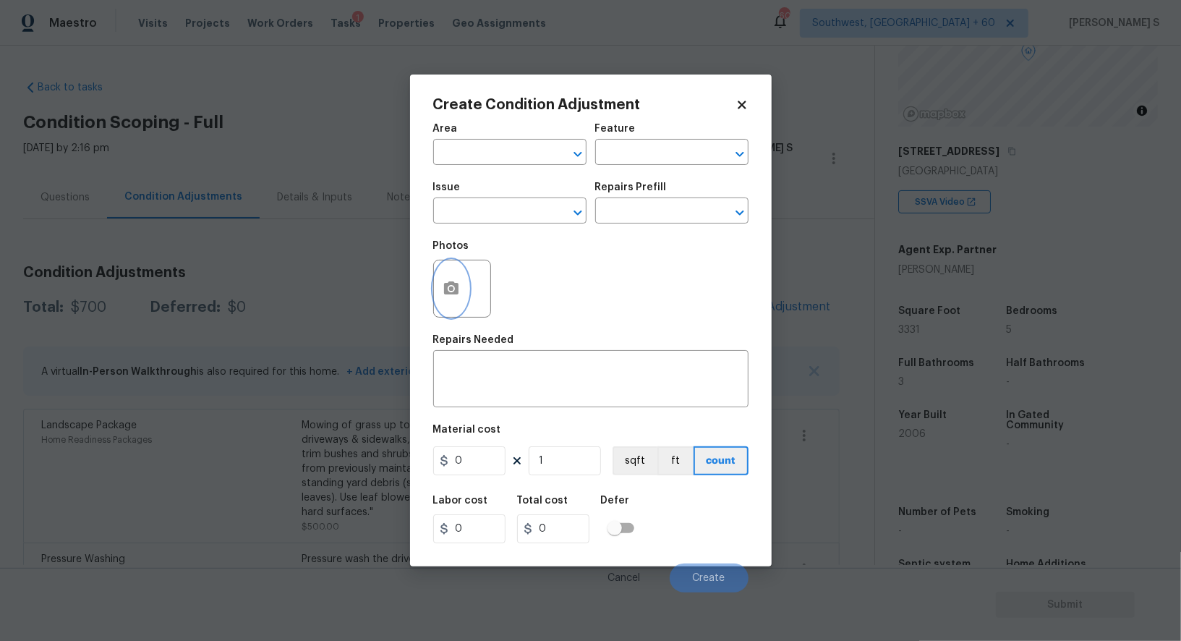
click at [448, 285] on icon "button" at bounding box center [451, 287] width 14 height 13
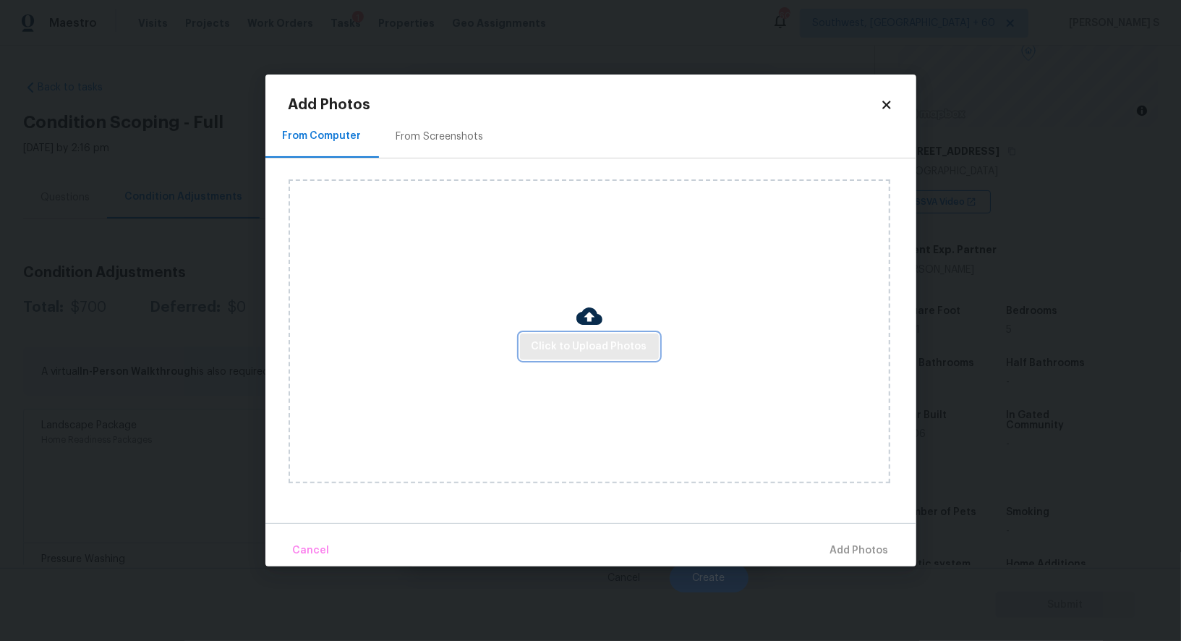
click at [630, 340] on span "Click to Upload Photos" at bounding box center [589, 347] width 116 height 18
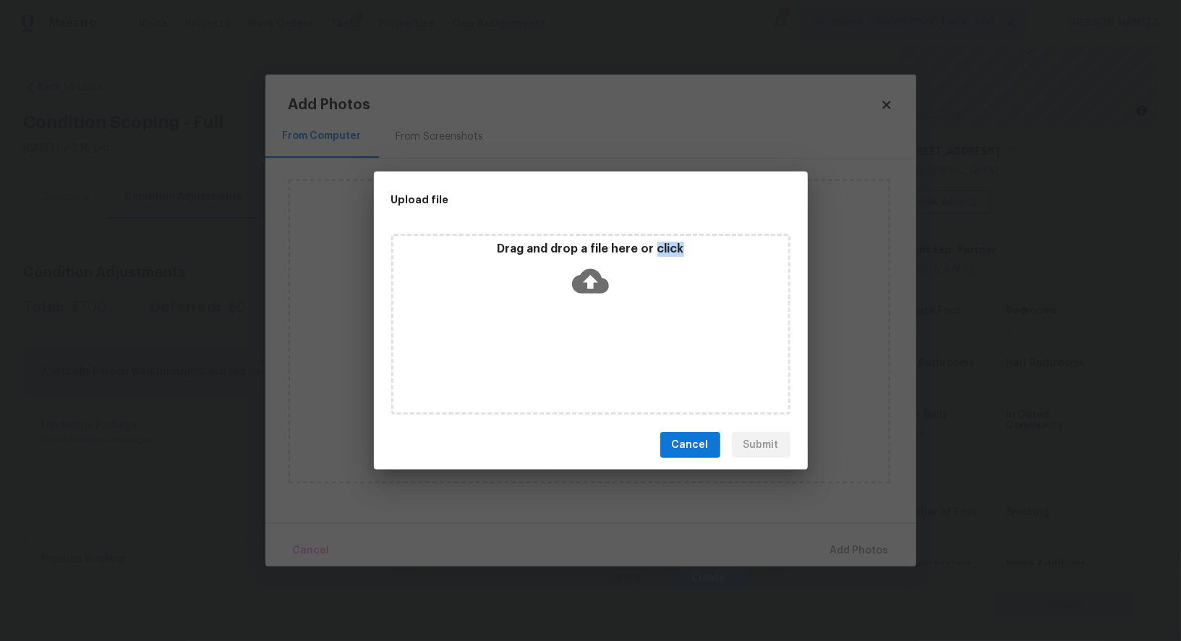
click at [630, 340] on div "Drag and drop a file here or click" at bounding box center [590, 324] width 399 height 181
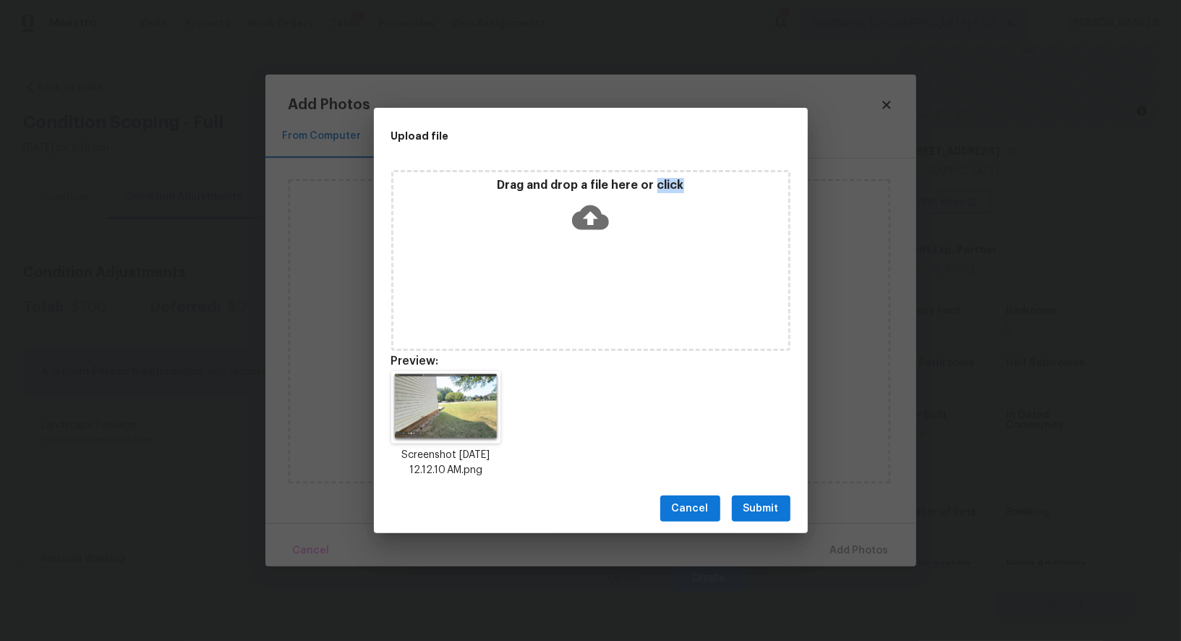
click at [769, 509] on span "Submit" at bounding box center [760, 509] width 35 height 18
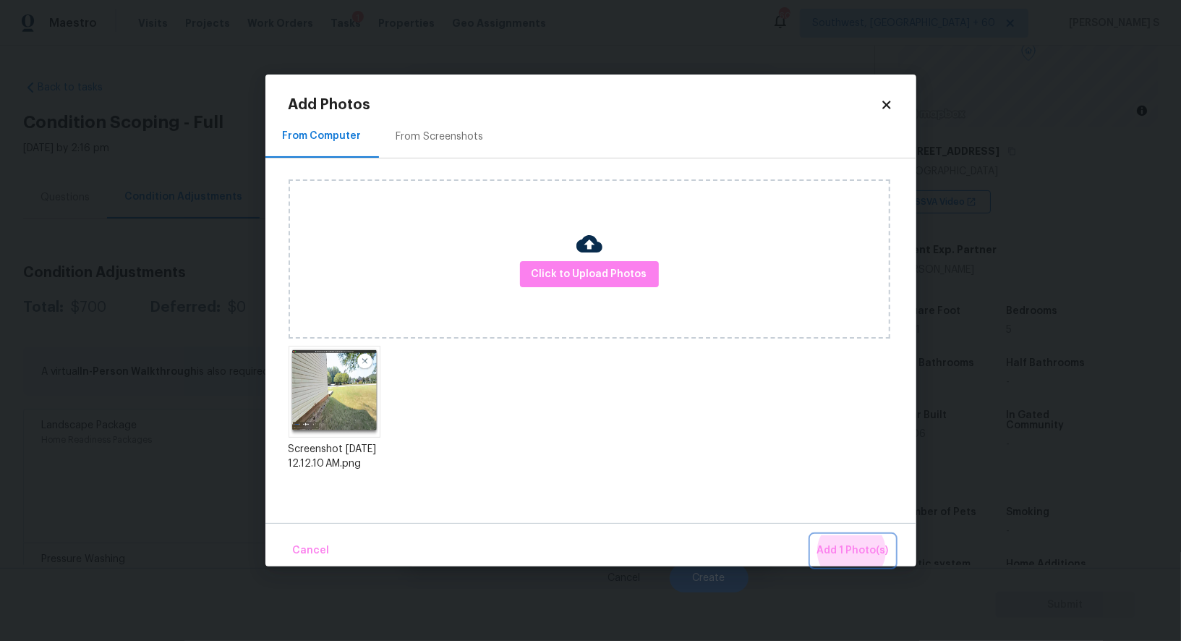
click at [811, 535] on button "Add 1 Photo(s)" at bounding box center [852, 550] width 83 height 31
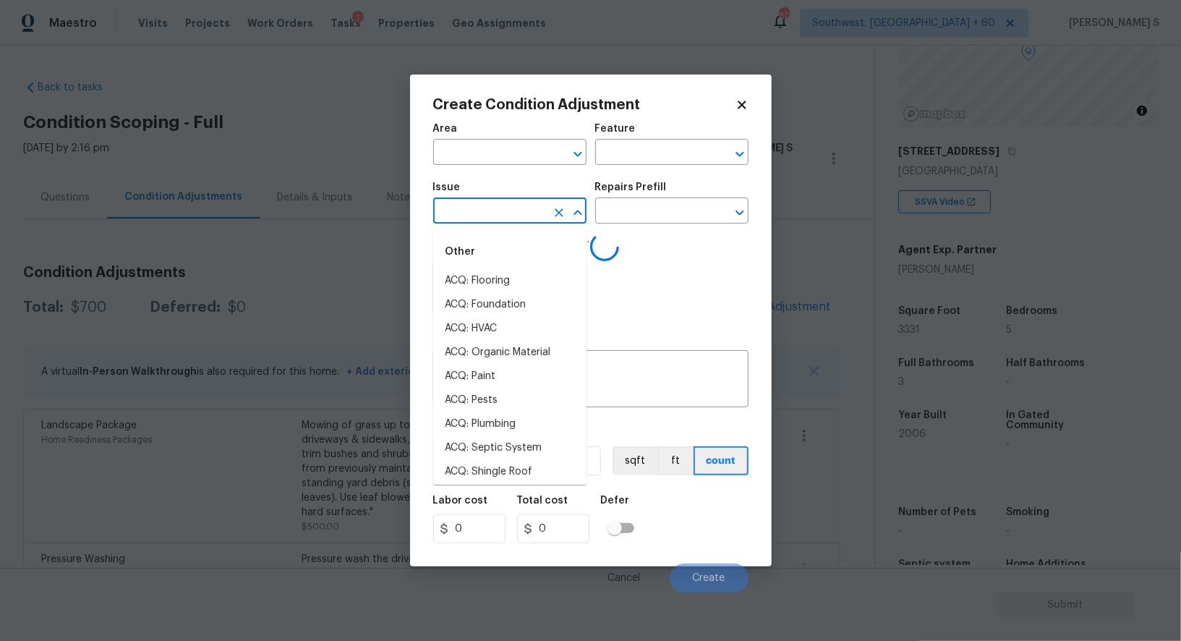
click at [536, 219] on input "text" at bounding box center [489, 212] width 113 height 22
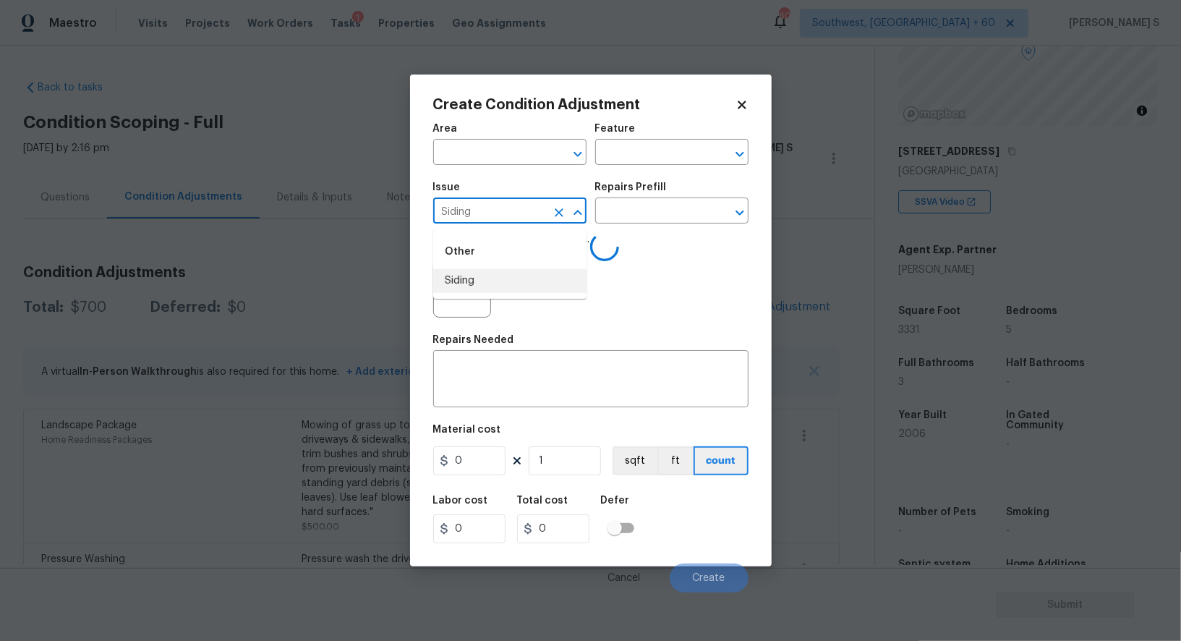
type input "Siding"
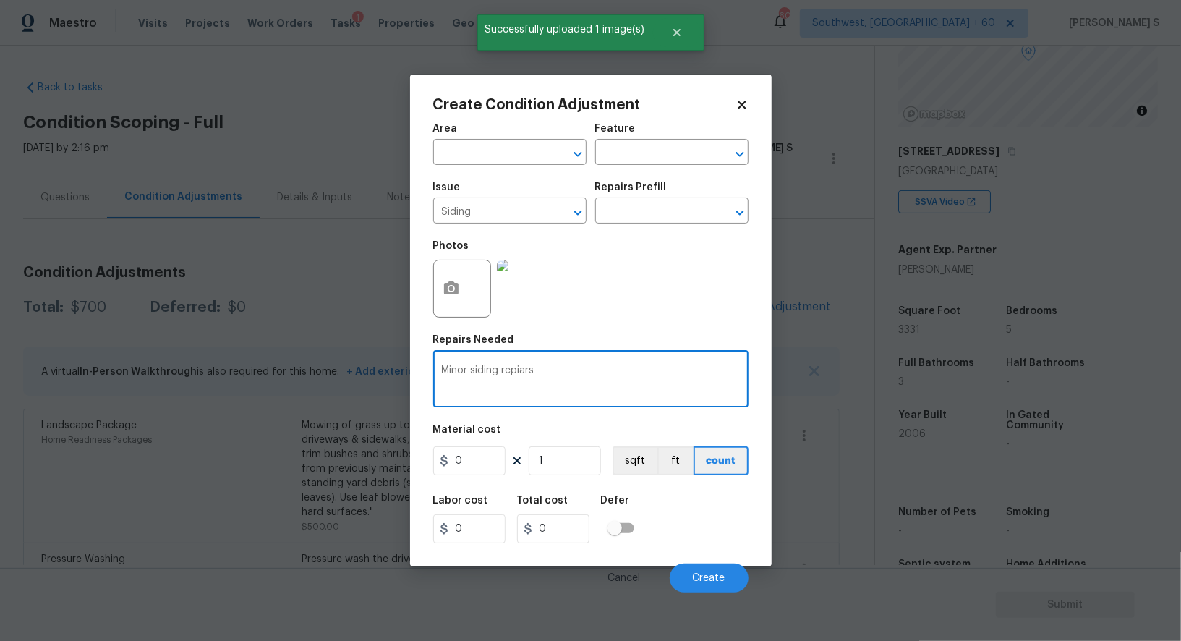
type textarea "Minor siding repiars"
click at [482, 453] on input "0" at bounding box center [469, 460] width 72 height 29
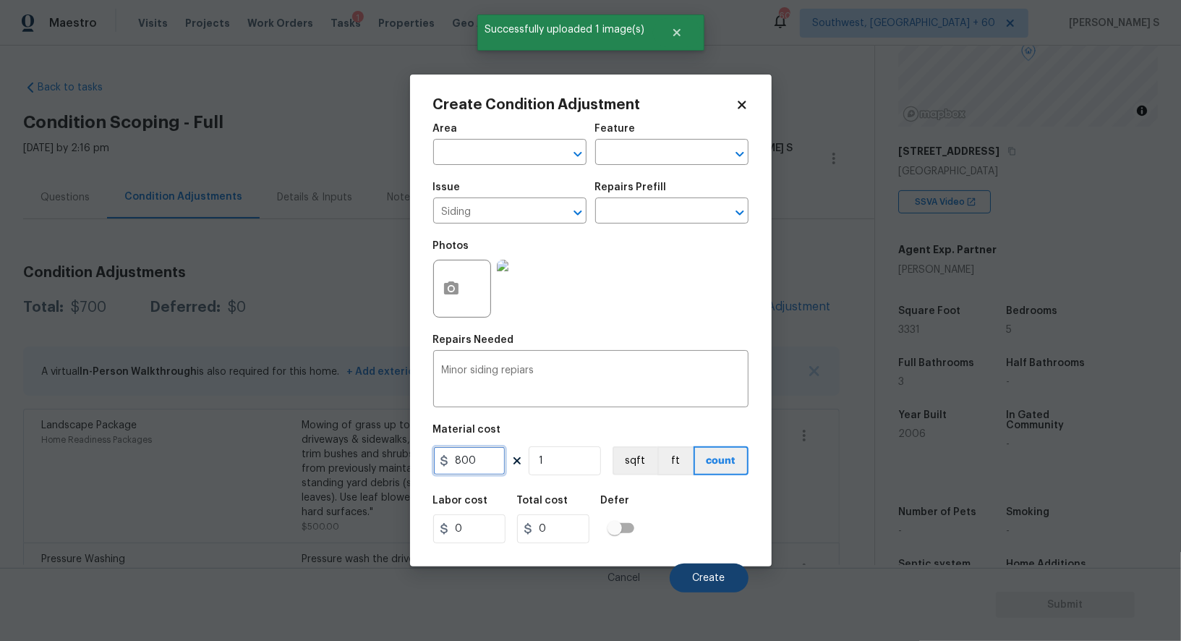
type input "800"
click at [727, 577] on button "Create" at bounding box center [708, 577] width 79 height 29
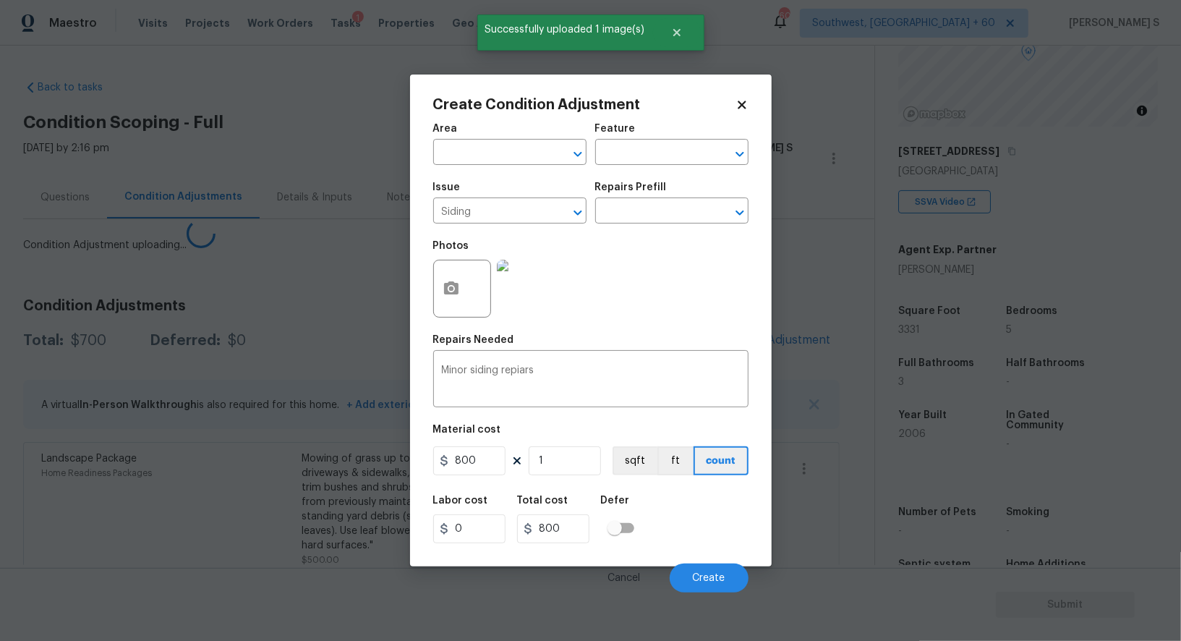
click at [223, 532] on body "Maestro Visits Projects Work Orders Tasks 1 Properties Geo Assignments 606 Sout…" at bounding box center [590, 320] width 1181 height 641
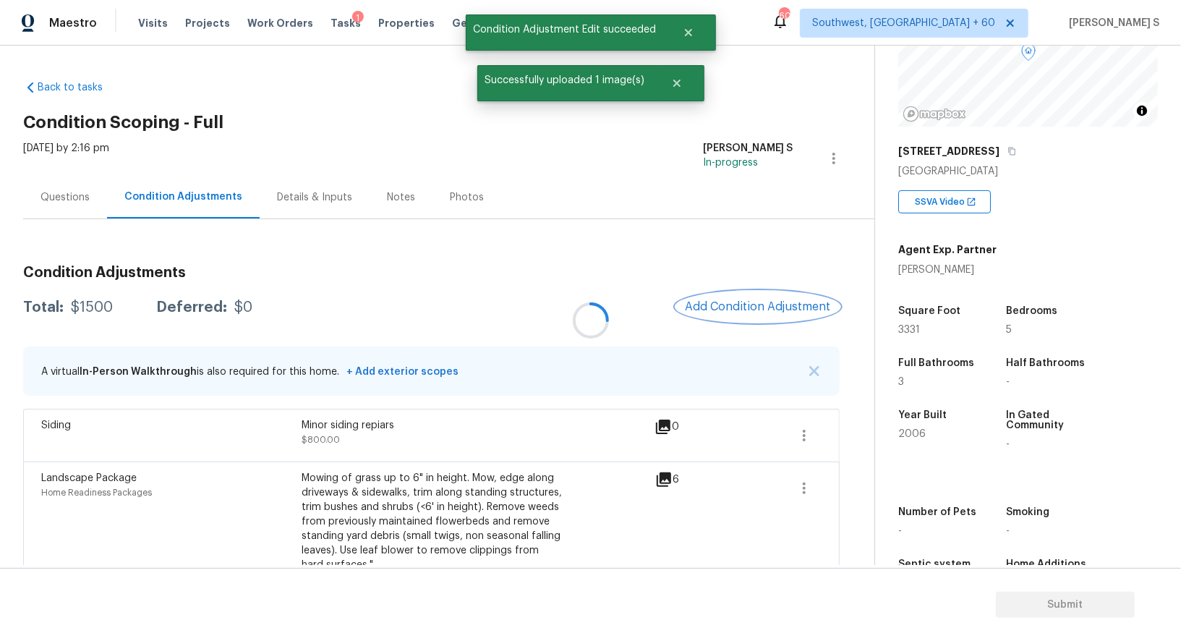
click at [770, 320] on div "Condition Adjustments Total: $1500 Deferred: $0 Add Condition Adjustment A virt…" at bounding box center [431, 462] width 816 height 417
click at [762, 313] on div at bounding box center [590, 320] width 1181 height 641
click at [781, 308] on span "Add Condition Adjustment" at bounding box center [758, 306] width 146 height 13
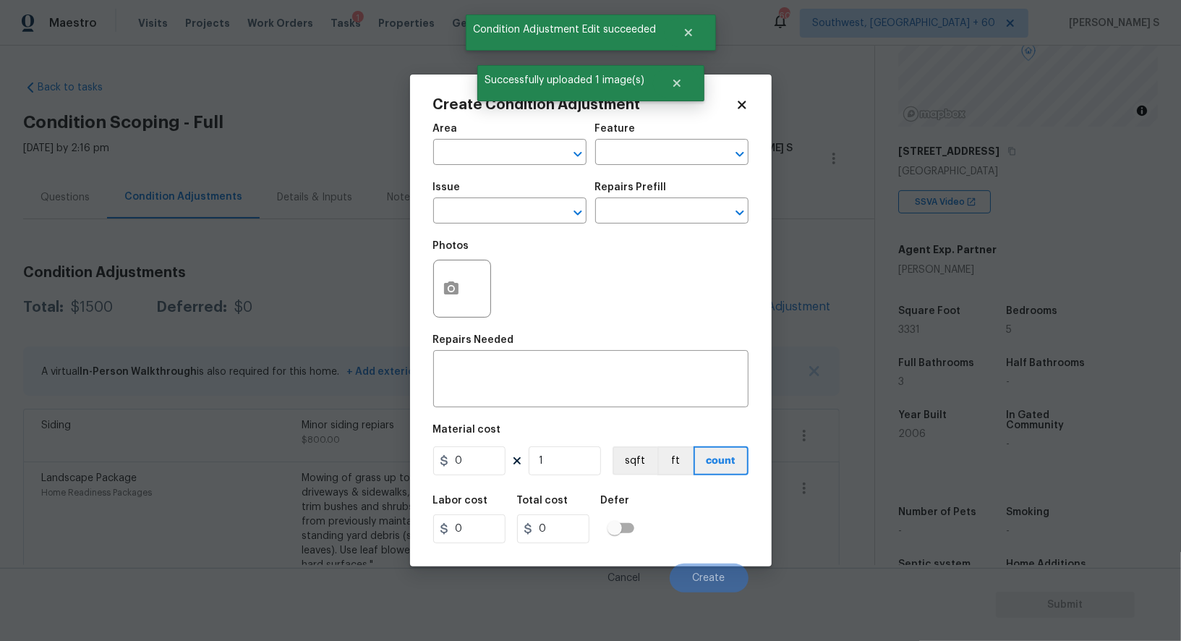
click at [472, 286] on div at bounding box center [462, 289] width 58 height 58
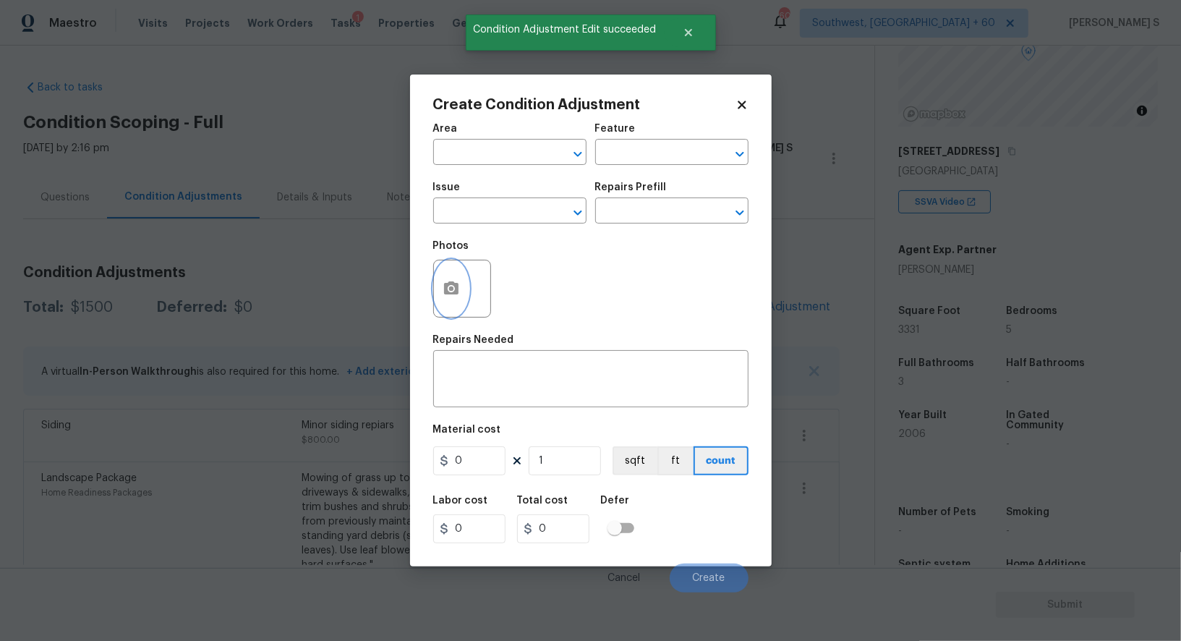
click at [452, 286] on icon "button" at bounding box center [451, 287] width 14 height 13
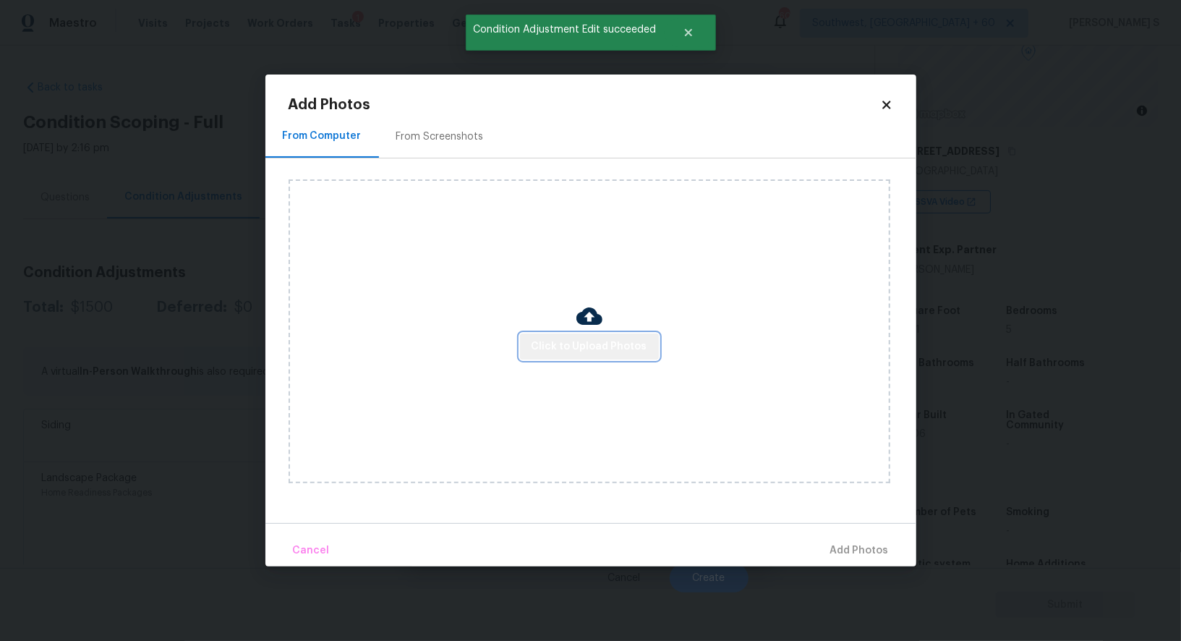
click at [596, 340] on span "Click to Upload Photos" at bounding box center [589, 347] width 116 height 18
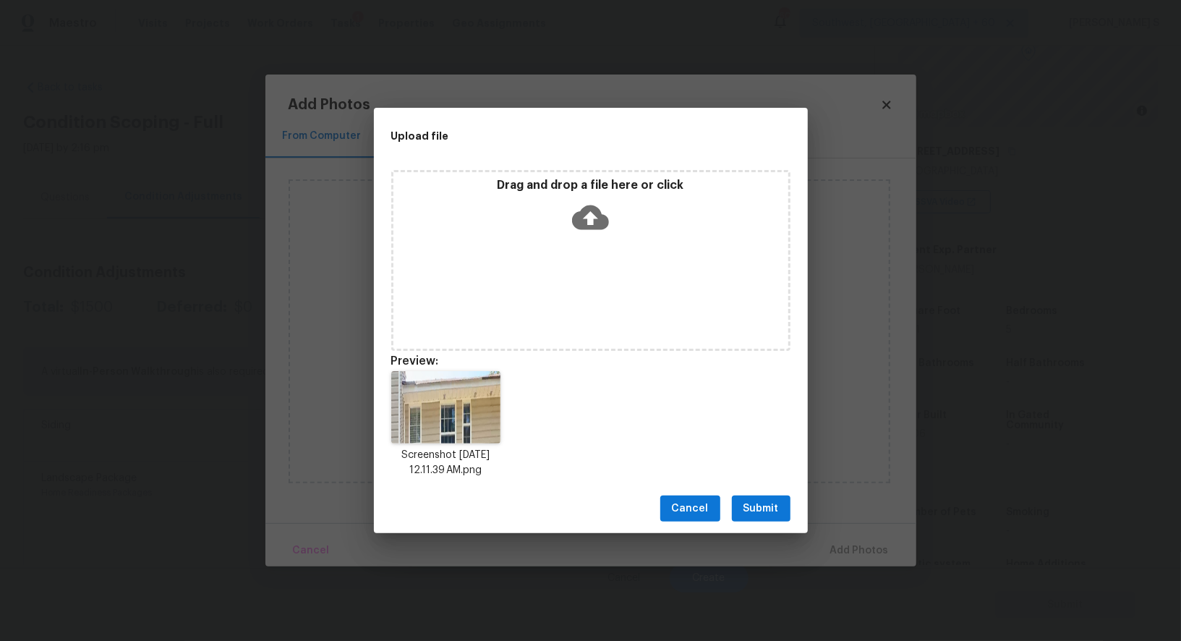
click at [773, 514] on span "Submit" at bounding box center [760, 509] width 35 height 18
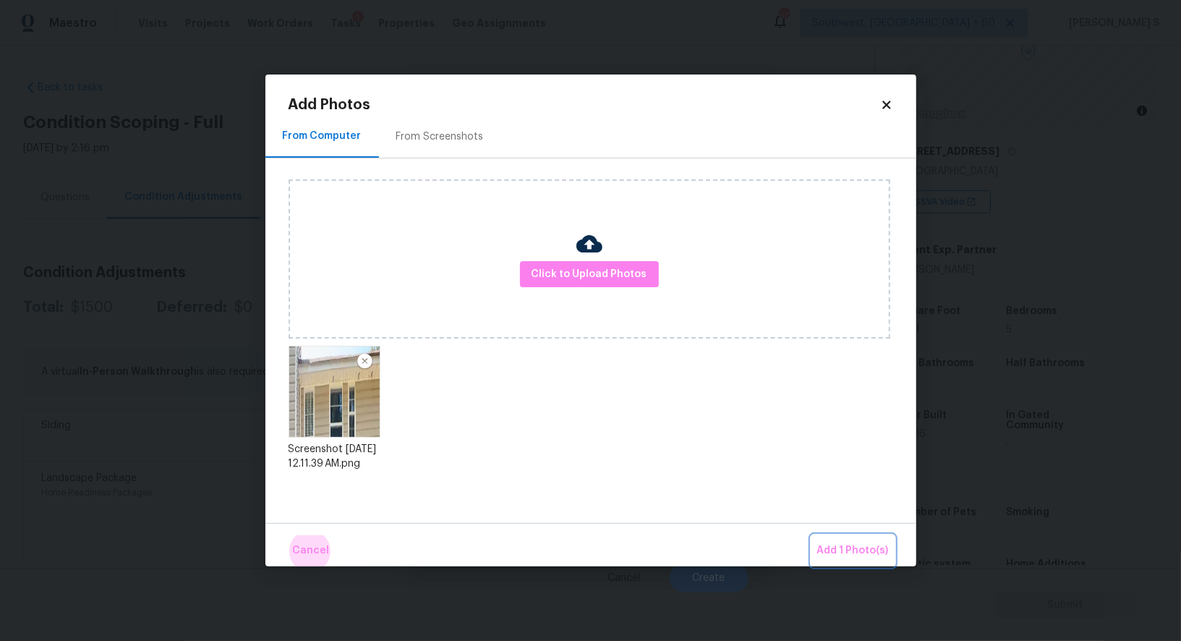
click at [811, 535] on button "Add 1 Photo(s)" at bounding box center [852, 550] width 83 height 31
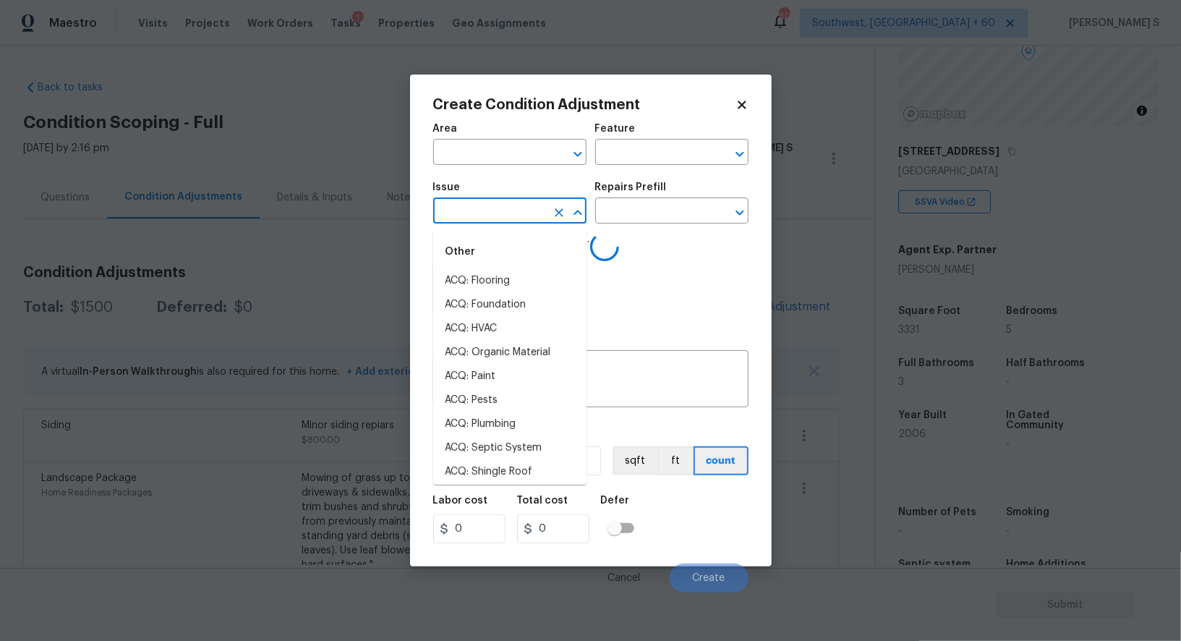
click at [475, 210] on input "text" at bounding box center [489, 212] width 113 height 22
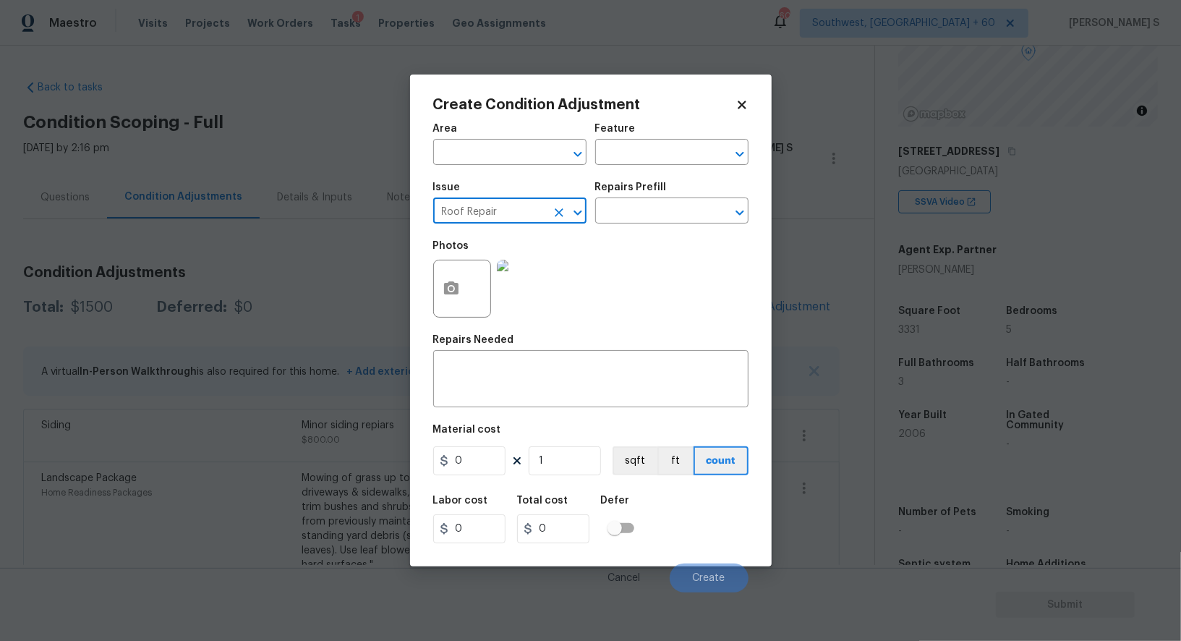
type input "Roof Repair"
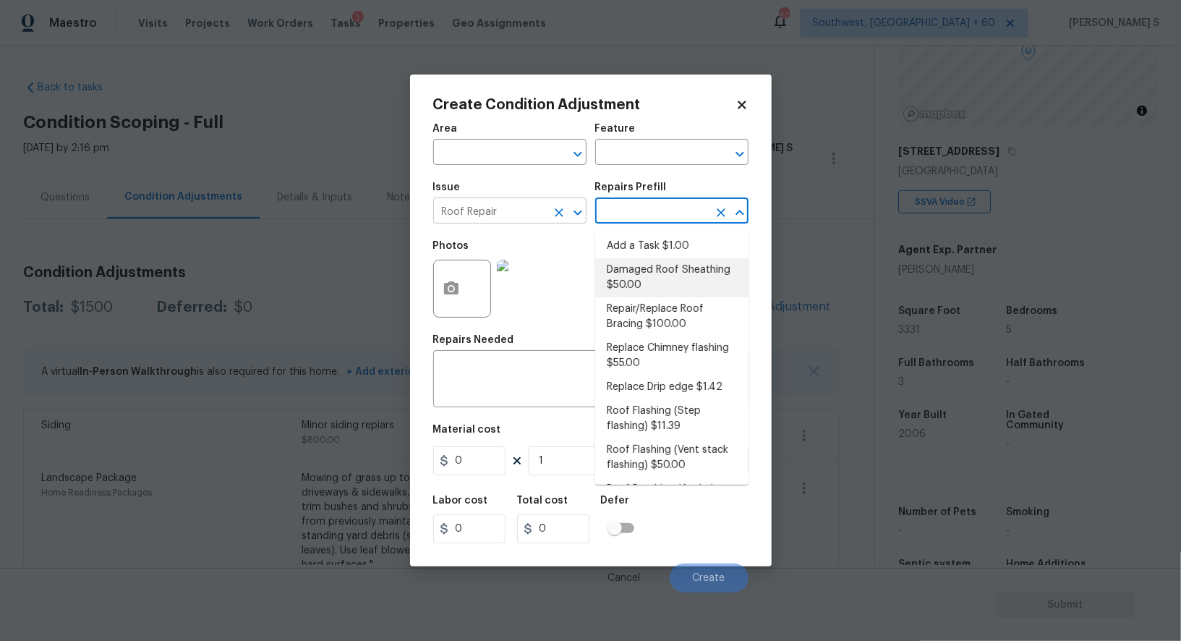
type input "[PERSON_NAME] and Trim"
type textarea "Remove the existing damaged/rotted OSB plywood on the roof and replace with new…"
type input "50"
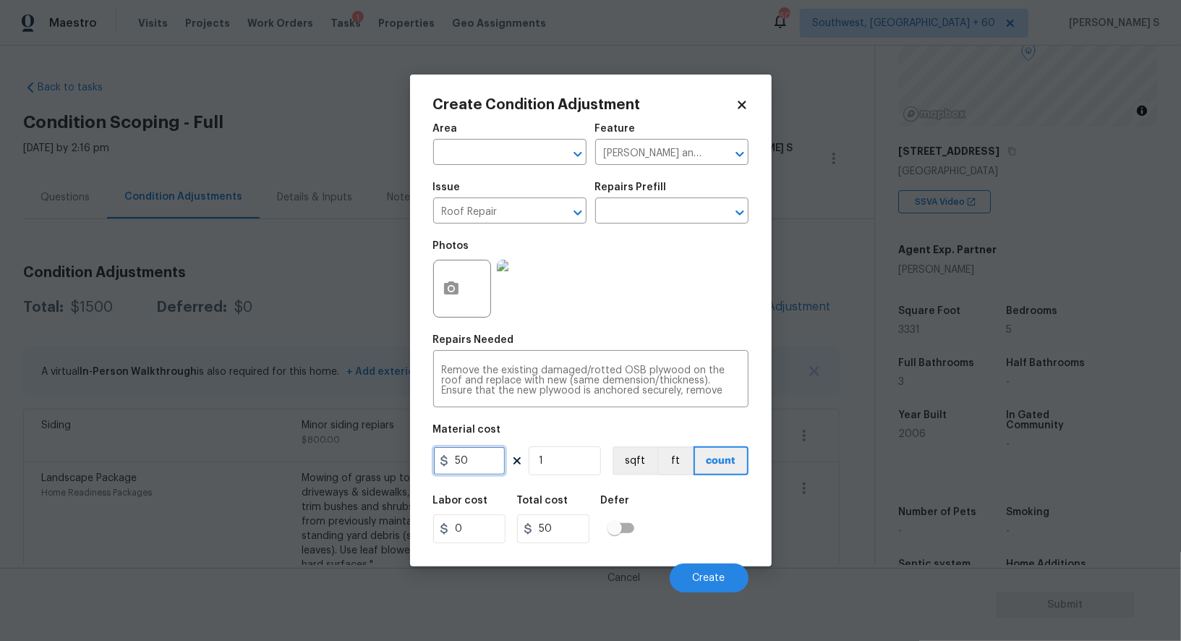
click at [470, 458] on input "50" at bounding box center [469, 460] width 72 height 29
type input "500"
click at [711, 559] on div "Cancel Create" at bounding box center [590, 572] width 315 height 40
click at [711, 580] on span "Create" at bounding box center [709, 578] width 33 height 11
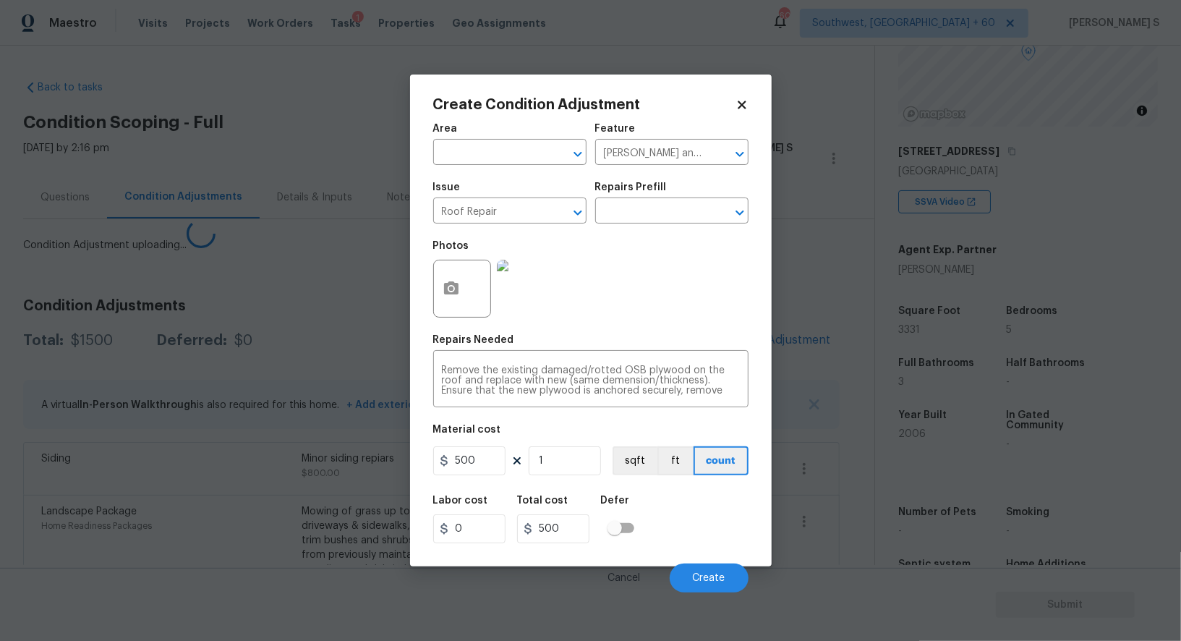
click at [175, 494] on body "Maestro Visits Projects Work Orders Tasks 1 Properties Geo Assignments 606 Sout…" at bounding box center [590, 320] width 1181 height 641
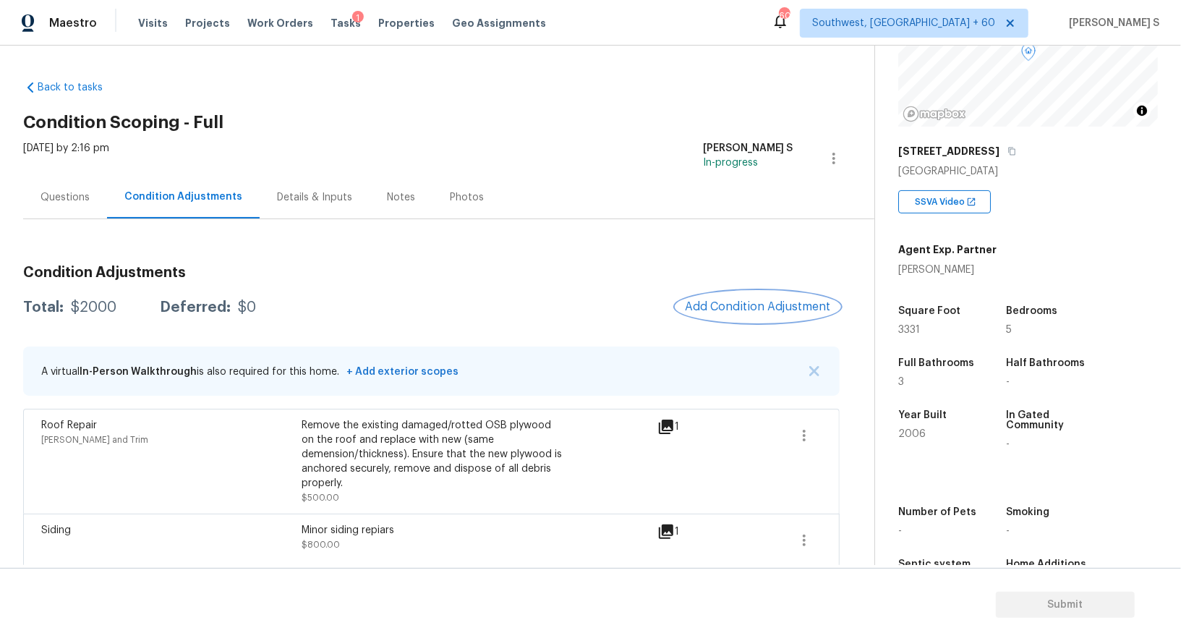
click at [753, 301] on span "Add Condition Adjustment" at bounding box center [758, 306] width 146 height 13
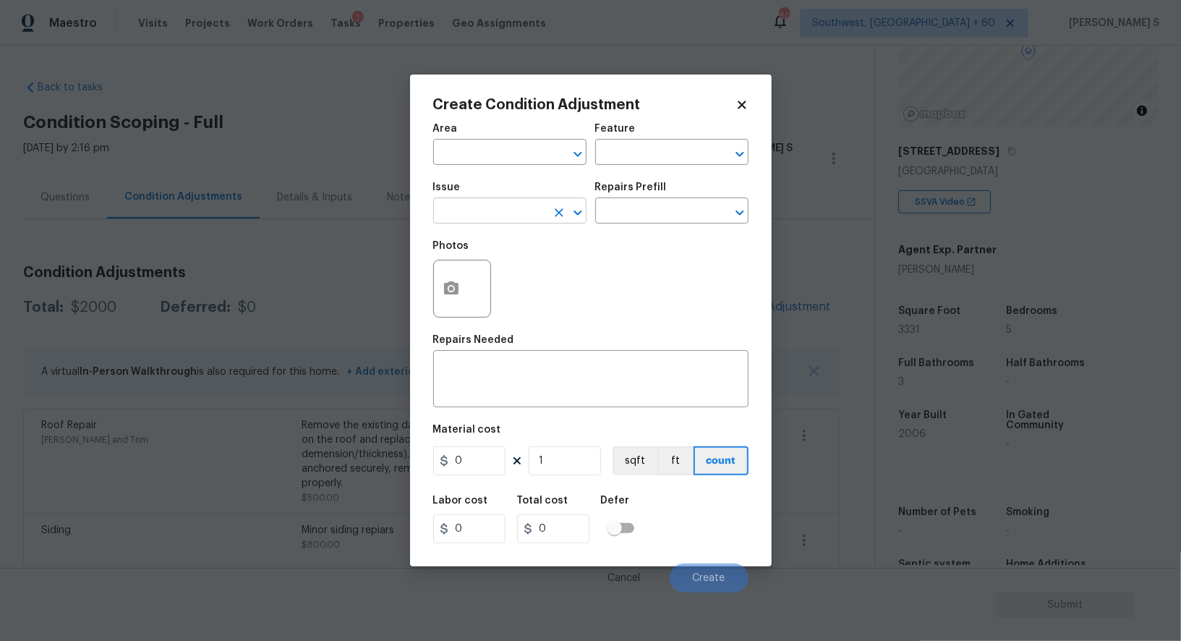
click at [529, 214] on input "text" at bounding box center [489, 212] width 113 height 22
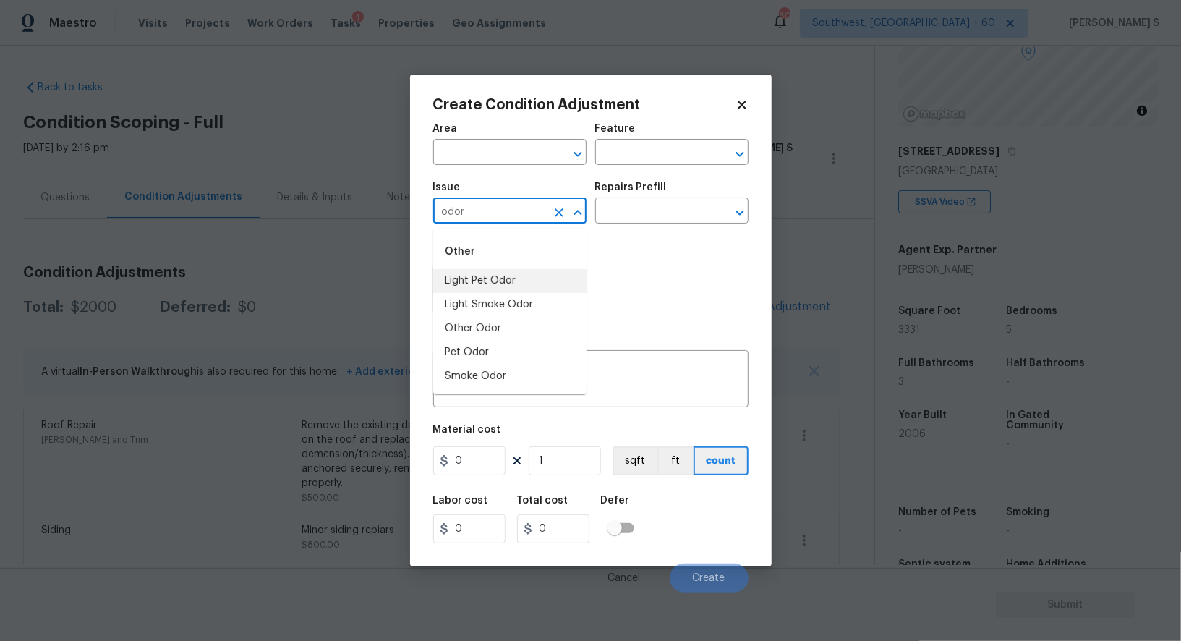
type input "Light Pet Odor"
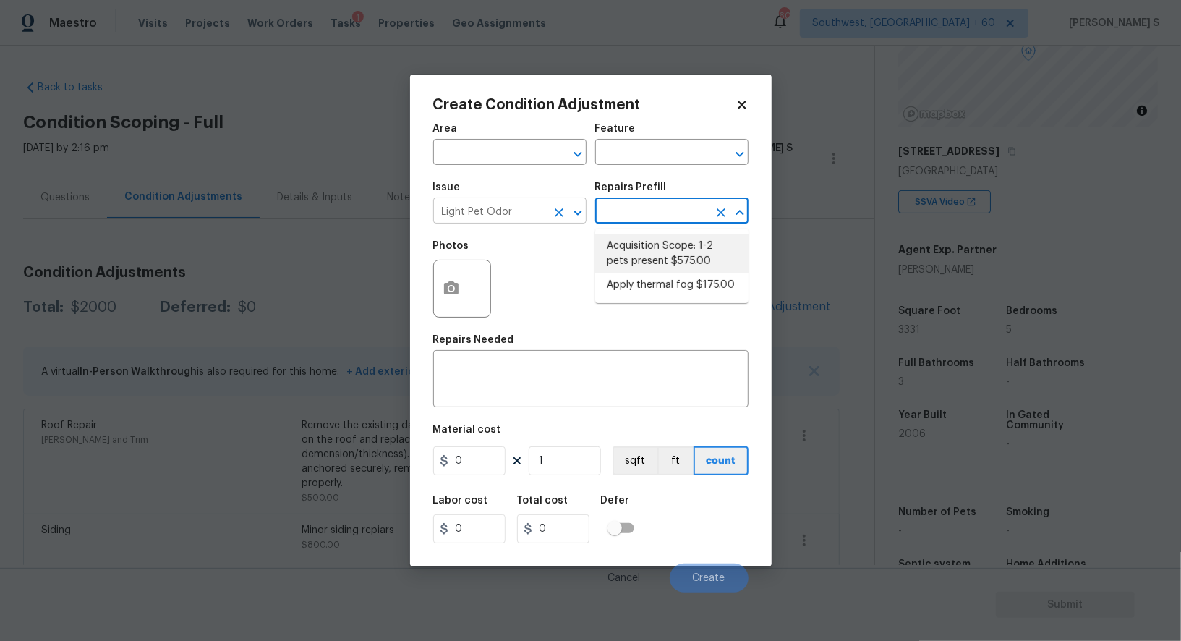
type textarea "Acquisition Scope: 1-2 pets present"
type input "575"
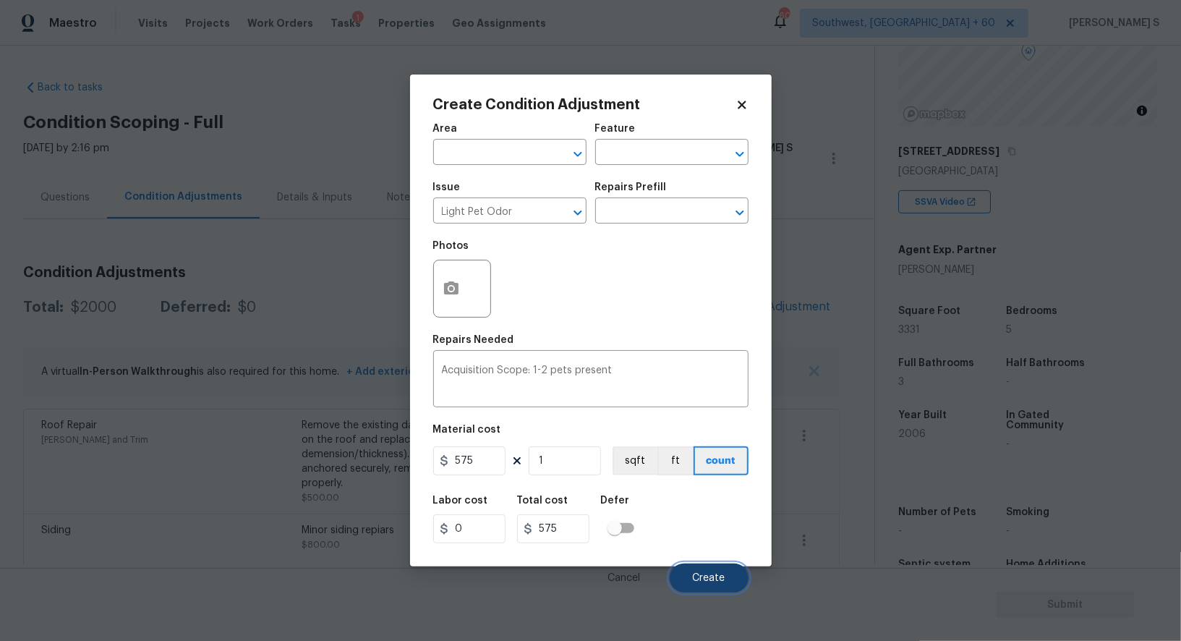
click at [734, 571] on button "Create" at bounding box center [708, 577] width 79 height 29
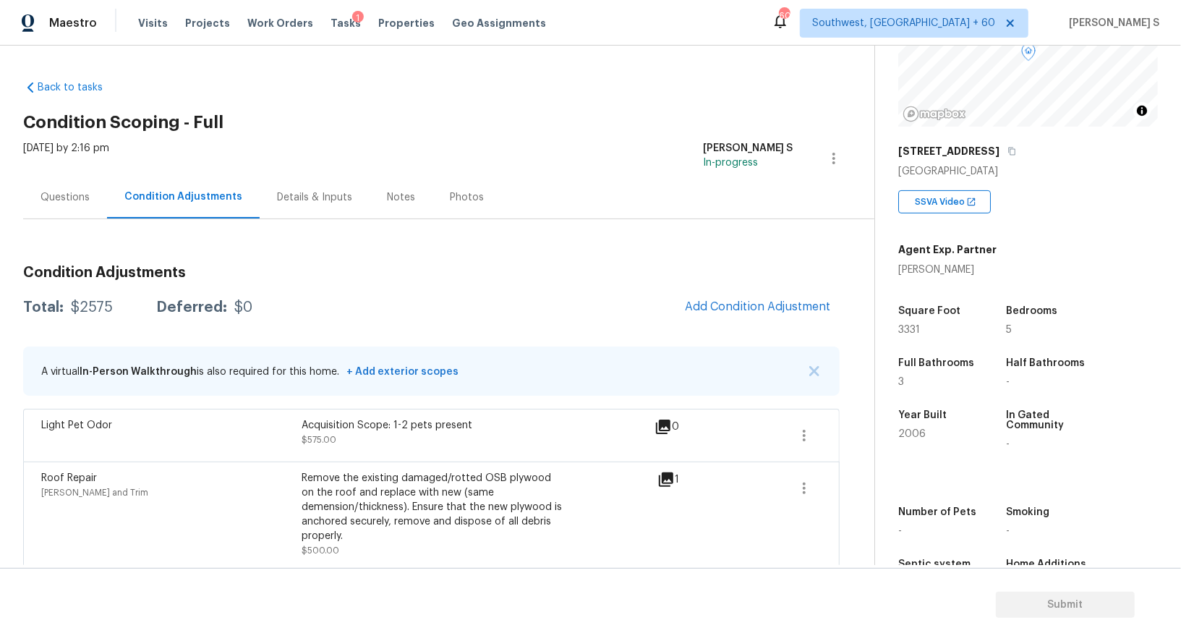
click at [56, 188] on div "Questions" at bounding box center [65, 197] width 84 height 43
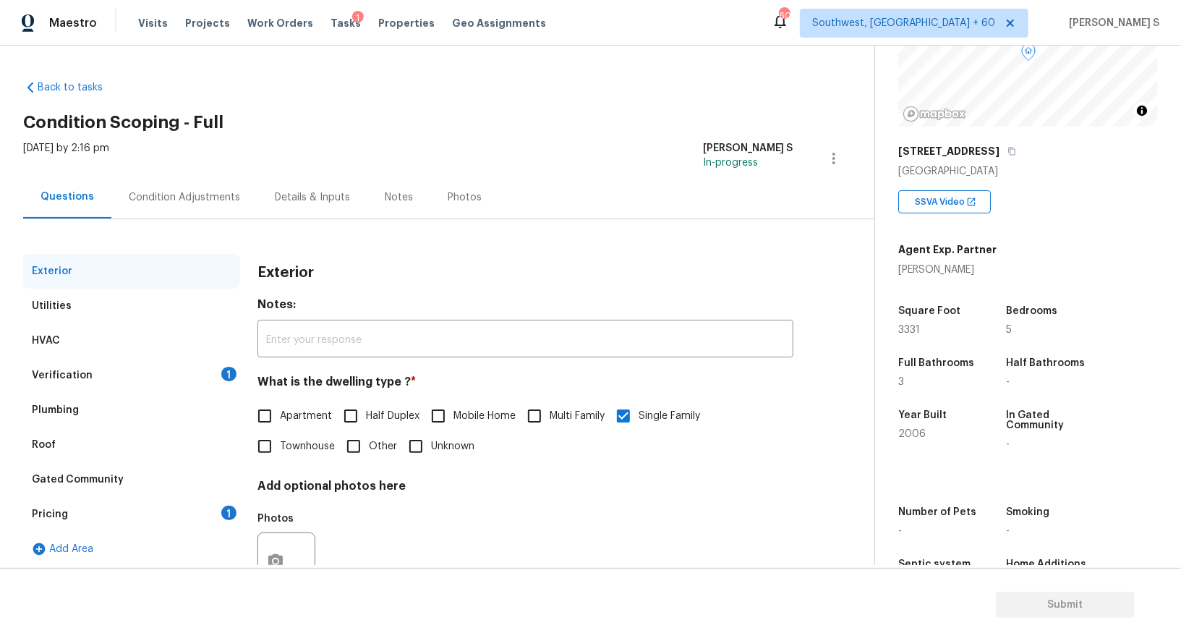
click at [194, 376] on div "Verification 1" at bounding box center [131, 375] width 217 height 35
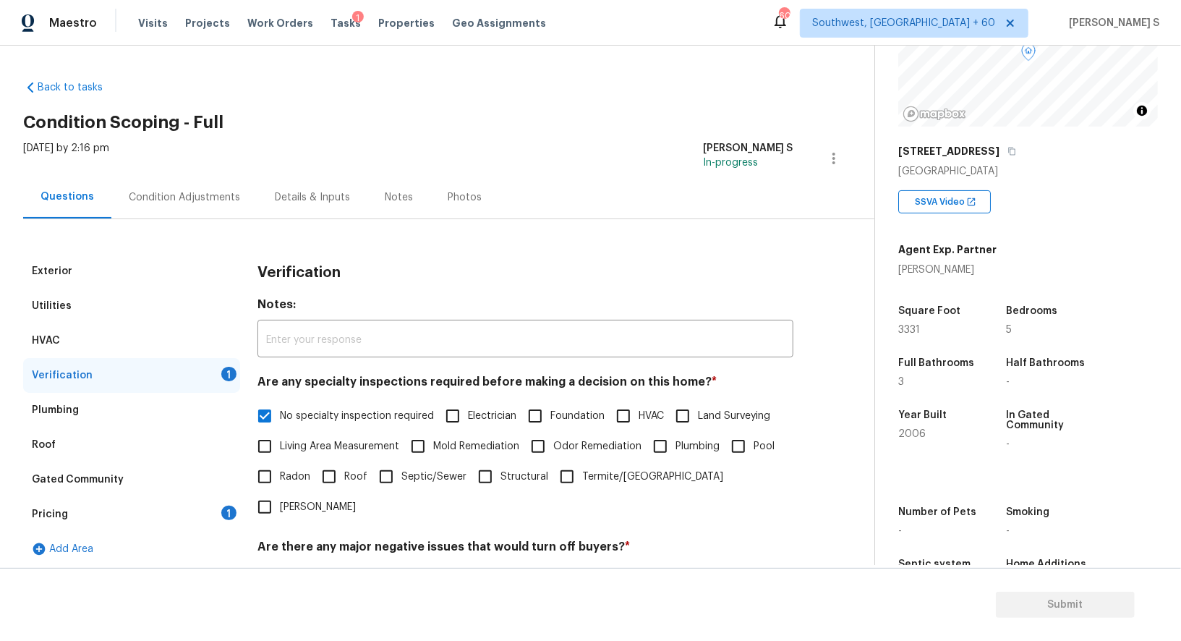
click at [229, 513] on div "1" at bounding box center [228, 512] width 15 height 14
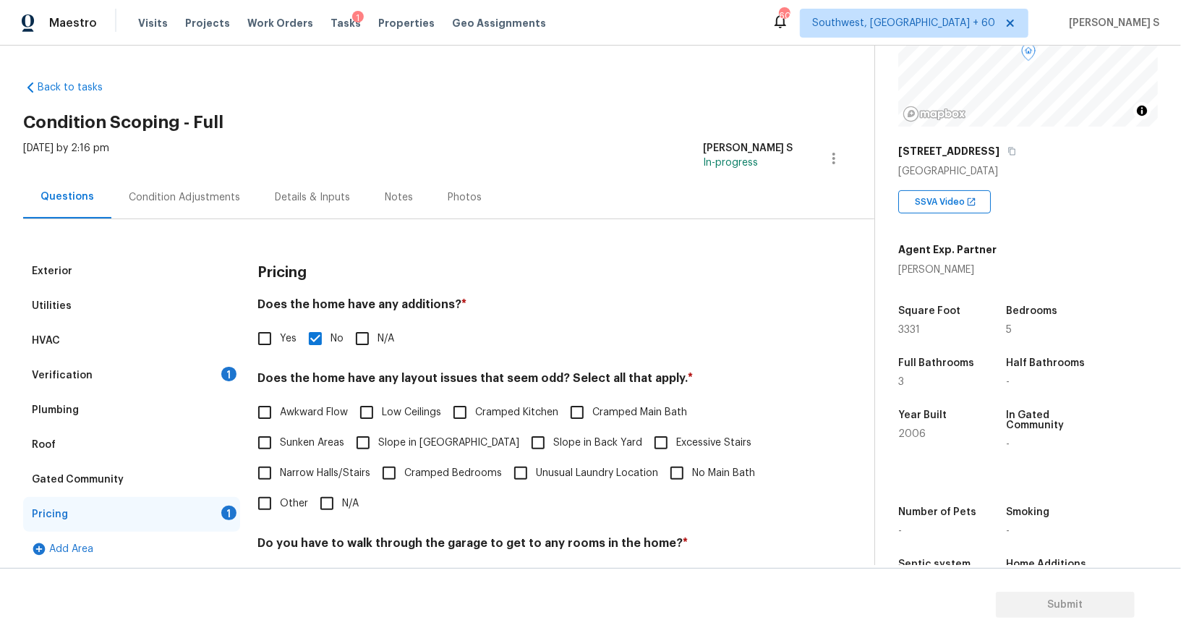
scroll to position [195, 0]
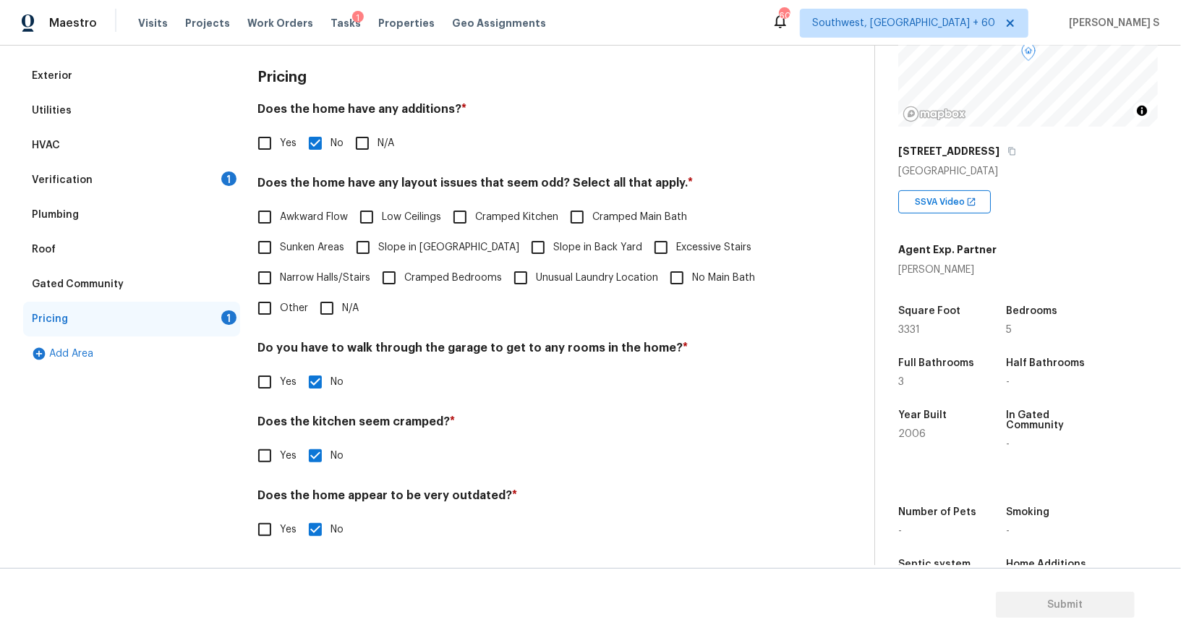
click at [429, 247] on span "Slope in Front Yard" at bounding box center [448, 247] width 141 height 15
click at [378, 247] on input "Slope in Front Yard" at bounding box center [363, 247] width 30 height 30
checkbox input "true"
click at [523, 247] on input "Slope in Back Yard" at bounding box center [538, 249] width 30 height 30
checkbox input "true"
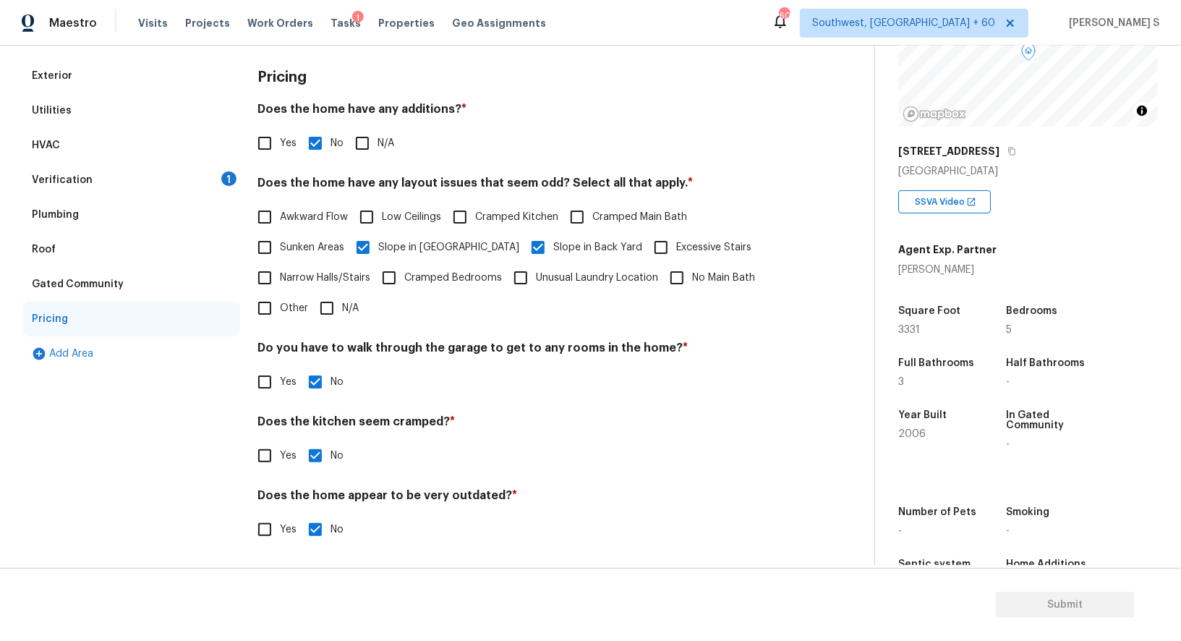
click at [292, 242] on span "Sunken Areas" at bounding box center [312, 247] width 64 height 15
click at [280, 242] on input "Sunken Areas" at bounding box center [264, 247] width 30 height 30
checkbox input "true"
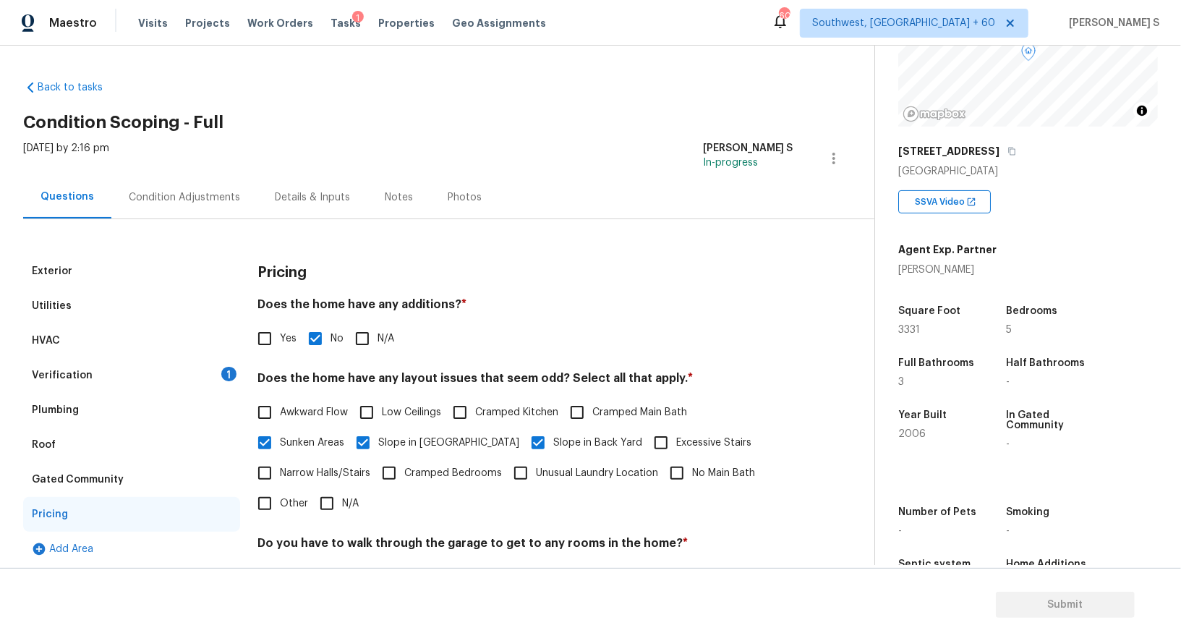
click at [232, 375] on div "1" at bounding box center [228, 374] width 15 height 14
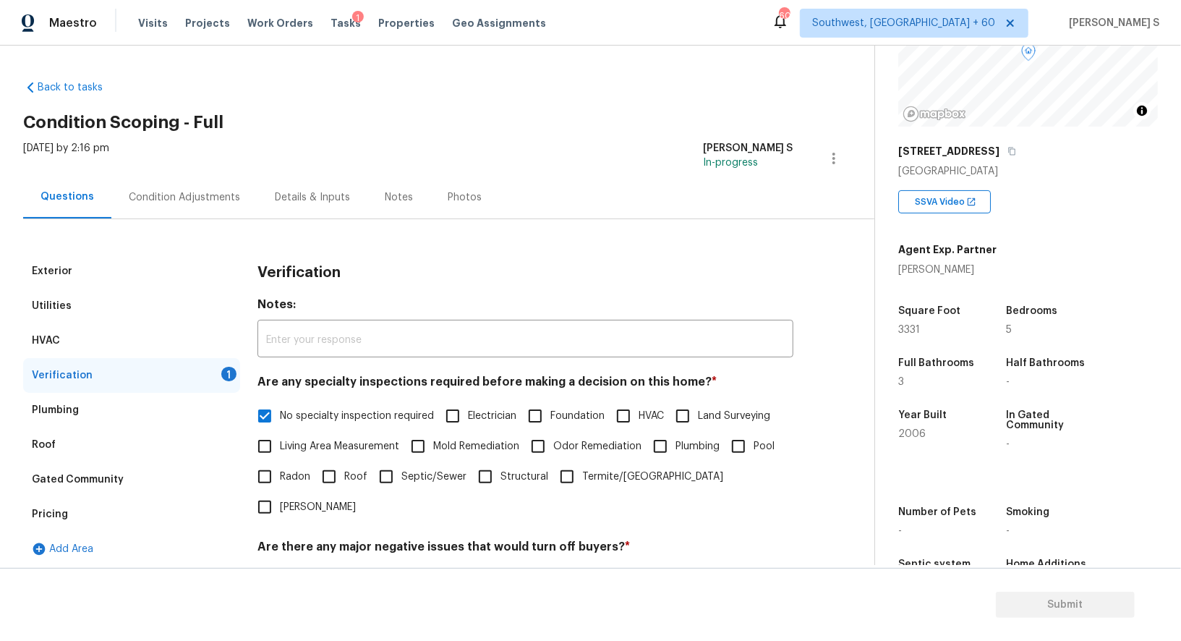
click at [203, 201] on div "Condition Adjustments" at bounding box center [184, 197] width 111 height 14
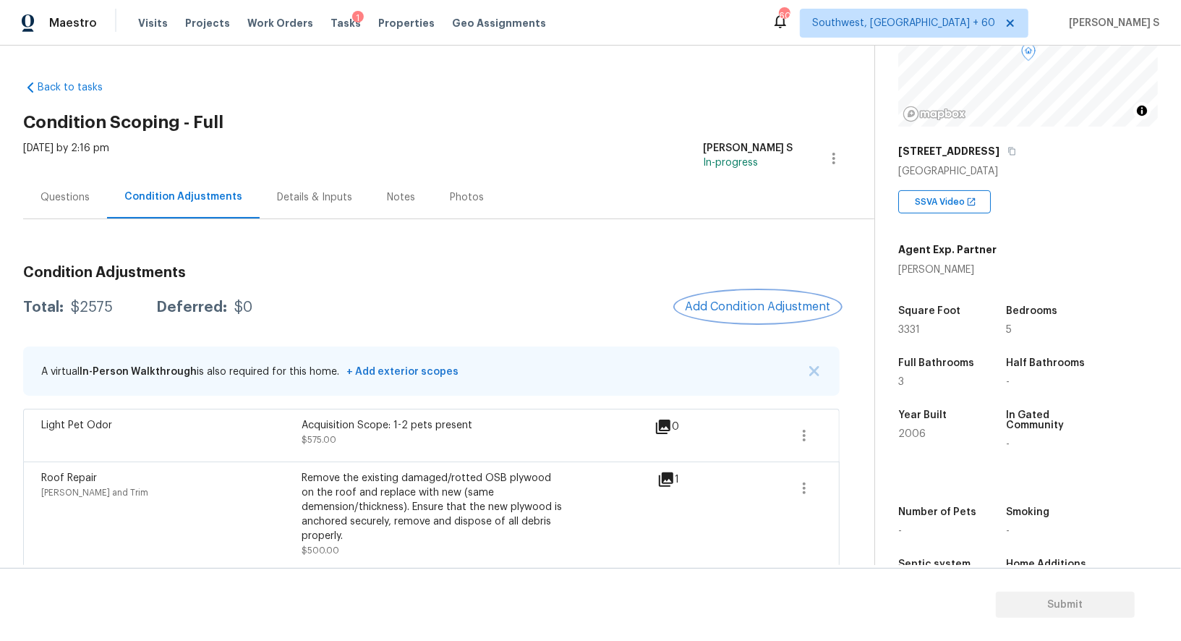
click at [712, 310] on span "Add Condition Adjustment" at bounding box center [758, 306] width 146 height 13
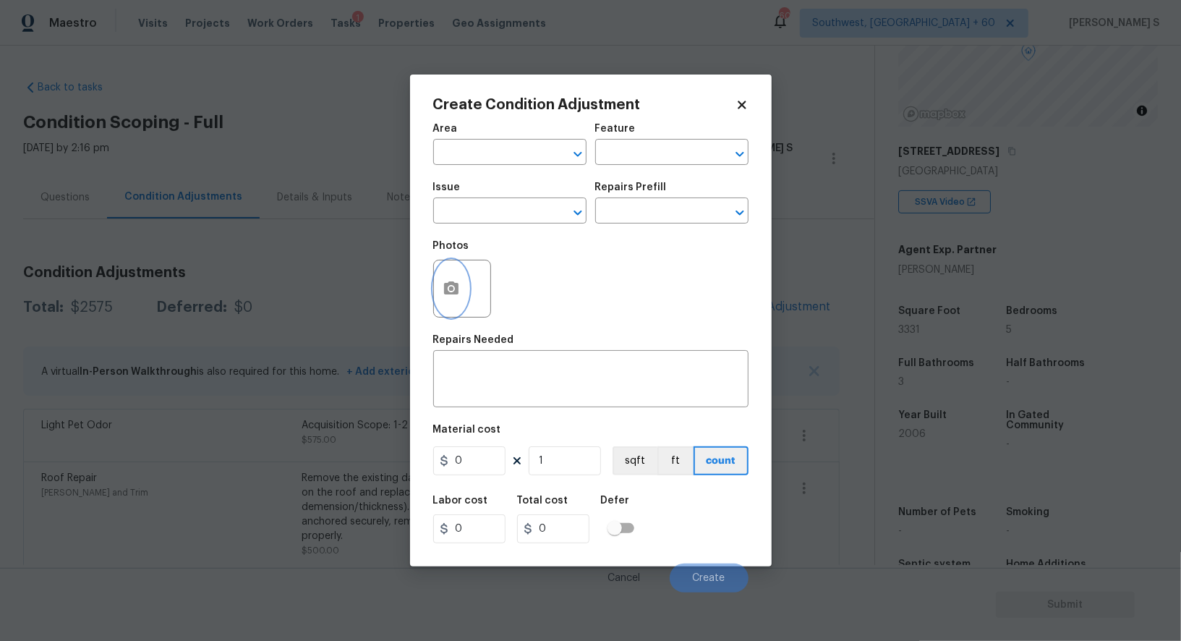
click at [445, 280] on button "button" at bounding box center [451, 288] width 35 height 56
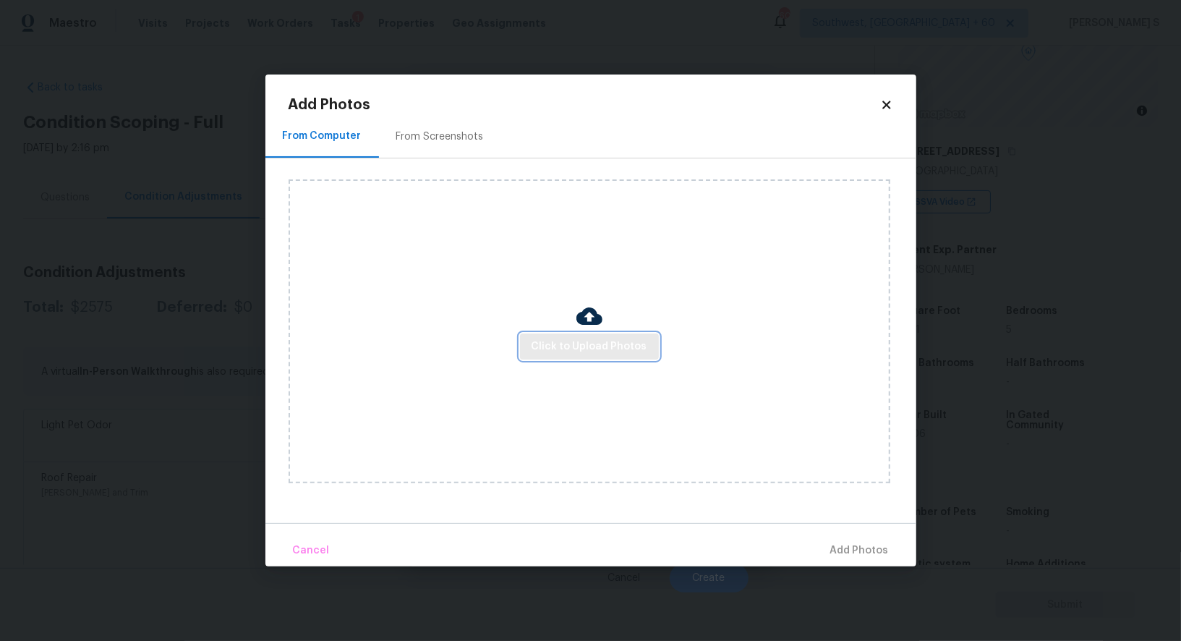
click at [606, 345] on span "Click to Upload Photos" at bounding box center [589, 347] width 116 height 18
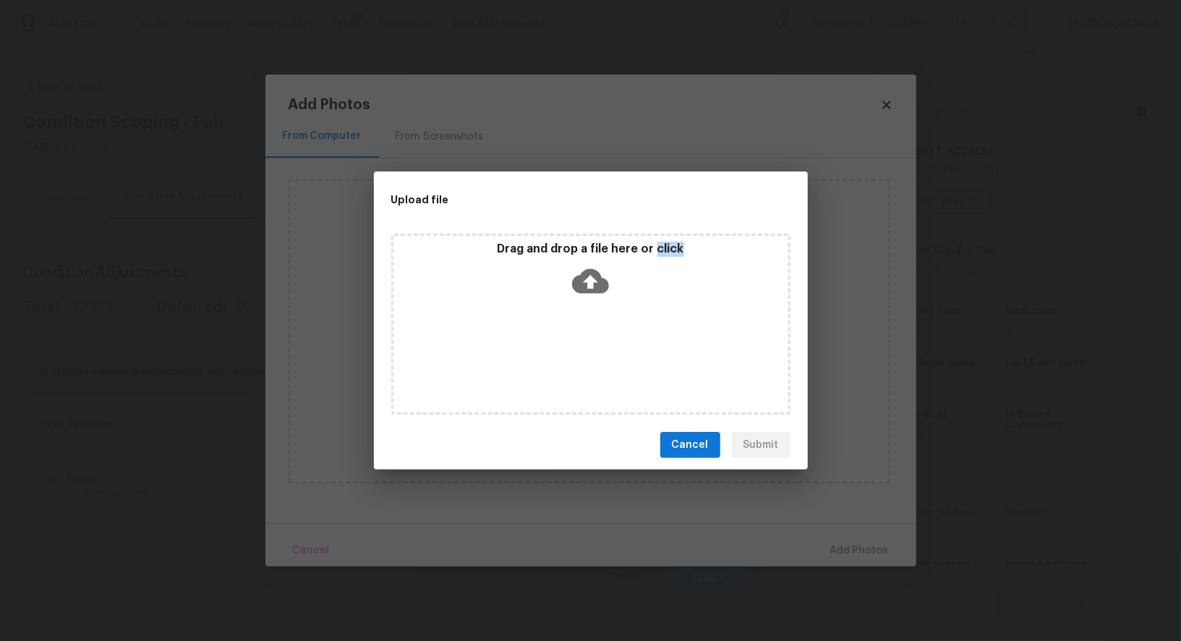
click at [606, 345] on div "Drag and drop a file here or click" at bounding box center [590, 324] width 399 height 181
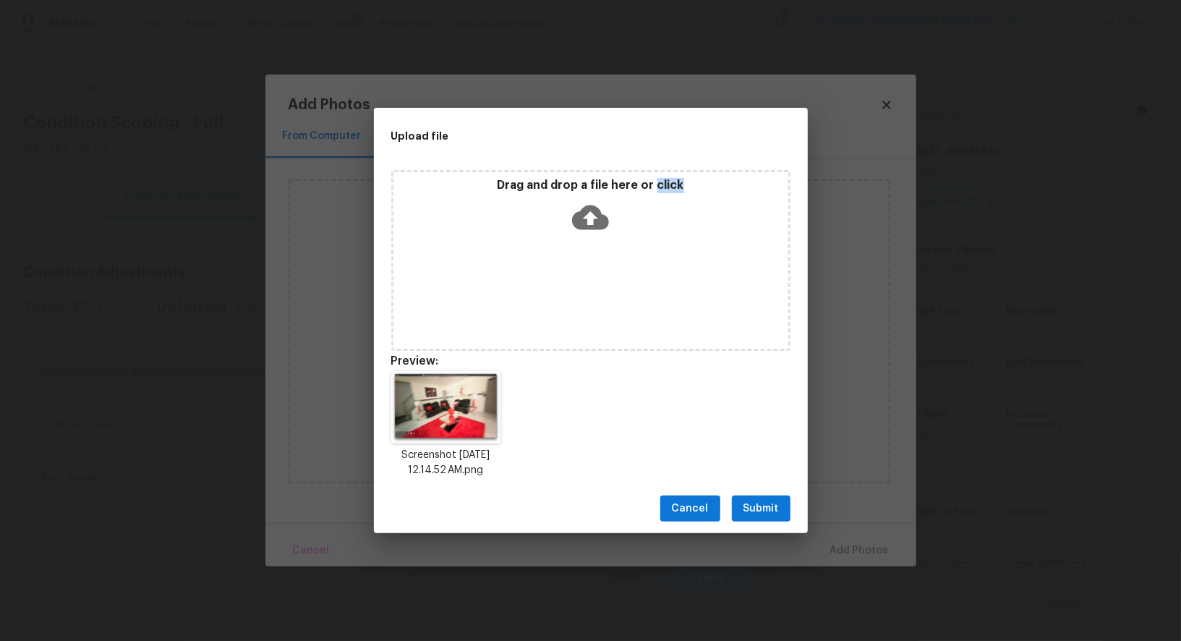
click at [752, 505] on span "Submit" at bounding box center [760, 509] width 35 height 18
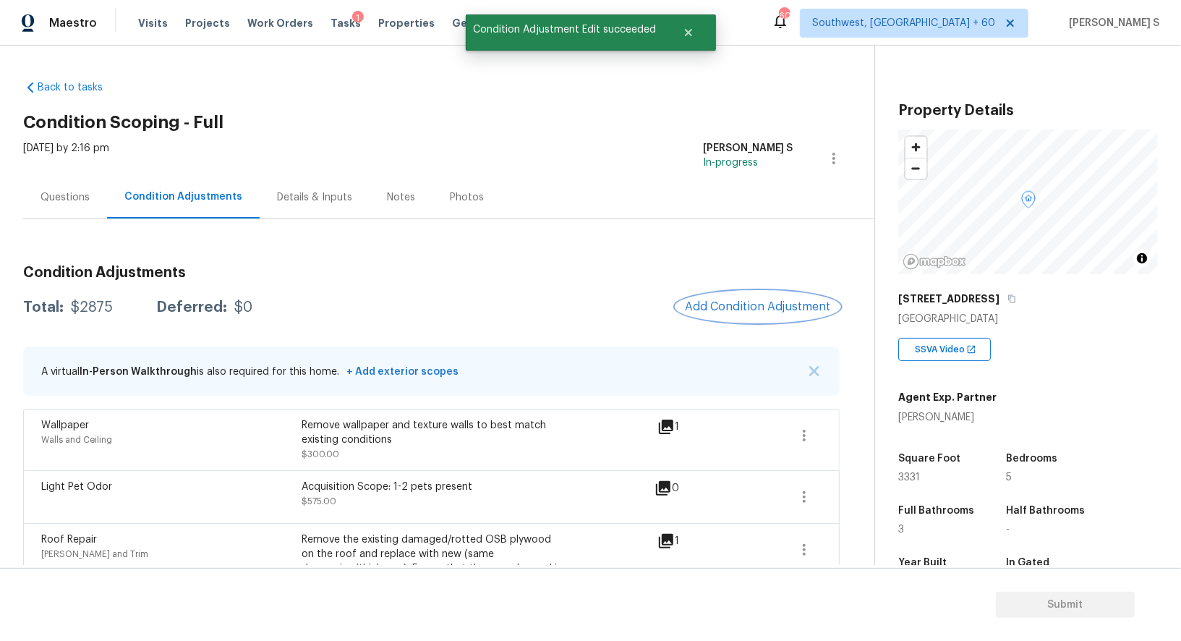
scroll to position [147, 0]
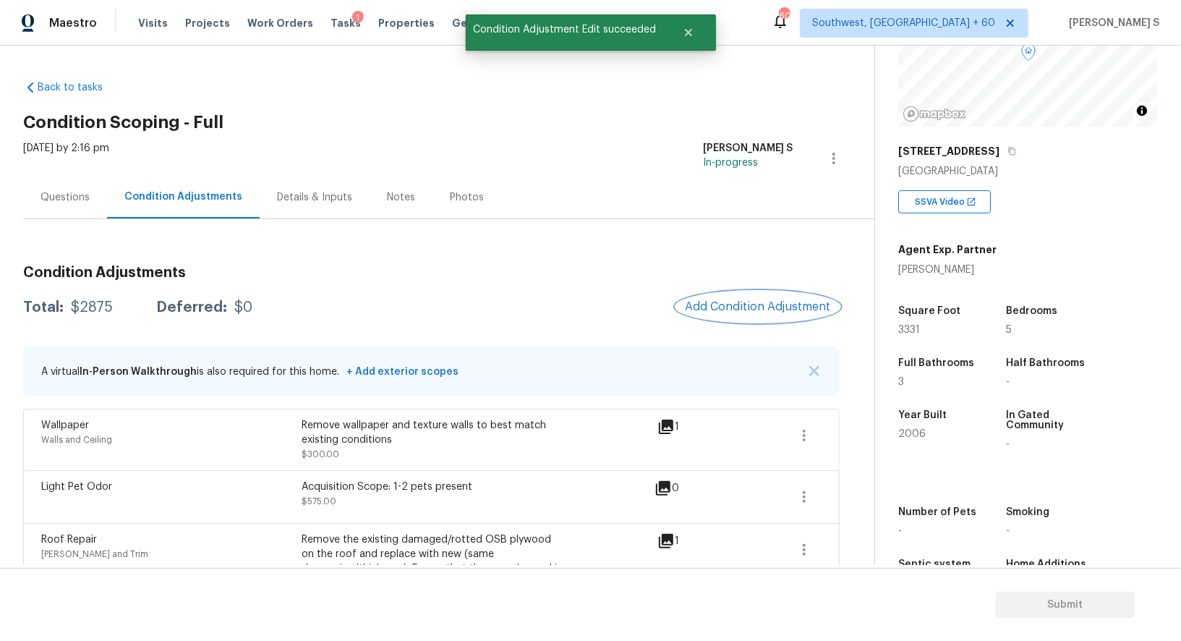
click at [748, 312] on span "Add Condition Adjustment" at bounding box center [758, 306] width 146 height 13
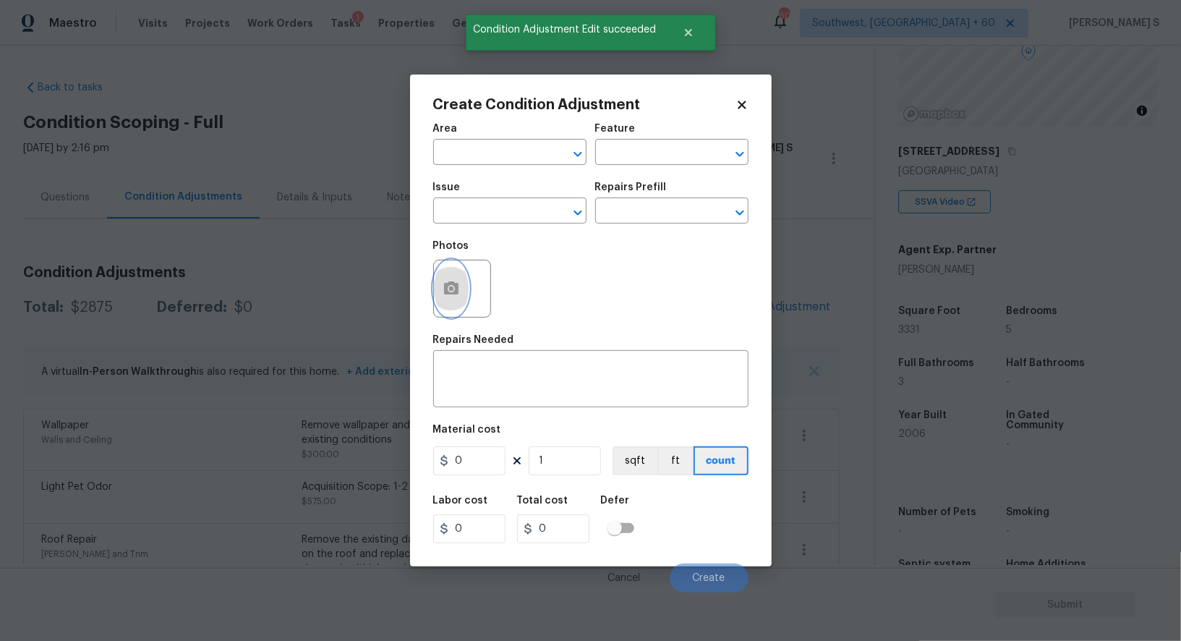
click at [442, 284] on icon "button" at bounding box center [450, 288] width 17 height 17
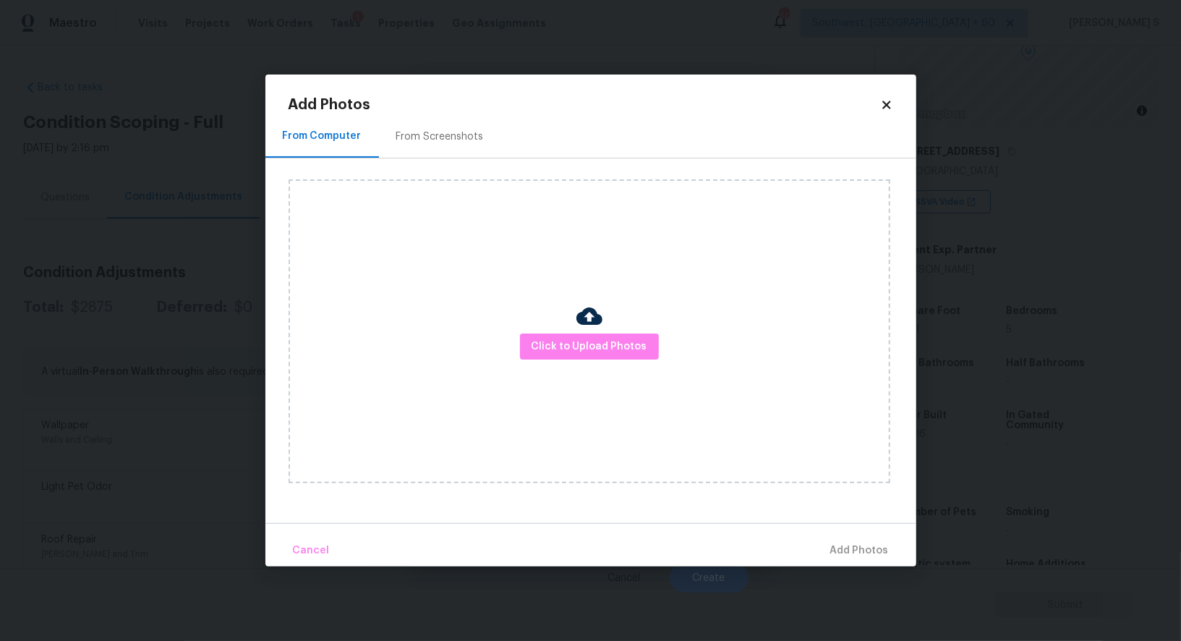
click at [417, 129] on div "From Screenshots" at bounding box center [440, 136] width 122 height 43
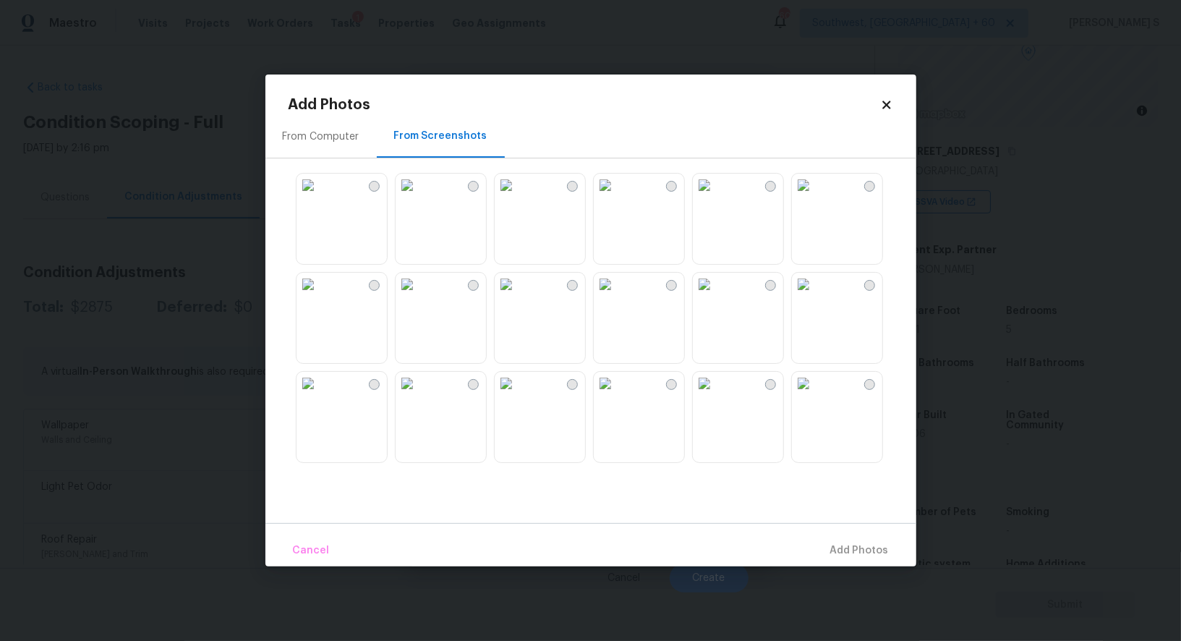
drag, startPoint x: 664, startPoint y: 228, endPoint x: 724, endPoint y: 228, distance: 60.0
click at [617, 197] on img at bounding box center [605, 185] width 23 height 23
click at [716, 197] on img at bounding box center [704, 185] width 23 height 23
click at [320, 296] on img at bounding box center [307, 284] width 23 height 23
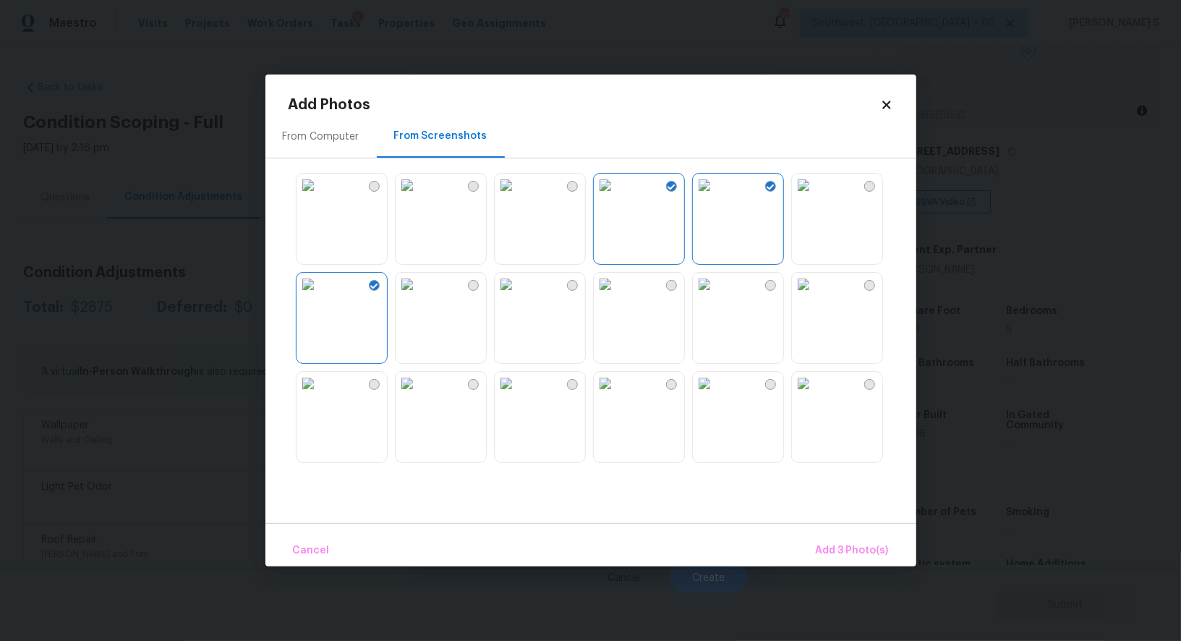
click at [320, 197] on img at bounding box center [307, 185] width 23 height 23
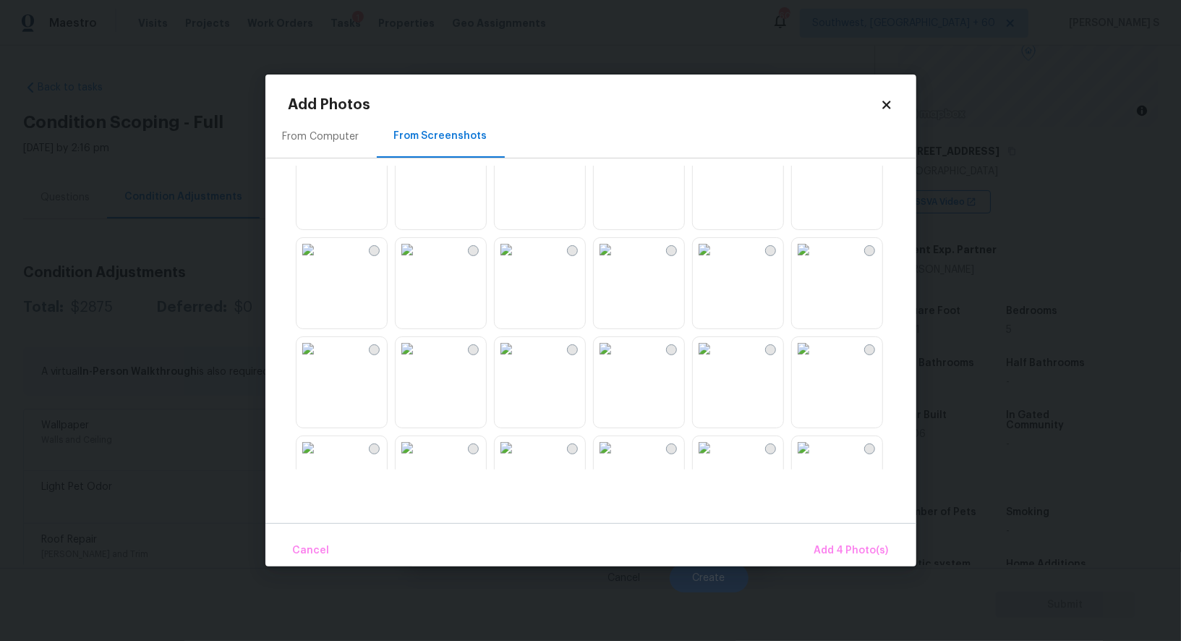
scroll to position [510, 0]
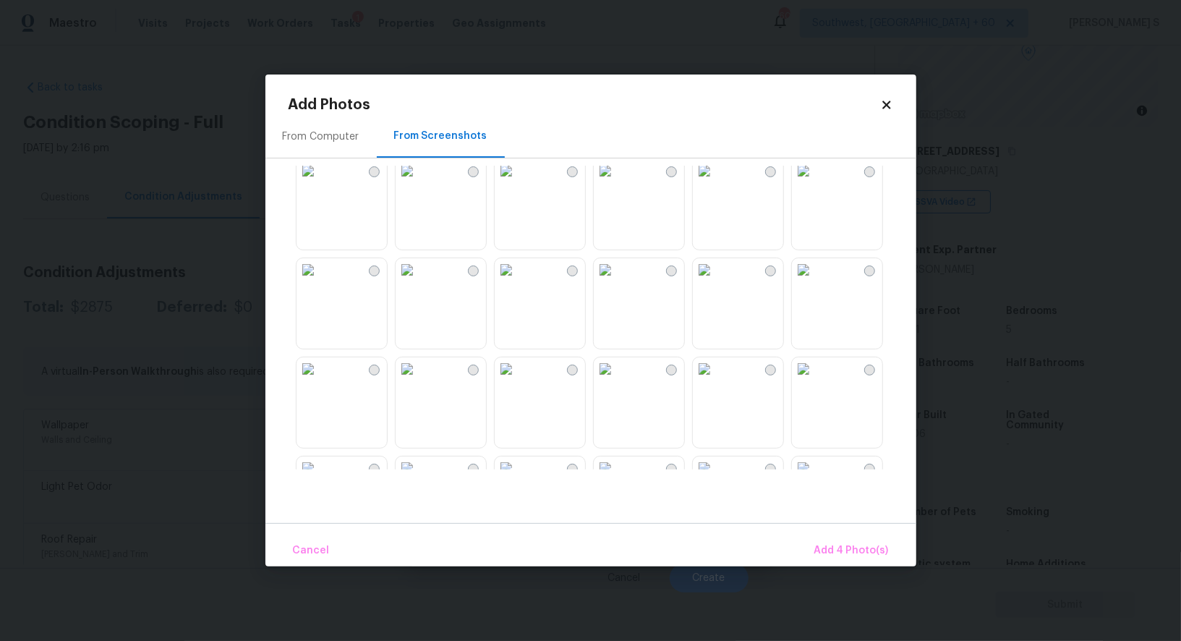
click at [716, 281] on img at bounding box center [704, 269] width 23 height 23
click at [617, 380] on img at bounding box center [605, 368] width 23 height 23
click at [518, 380] on img at bounding box center [506, 368] width 23 height 23
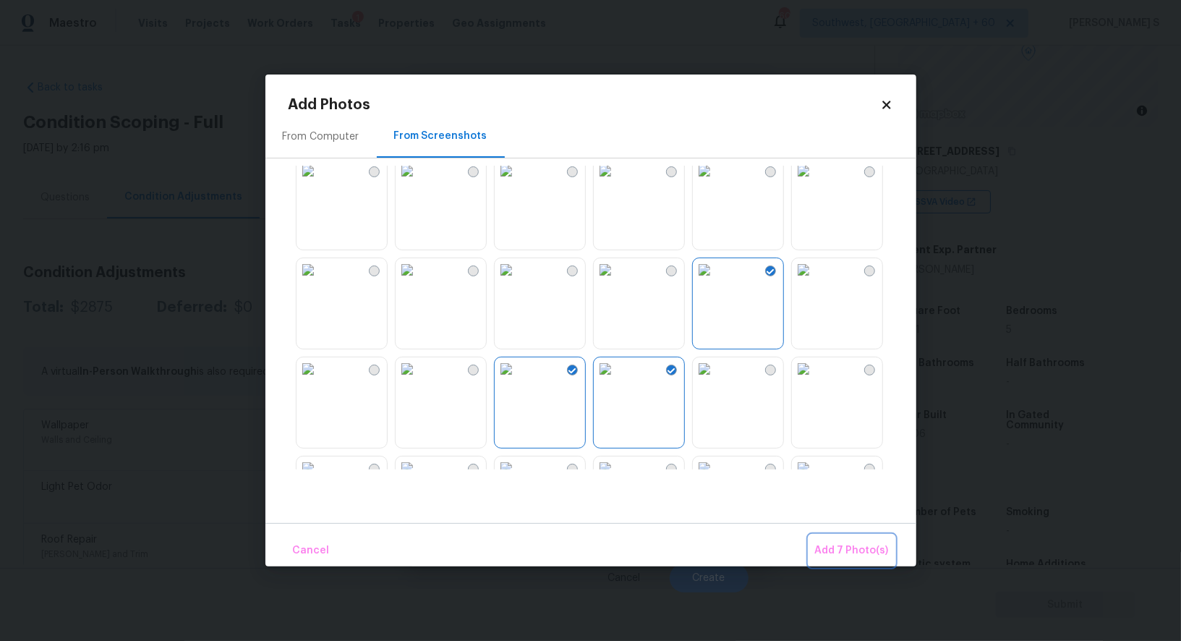
click at [881, 561] on button "Add 7 Photo(s)" at bounding box center [851, 550] width 85 height 31
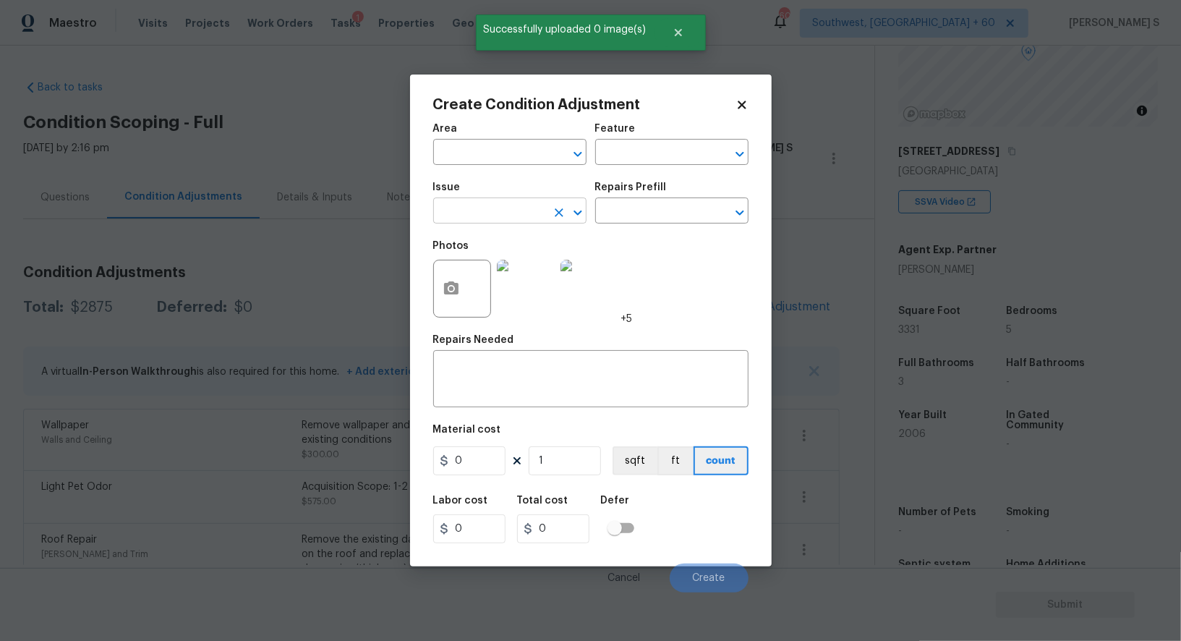
click at [525, 203] on input "text" at bounding box center [489, 212] width 113 height 22
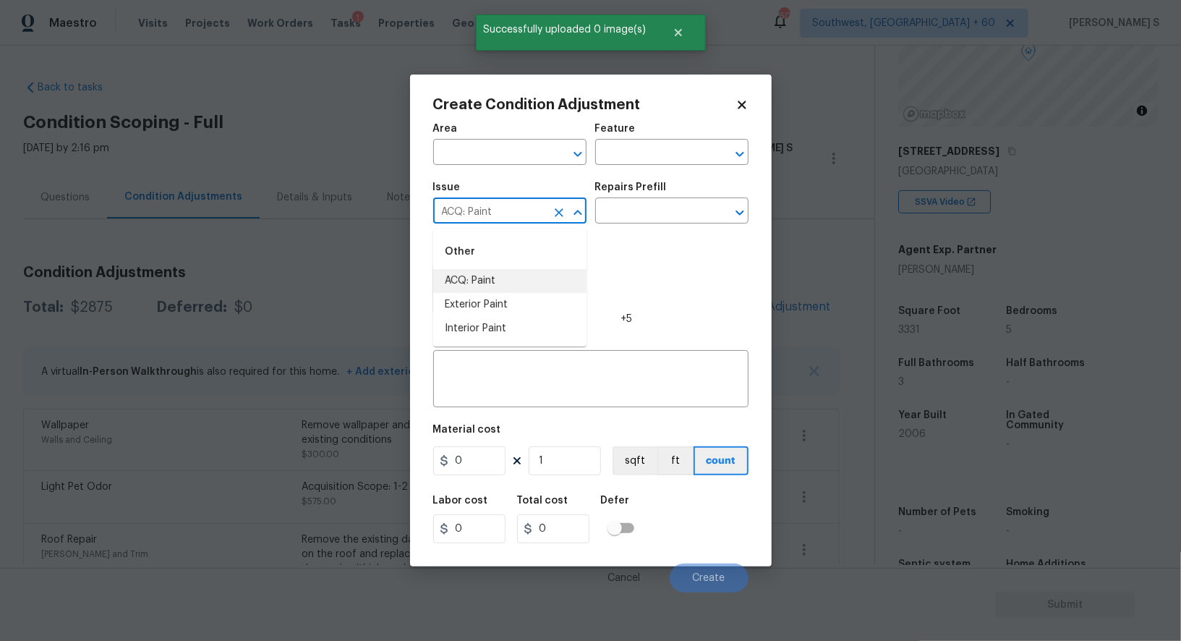
type input "ACQ: Paint"
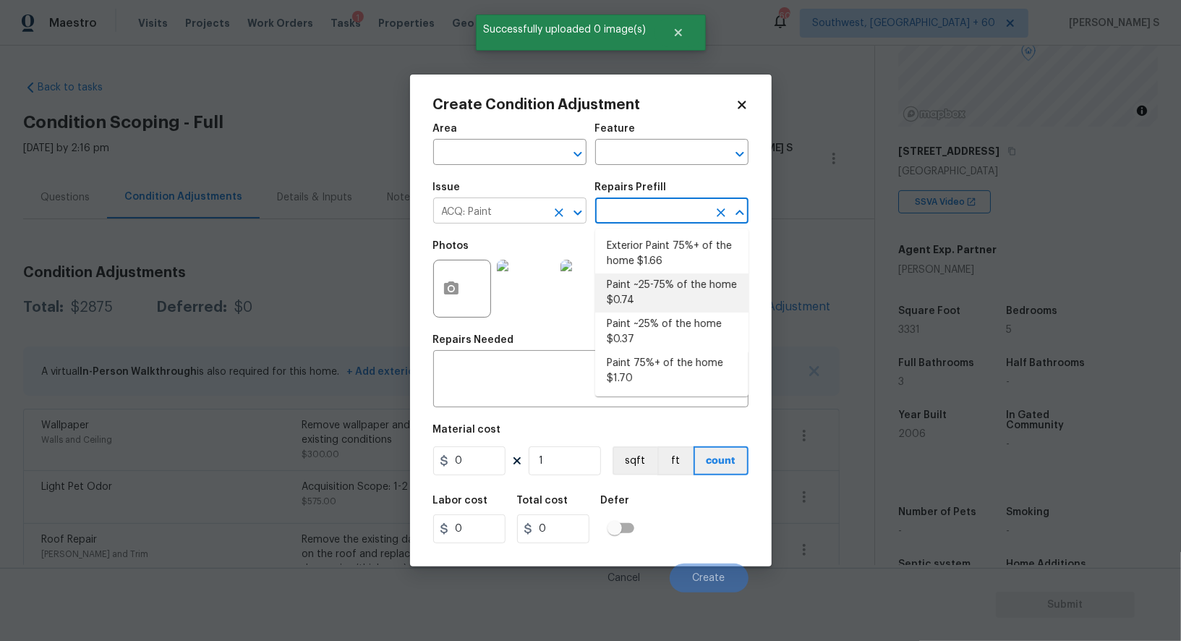
type input "Acquisition"
type textarea "Acquisition Scope: ~25 - 75% of the home needs interior paint"
type input "0.74"
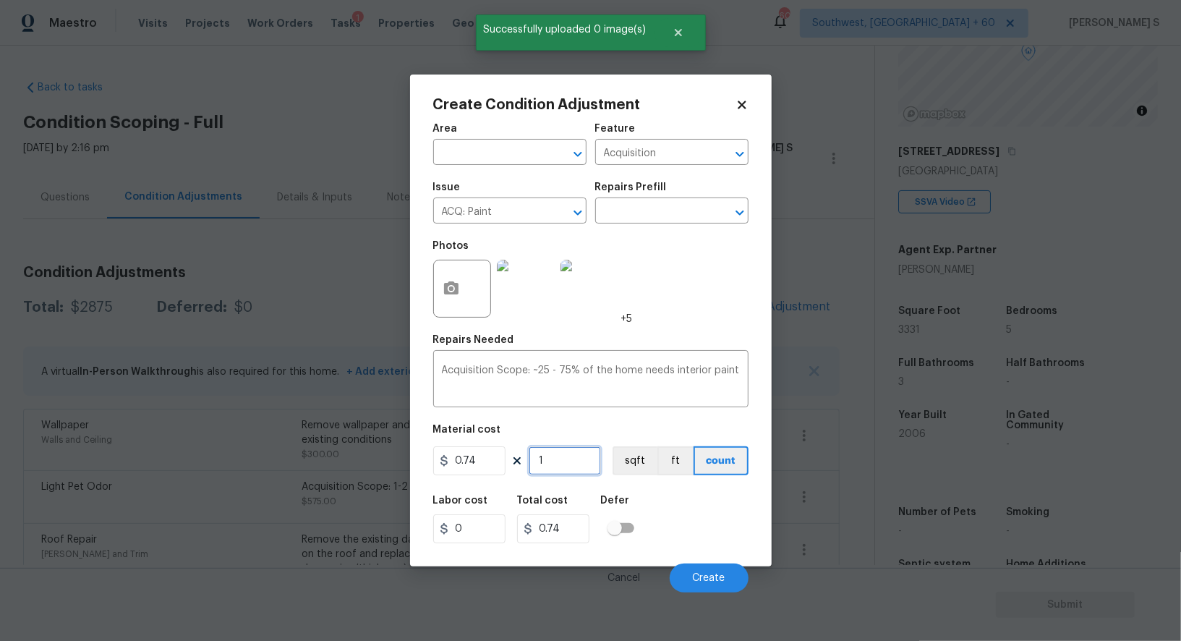
click at [557, 466] on input "1" at bounding box center [564, 460] width 72 height 29
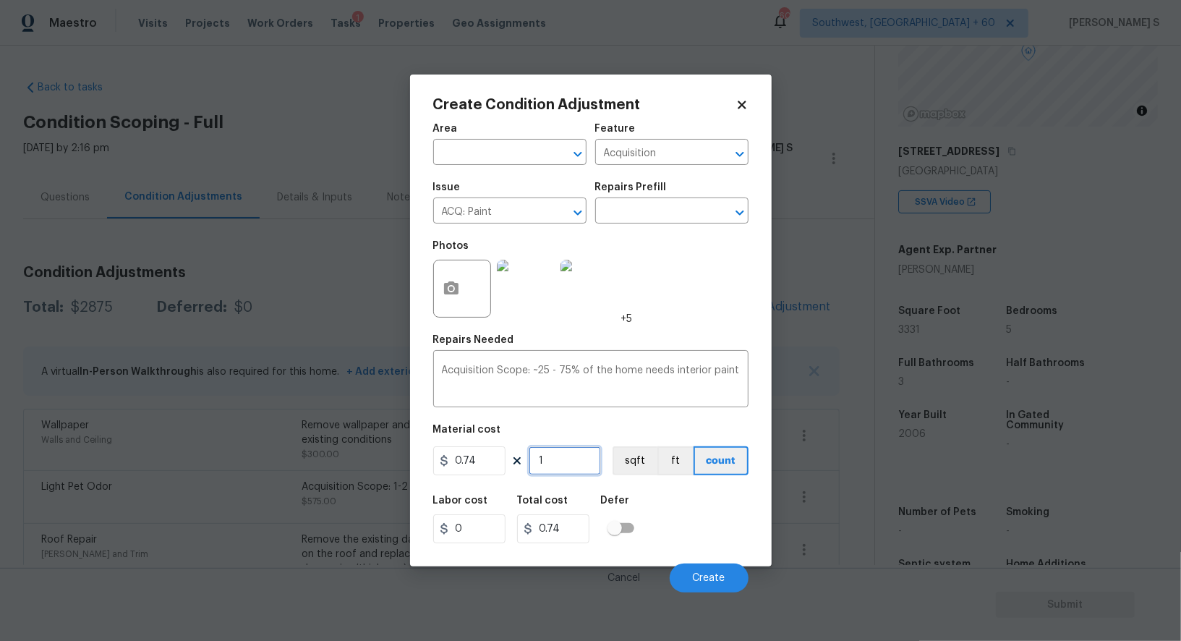
type input "3"
type input "2.22"
type input "33"
type input "24.42"
type input "333"
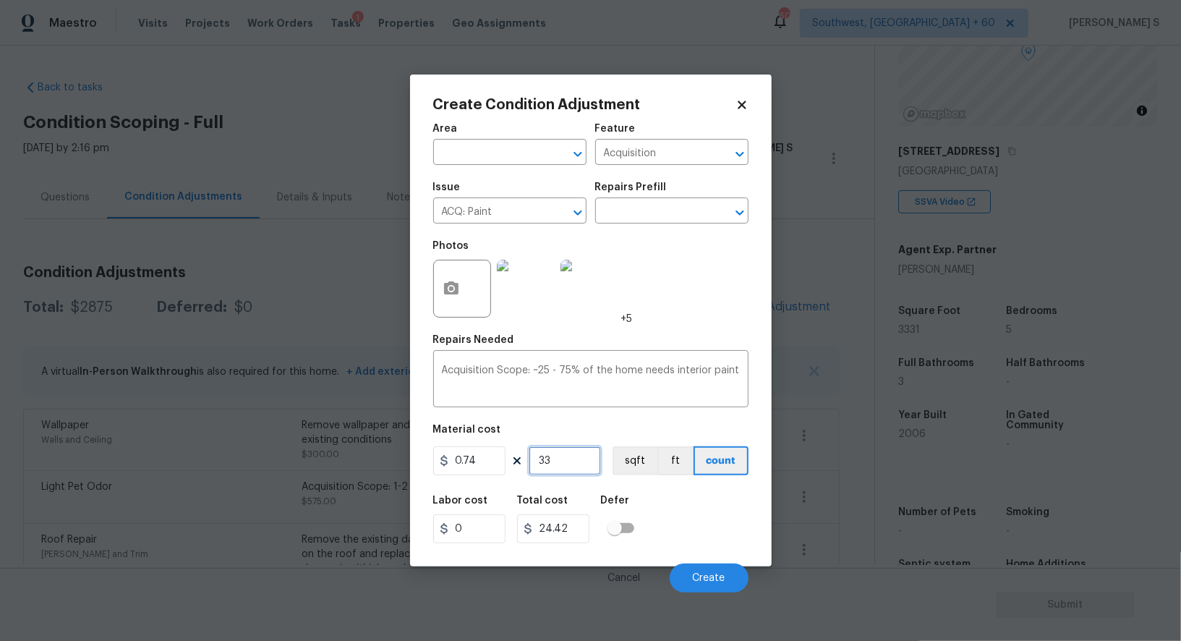
type input "246.42"
type input "3331"
type input "2464.94"
type input "3331"
click at [641, 471] on button "sqft" at bounding box center [634, 460] width 45 height 29
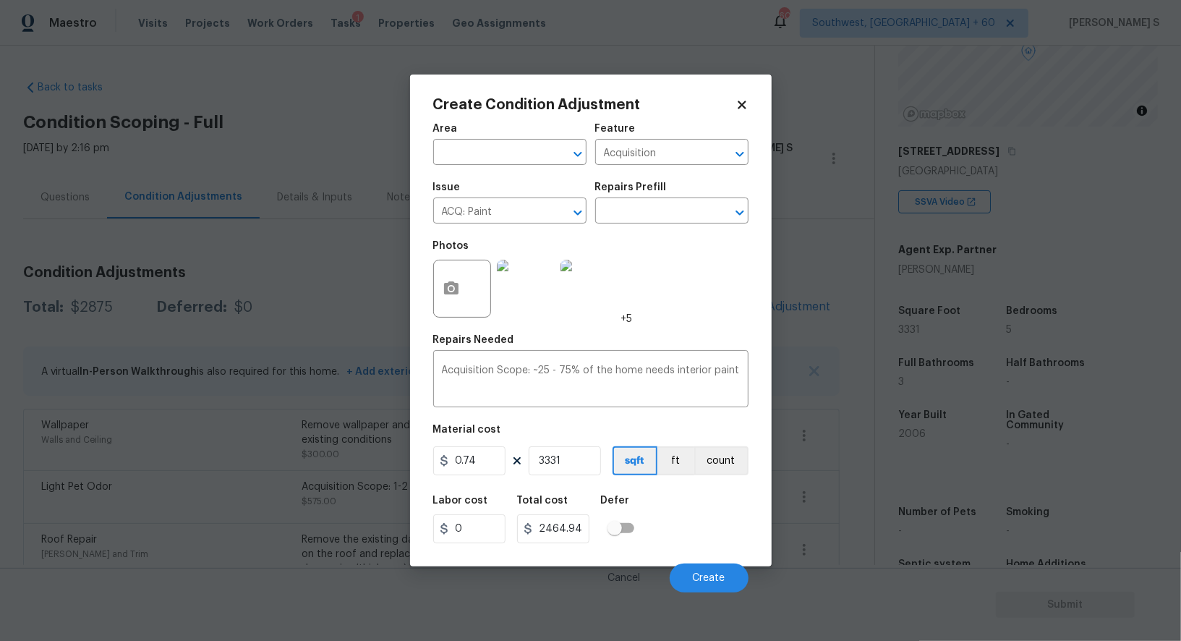
click at [659, 513] on div "Labor cost 0 Total cost 2464.94 Defer" at bounding box center [590, 519] width 315 height 65
click at [703, 585] on button "Create" at bounding box center [708, 577] width 79 height 29
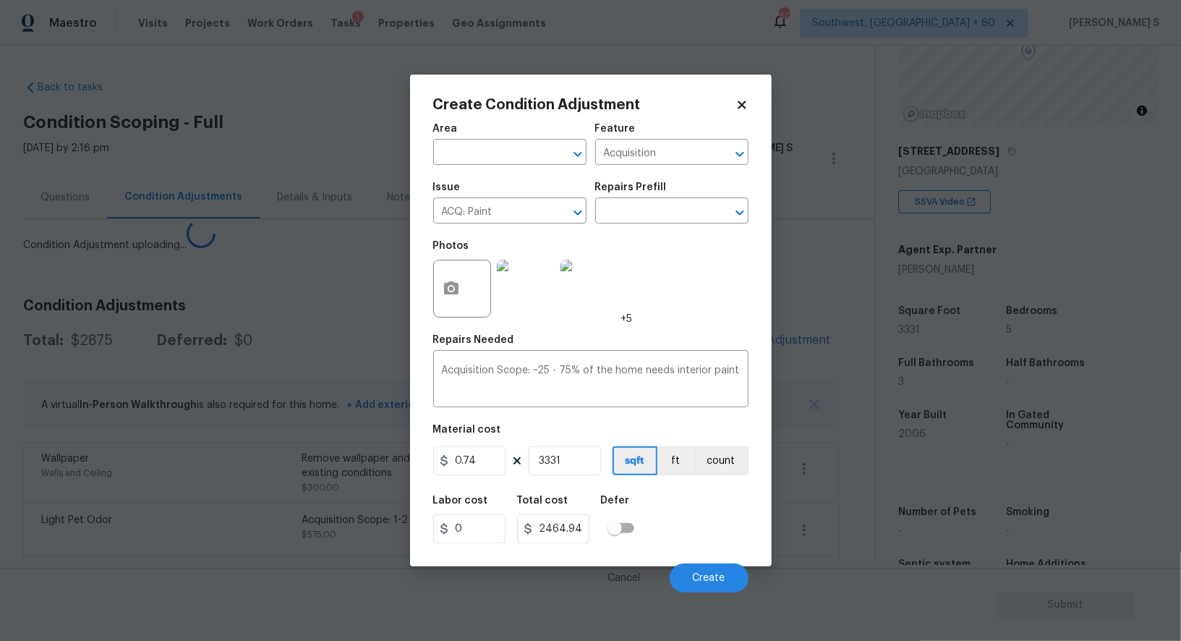
click at [248, 481] on body "Maestro Visits Projects Work Orders Tasks 1 Properties Geo Assignments [GEOGRAP…" at bounding box center [590, 320] width 1181 height 641
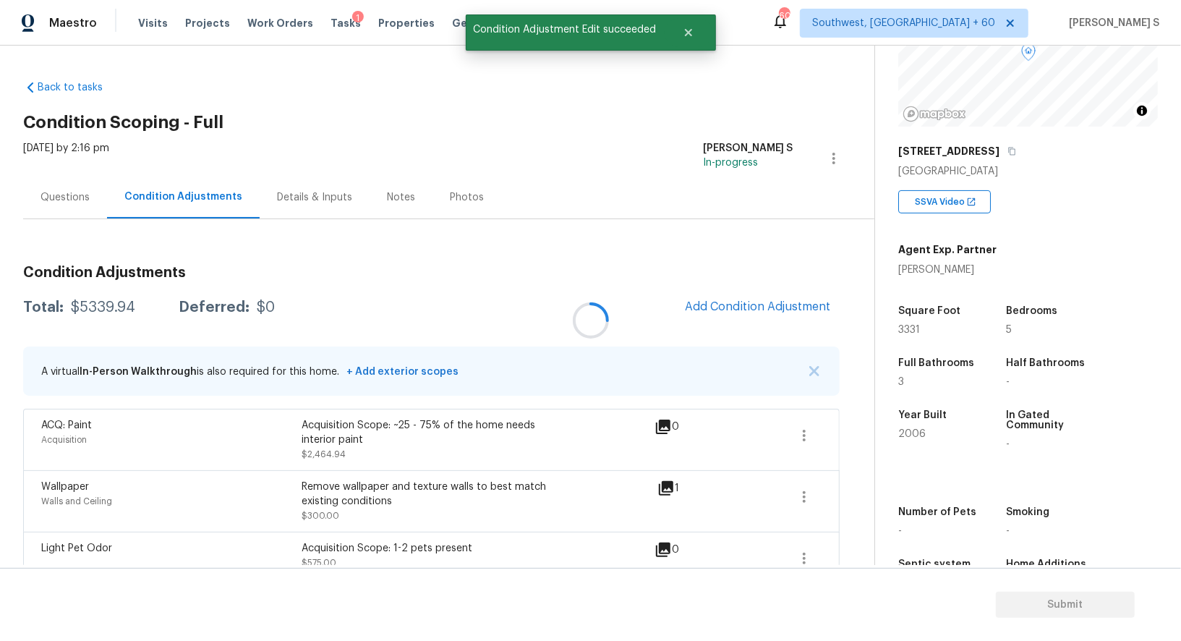
click at [761, 333] on div at bounding box center [590, 320] width 1181 height 641
click at [759, 295] on button "Add Condition Adjustment" at bounding box center [757, 306] width 163 height 30
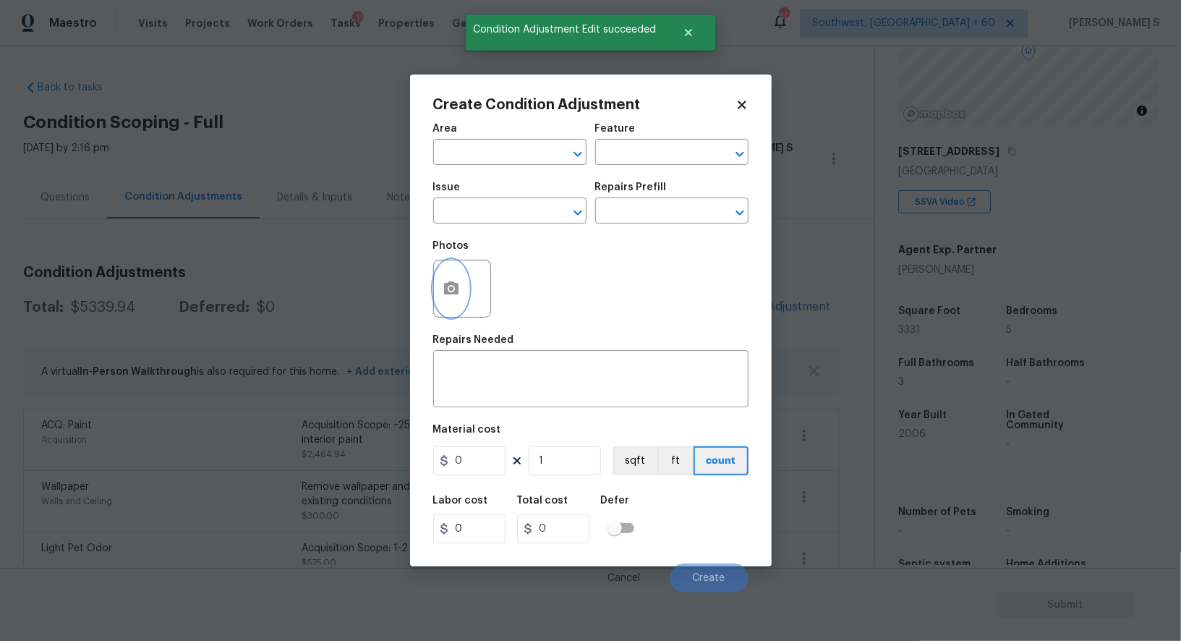
click at [465, 296] on button "button" at bounding box center [451, 288] width 35 height 56
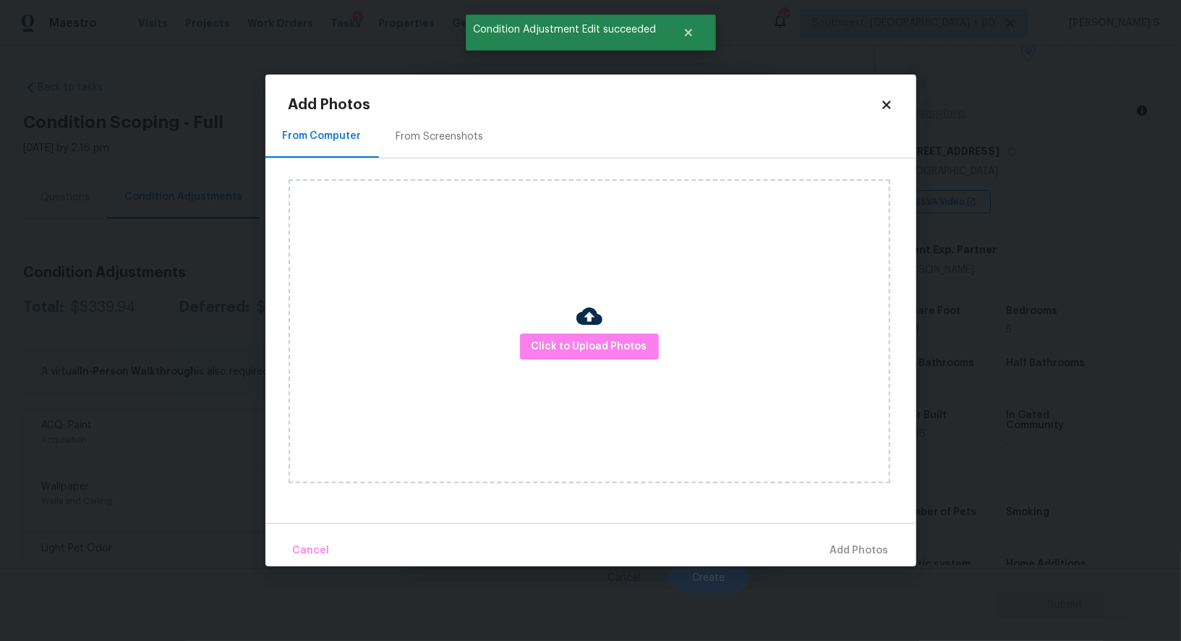
click at [436, 135] on div "From Screenshots" at bounding box center [439, 136] width 87 height 14
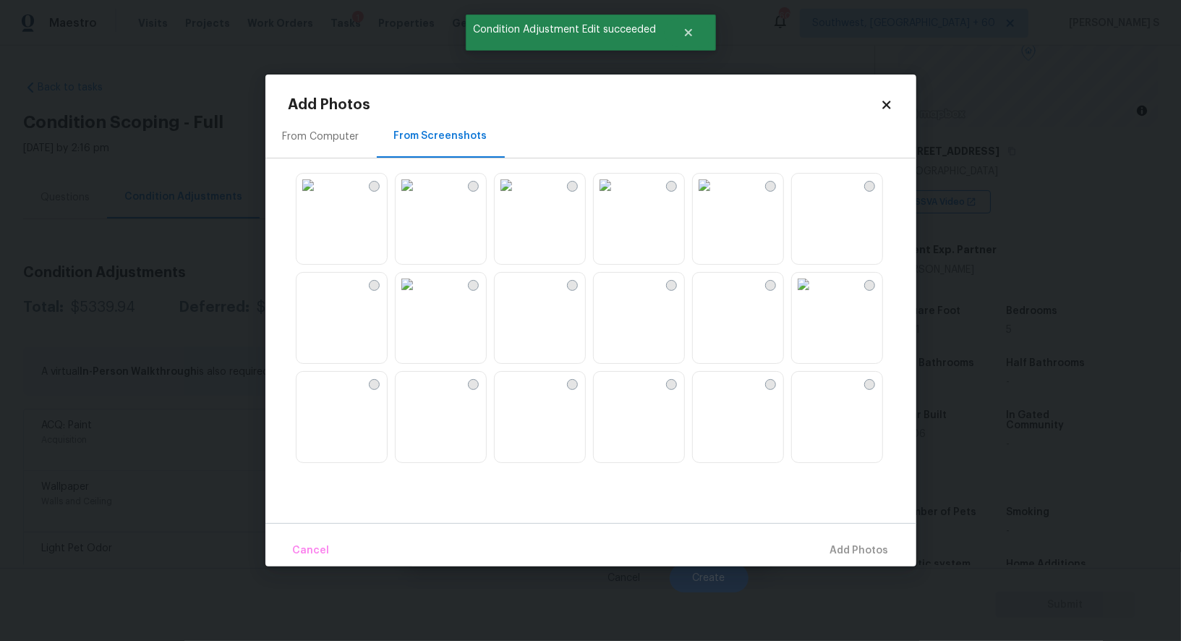
click at [617, 197] on img at bounding box center [605, 185] width 23 height 23
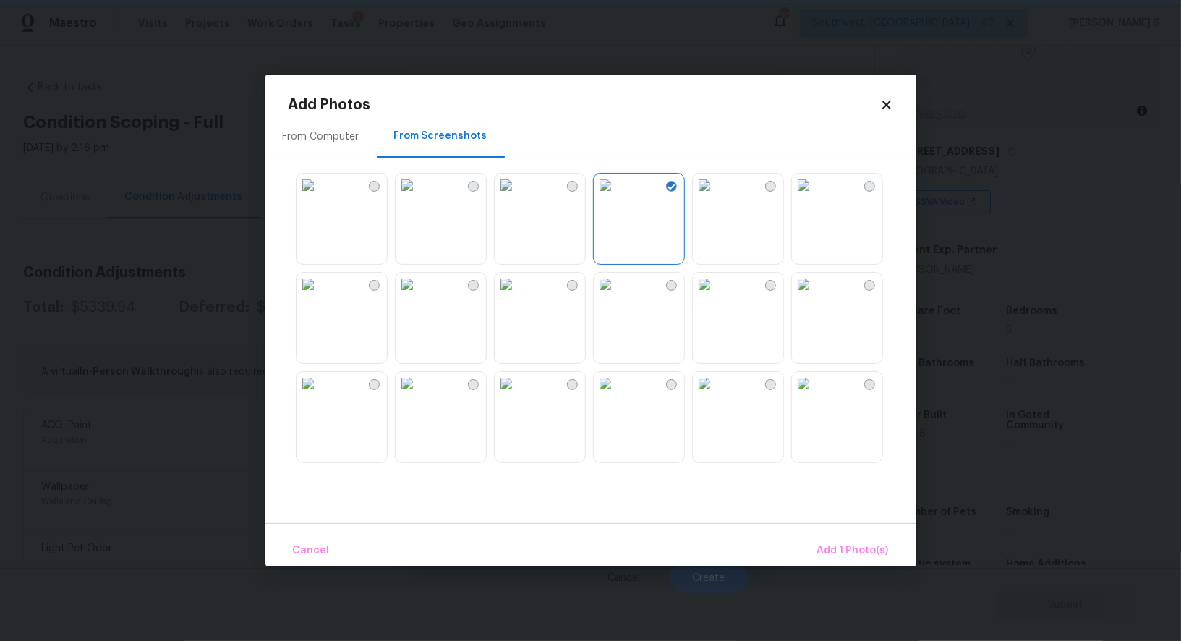
click at [716, 197] on img at bounding box center [704, 185] width 23 height 23
click at [810, 197] on img at bounding box center [803, 185] width 23 height 23
click at [815, 395] on img at bounding box center [803, 383] width 23 height 23
click at [815, 296] on img at bounding box center [803, 284] width 23 height 23
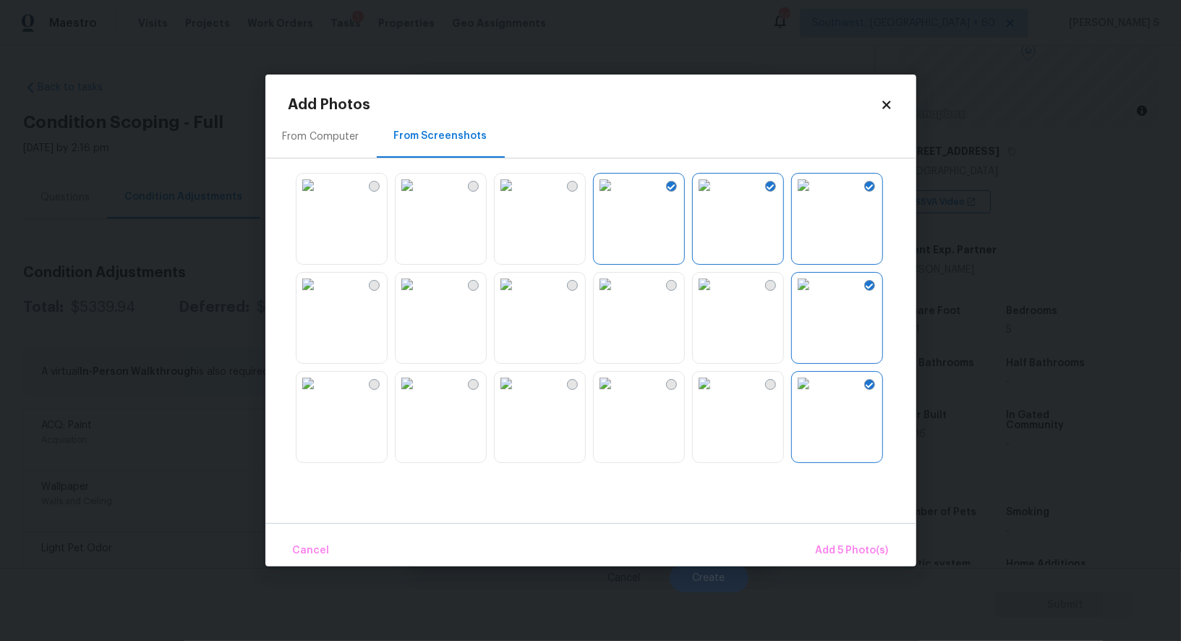
click at [320, 296] on img at bounding box center [307, 284] width 23 height 23
click at [320, 395] on img at bounding box center [307, 383] width 23 height 23
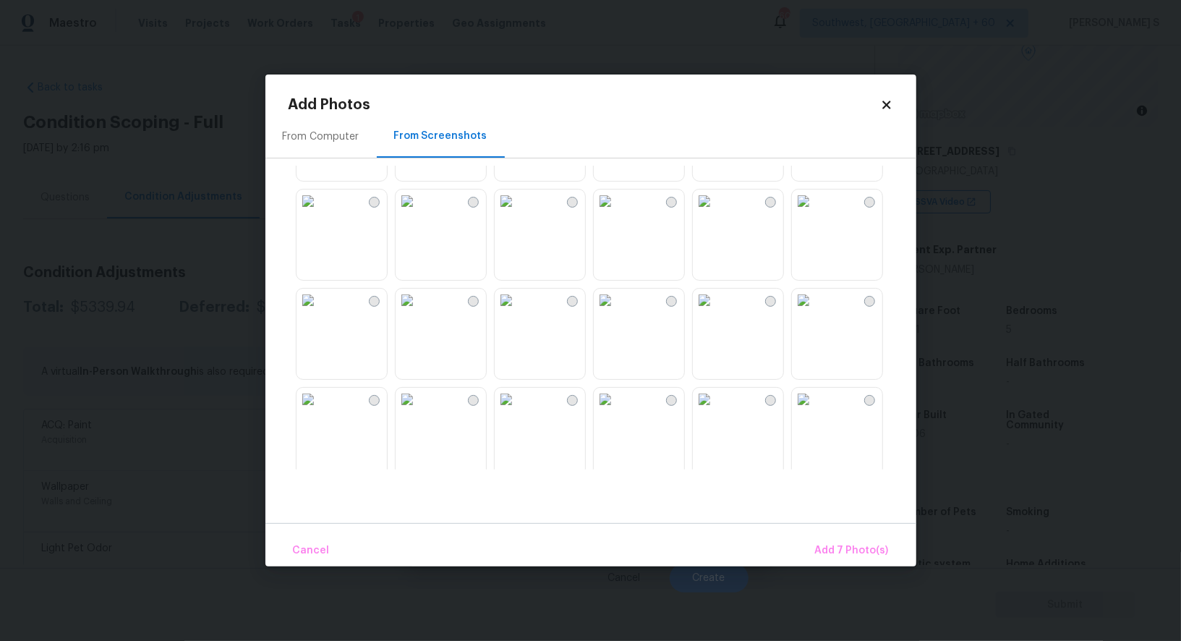
click at [612, 291] on img at bounding box center [605, 299] width 23 height 23
click at [518, 312] on img at bounding box center [506, 299] width 23 height 23
click at [518, 411] on img at bounding box center [506, 399] width 23 height 23
click at [697, 411] on img at bounding box center [704, 399] width 23 height 23
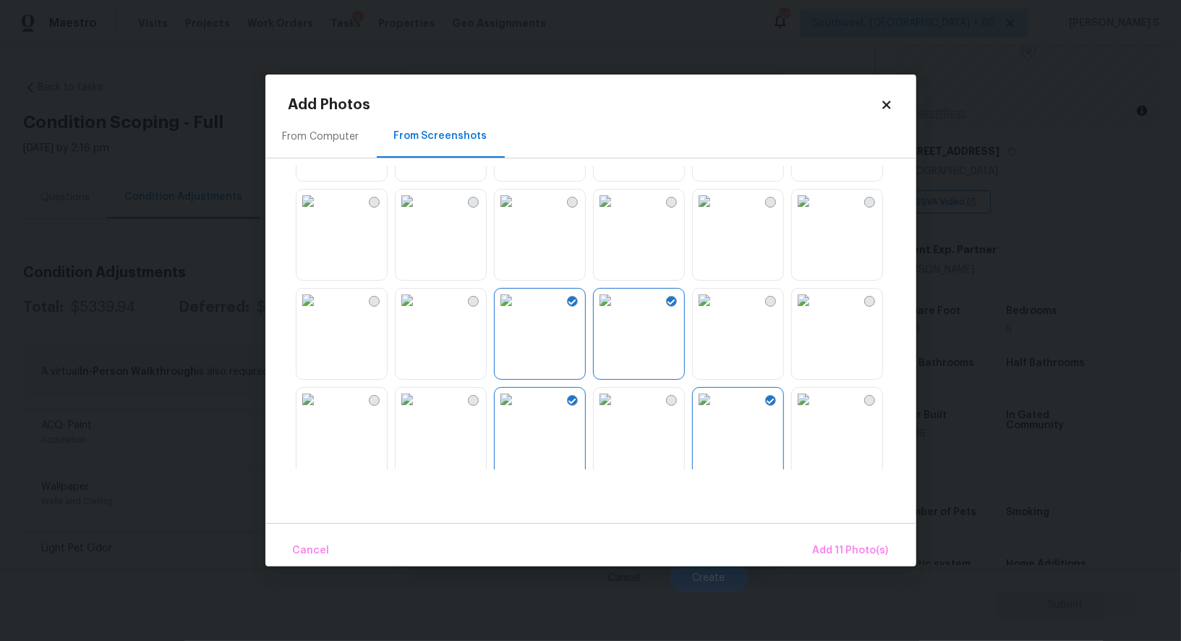
click at [617, 411] on img at bounding box center [605, 399] width 23 height 23
click at [876, 551] on span "Add 12 Photo(s)" at bounding box center [849, 551] width 78 height 18
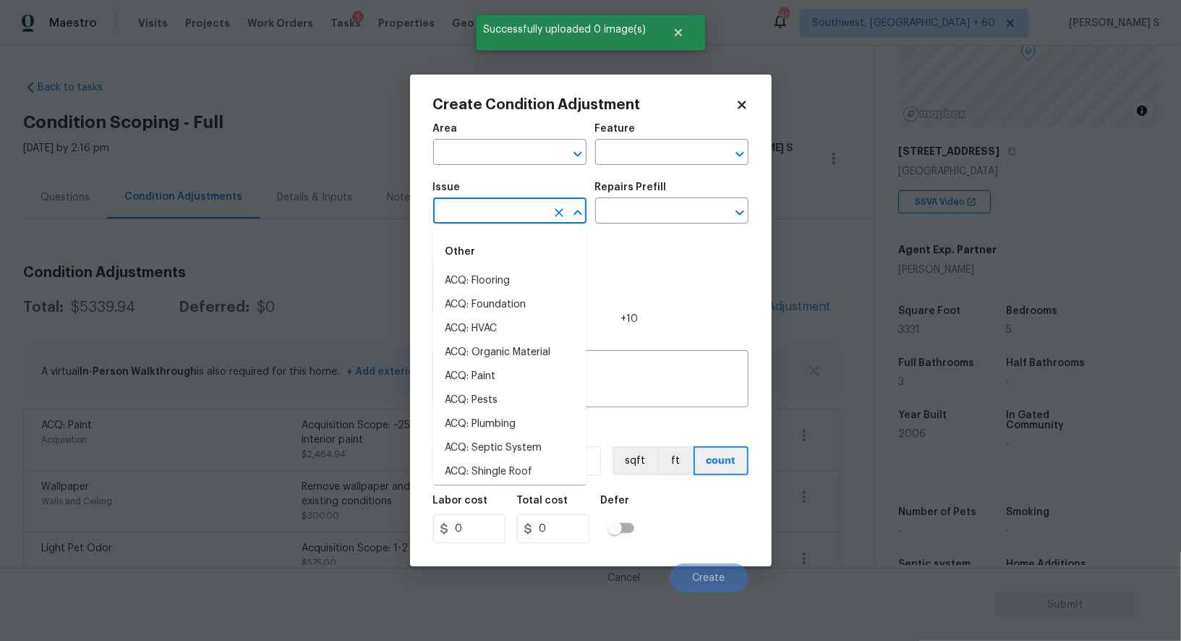
click at [500, 212] on input "text" at bounding box center [489, 212] width 113 height 22
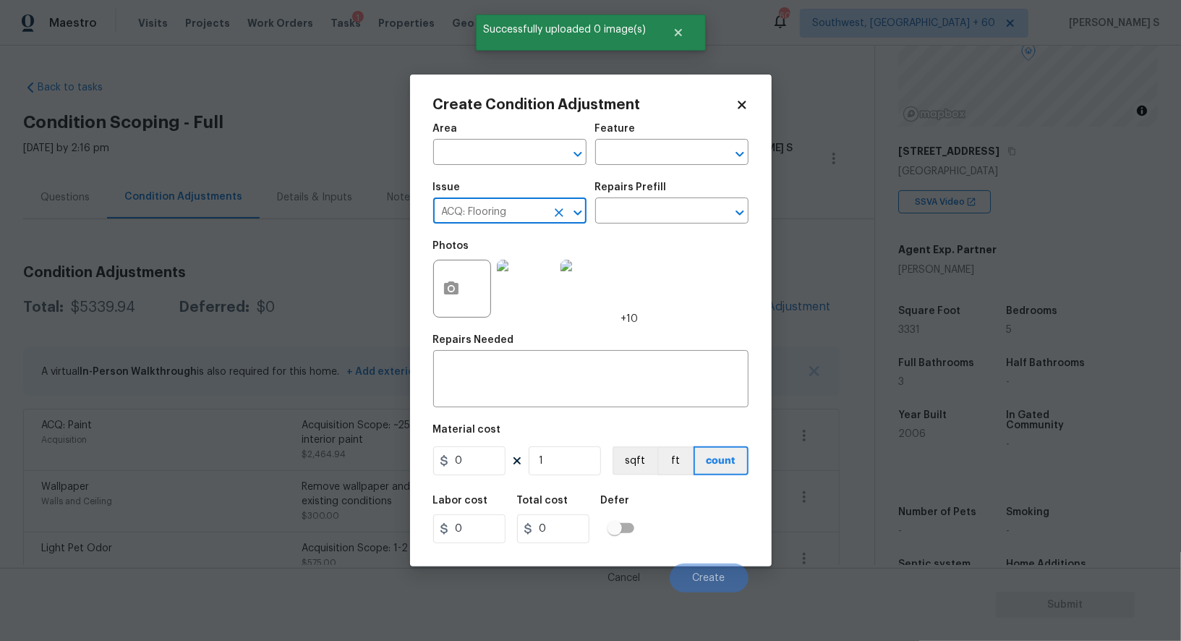
type input "ACQ: Flooring"
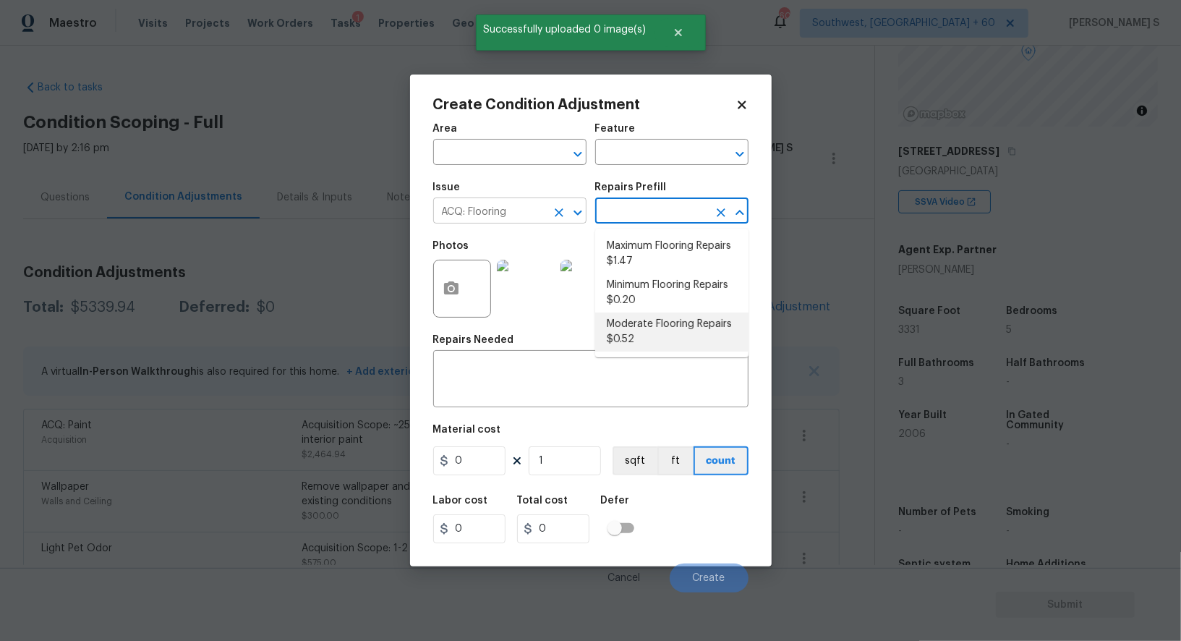
type input "Acquisition"
type textarea "Acquisition Scope: Moderate flooring repairs"
type input "0.52"
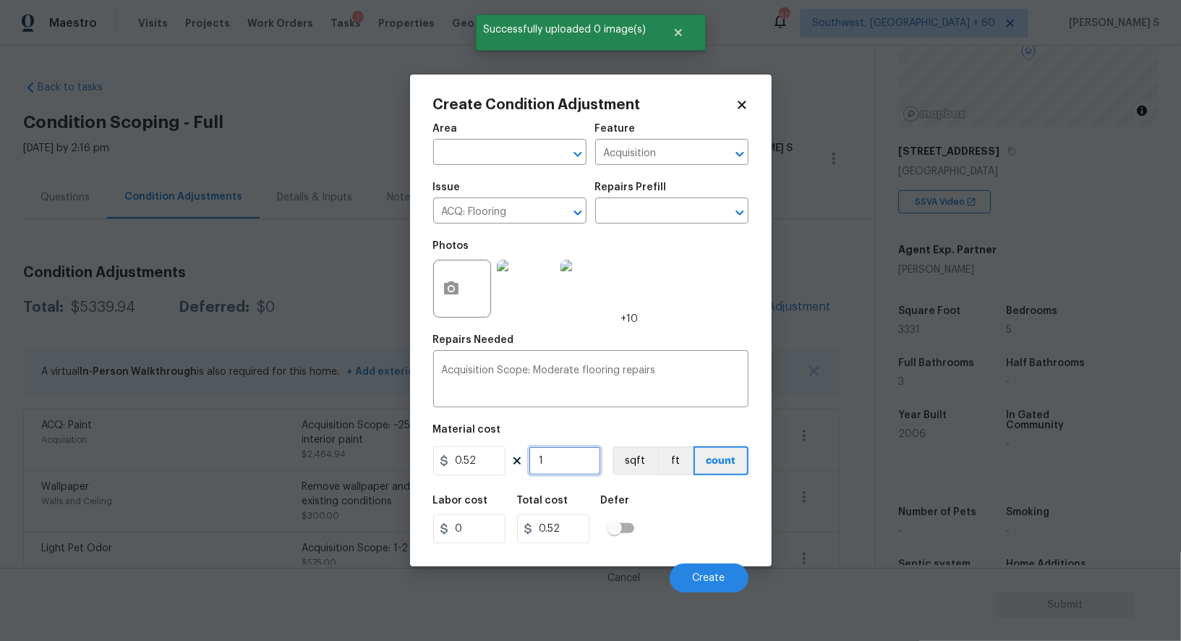
click at [577, 457] on input "1" at bounding box center [564, 460] width 72 height 29
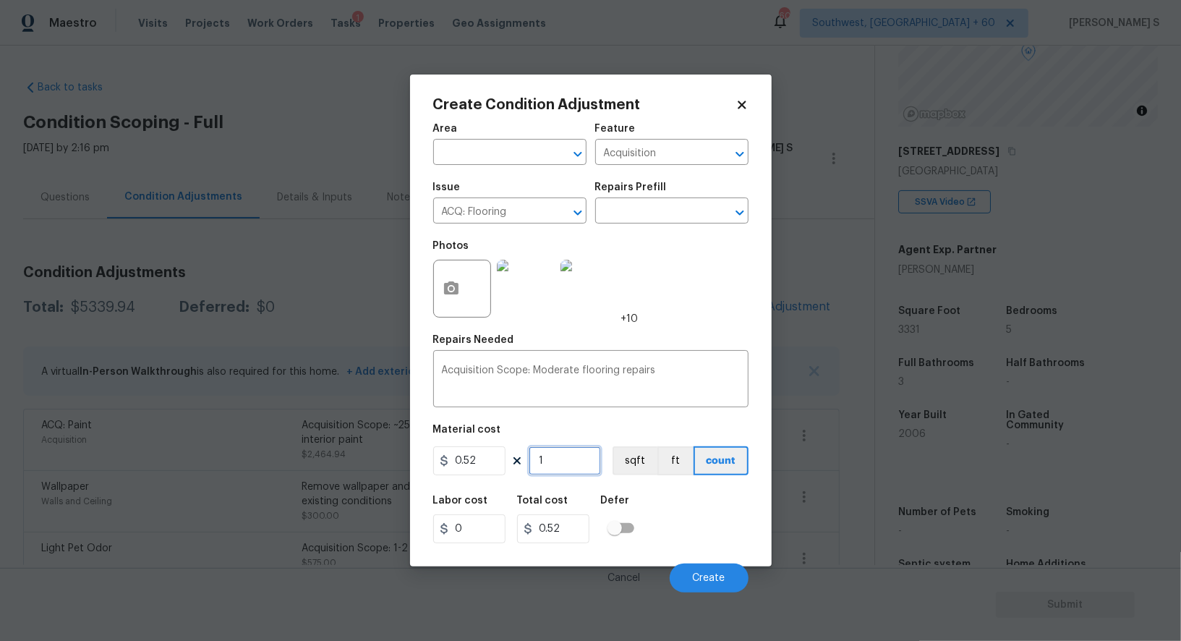
paste input "333"
type input "3331"
type input "1732.12"
type input "3331"
click at [625, 461] on button "sqft" at bounding box center [634, 460] width 45 height 29
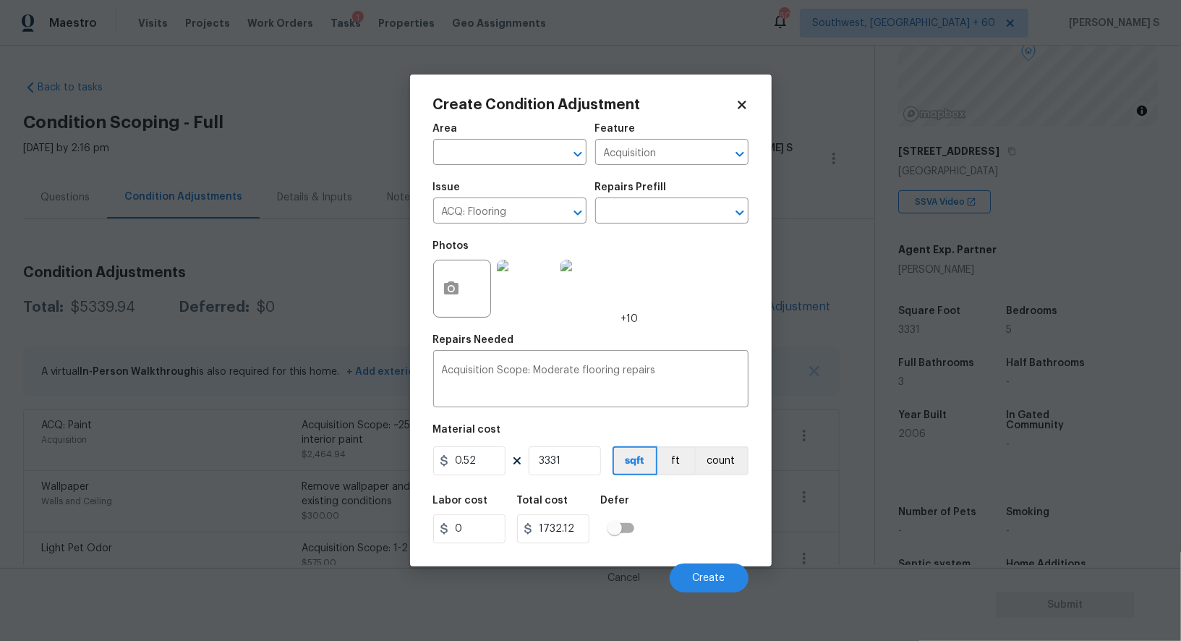
click at [656, 536] on div "Labor cost 0 Total cost 1732.12 Defer" at bounding box center [590, 519] width 315 height 65
click at [683, 572] on button "Create" at bounding box center [708, 577] width 79 height 29
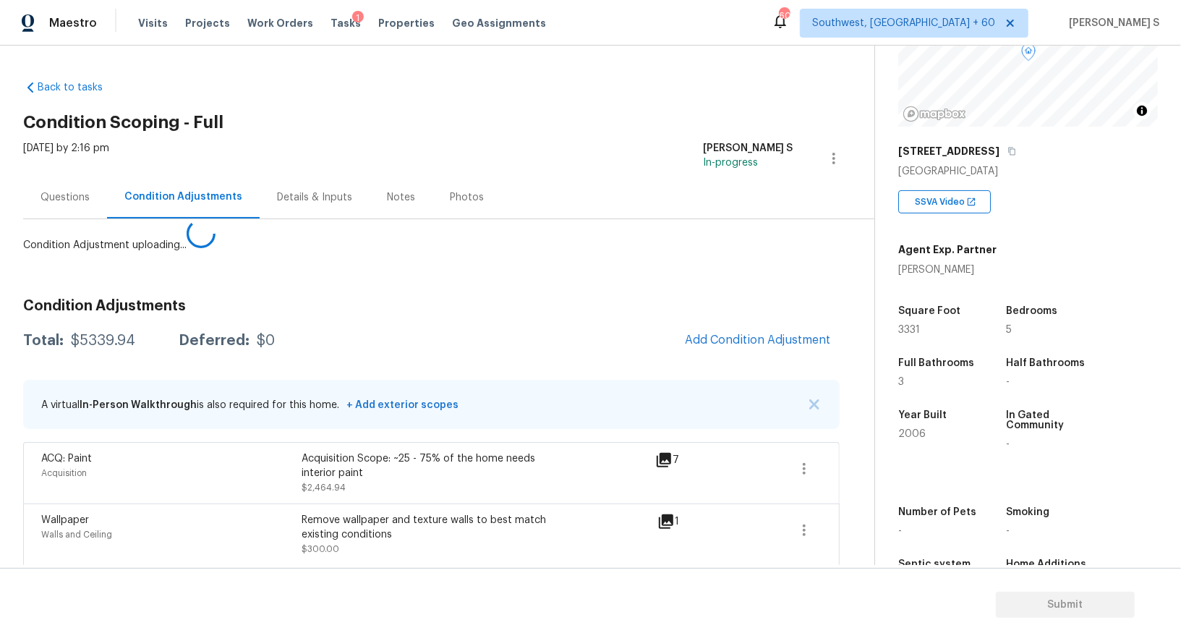
click at [0, 471] on body "Maestro Visits Projects Work Orders Tasks 1 Properties Geo Assignments [GEOGRAP…" at bounding box center [590, 320] width 1181 height 641
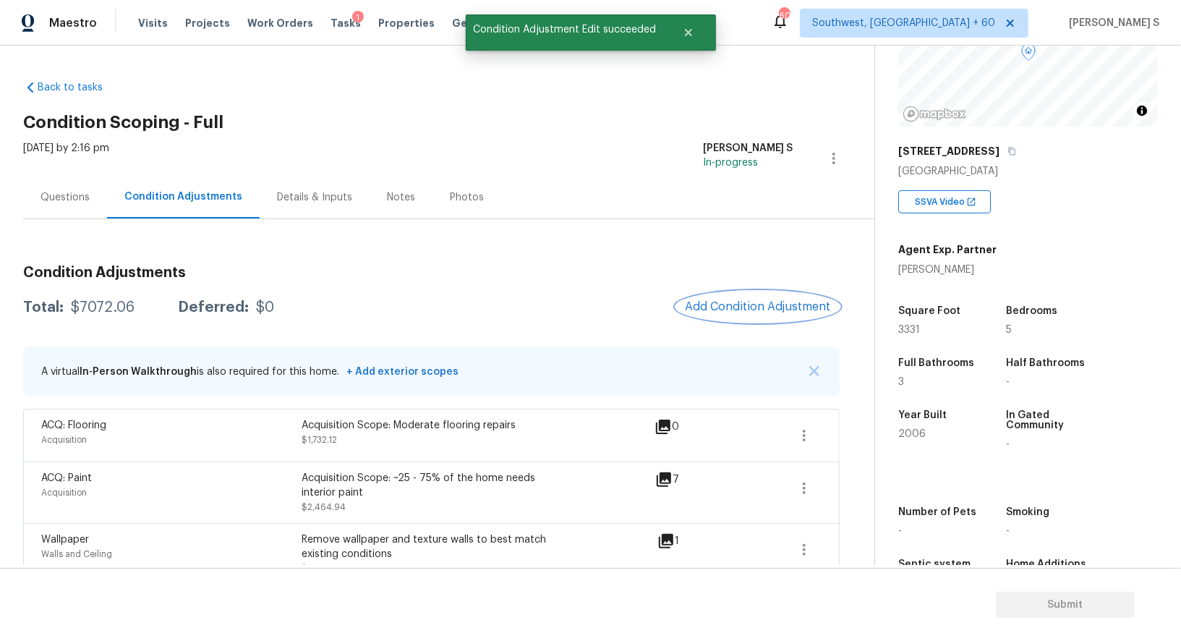
click at [771, 304] on span "Add Condition Adjustment" at bounding box center [758, 306] width 146 height 13
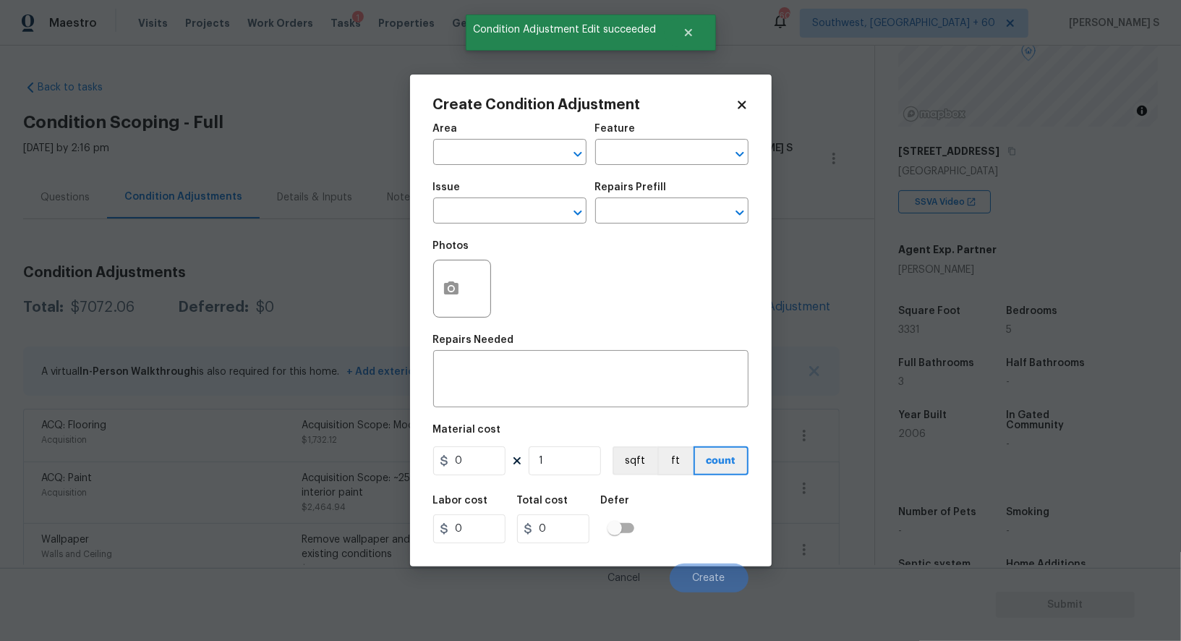
click at [429, 278] on div "Create Condition Adjustment Area ​ Feature ​ Issue ​ Repairs Prefill ​ Photos R…" at bounding box center [590, 320] width 361 height 492
click at [427, 287] on div "Create Condition Adjustment Area ​ Feature ​ Issue ​ Repairs Prefill ​ Photos R…" at bounding box center [590, 320] width 361 height 492
click at [449, 287] on icon "button" at bounding box center [451, 287] width 14 height 13
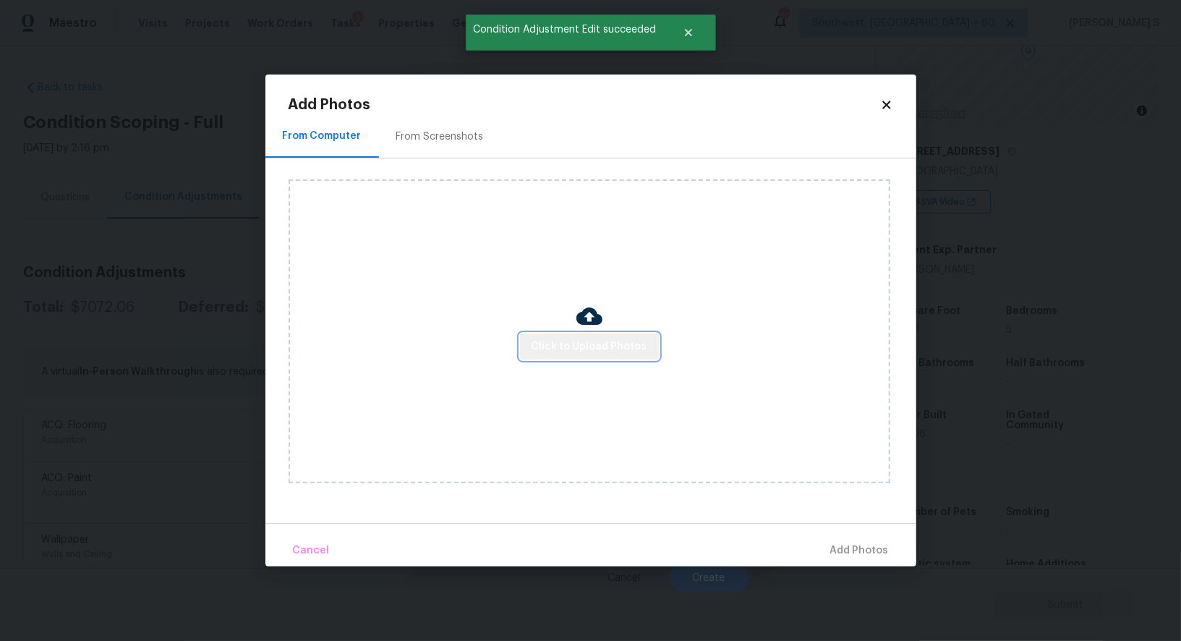
click at [622, 338] on span "Click to Upload Photos" at bounding box center [589, 347] width 116 height 18
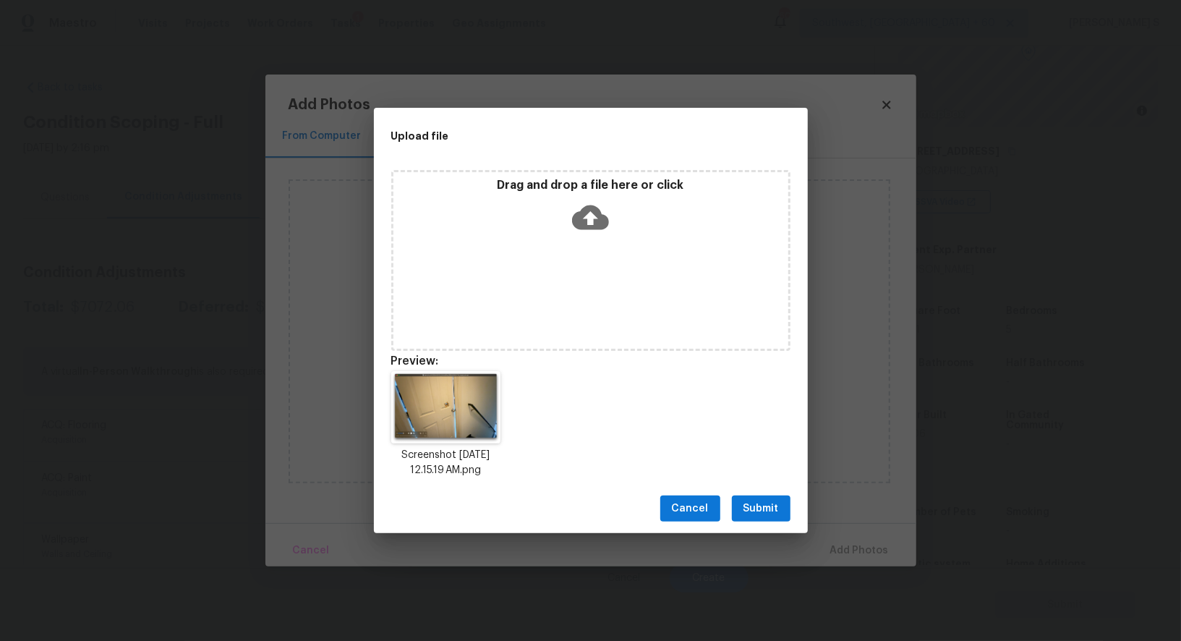
click at [774, 504] on span "Submit" at bounding box center [760, 509] width 35 height 18
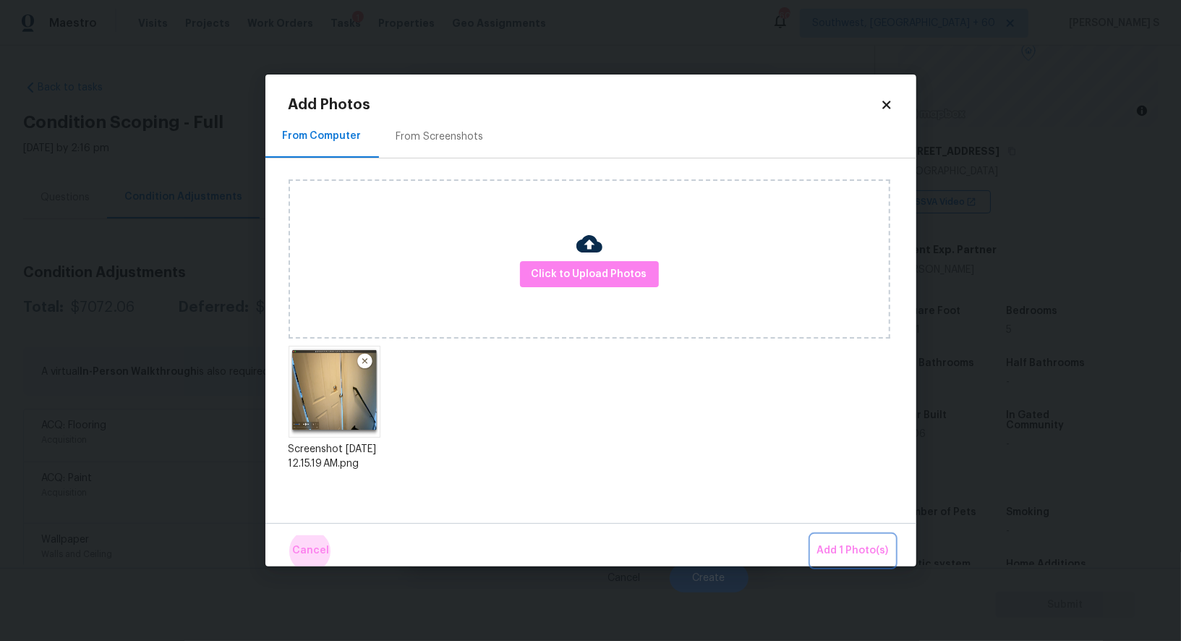
click at [811, 535] on button "Add 1 Photo(s)" at bounding box center [852, 550] width 83 height 31
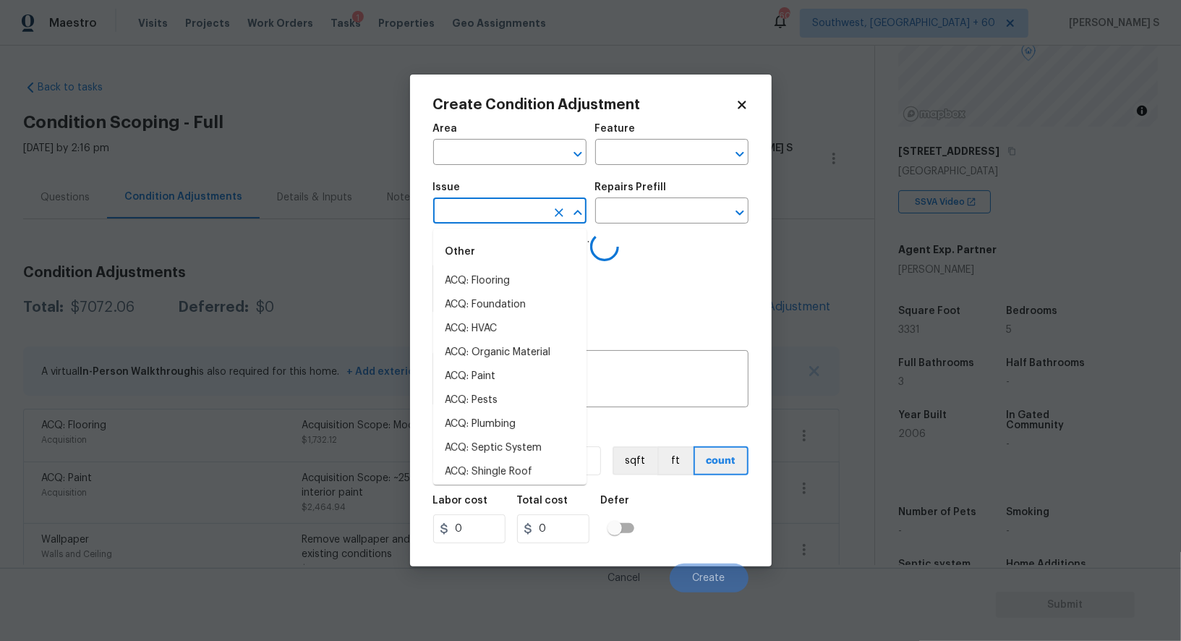
click at [529, 217] on input "text" at bounding box center [489, 212] width 113 height 22
type input "doo"
type input "r"
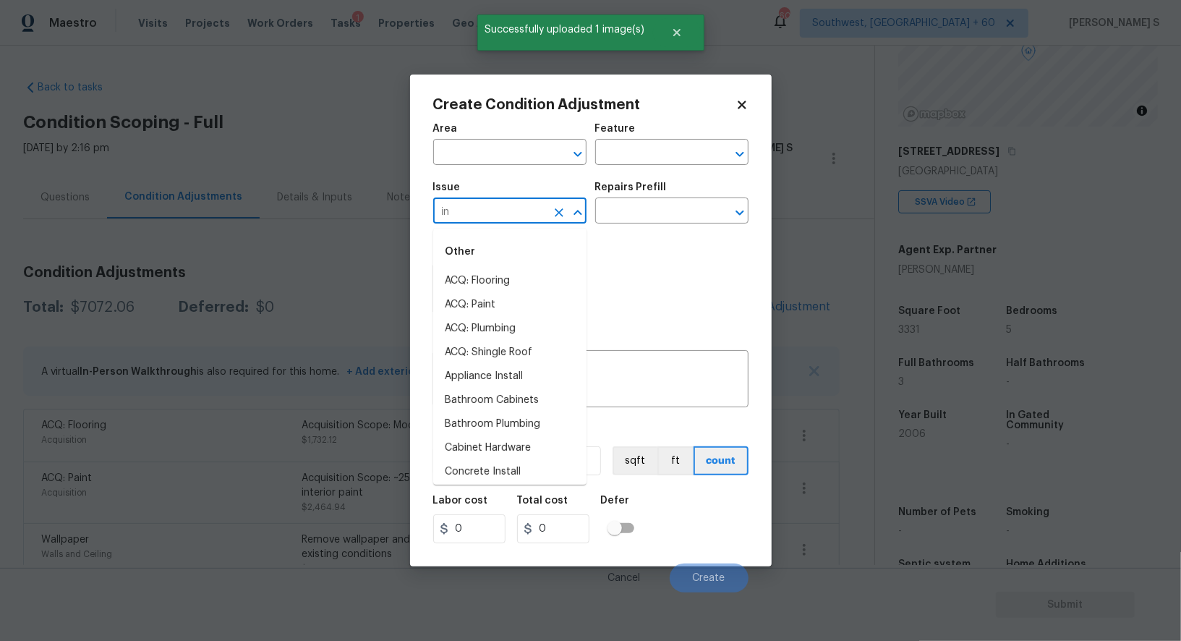
type input "int"
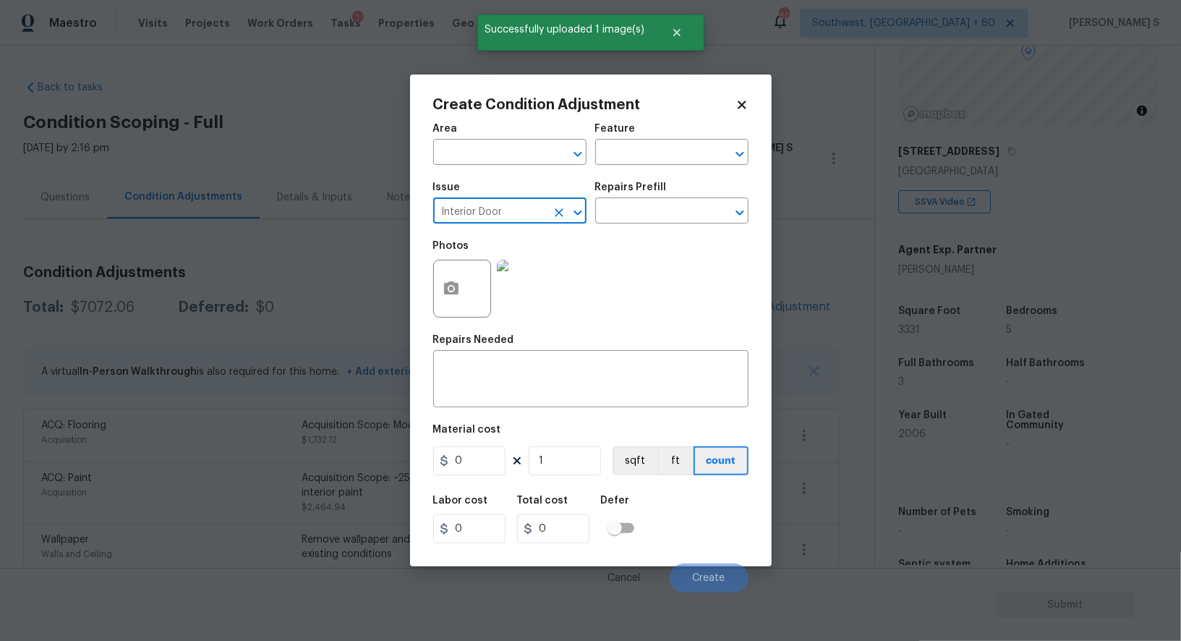
type input "Interior Door"
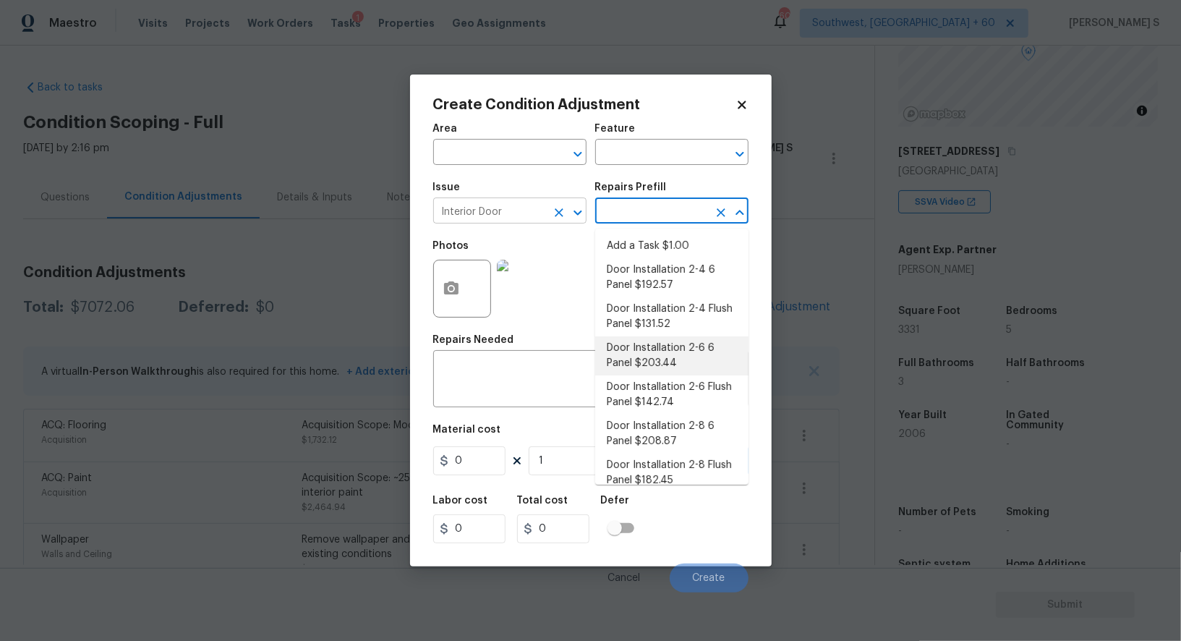
type input "Interior Door"
type textarea "Remove the existing door (if present). Install a new pre-hung 2-6 6 panel inter…"
type input "203.44"
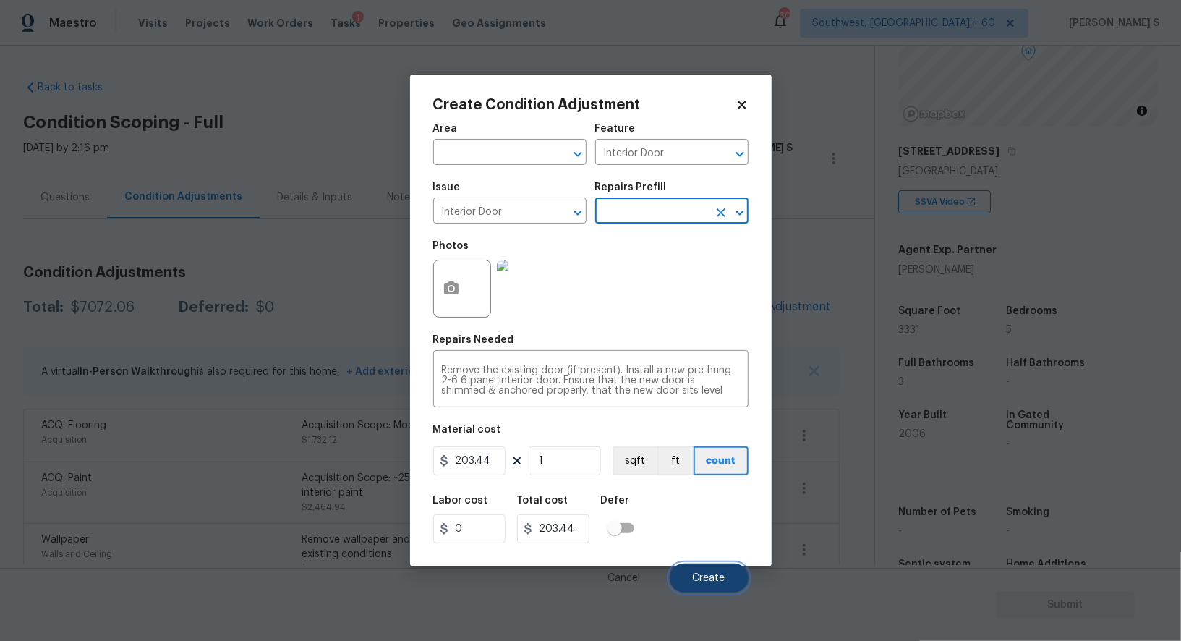
click at [735, 581] on button "Create" at bounding box center [708, 577] width 79 height 29
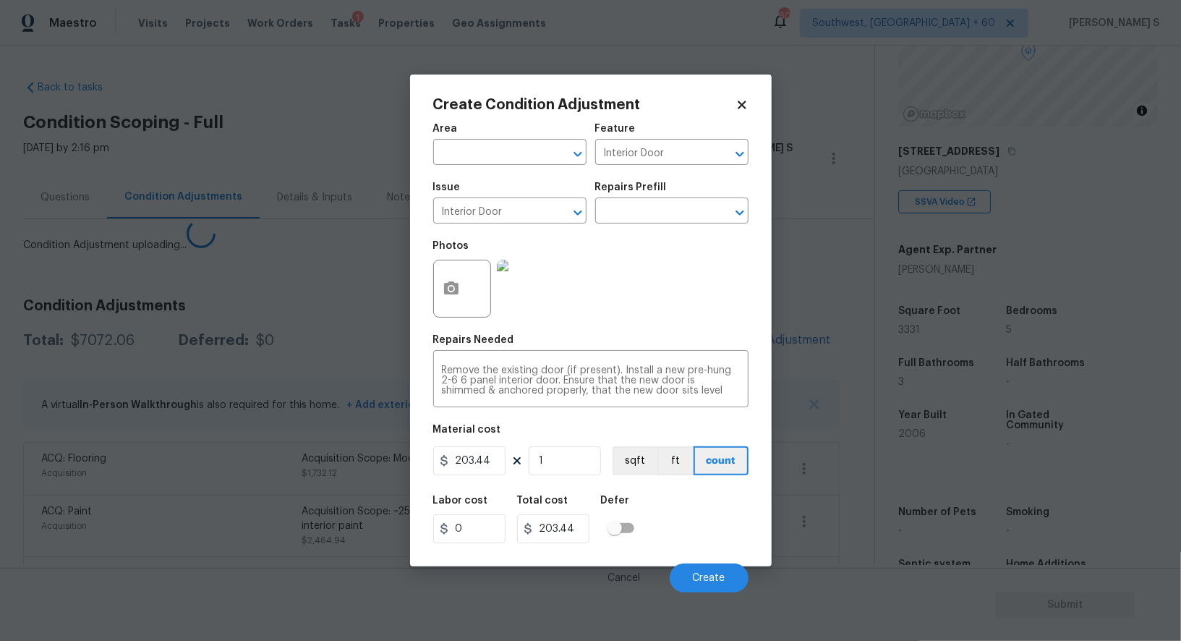
click at [82, 489] on body "Maestro Visits Projects Work Orders Tasks 1 Properties Geo Assignments [GEOGRAP…" at bounding box center [590, 320] width 1181 height 641
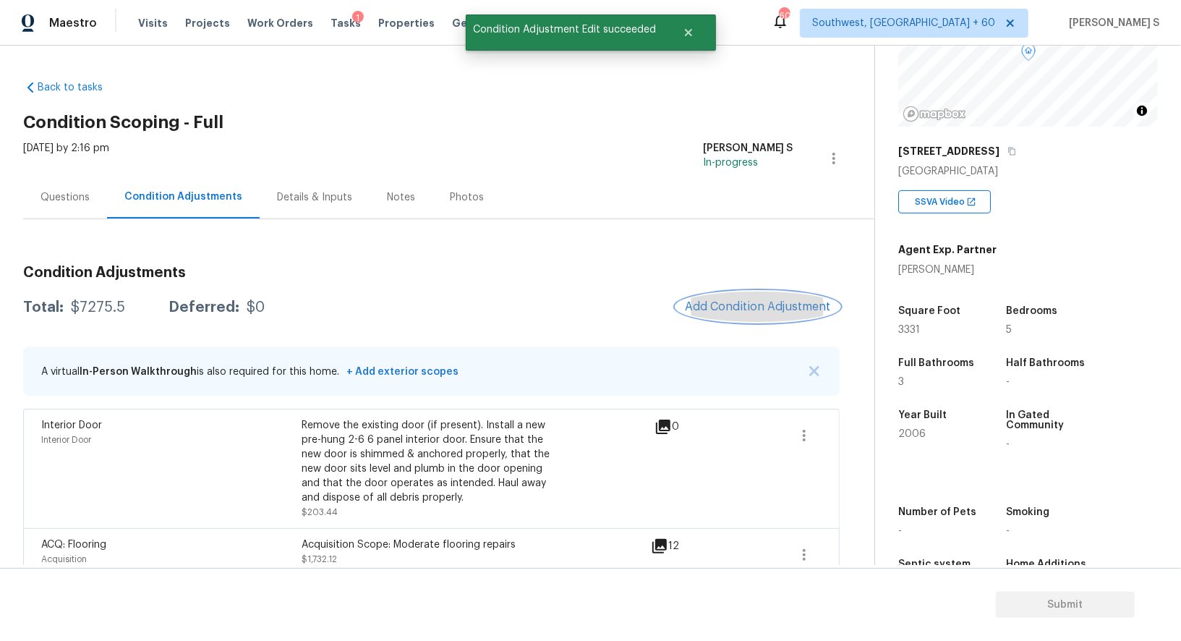
click at [723, 304] on span "Add Condition Adjustment" at bounding box center [758, 306] width 146 height 13
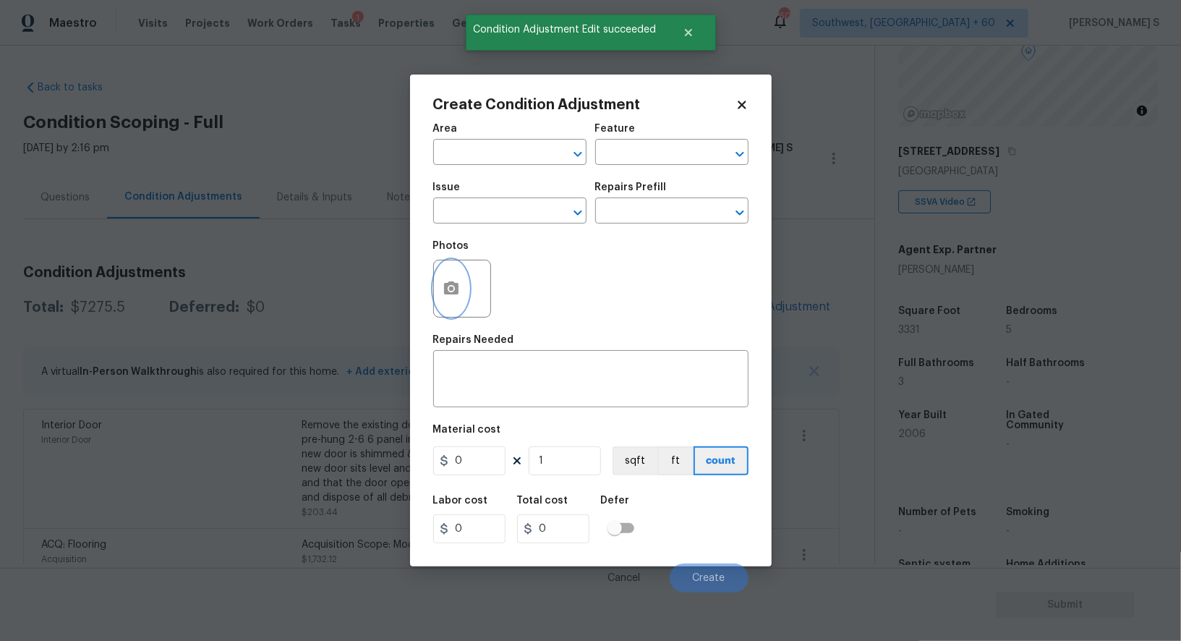
click at [459, 276] on button "button" at bounding box center [451, 288] width 35 height 56
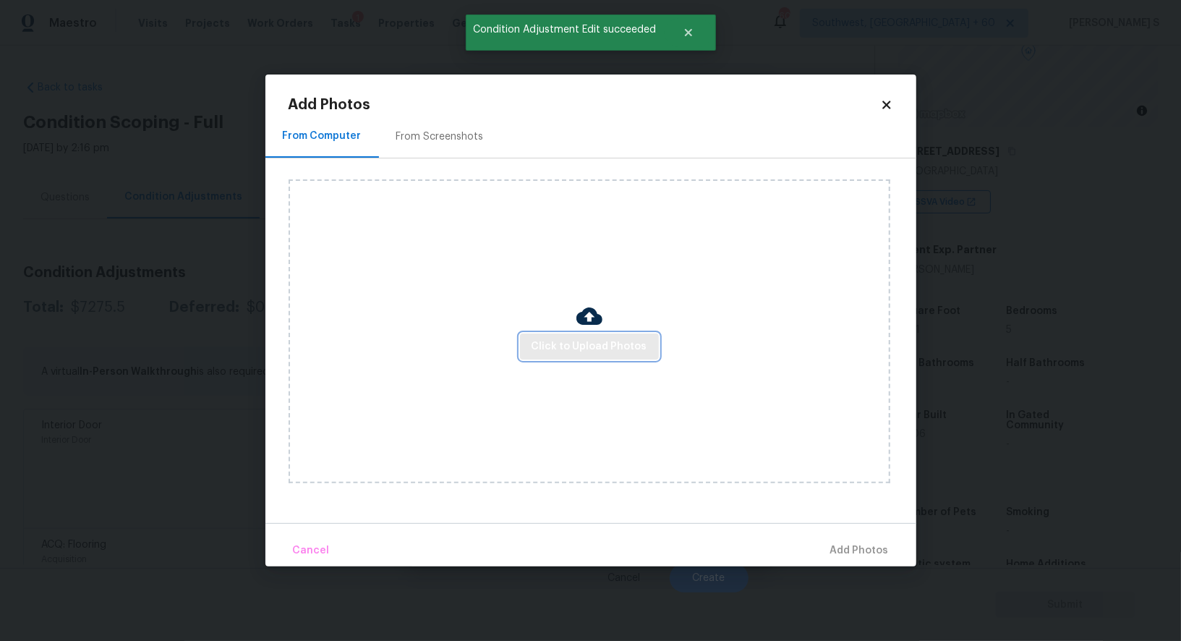
click at [604, 334] on button "Click to Upload Photos" at bounding box center [589, 346] width 139 height 27
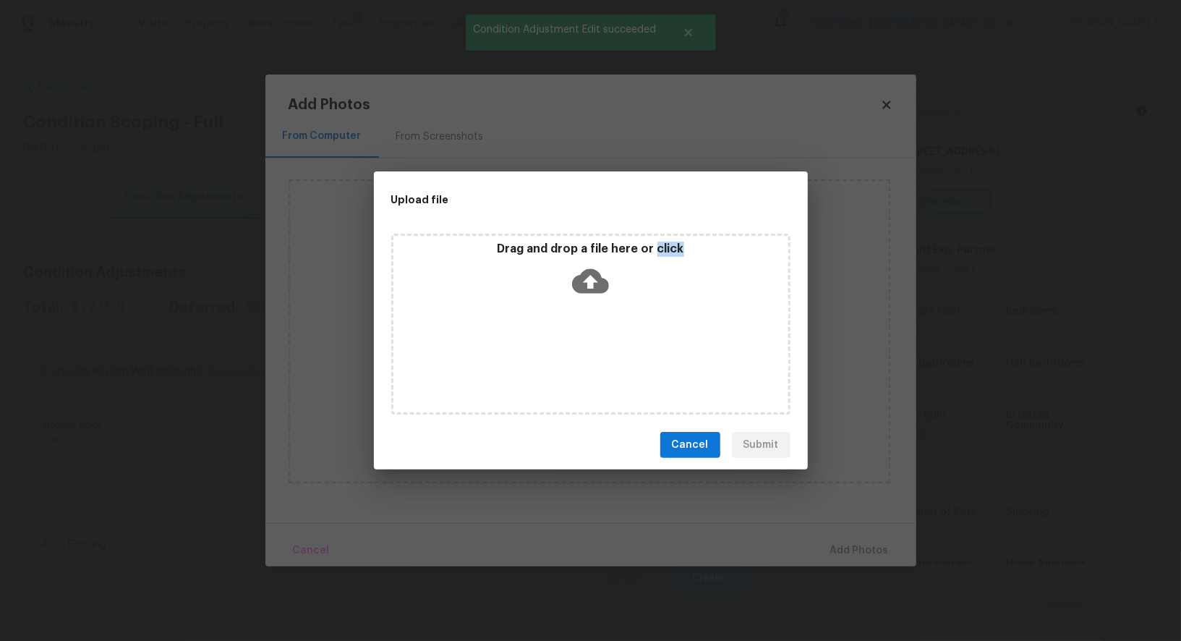
click at [604, 334] on div "Drag and drop a file here or click" at bounding box center [590, 324] width 399 height 181
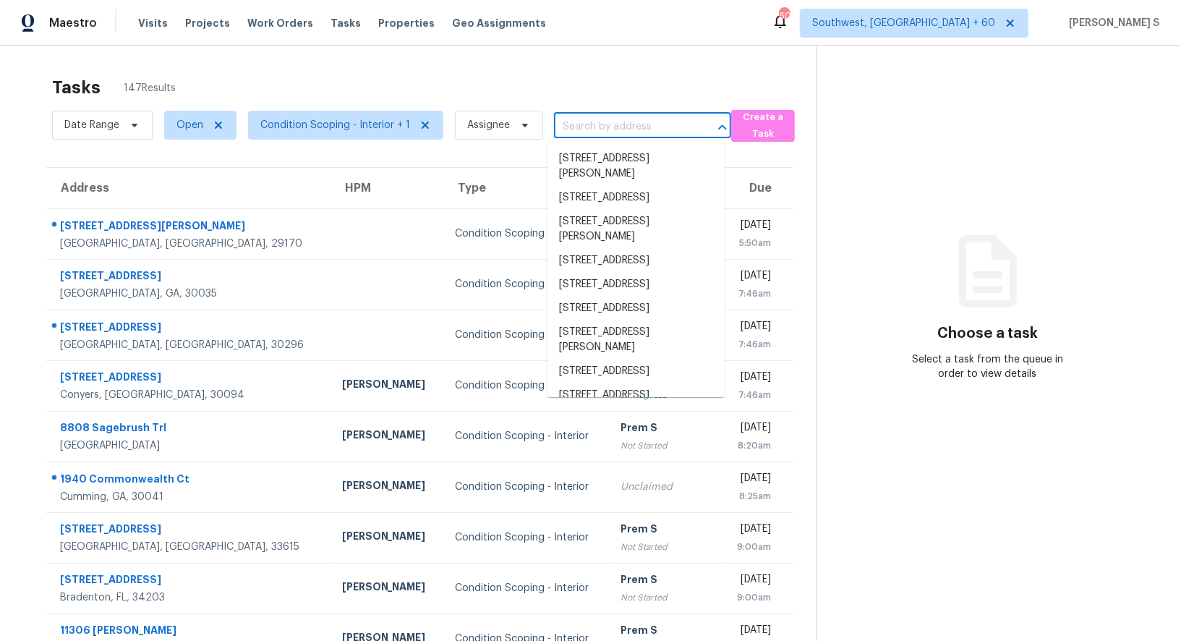
click at [591, 121] on input "text" at bounding box center [622, 127] width 137 height 22
paste input "76 Brittany Ct, Jasper, GA, 30143"
type input "76 Brittany Ct, Jasper, GA, 30143"
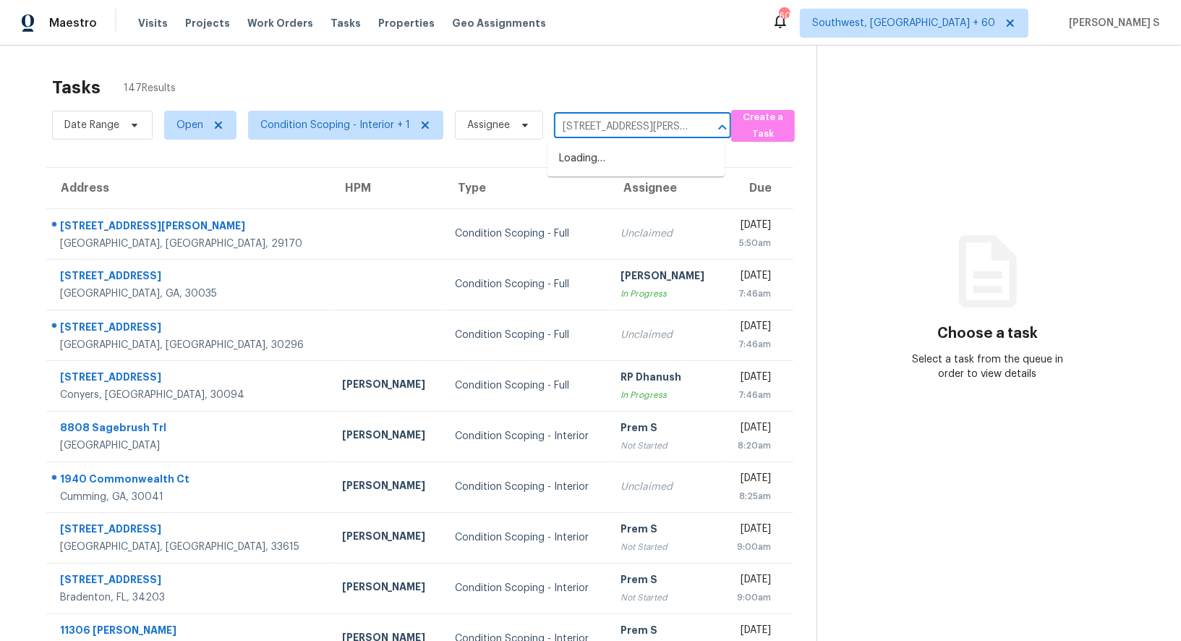
scroll to position [0, 26]
click at [592, 160] on li "76 Brittany Ct # 12, Jasper, GA 30143" at bounding box center [635, 159] width 177 height 24
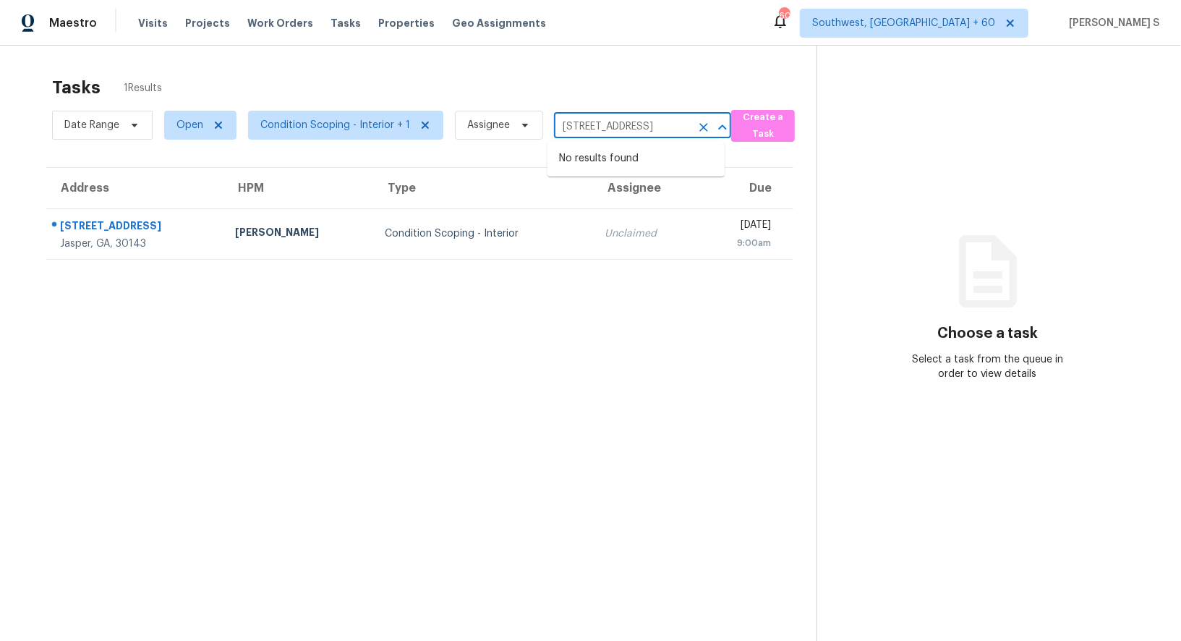
click at [641, 129] on input "76 Brittany Ct # 12, Jasper, GA 30143" at bounding box center [622, 127] width 137 height 22
click at [654, 126] on input "76 Brittany Ct # 12, Jasper, GA 30143" at bounding box center [622, 127] width 137 height 22
paste input ", Jasper, GA,"
click at [599, 126] on input "76 Brittany Ct, Jasper, GA, 30143" at bounding box center [622, 127] width 137 height 22
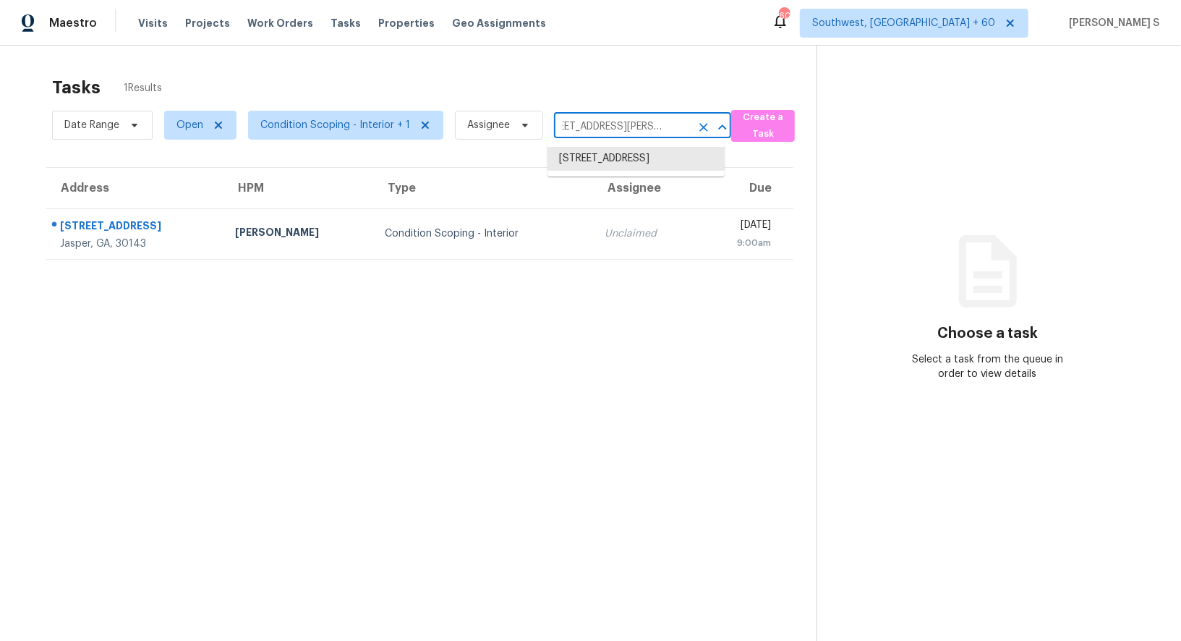
type input "76 Brittany Ct,"
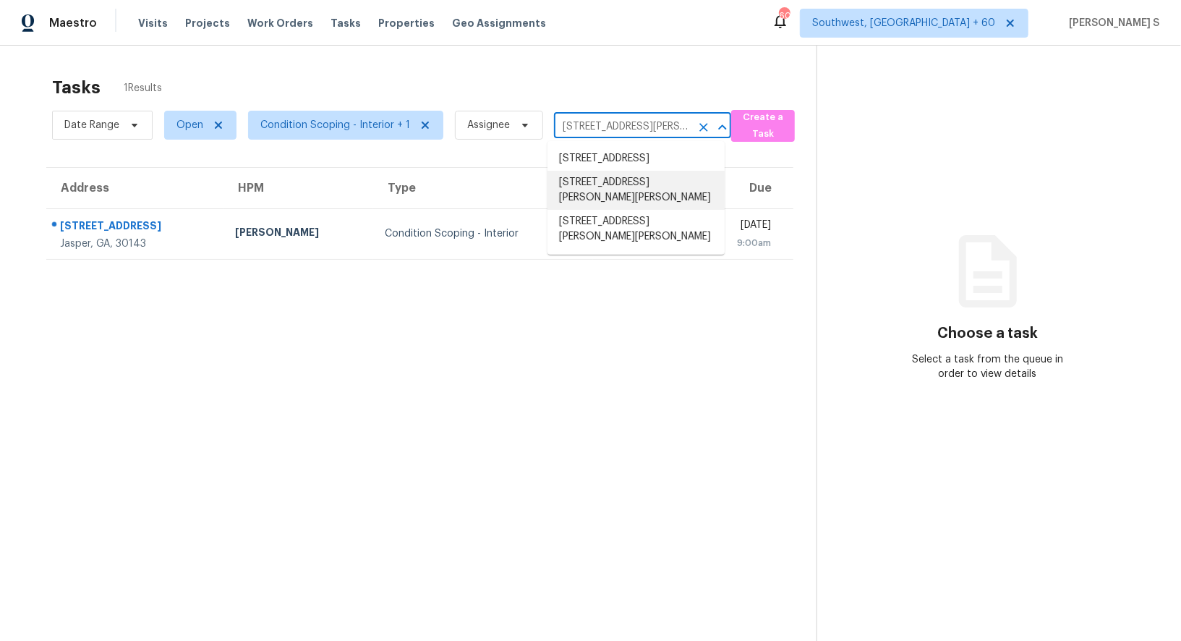
click at [642, 197] on li "76 Brittany Ct, Jefferson, GA 30549" at bounding box center [635, 190] width 177 height 39
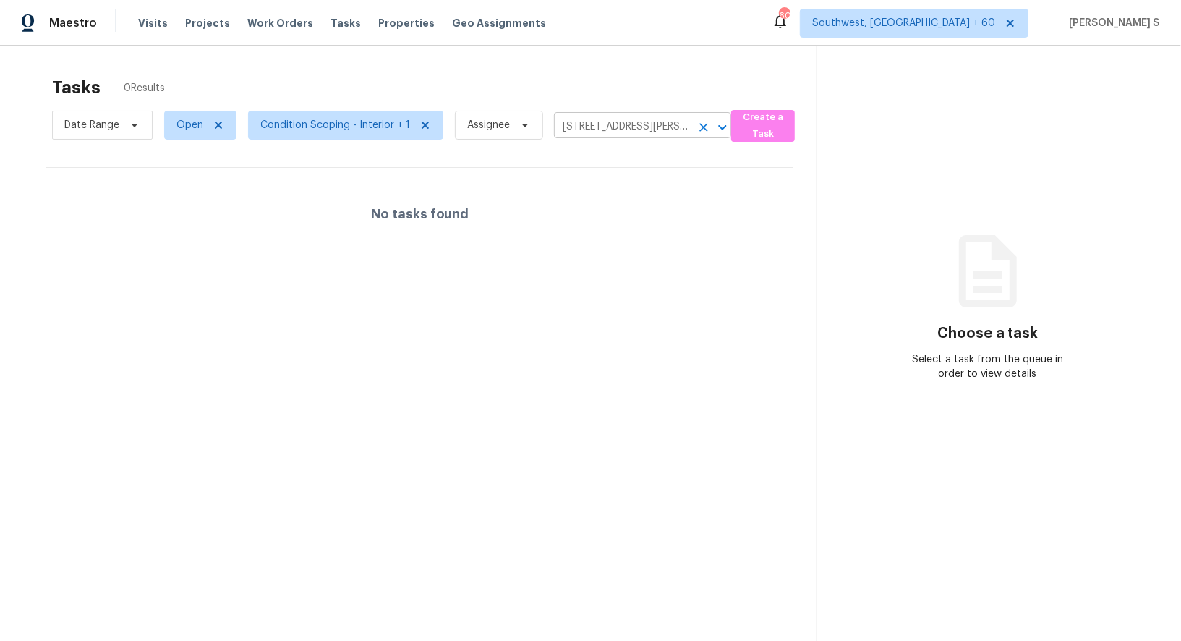
click at [596, 125] on input "76 Brittany Ct, Jefferson, GA 30549" at bounding box center [622, 127] width 137 height 22
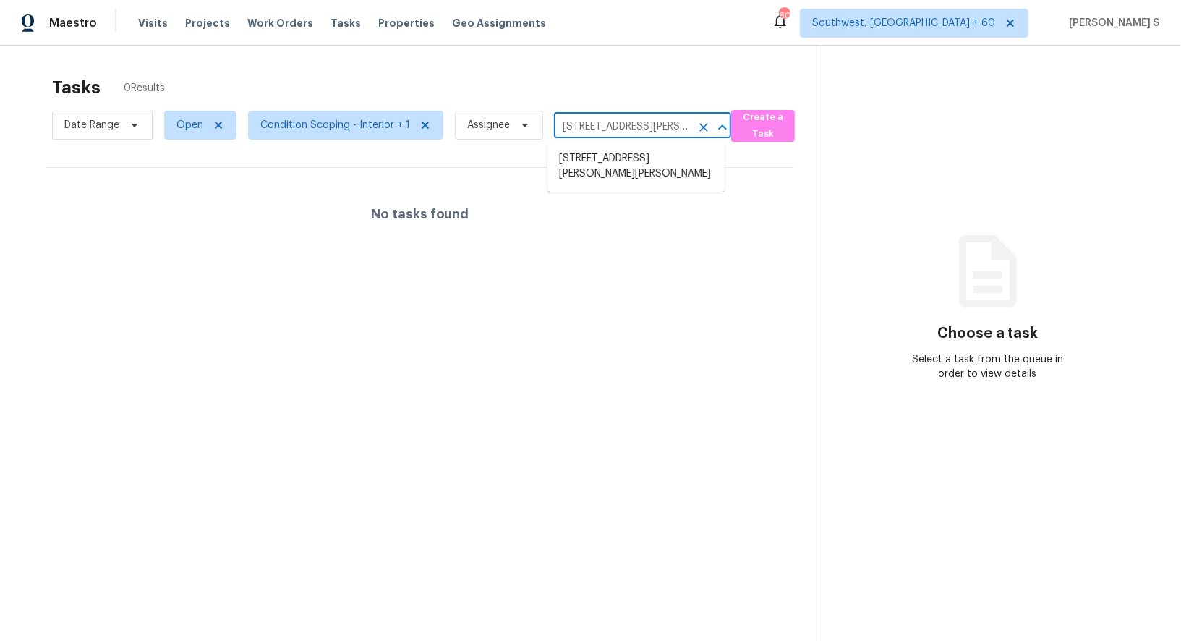
paste input "asper, GA, 30143"
click at [580, 125] on input "76 Brittany Ct, Jasper, GA, 30143" at bounding box center [622, 127] width 137 height 22
type input "76 Brittany"
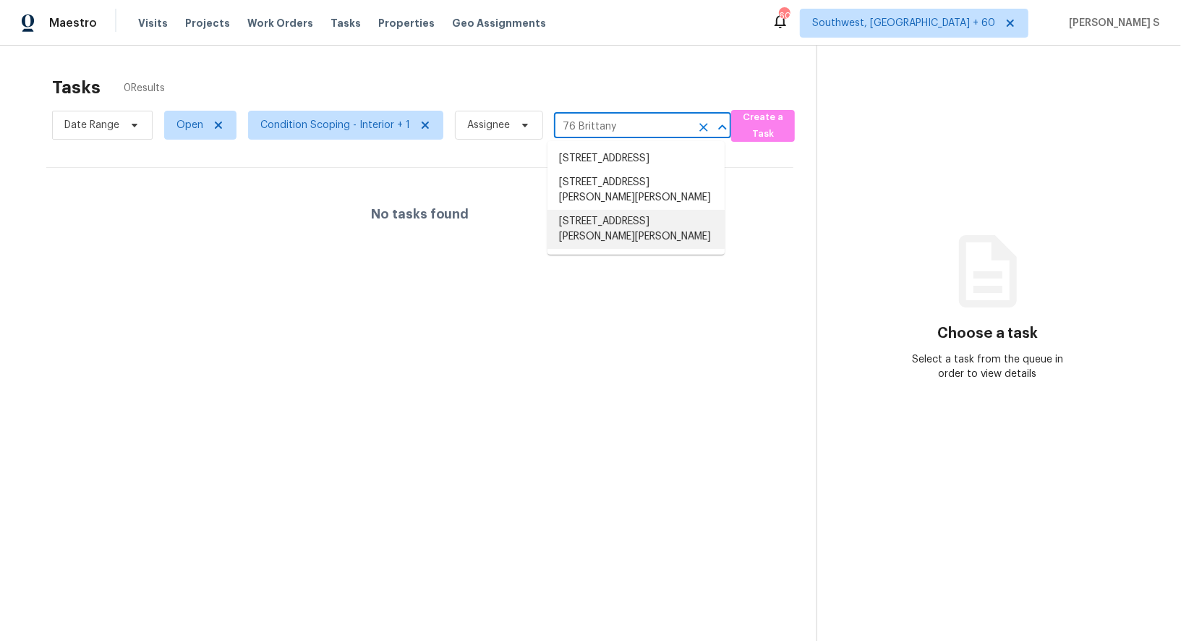
click at [653, 234] on li "76 Brittany Ct, Jasper, GA 30143" at bounding box center [635, 229] width 177 height 39
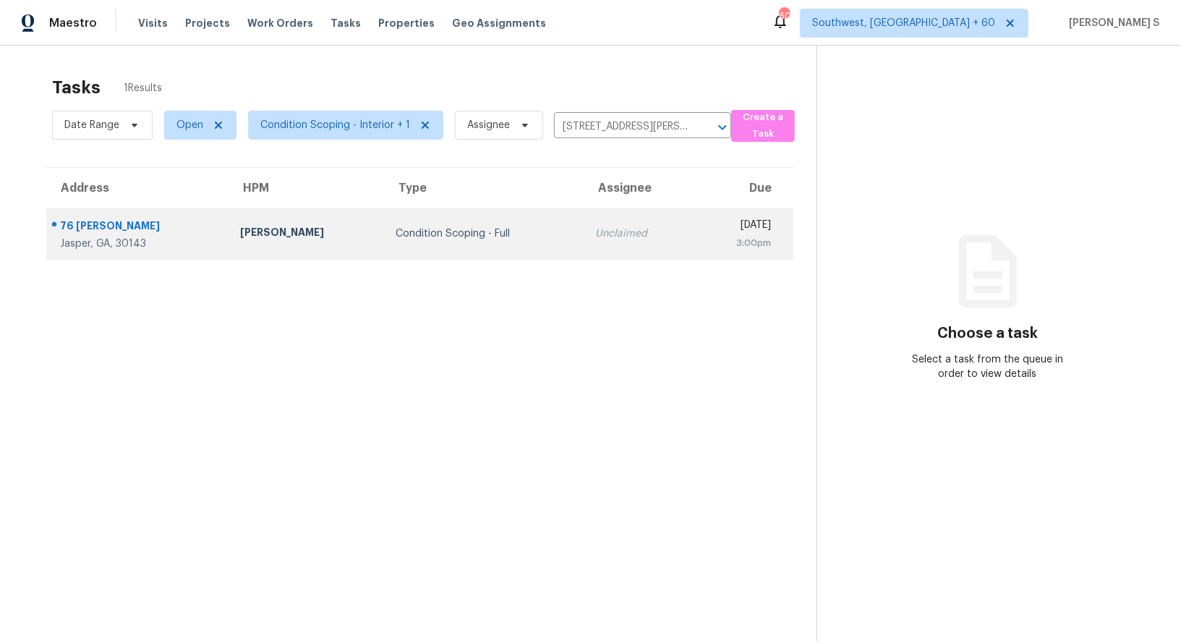
click at [450, 230] on div "Condition Scoping - Full" at bounding box center [483, 233] width 177 height 14
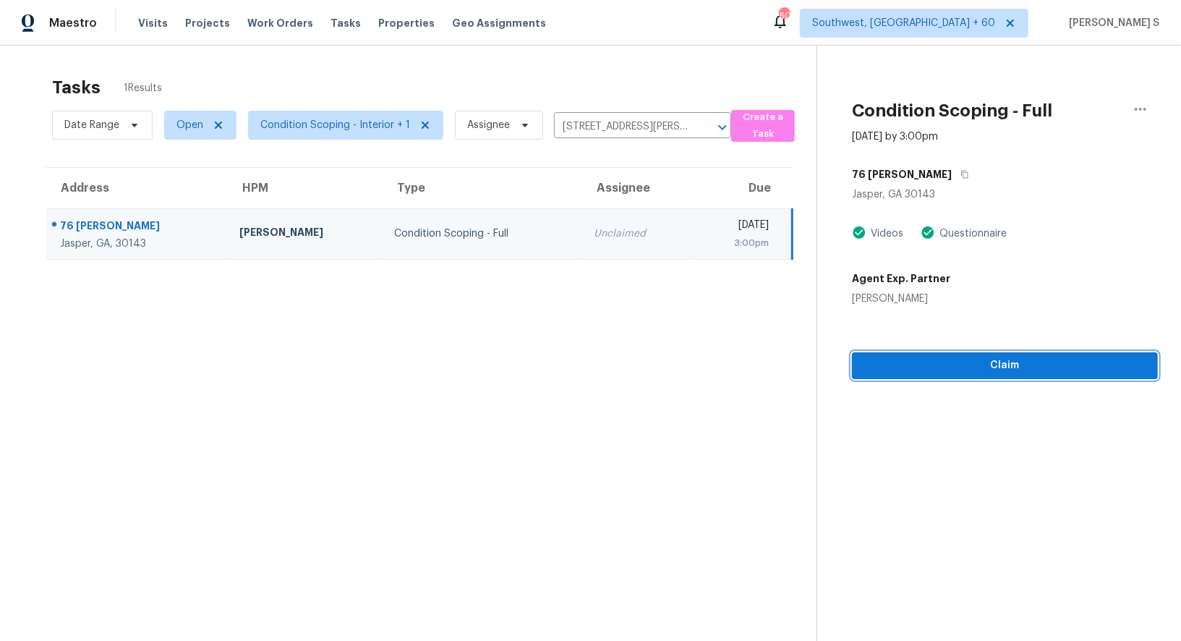
click at [1046, 369] on span "Claim" at bounding box center [1004, 365] width 283 height 18
